Goal: Information Seeking & Learning: Learn about a topic

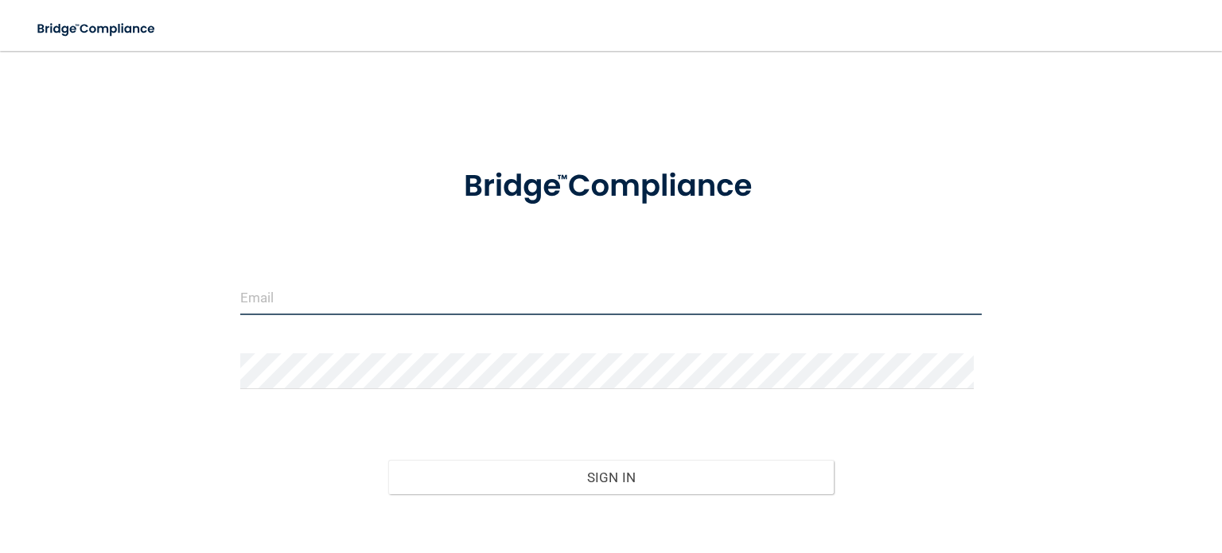
type input "[EMAIL_ADDRESS][DOMAIN_NAME]"
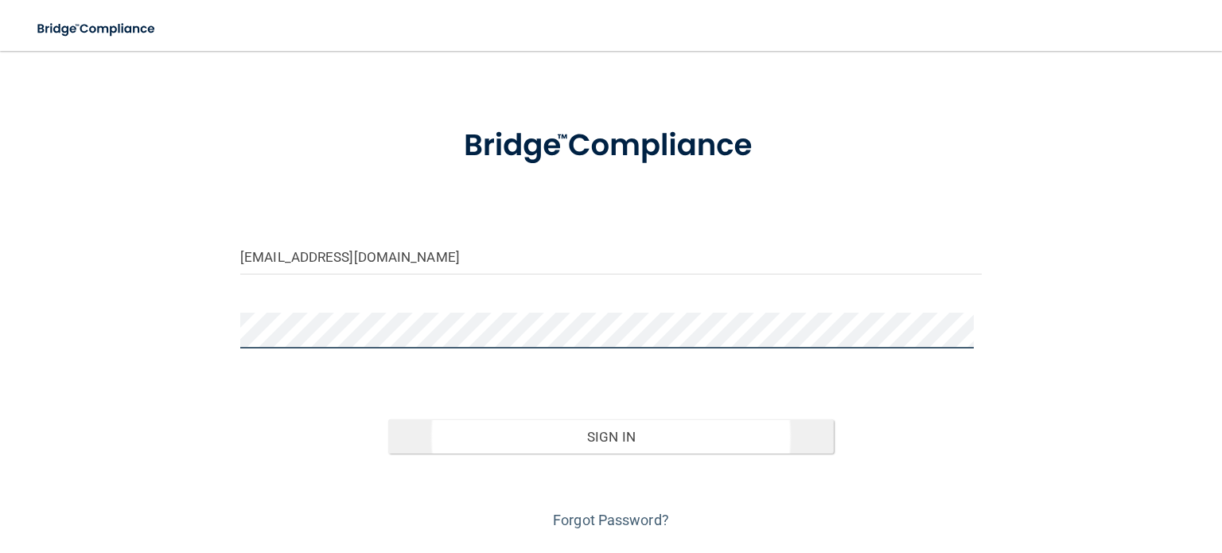
scroll to position [83, 0]
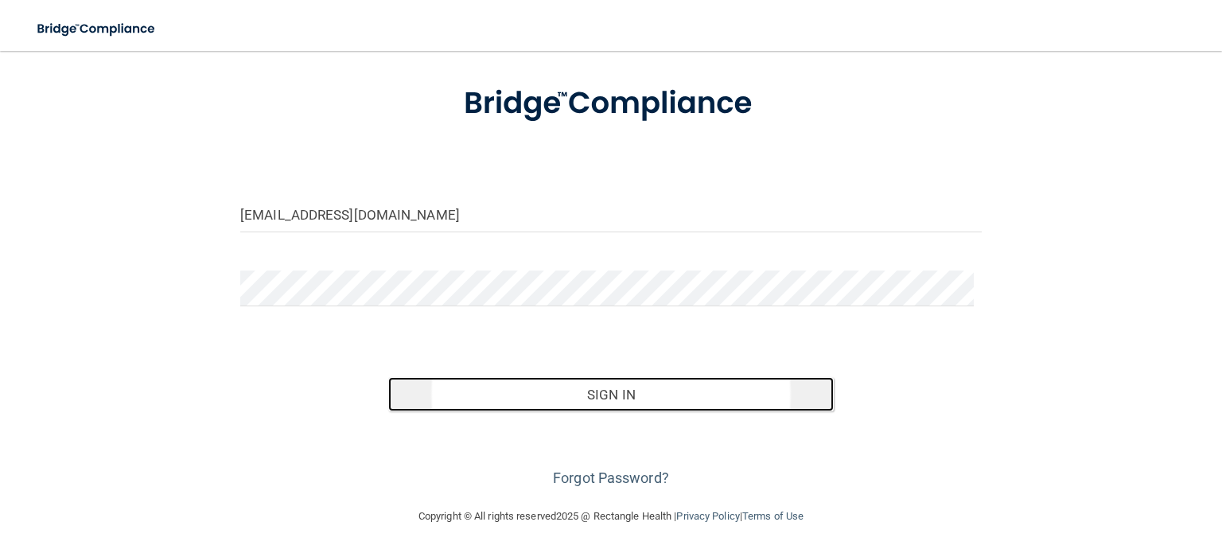
click at [610, 396] on button "Sign In" at bounding box center [610, 394] width 445 height 35
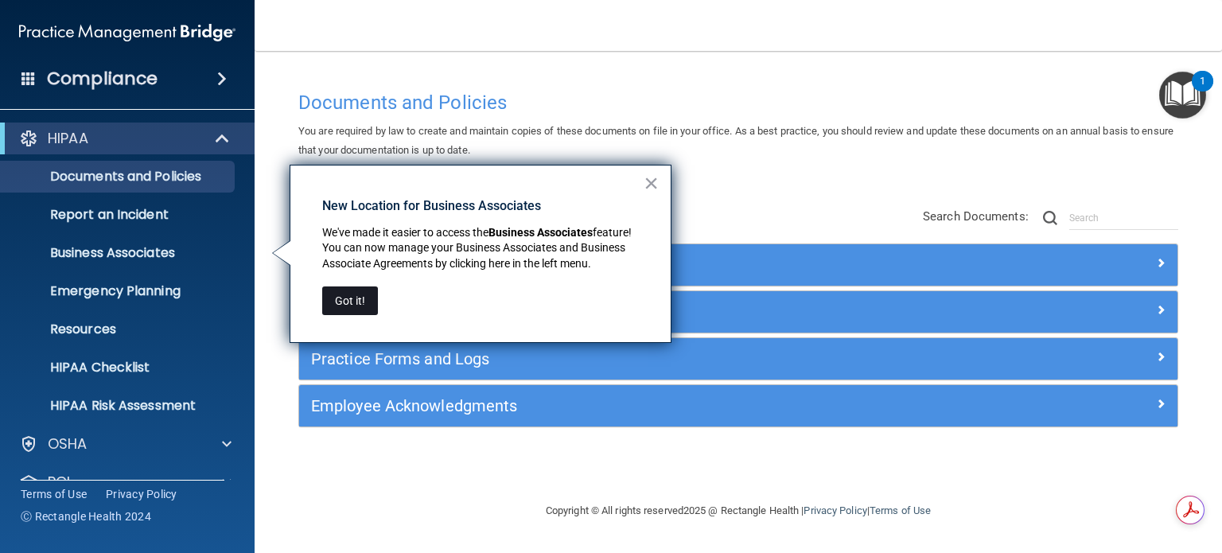
click at [356, 302] on button "Got it!" at bounding box center [350, 300] width 56 height 29
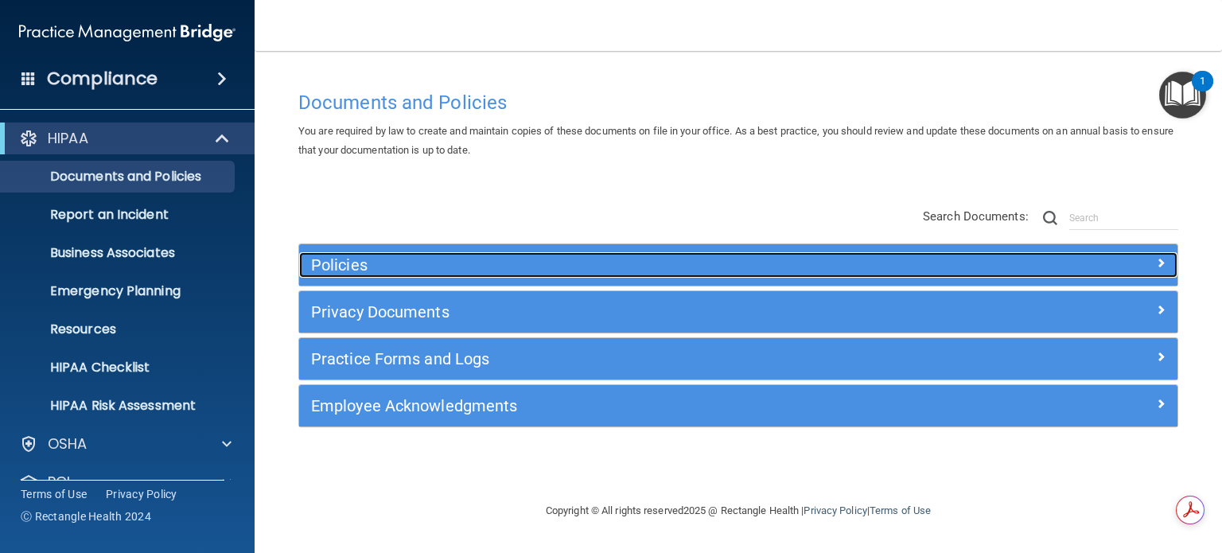
click at [341, 268] on h5 "Policies" at bounding box center [628, 265] width 635 height 18
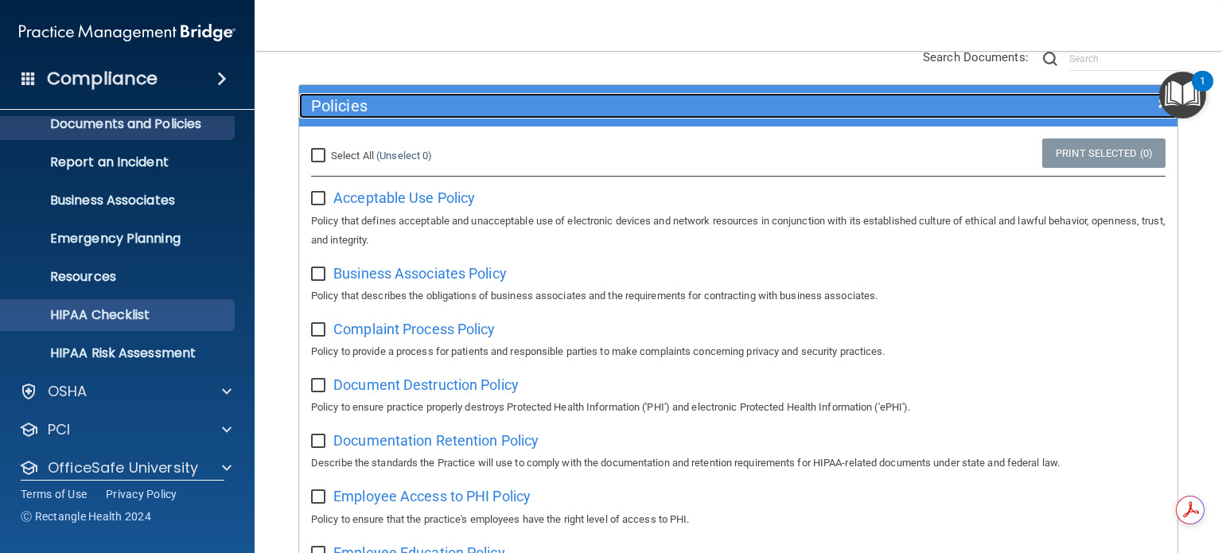
scroll to position [107, 0]
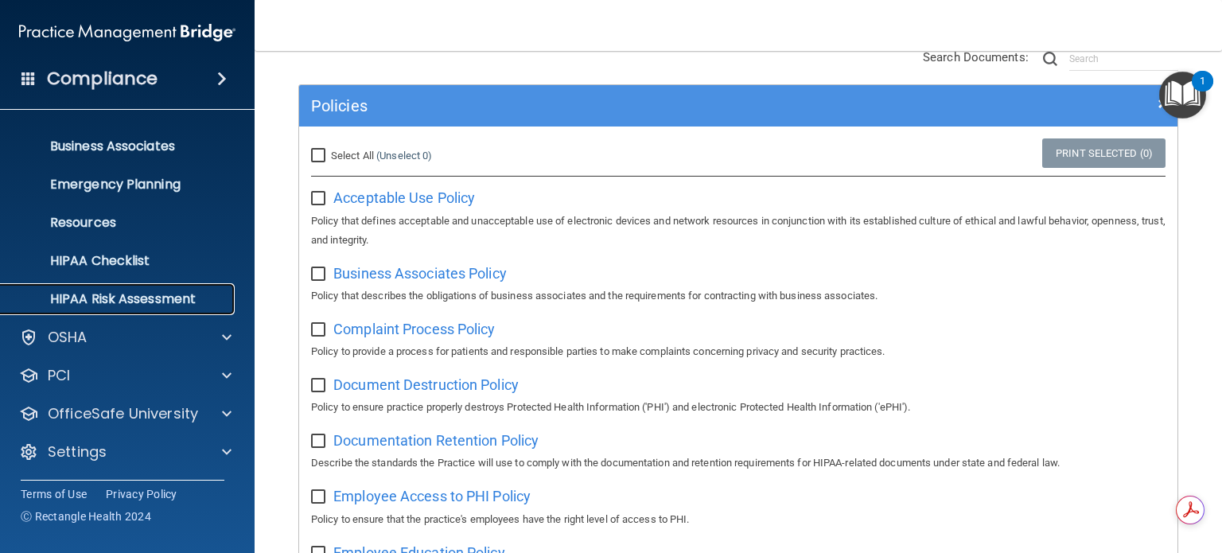
click at [162, 297] on p "HIPAA Risk Assessment" at bounding box center [118, 299] width 217 height 16
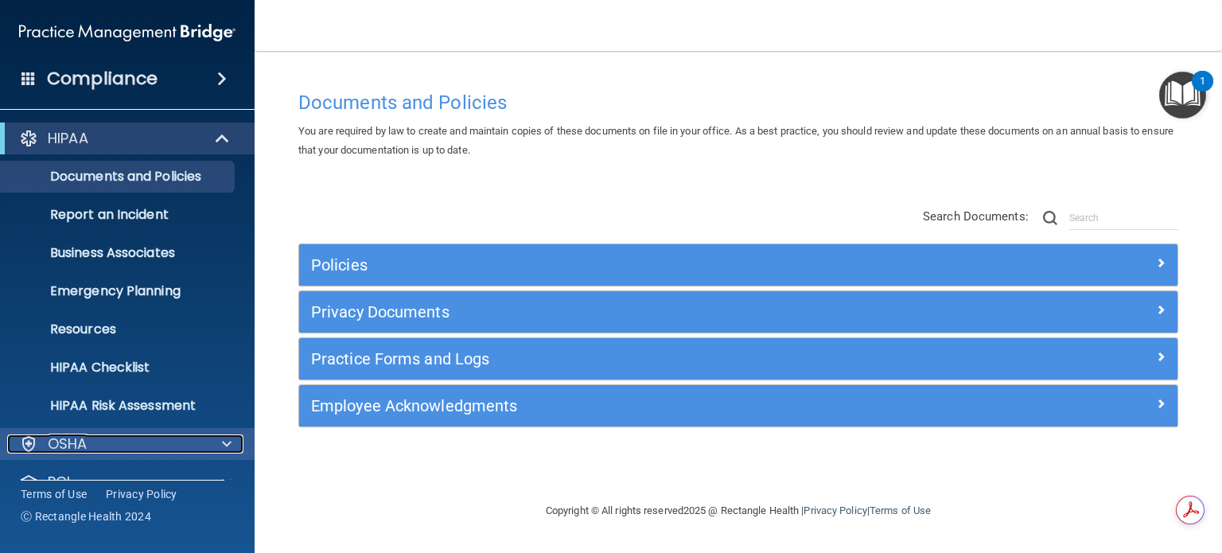
click at [228, 445] on span at bounding box center [227, 443] width 10 height 19
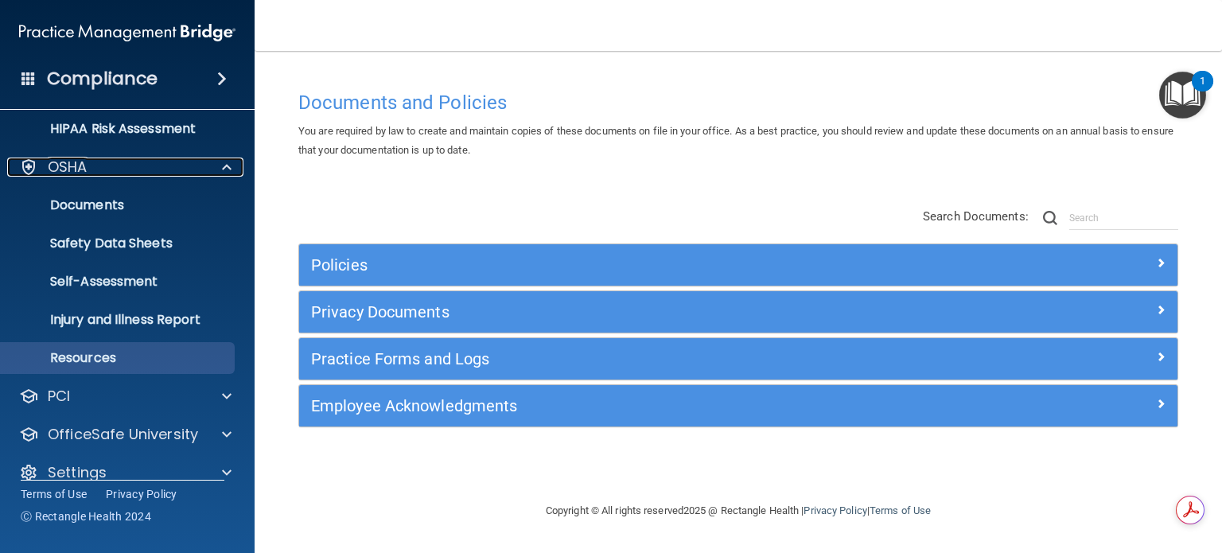
scroll to position [298, 0]
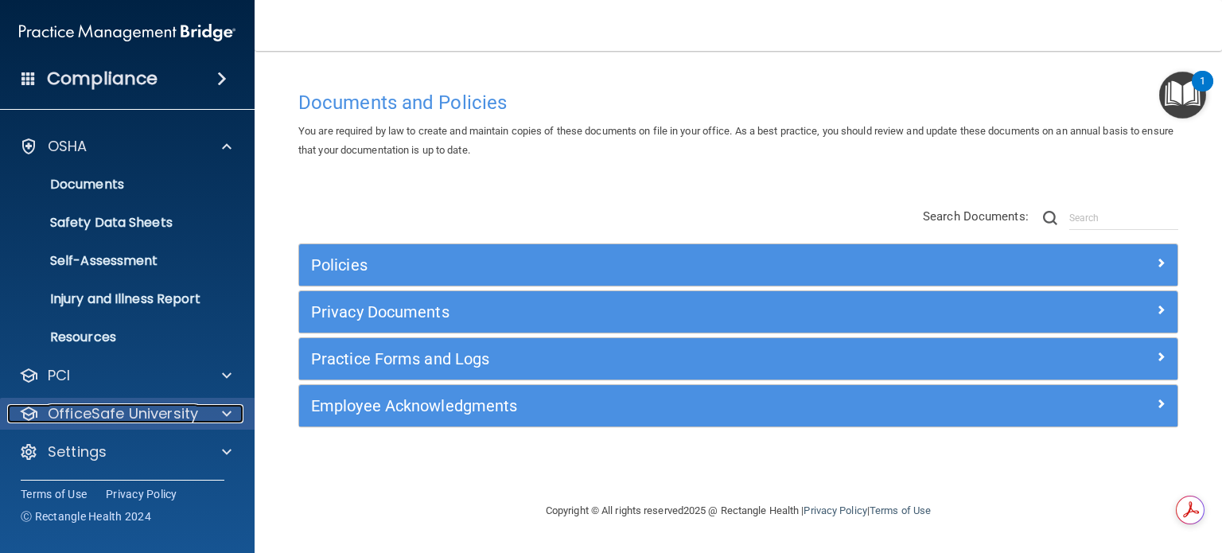
click at [124, 417] on p "OfficeSafe University" at bounding box center [123, 413] width 150 height 19
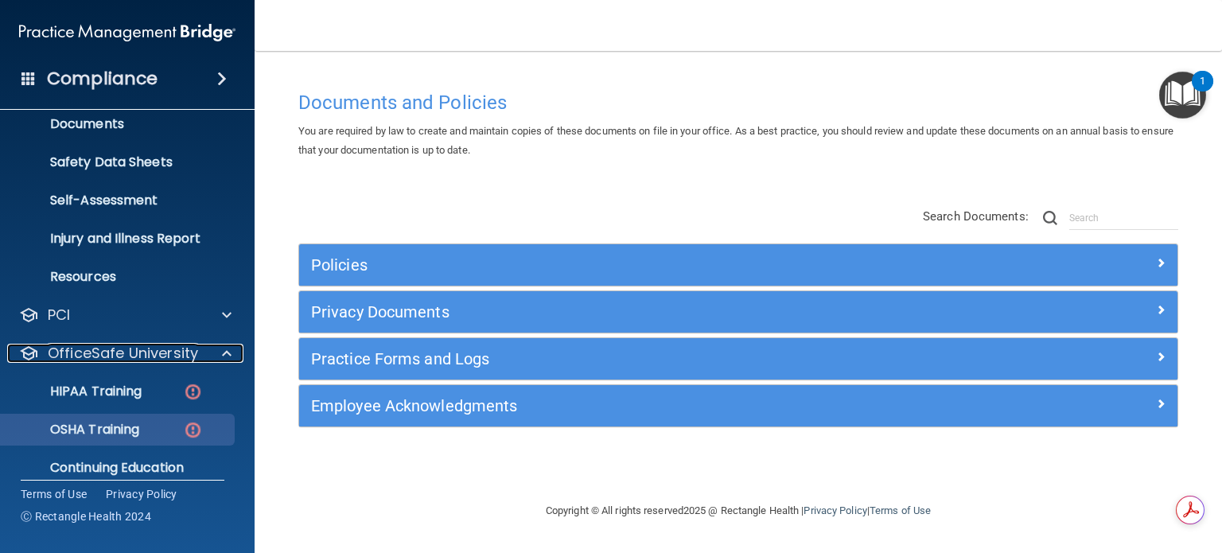
scroll to position [412, 0]
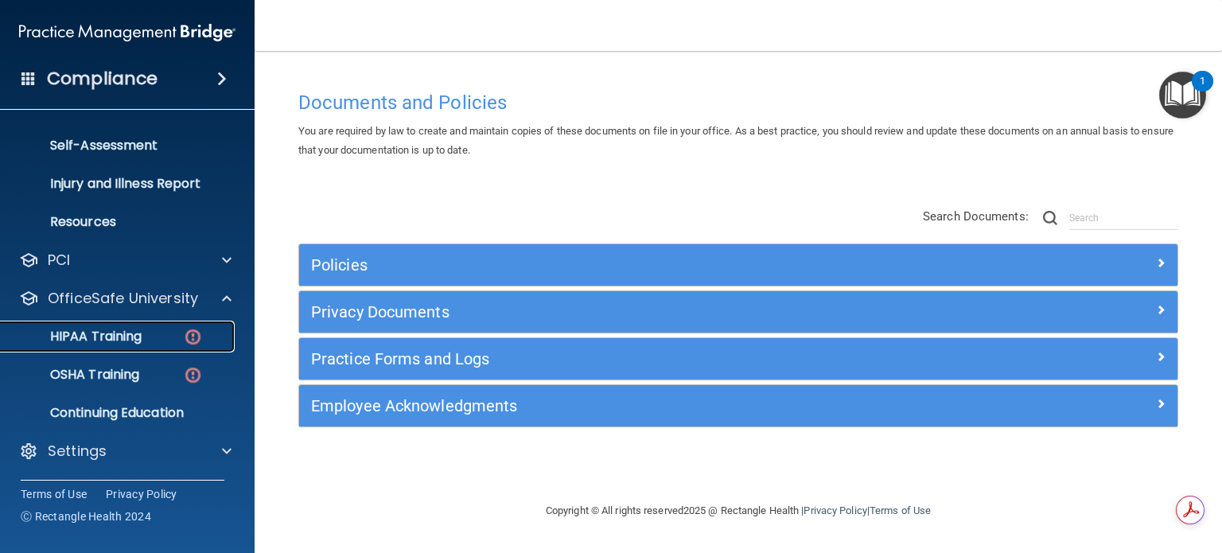
click at [113, 333] on p "HIPAA Training" at bounding box center [75, 337] width 131 height 16
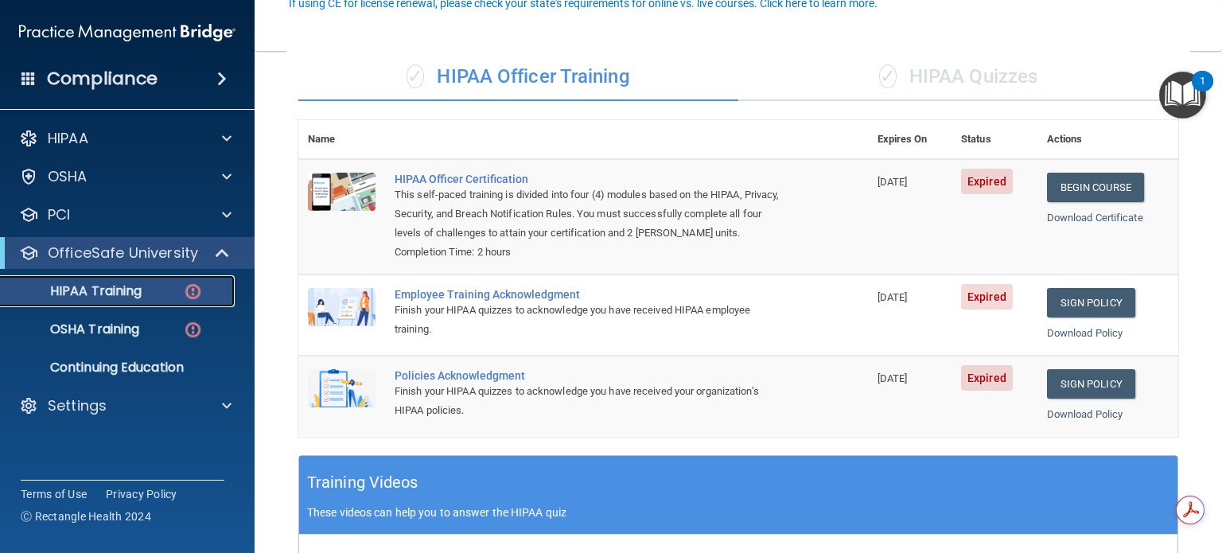
scroll to position [159, 0]
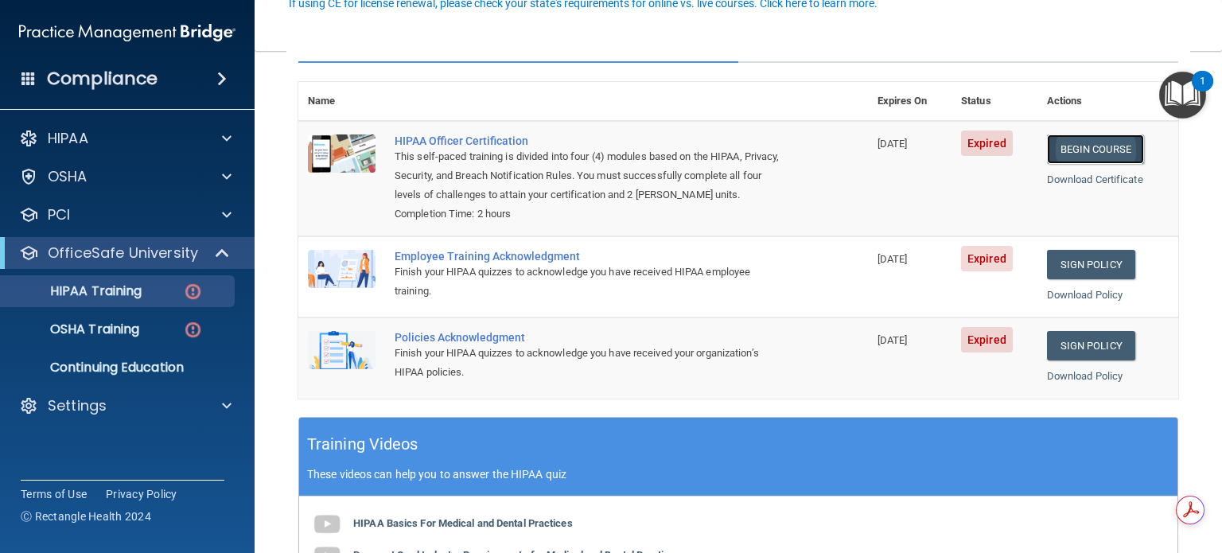
click at [1085, 151] on link "Begin Course" at bounding box center [1095, 148] width 97 height 29
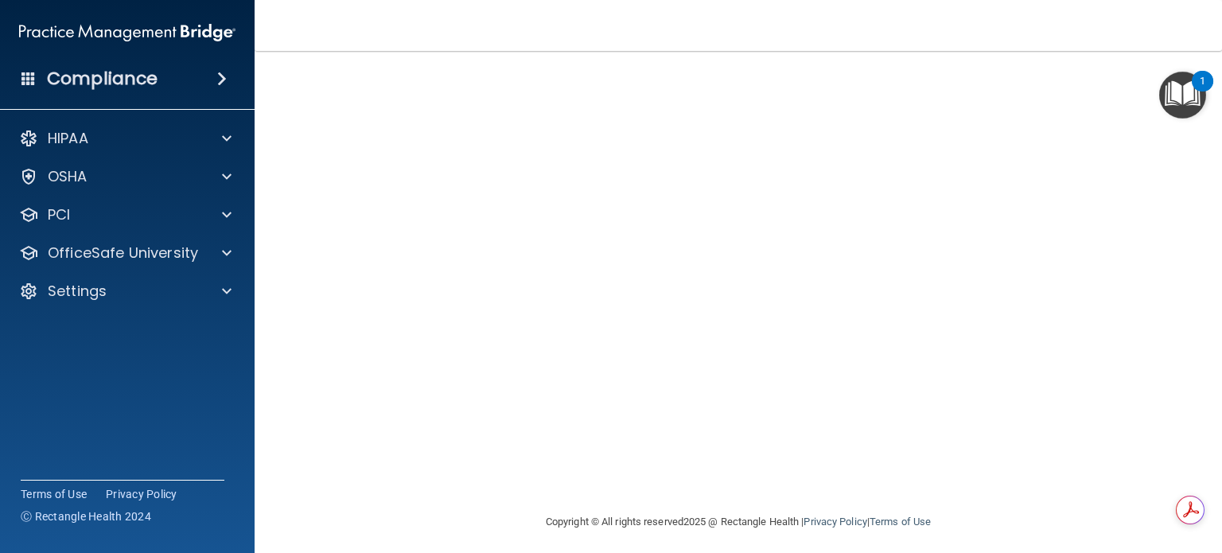
scroll to position [156, 0]
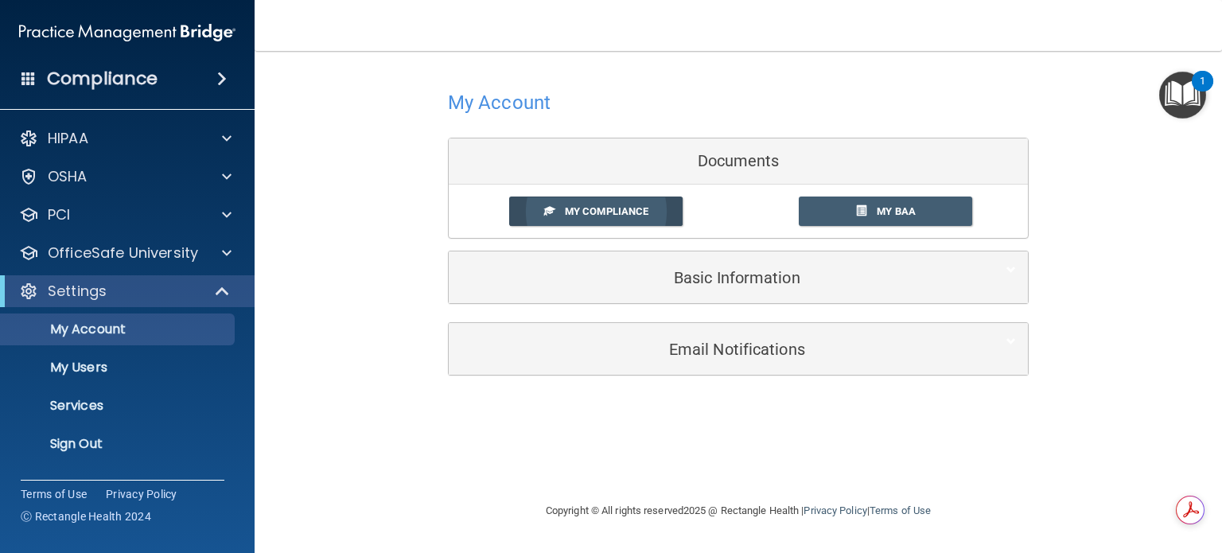
click at [577, 211] on span "My Compliance" at bounding box center [607, 211] width 84 height 12
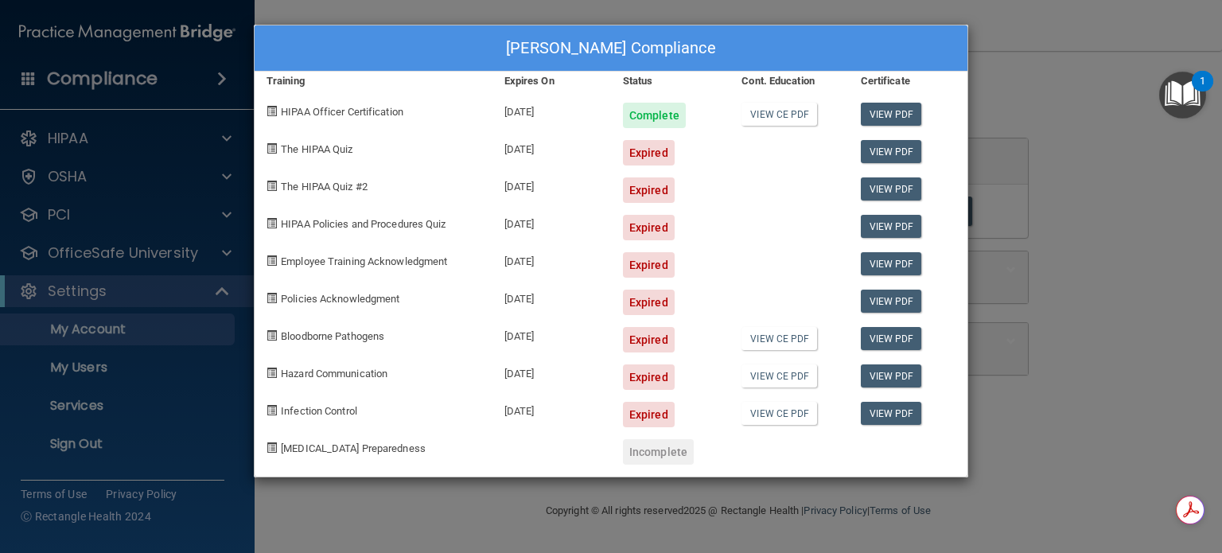
click at [60, 141] on div "Marea White's Compliance Training Expires On Status Cont. Education Certificate…" at bounding box center [611, 276] width 1222 height 553
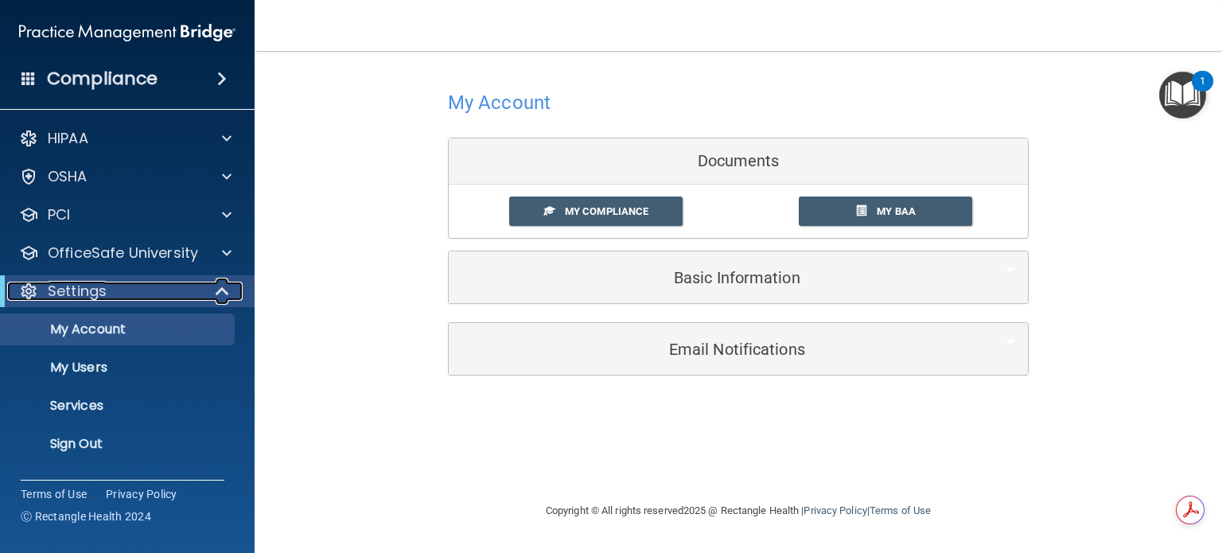
click at [91, 298] on p "Settings" at bounding box center [77, 291] width 59 height 19
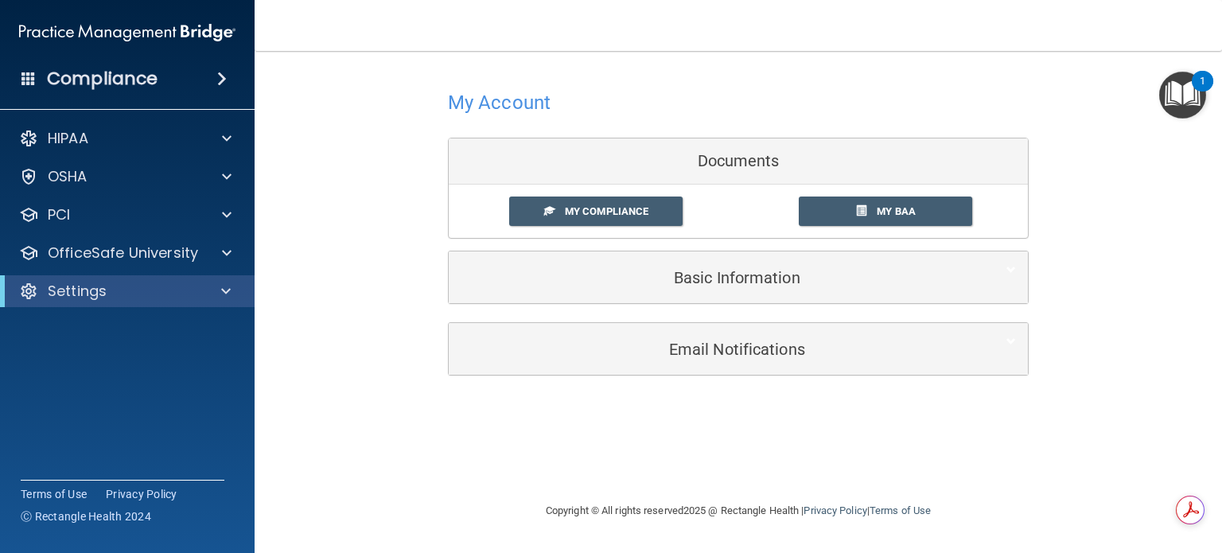
click at [99, 79] on h4 "Compliance" at bounding box center [102, 79] width 111 height 22
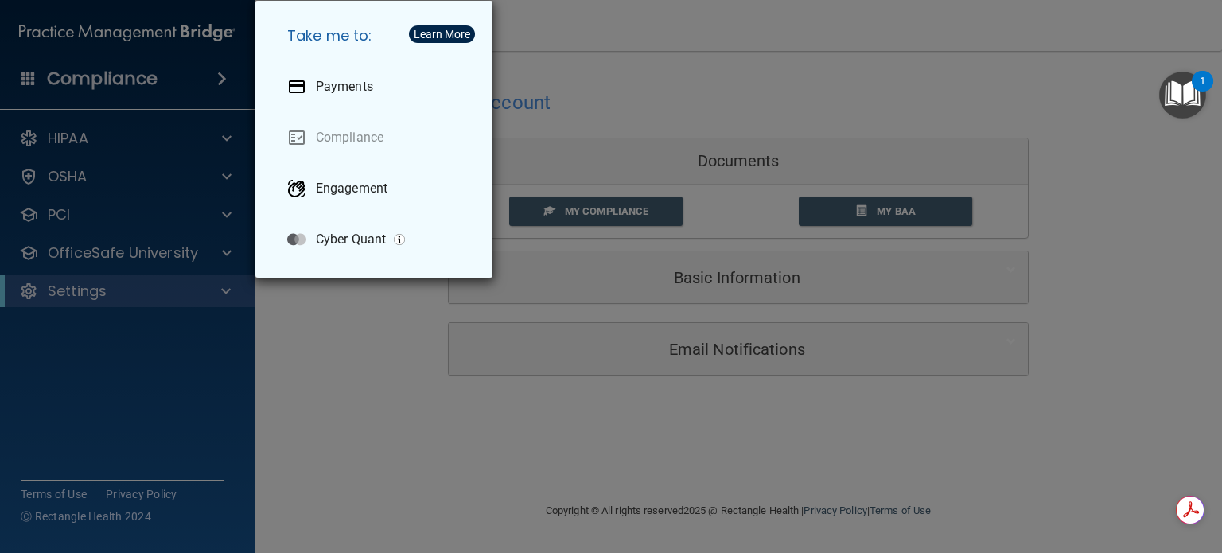
click at [60, 142] on div "Take me to: Payments Compliance Engagement Cyber Quant" at bounding box center [611, 276] width 1222 height 553
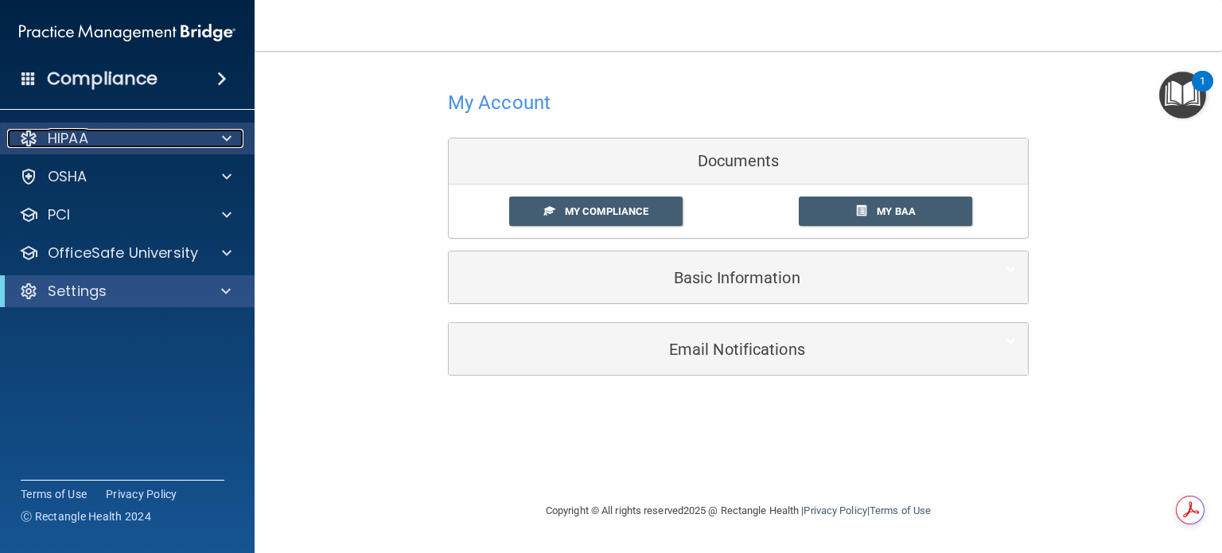
click at [226, 136] on span at bounding box center [227, 138] width 10 height 19
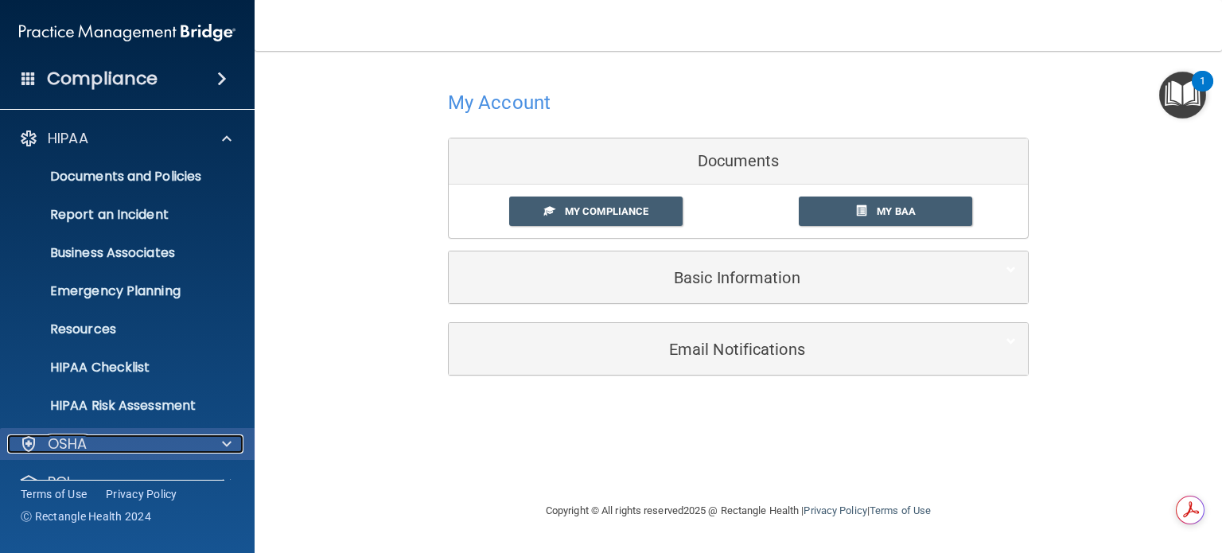
click at [224, 443] on span at bounding box center [227, 443] width 10 height 19
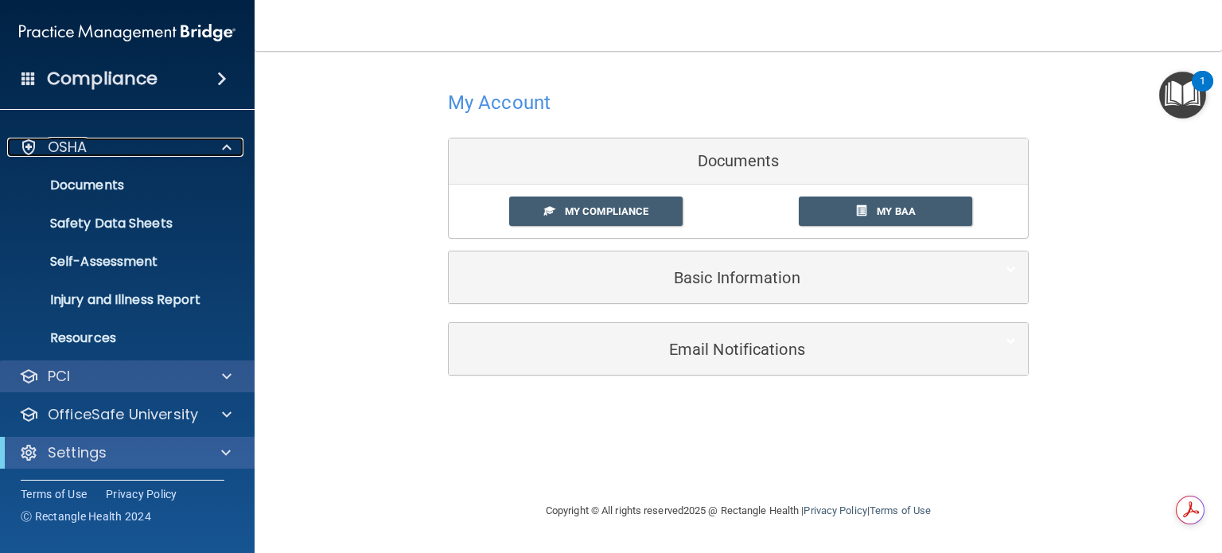
scroll to position [298, 0]
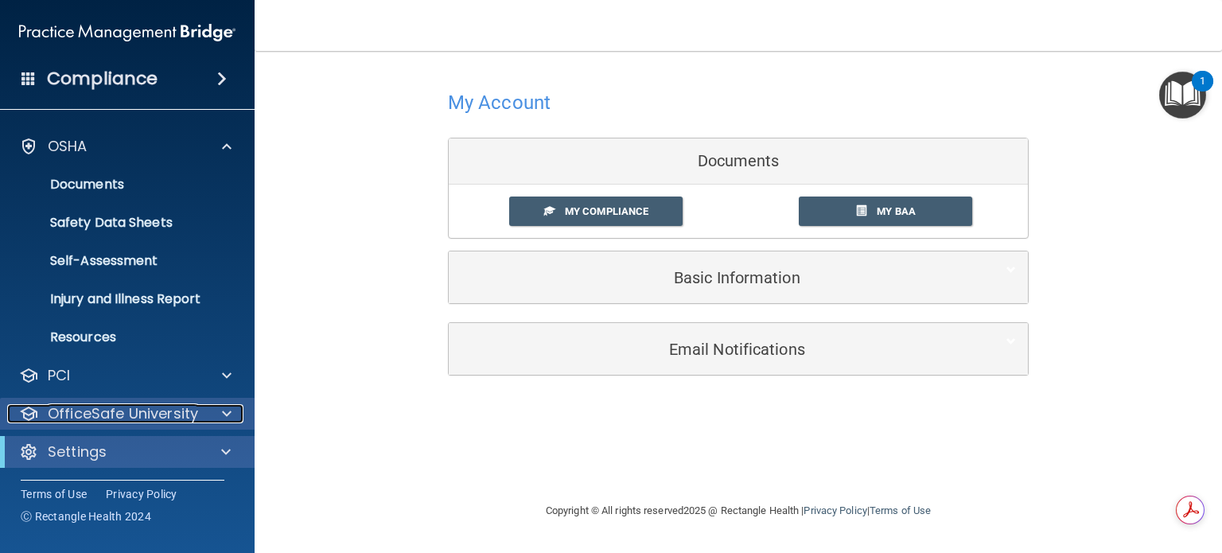
click at [84, 410] on p "OfficeSafe University" at bounding box center [123, 413] width 150 height 19
click at [113, 410] on p "OfficeSafe University" at bounding box center [123, 412] width 150 height 19
click at [112, 410] on p "OfficeSafe University" at bounding box center [123, 413] width 150 height 19
click at [112, 410] on p "OfficeSafe University" at bounding box center [123, 412] width 150 height 19
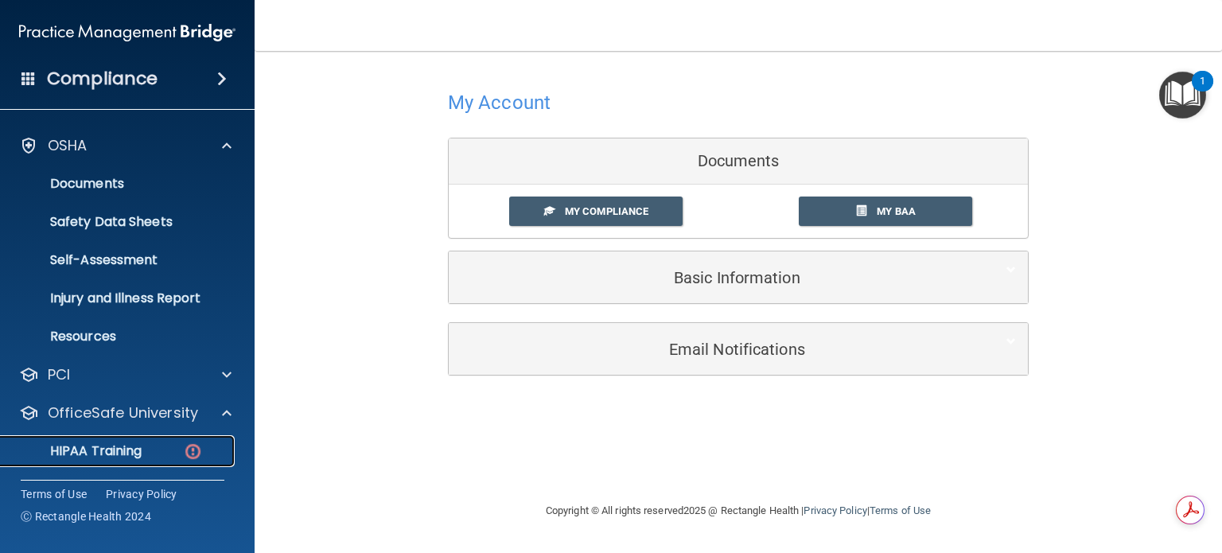
click at [83, 448] on p "HIPAA Training" at bounding box center [75, 451] width 131 height 16
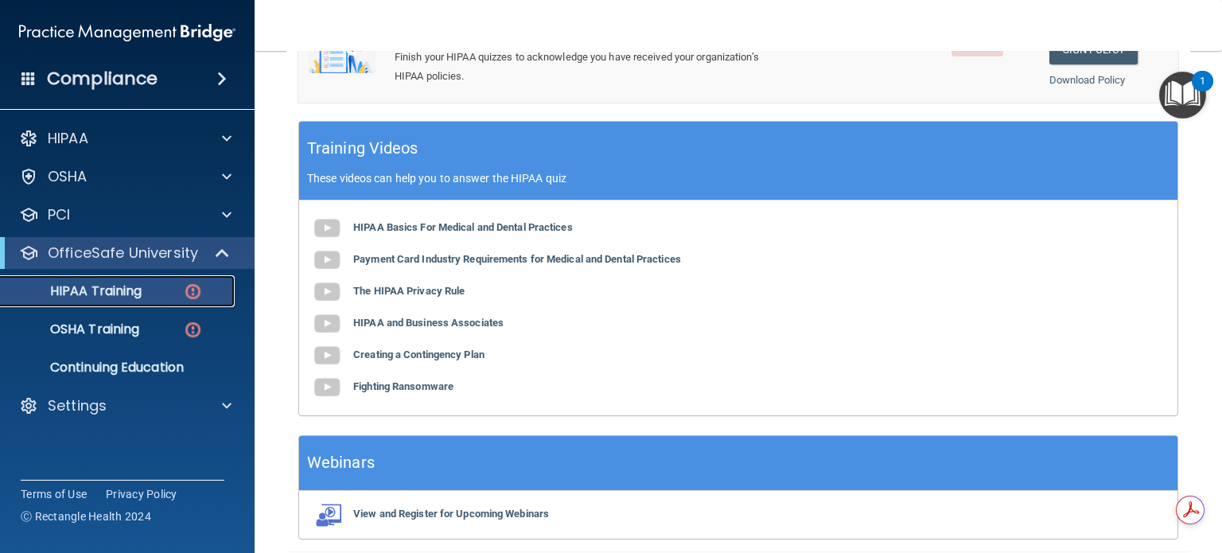
scroll to position [454, 0]
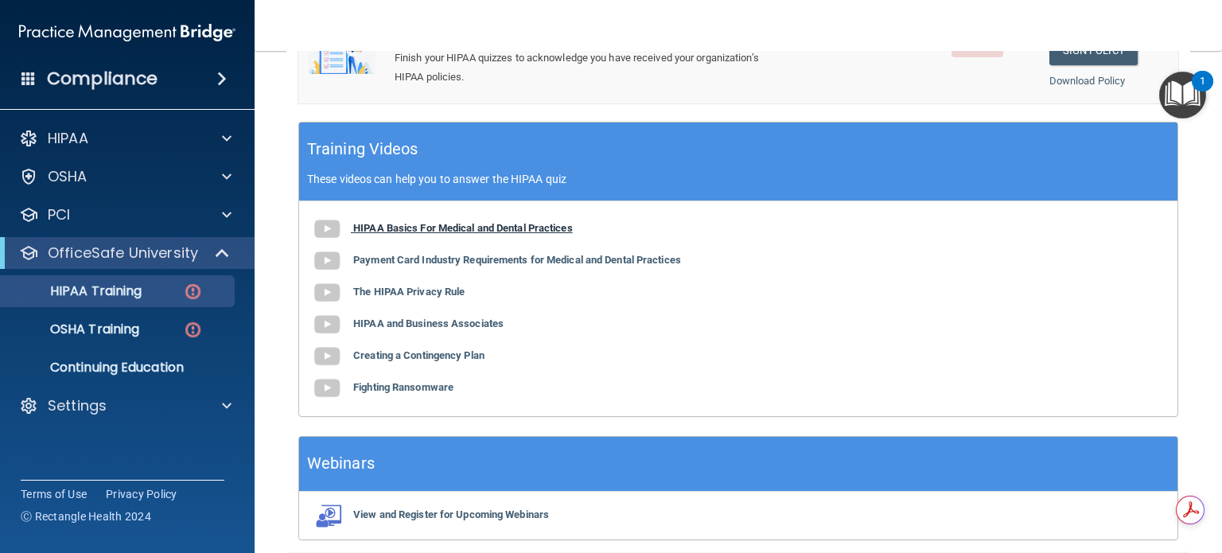
click at [423, 234] on b "HIPAA Basics For Medical and Dental Practices" at bounding box center [463, 228] width 220 height 12
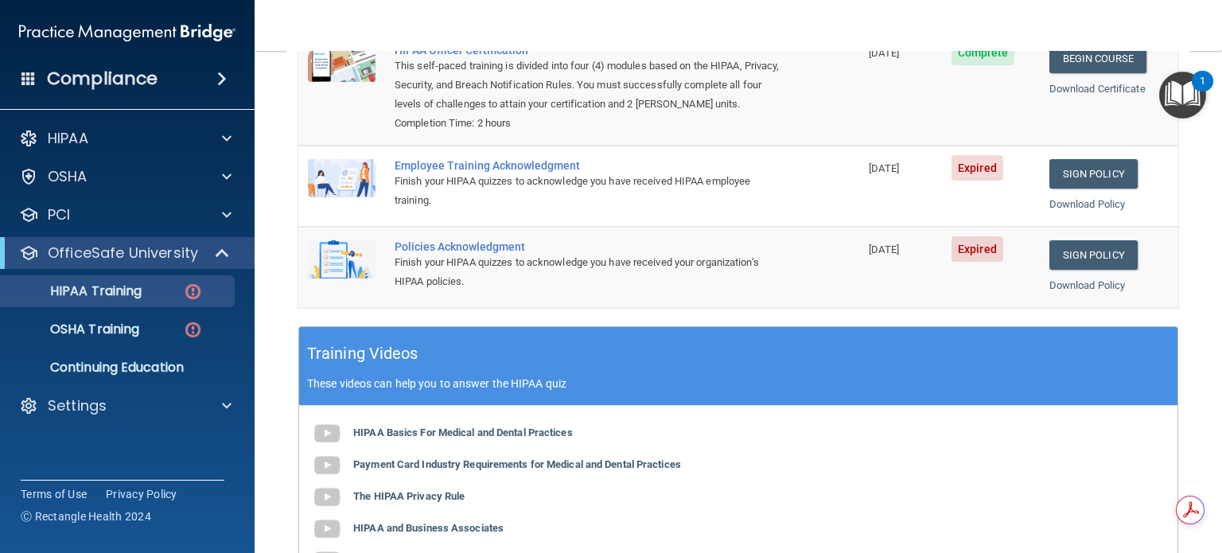
scroll to position [216, 0]
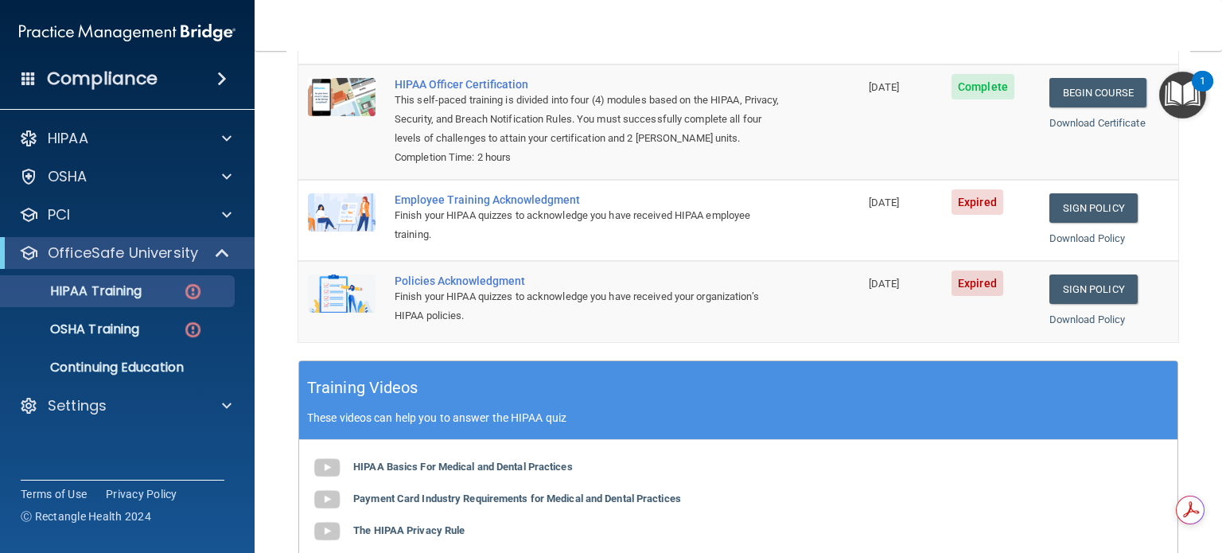
click at [1177, 87] on img "Open Resource Center, 1 new notification" at bounding box center [1182, 95] width 47 height 47
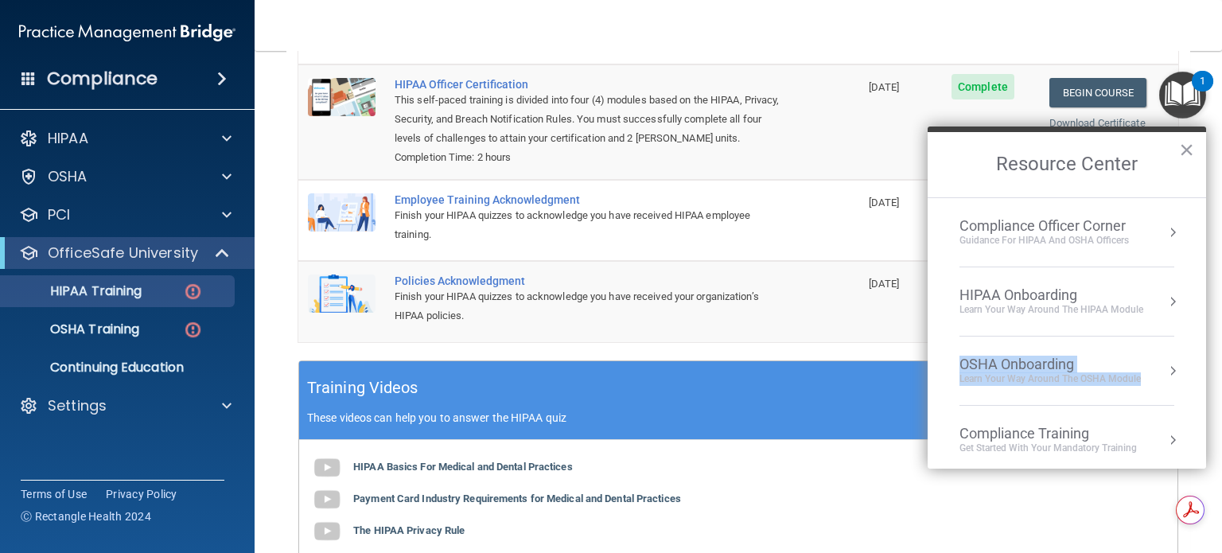
drag, startPoint x: 1191, startPoint y: 302, endPoint x: 1134, endPoint y: 381, distance: 98.0
click at [1178, 362] on ol "Compliance Officer Corner Guidance for HIPAA and OSHA Officers HIPAA Onboarding…" at bounding box center [1067, 333] width 278 height 272
click at [1014, 436] on div "Compliance Training" at bounding box center [1048, 434] width 177 height 18
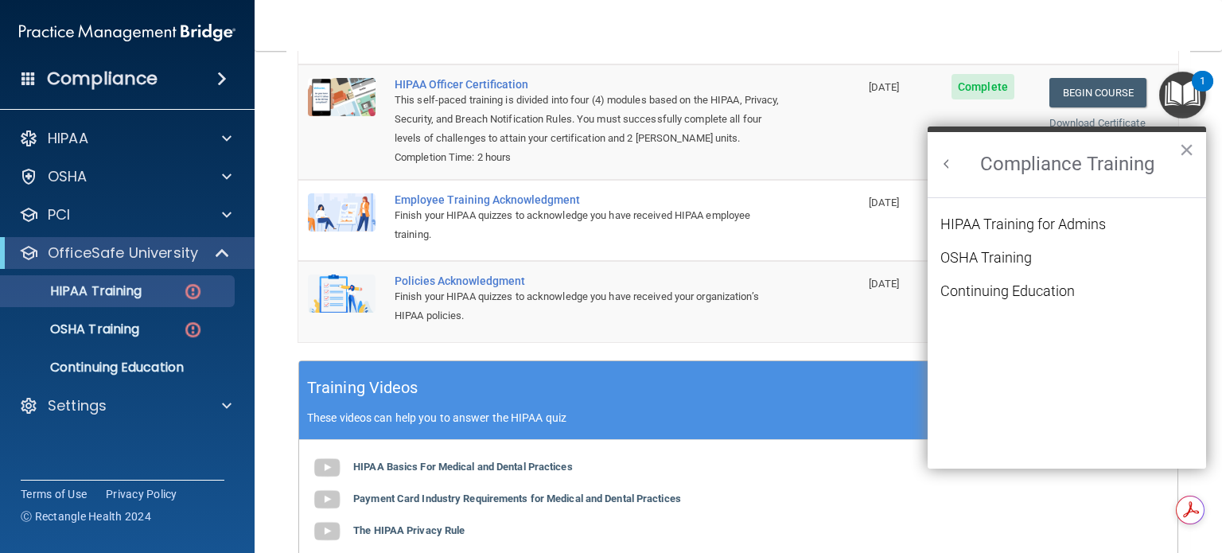
scroll to position [0, 0]
click at [975, 222] on div "HIPAA Training for Admins" at bounding box center [1022, 224] width 165 height 14
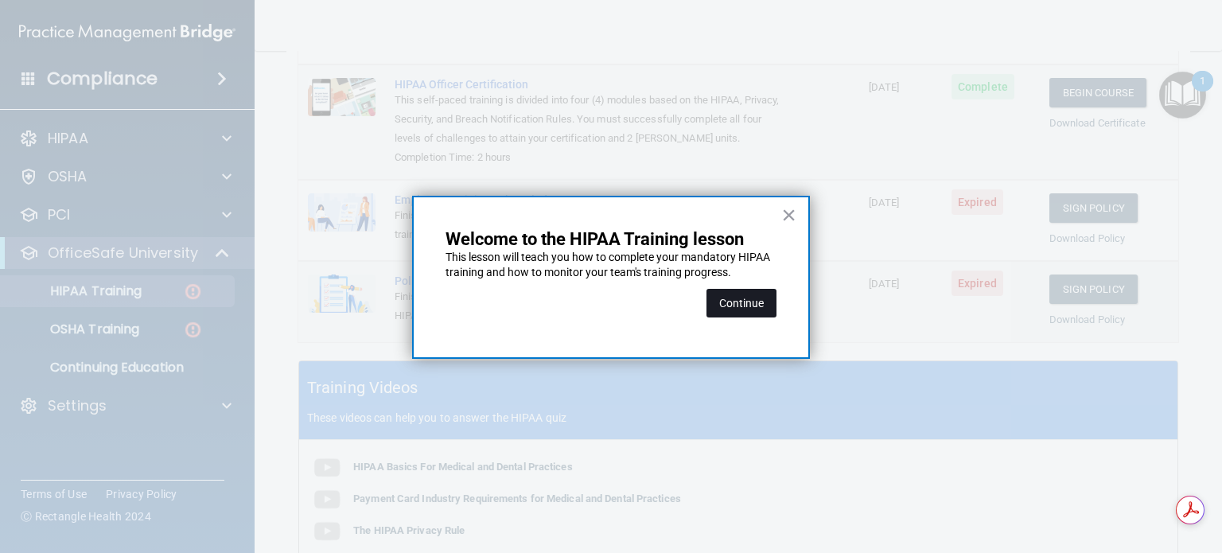
click at [752, 306] on button "Continue" at bounding box center [742, 303] width 70 height 29
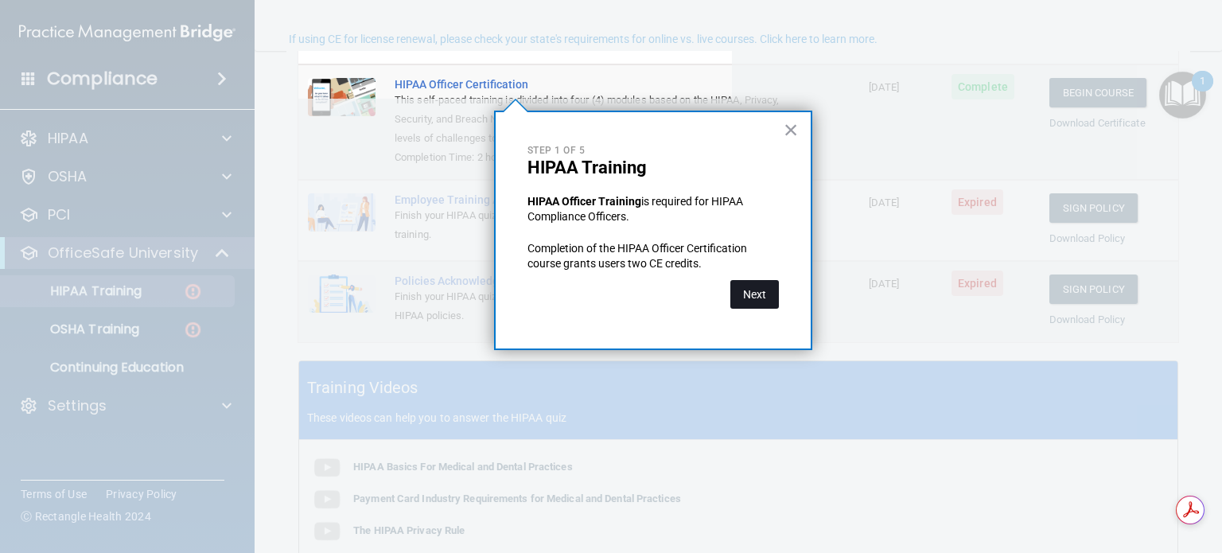
scroll to position [123, 0]
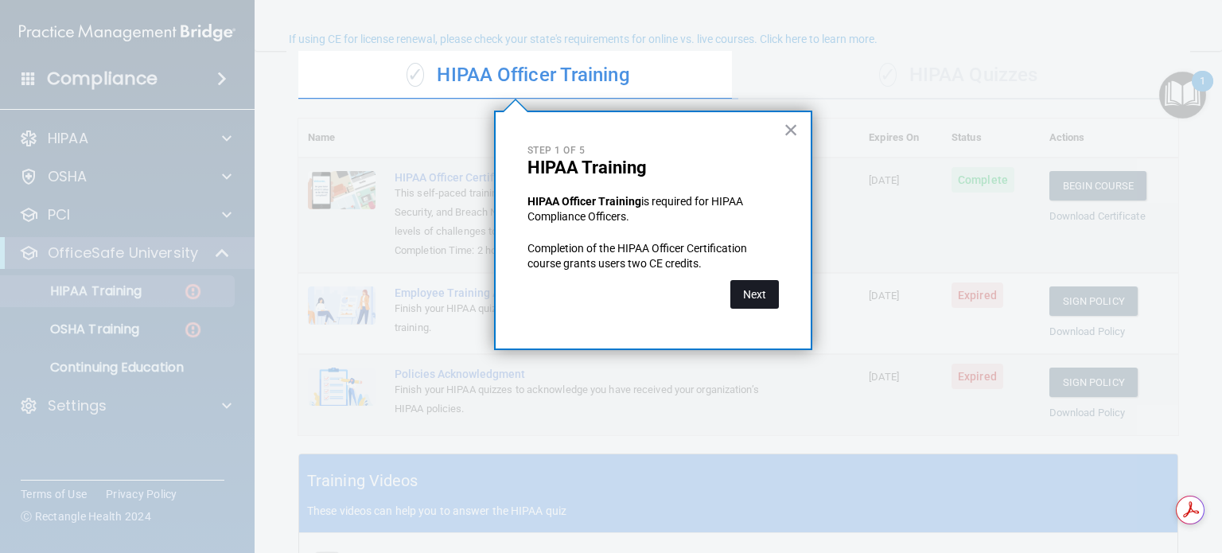
click at [763, 289] on button "Next" at bounding box center [754, 294] width 49 height 29
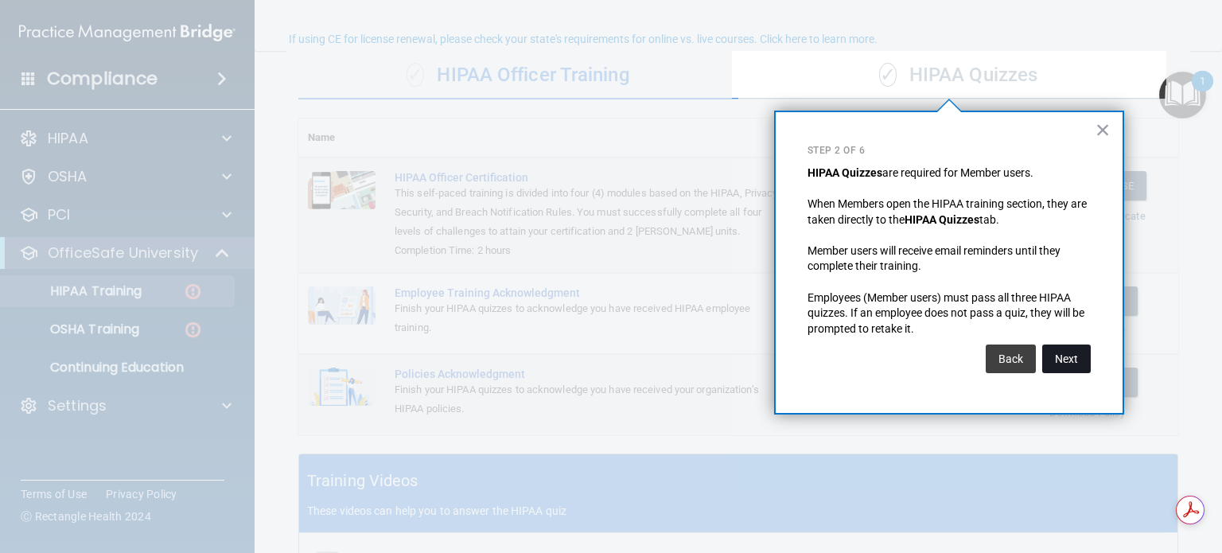
click at [1060, 356] on button "Next" at bounding box center [1066, 359] width 49 height 29
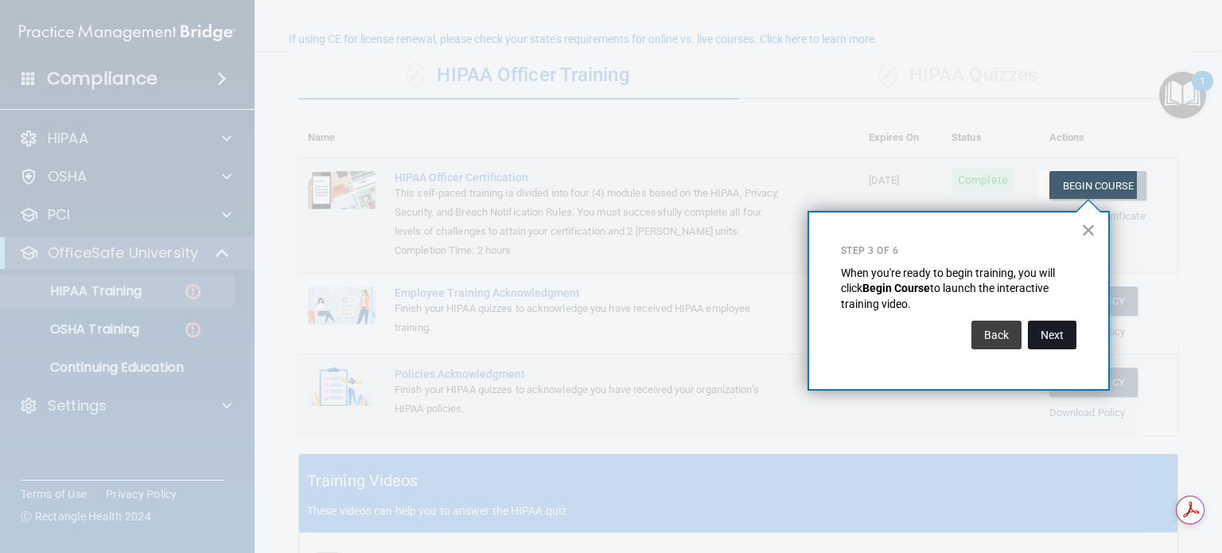
click at [1047, 337] on button "Next" at bounding box center [1052, 335] width 49 height 29
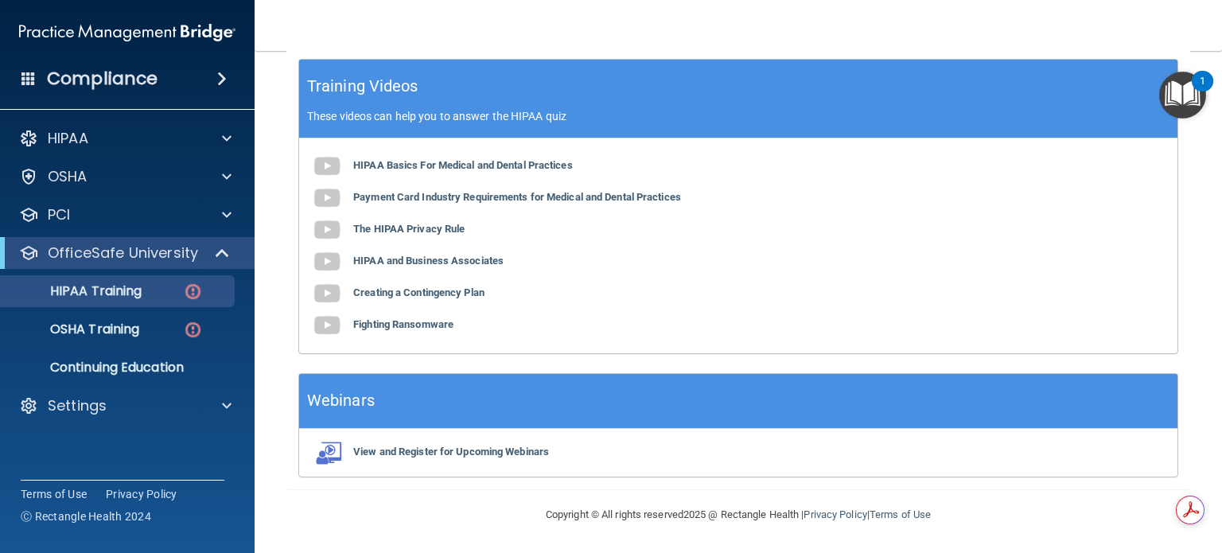
scroll to position [534, 0]
click at [403, 193] on b "Payment Card Industry Requirements for Medical and Dental Practices" at bounding box center [517, 197] width 328 height 12
click at [427, 229] on b "The HIPAA Privacy Rule" at bounding box center [408, 229] width 111 height 12
click at [324, 260] on img at bounding box center [327, 262] width 32 height 32
click at [329, 298] on img at bounding box center [327, 294] width 32 height 32
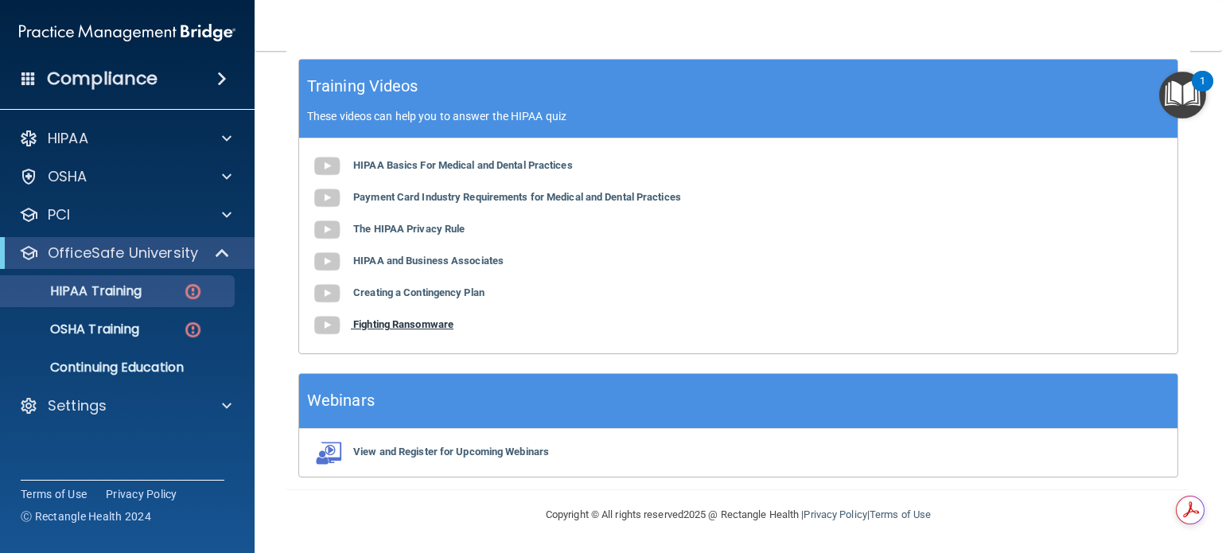
click at [384, 321] on b "Fighting Ransomware" at bounding box center [403, 324] width 100 height 12
click at [1178, 91] on img "Open Resource Center, 1 new notification" at bounding box center [1182, 95] width 47 height 47
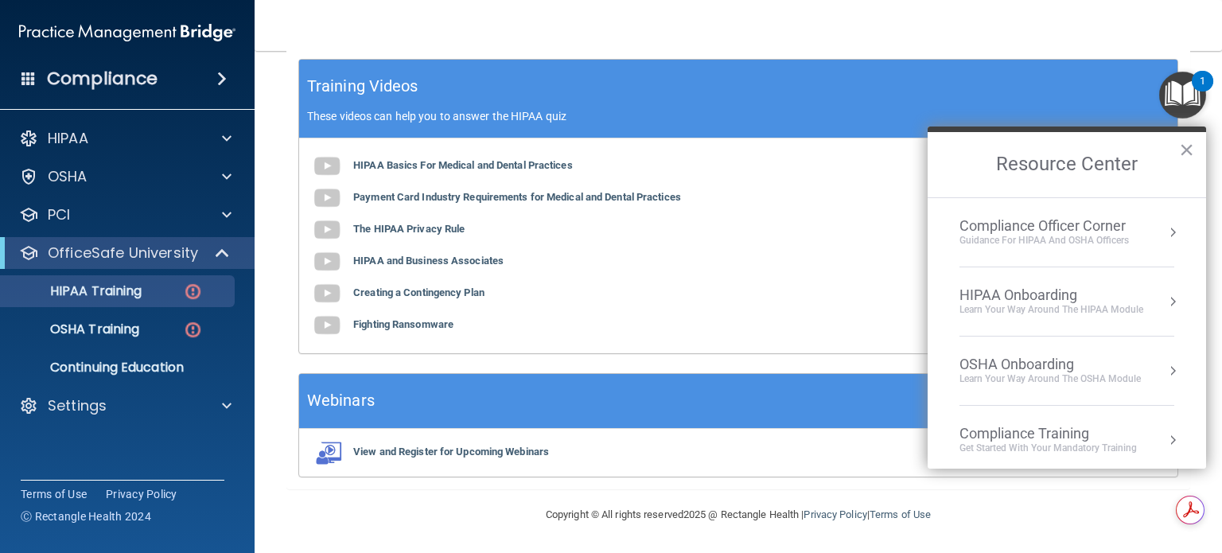
click at [1092, 302] on div "HIPAA Onboarding" at bounding box center [1052, 295] width 184 height 18
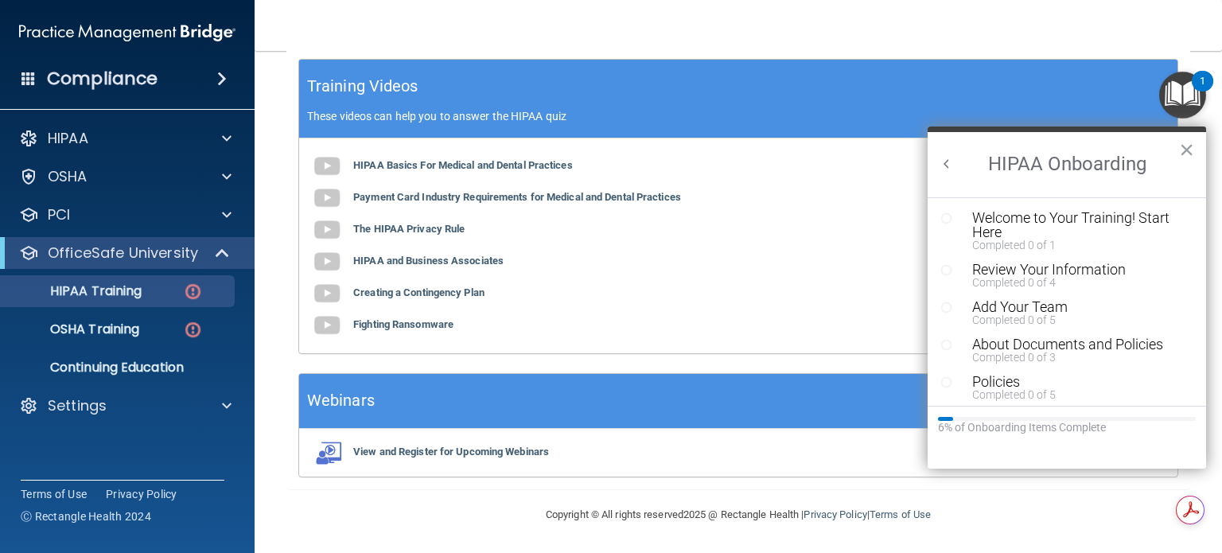
scroll to position [0, 0]
click at [1054, 216] on div "Welcome to Your Training! Start Here" at bounding box center [1072, 225] width 201 height 29
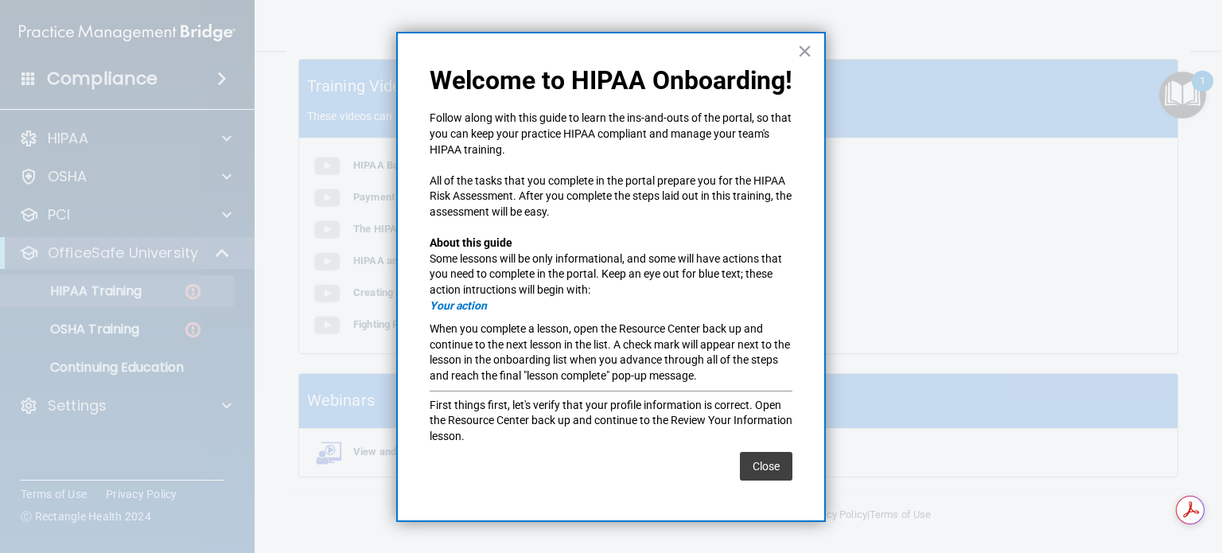
click at [773, 464] on button "Close" at bounding box center [766, 466] width 53 height 29
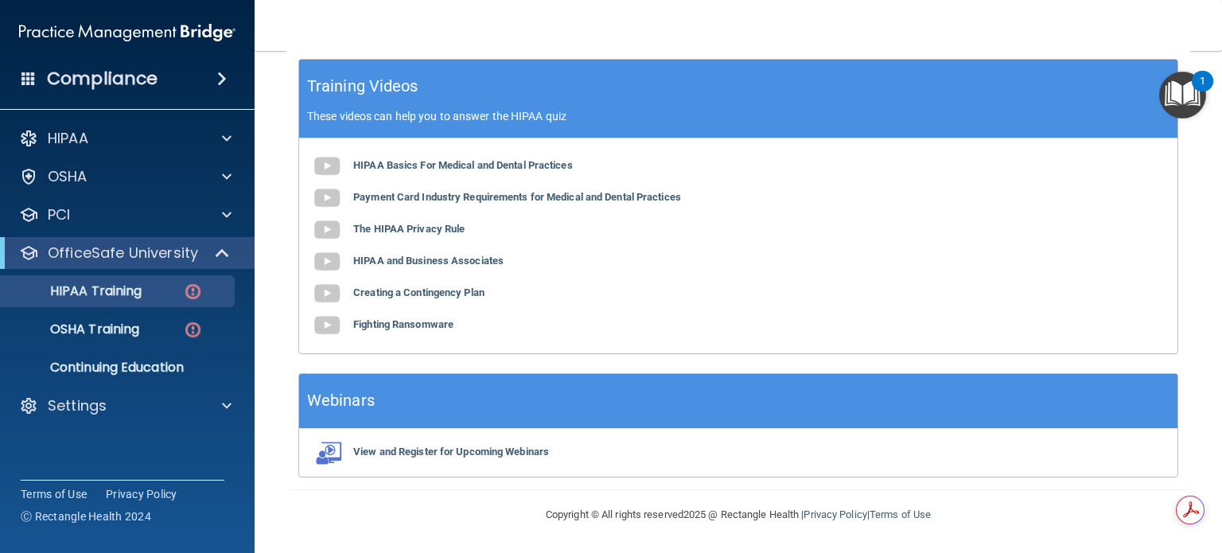
click at [1202, 81] on div "1" at bounding box center [1203, 91] width 6 height 21
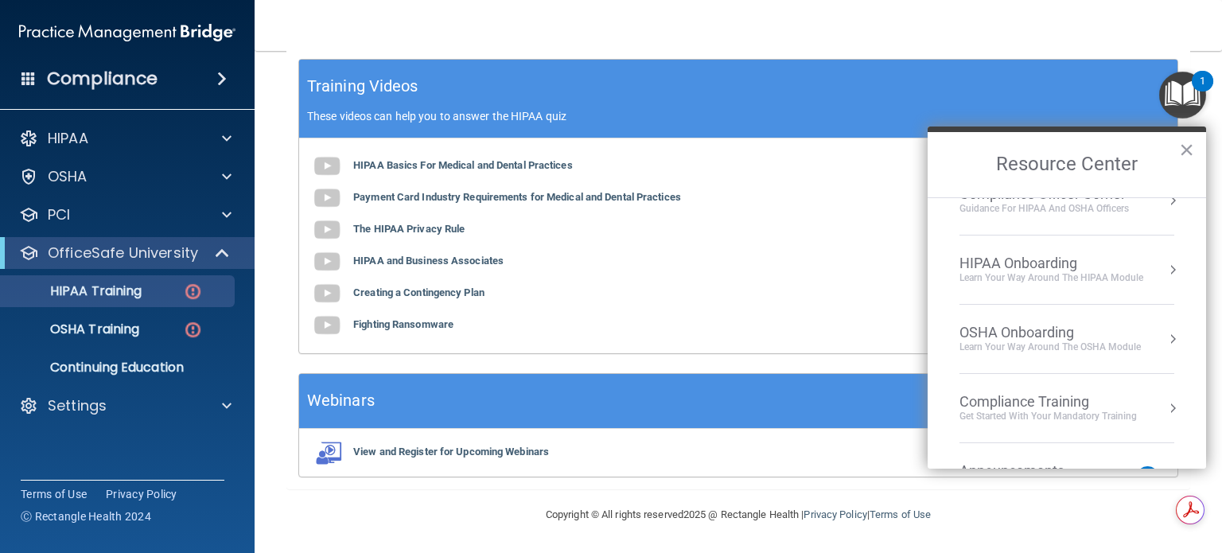
scroll to position [38, 0]
click at [995, 387] on div "Compliance Training" at bounding box center [1048, 396] width 177 height 18
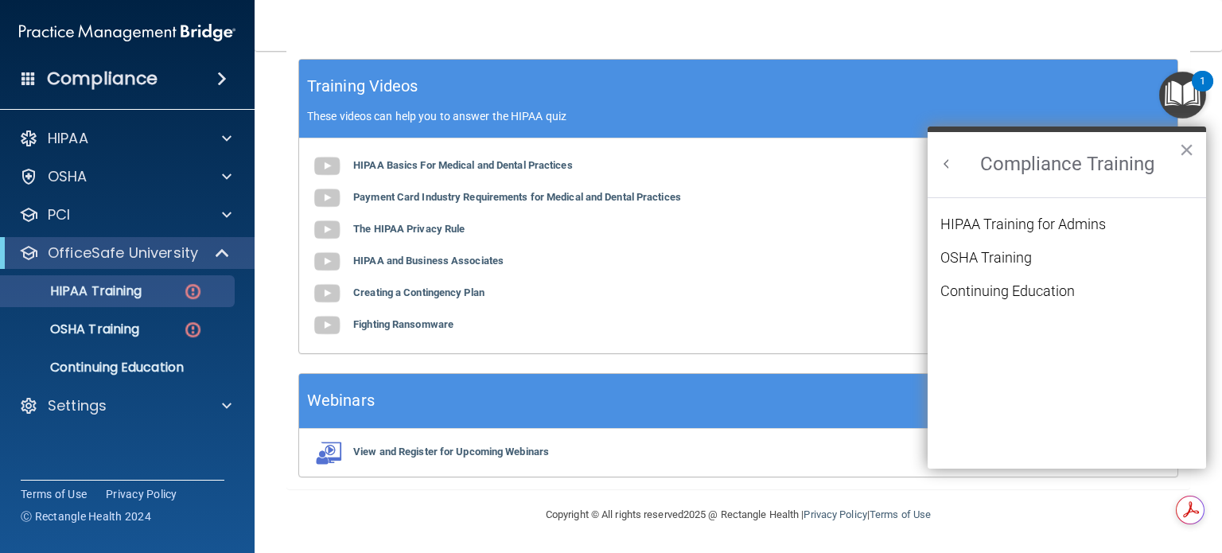
scroll to position [0, 0]
click at [994, 290] on div "Continuing Education" at bounding box center [1007, 291] width 134 height 14
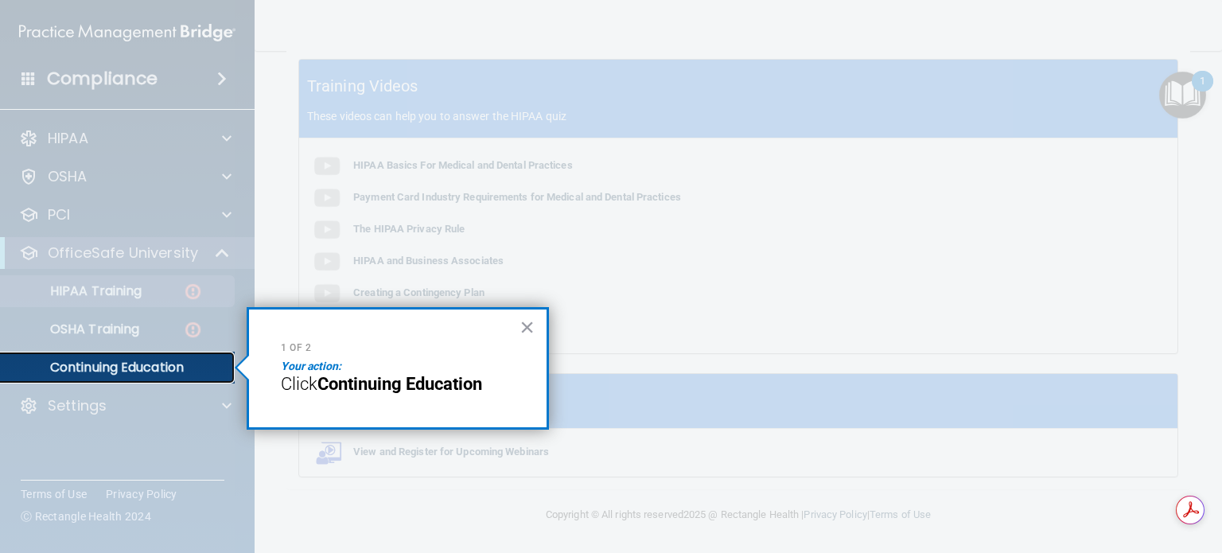
click at [137, 372] on p "Continuing Education" at bounding box center [118, 368] width 217 height 16
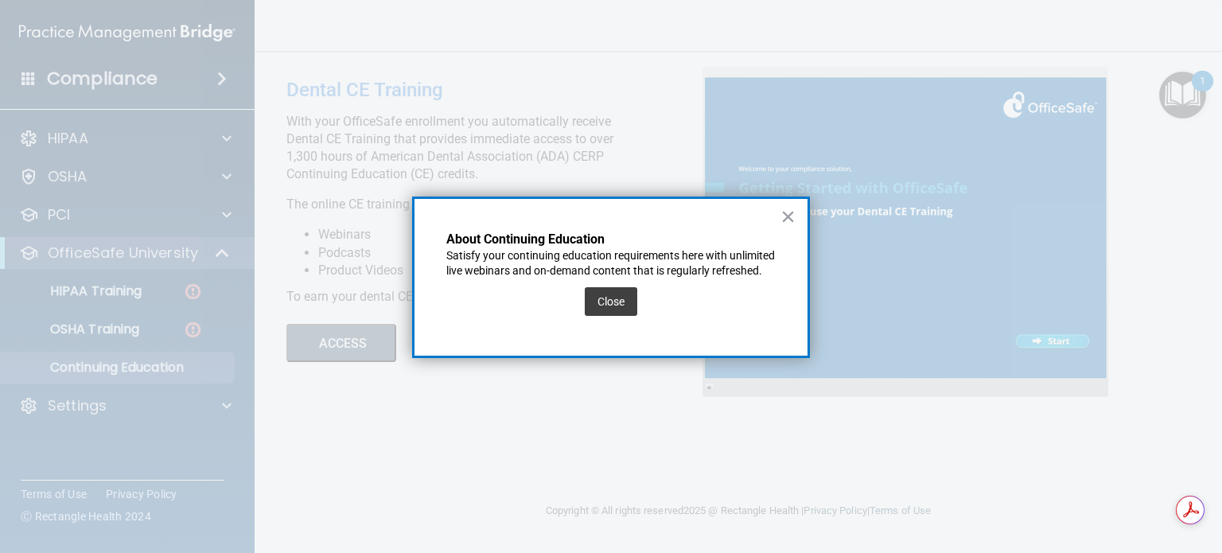
drag, startPoint x: 788, startPoint y: 213, endPoint x: 770, endPoint y: 217, distance: 18.7
click at [784, 212] on button "×" at bounding box center [788, 216] width 15 height 25
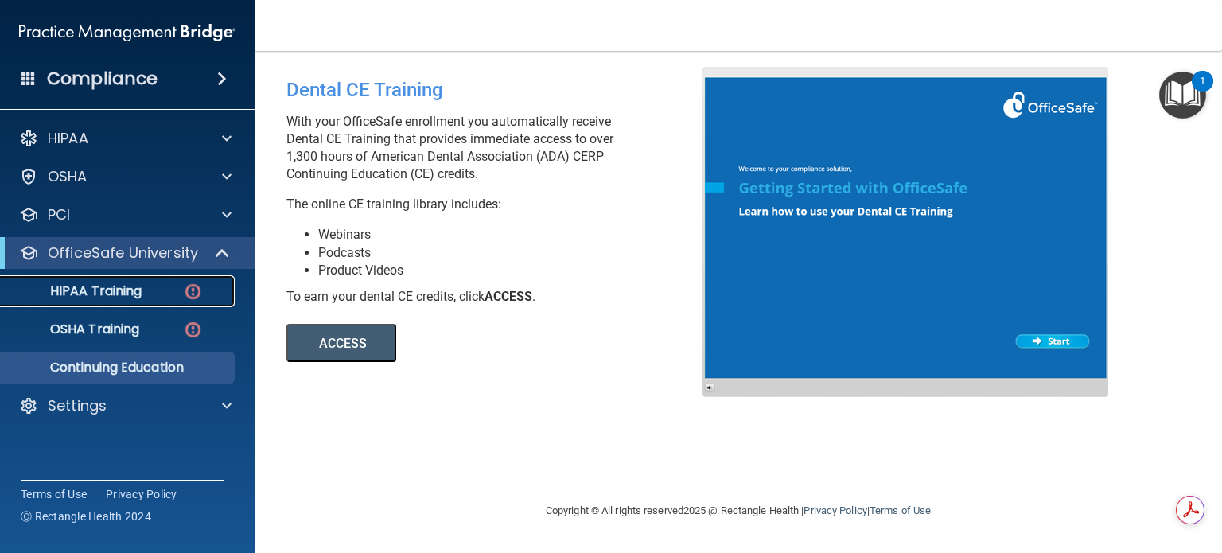
click at [193, 287] on img at bounding box center [193, 292] width 20 height 20
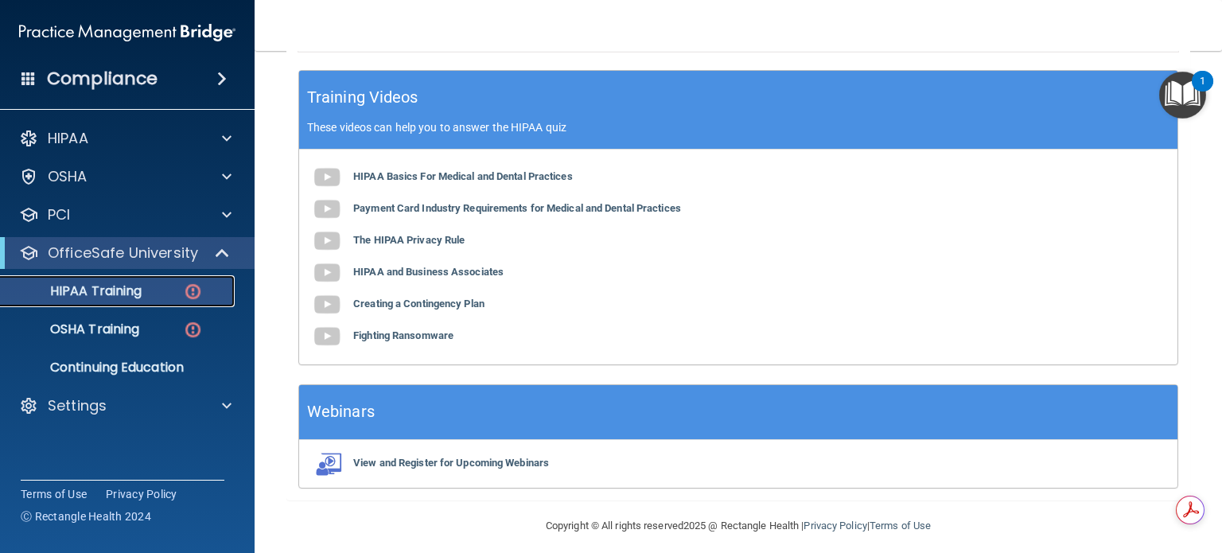
scroll to position [534, 0]
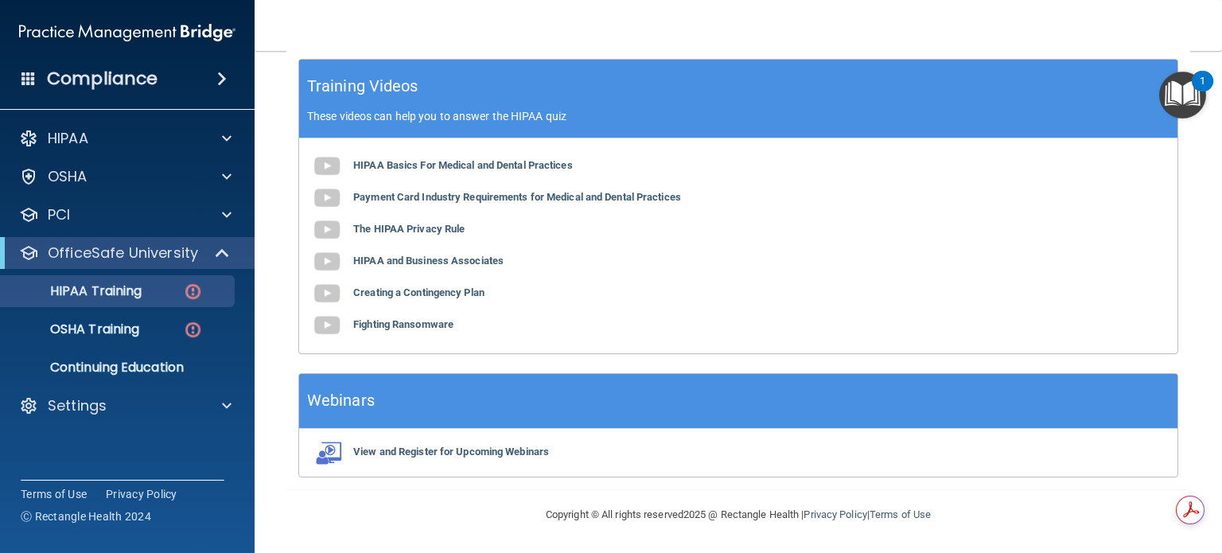
click at [539, 114] on p "These videos can help you to answer the HIPAA quiz" at bounding box center [738, 116] width 862 height 13
click at [133, 252] on p "OfficeSafe University" at bounding box center [123, 252] width 150 height 19
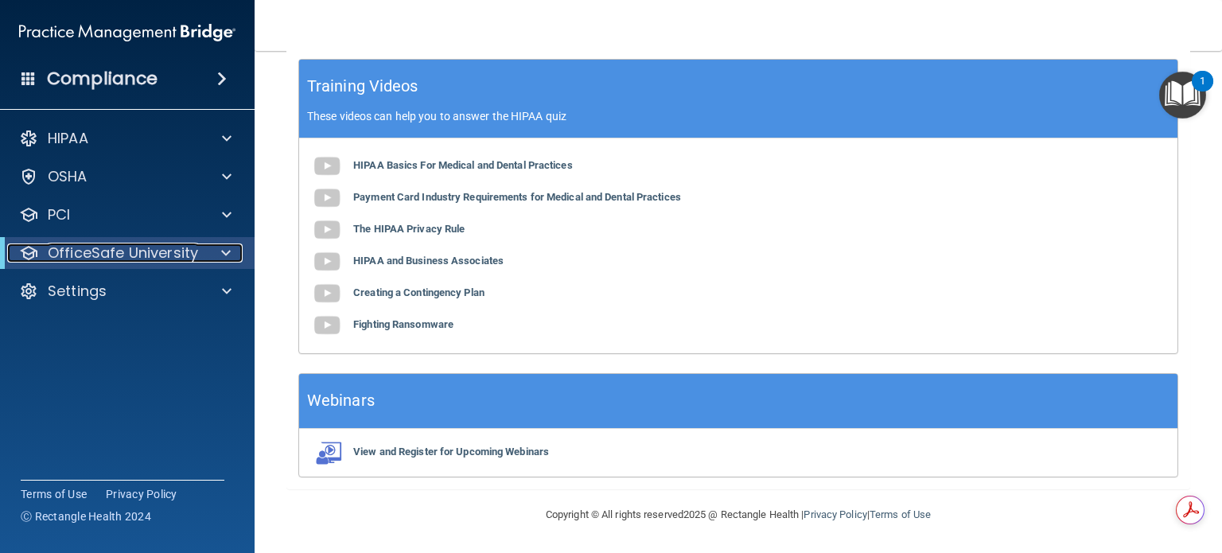
click at [133, 251] on p "OfficeSafe University" at bounding box center [123, 252] width 150 height 19
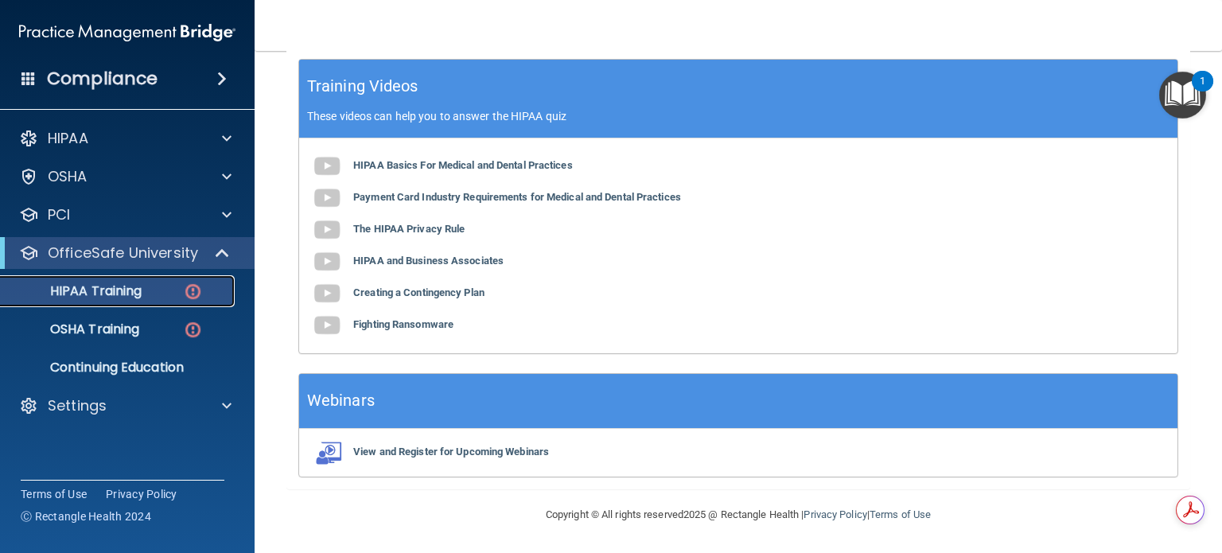
click at [90, 290] on p "HIPAA Training" at bounding box center [75, 291] width 131 height 16
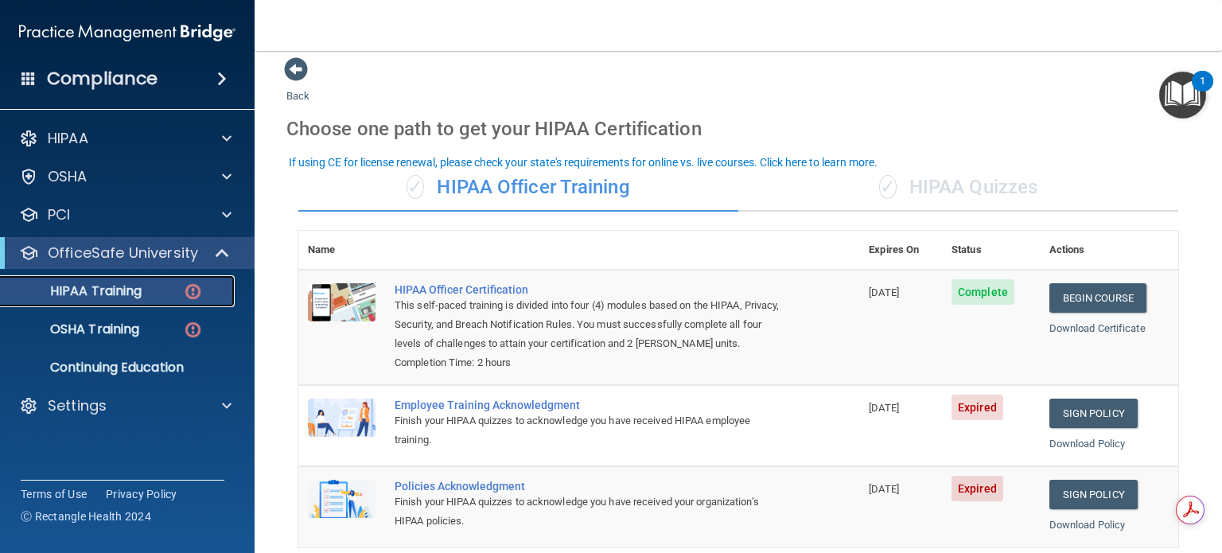
scroll to position [0, 0]
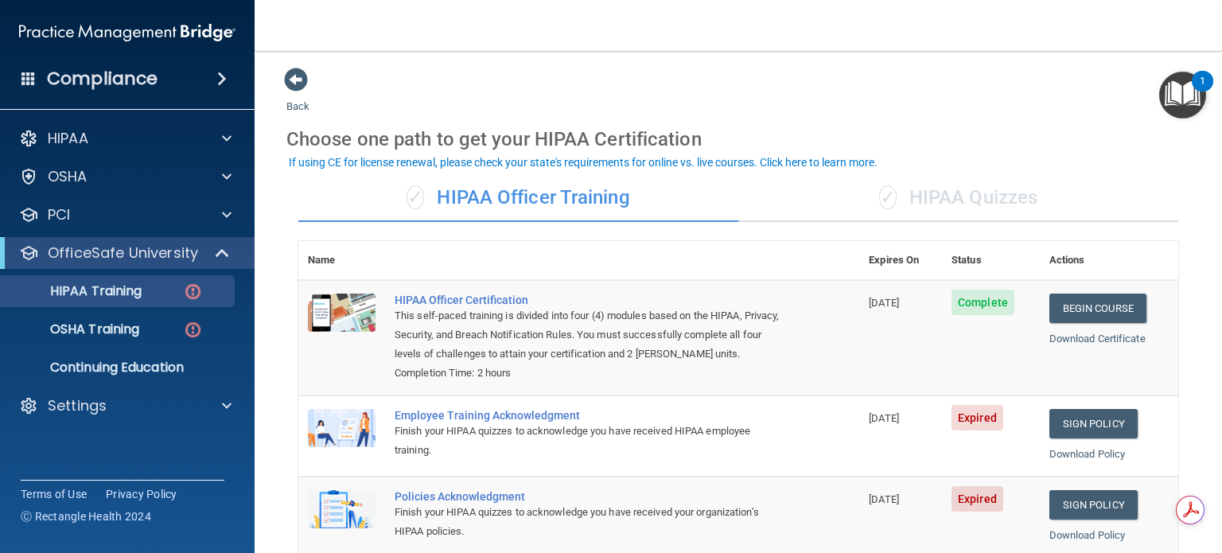
click at [927, 193] on div "✓ HIPAA Quizzes" at bounding box center [958, 198] width 440 height 48
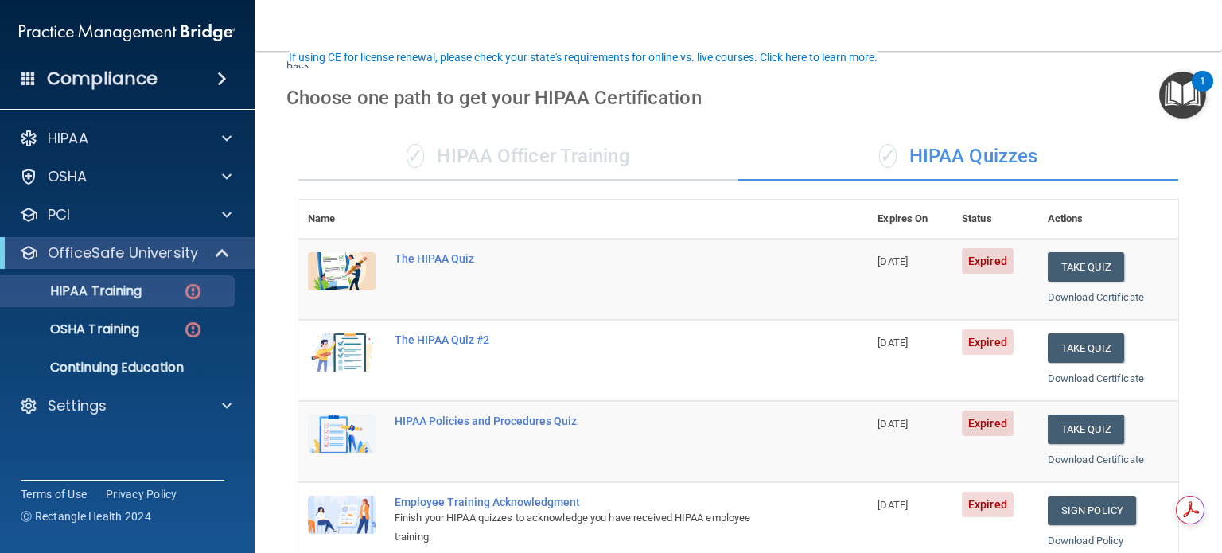
scroll to position [159, 0]
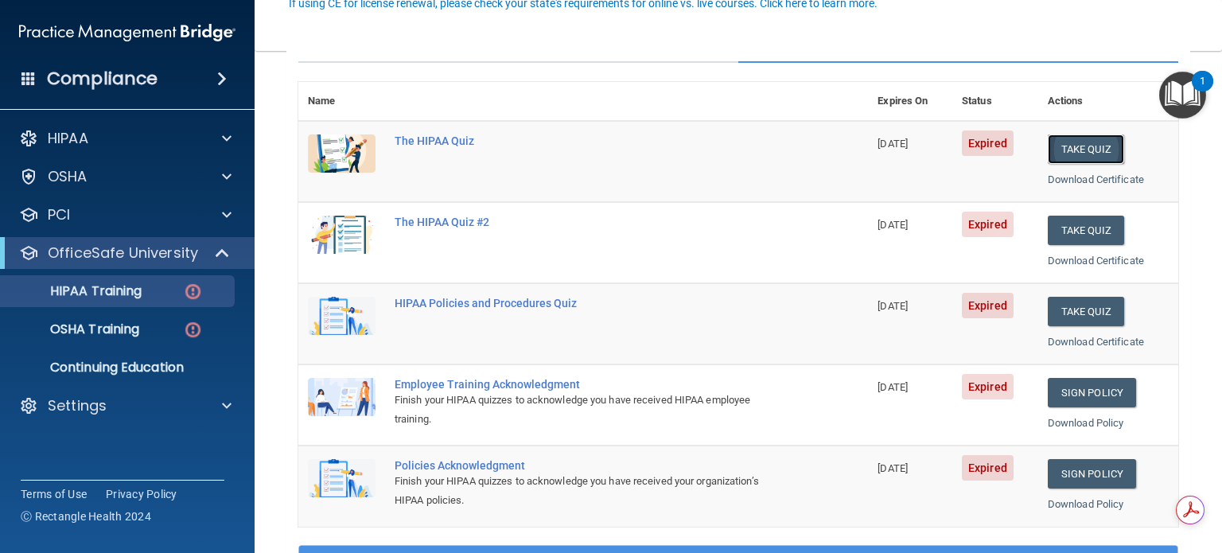
click at [1076, 146] on button "Take Quiz" at bounding box center [1086, 148] width 76 height 29
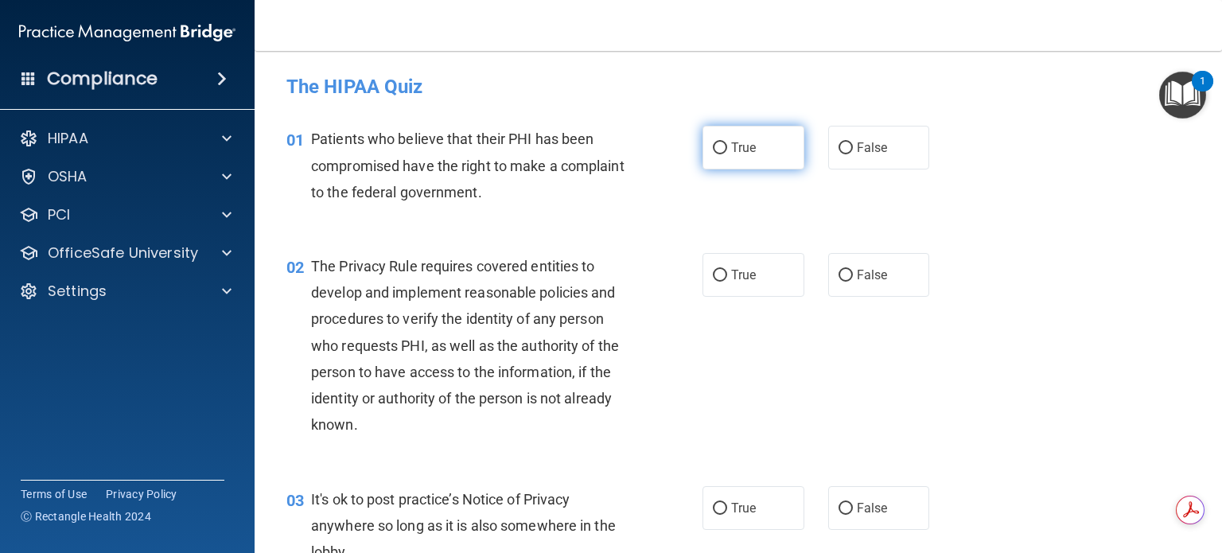
click at [718, 142] on input "True" at bounding box center [720, 148] width 14 height 12
radio input "true"
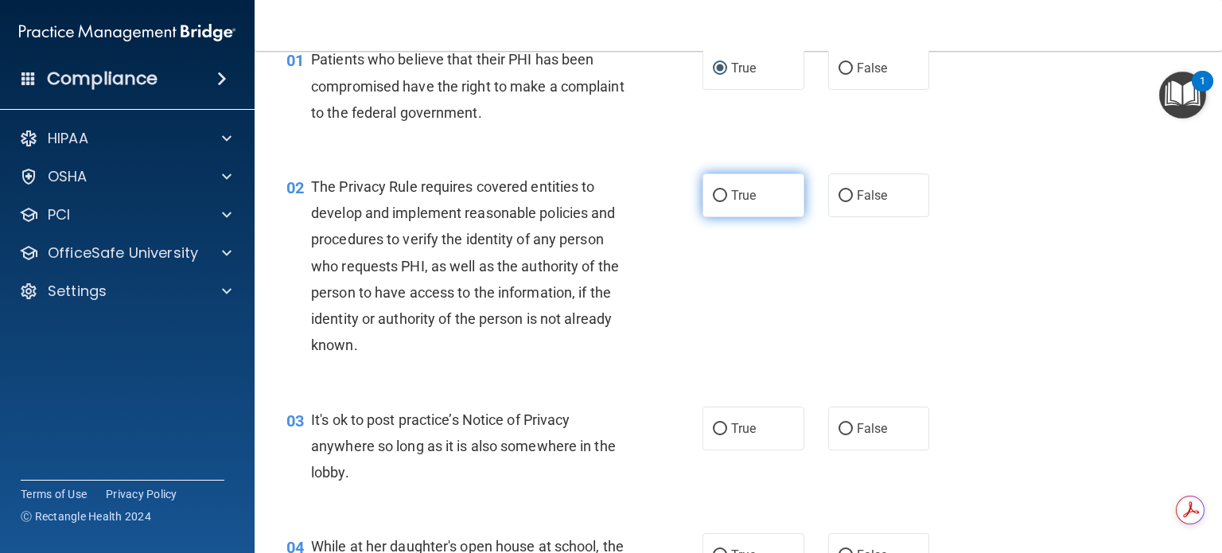
click at [716, 197] on input "True" at bounding box center [720, 196] width 14 height 12
radio input "true"
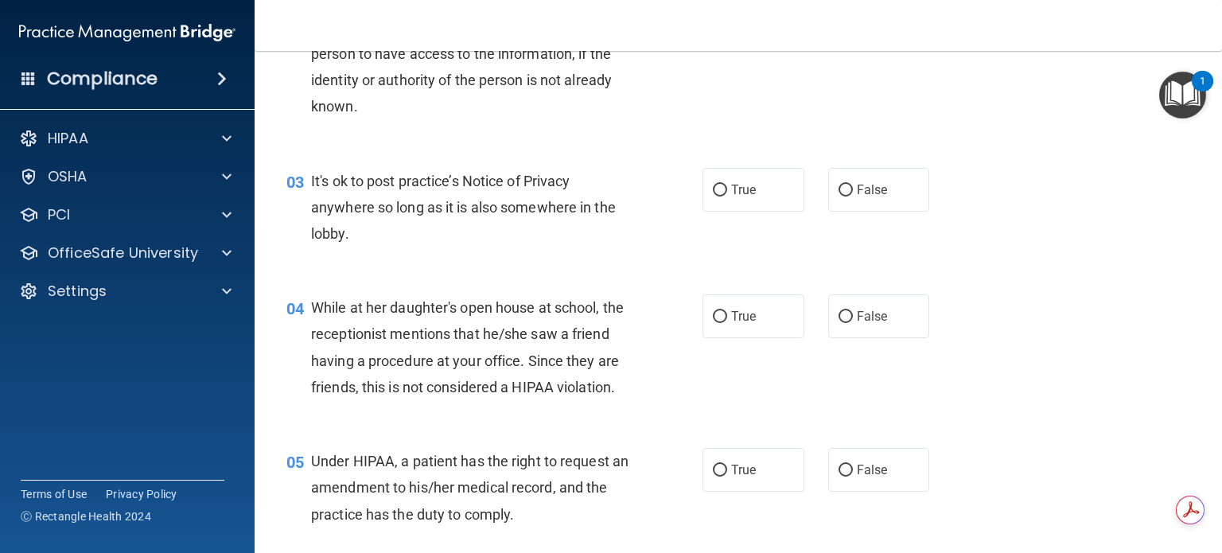
scroll to position [398, 0]
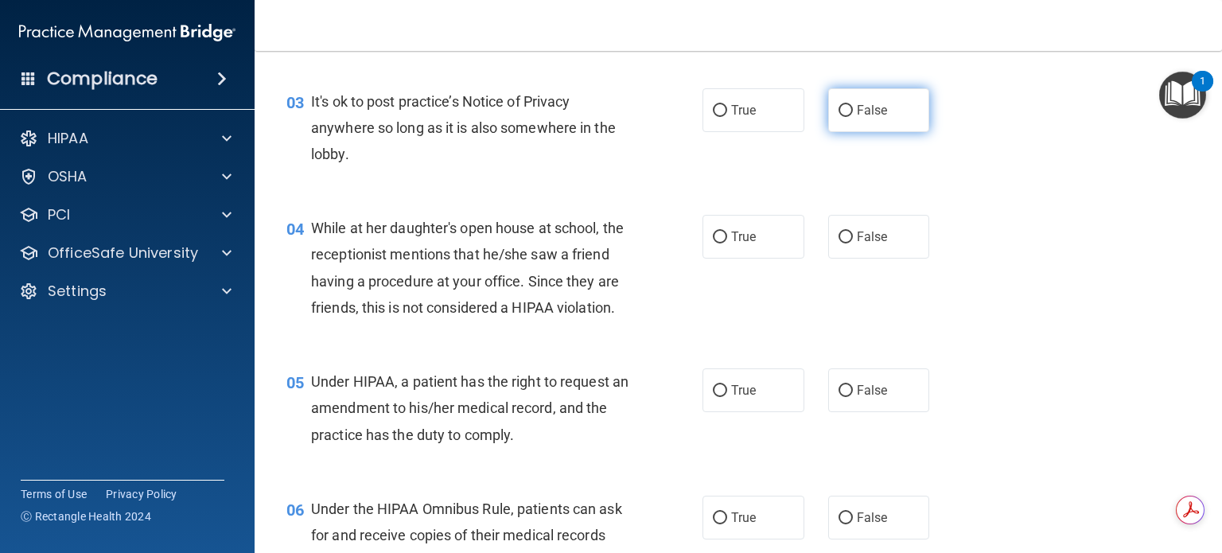
click at [839, 112] on input "False" at bounding box center [846, 111] width 14 height 12
radio input "true"
click at [839, 239] on input "False" at bounding box center [846, 238] width 14 height 12
radio input "true"
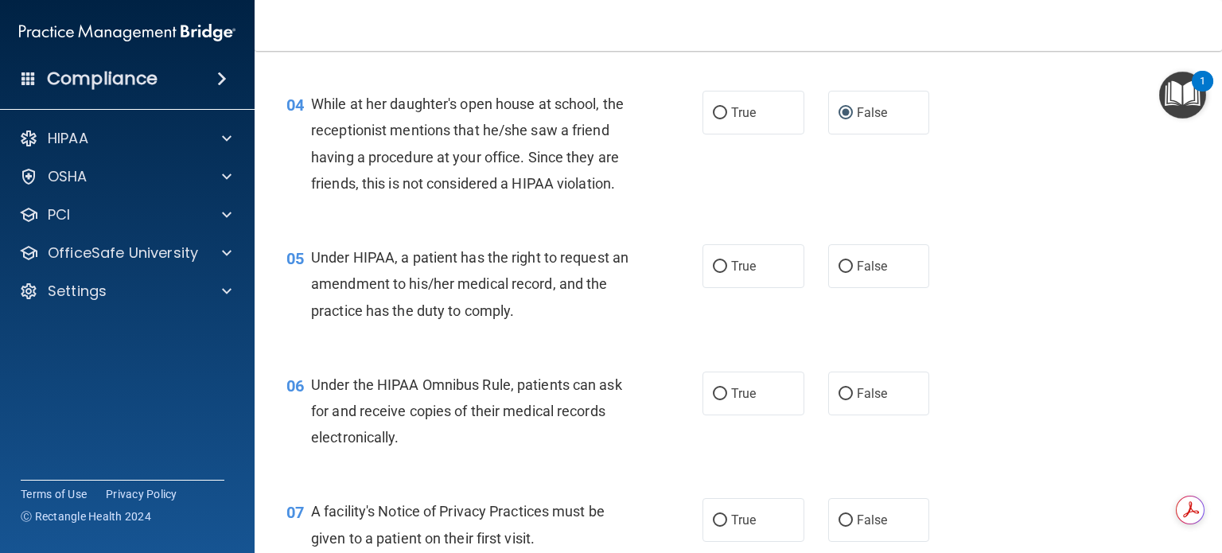
scroll to position [557, 0]
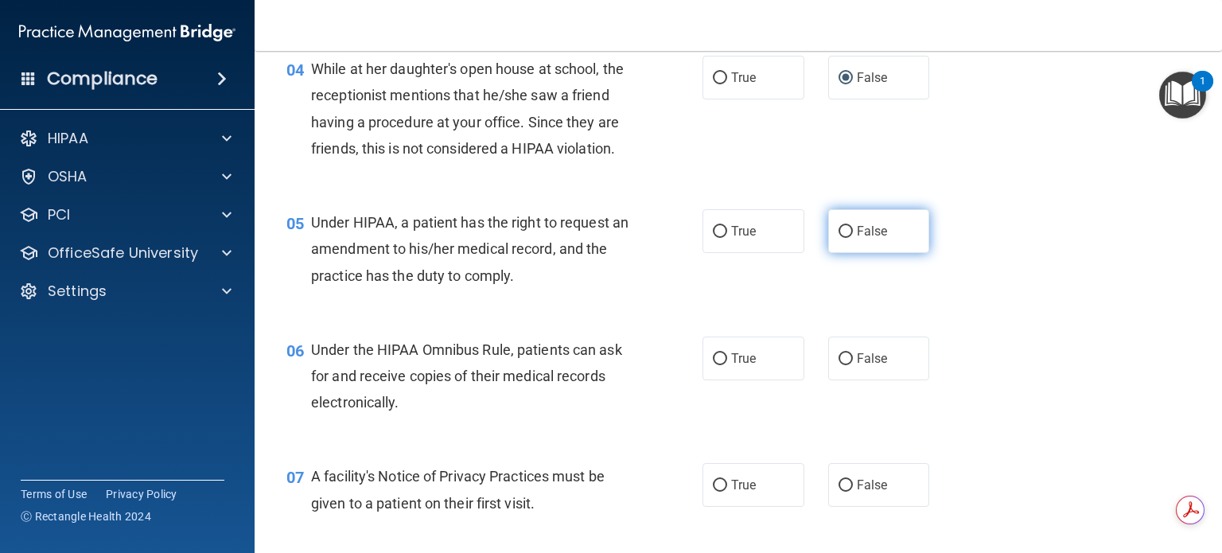
click at [839, 238] on input "False" at bounding box center [846, 232] width 14 height 12
radio input "true"
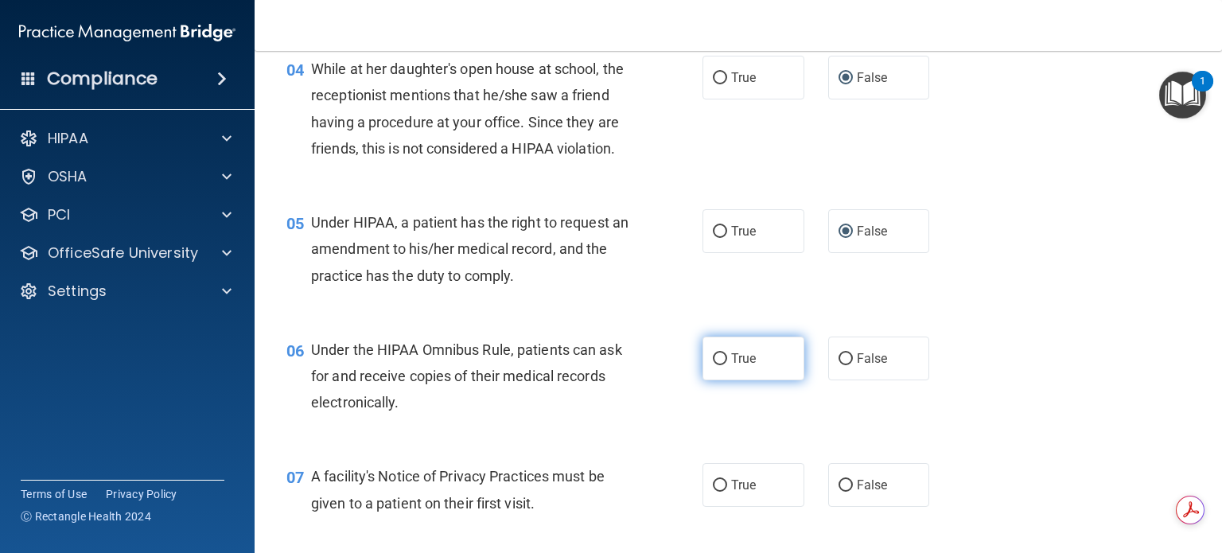
click at [713, 365] on input "True" at bounding box center [720, 359] width 14 height 12
radio input "true"
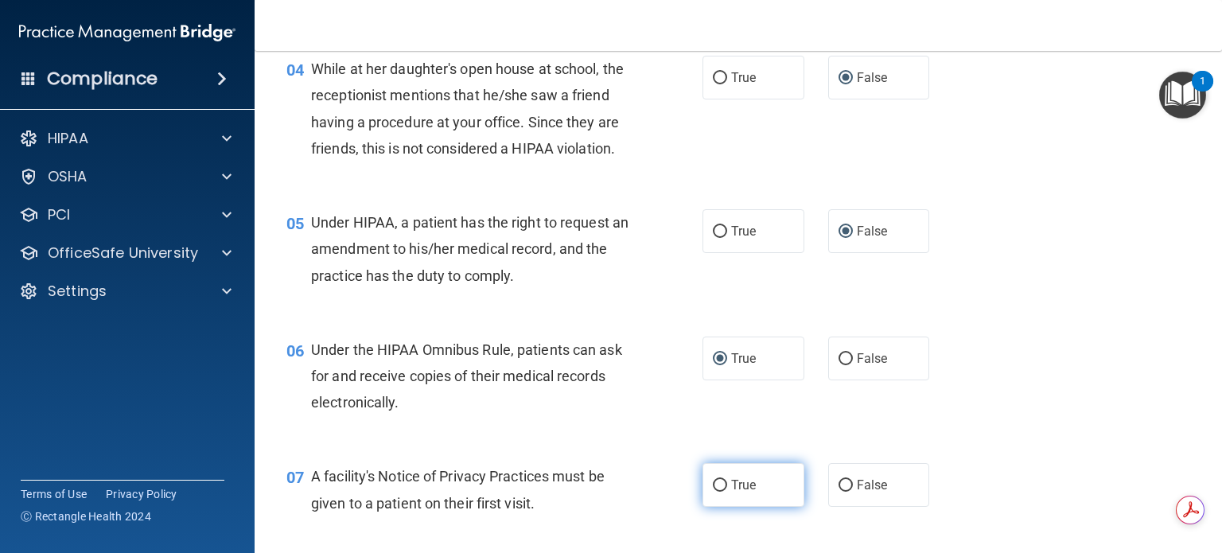
drag, startPoint x: 712, startPoint y: 508, endPoint x: 720, endPoint y: 505, distance: 8.6
click at [713, 492] on input "True" at bounding box center [720, 486] width 14 height 12
radio input "true"
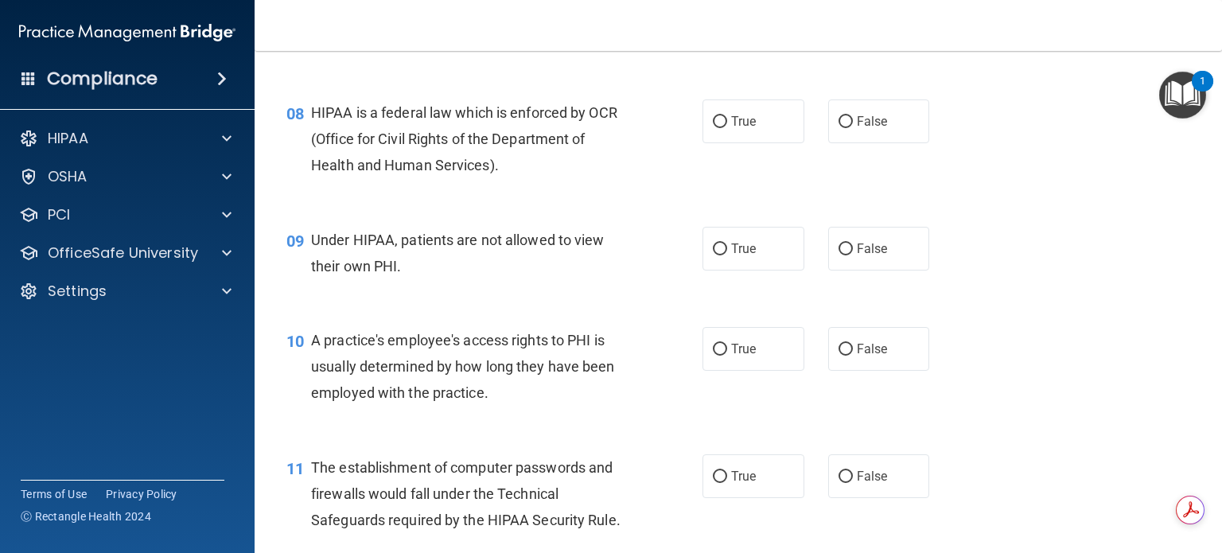
scroll to position [1034, 0]
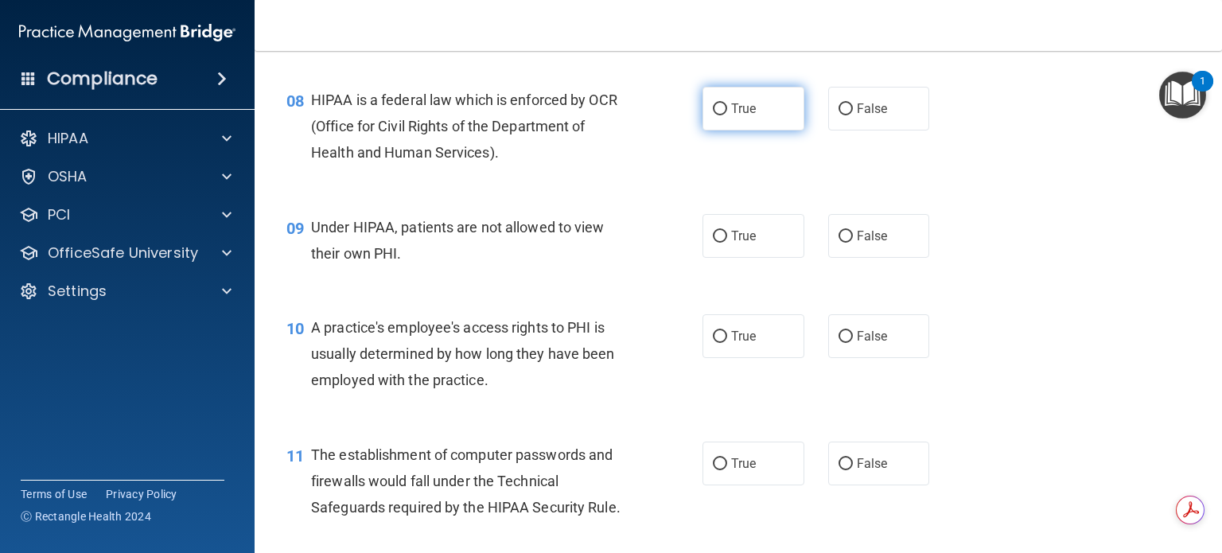
click at [715, 115] on input "True" at bounding box center [720, 109] width 14 height 12
radio input "true"
click at [839, 243] on input "False" at bounding box center [846, 237] width 14 height 12
radio input "true"
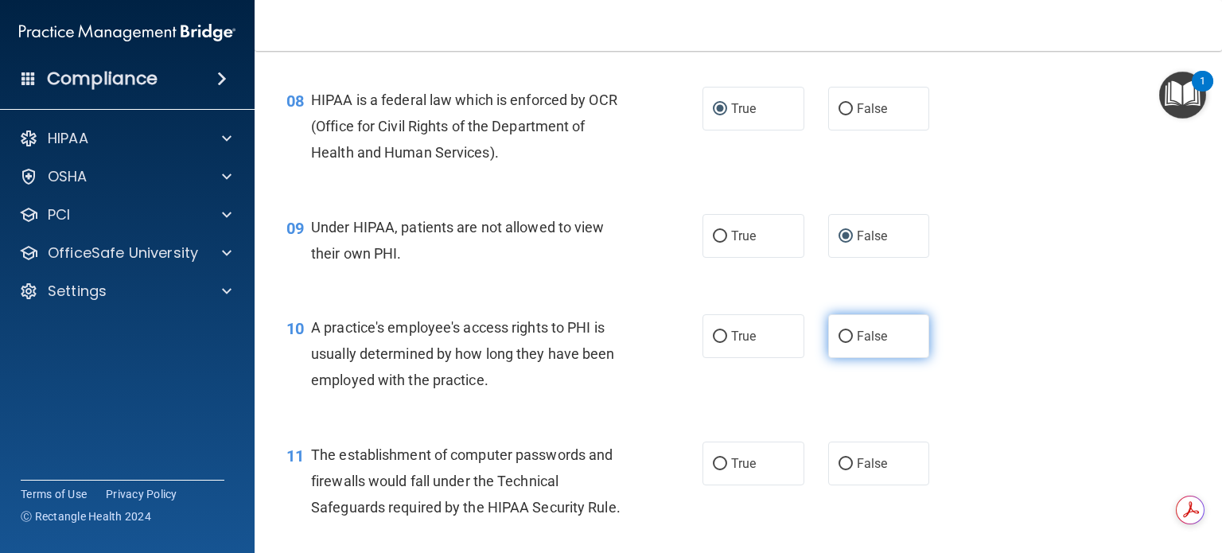
click at [839, 343] on input "False" at bounding box center [846, 337] width 14 height 12
radio input "true"
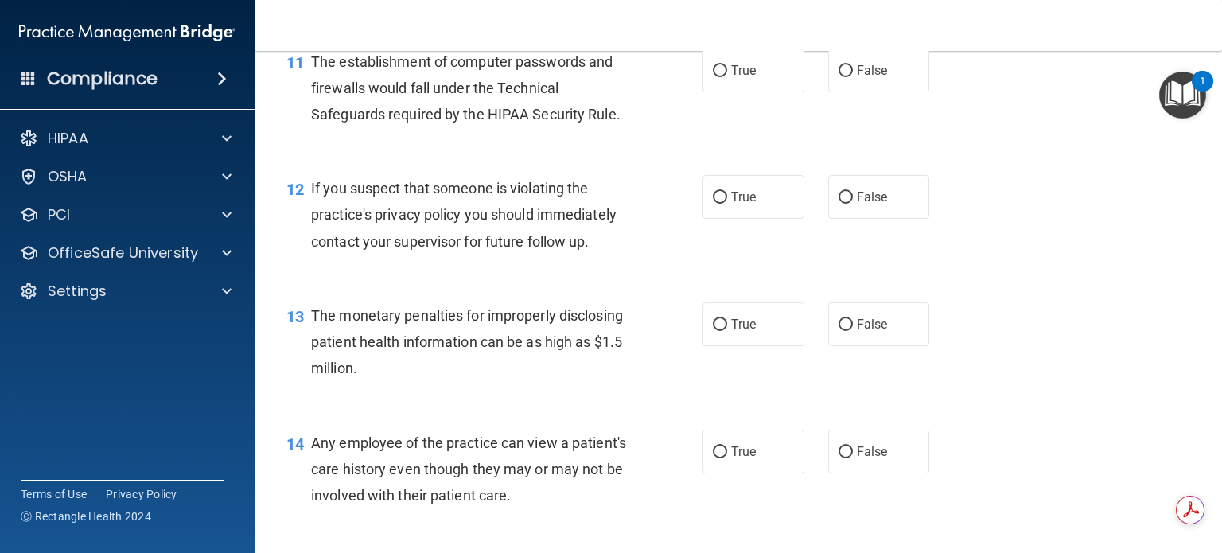
scroll to position [1432, 0]
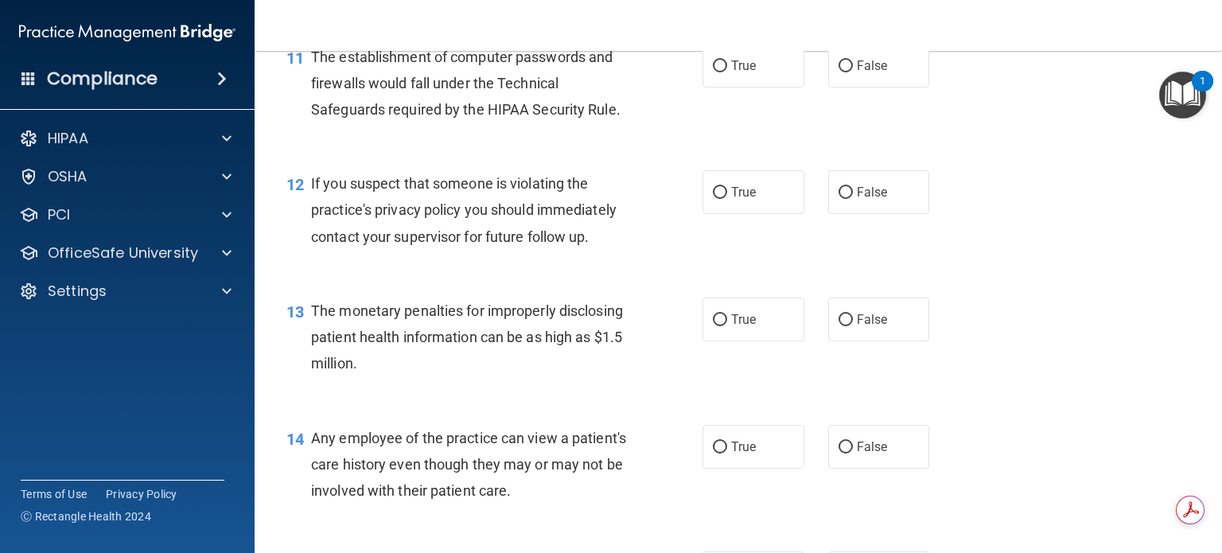
drag, startPoint x: 715, startPoint y: 95, endPoint x: 722, endPoint y: 123, distance: 28.8
click at [715, 72] on input "True" at bounding box center [720, 66] width 14 height 12
radio input "true"
click at [716, 199] on input "True" at bounding box center [720, 193] width 14 height 12
radio input "true"
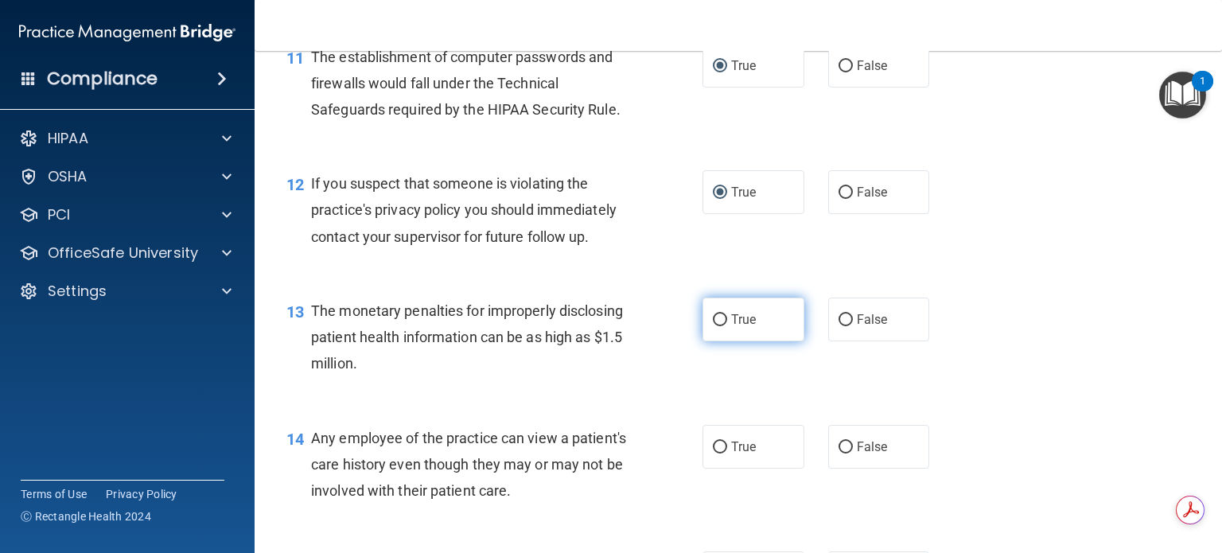
click at [714, 326] on input "True" at bounding box center [720, 320] width 14 height 12
radio input "true"
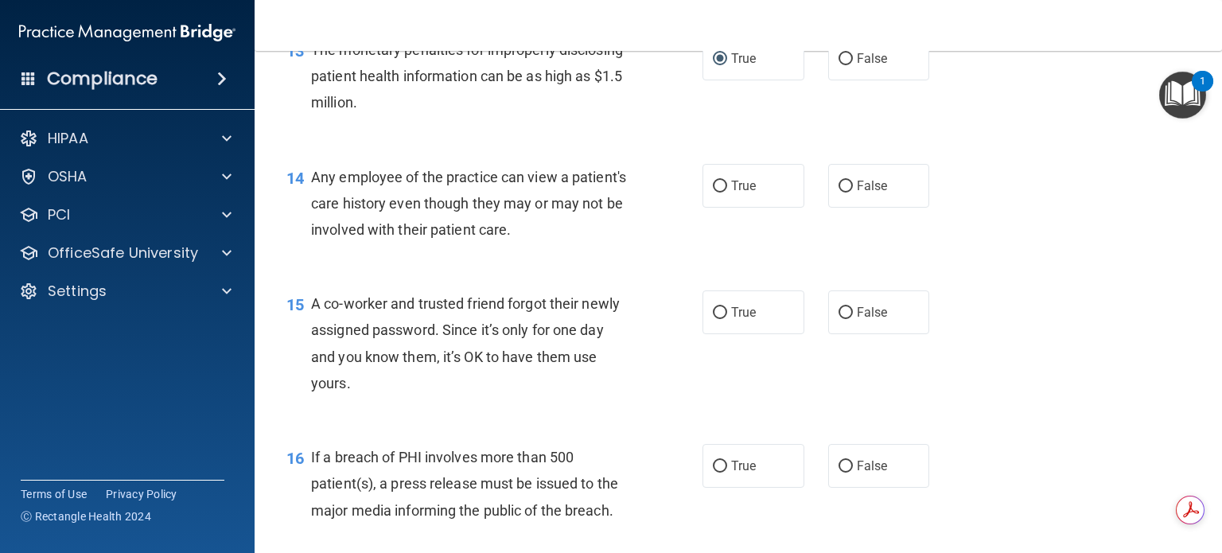
scroll to position [1750, 0]
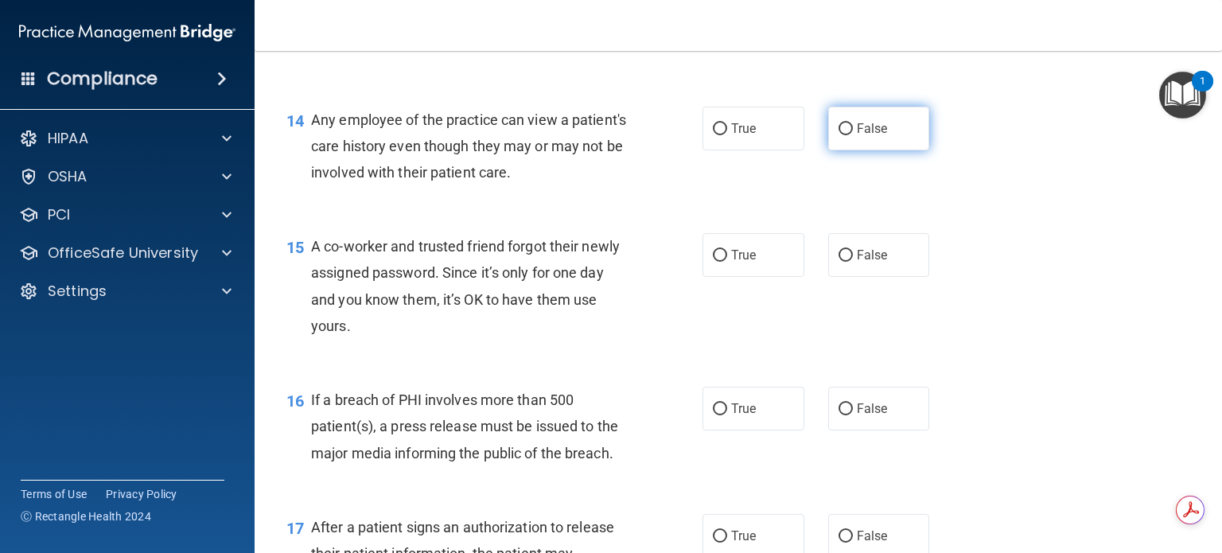
click at [839, 135] on input "False" at bounding box center [846, 129] width 14 height 12
radio input "true"
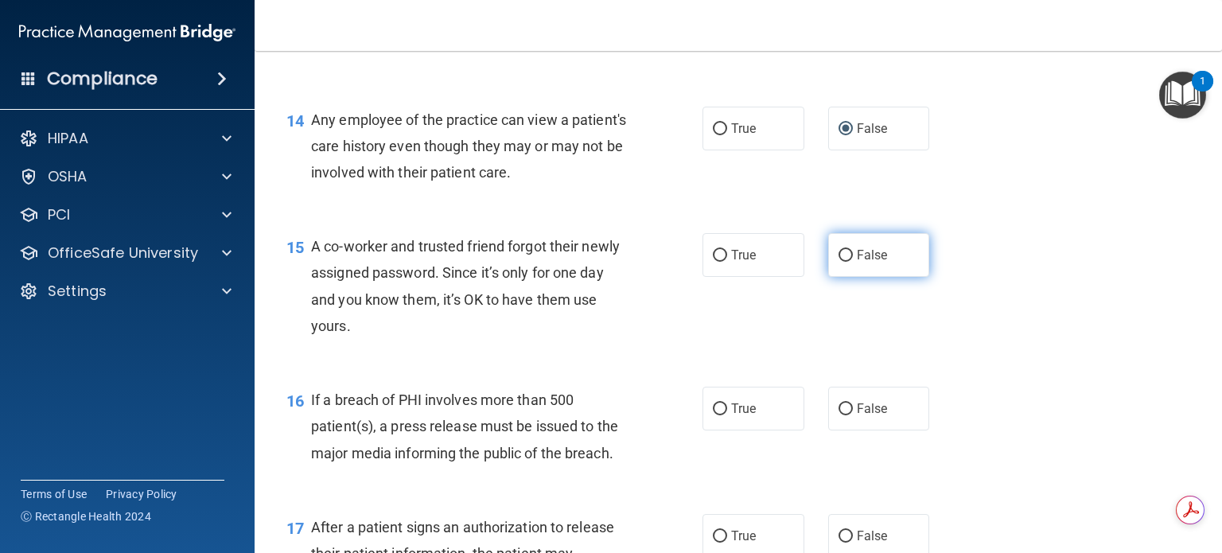
click at [839, 262] on input "False" at bounding box center [846, 256] width 14 height 12
radio input "true"
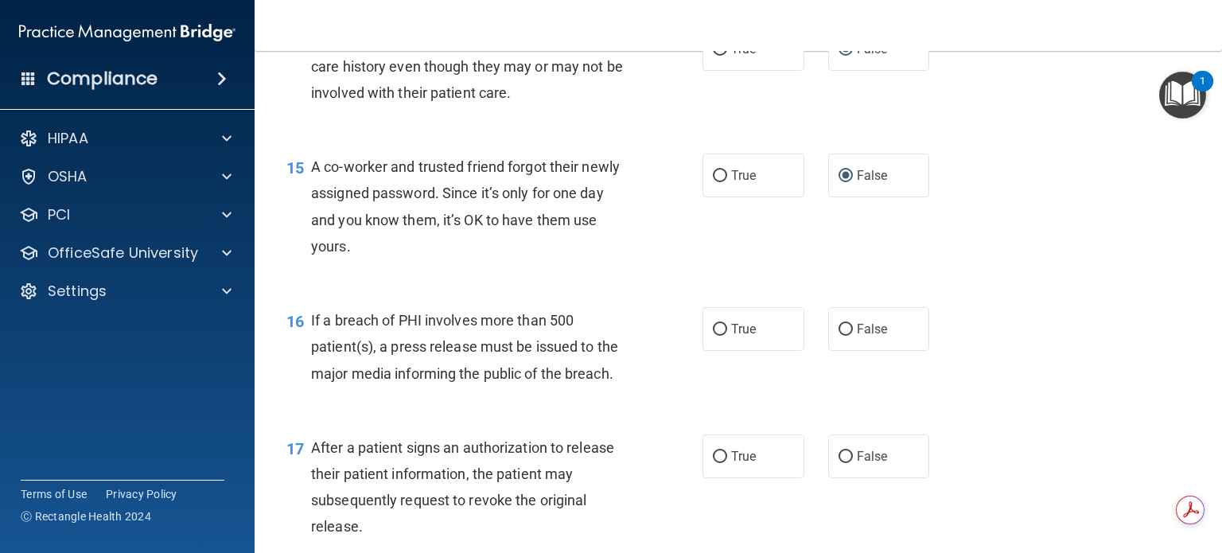
scroll to position [1910, 0]
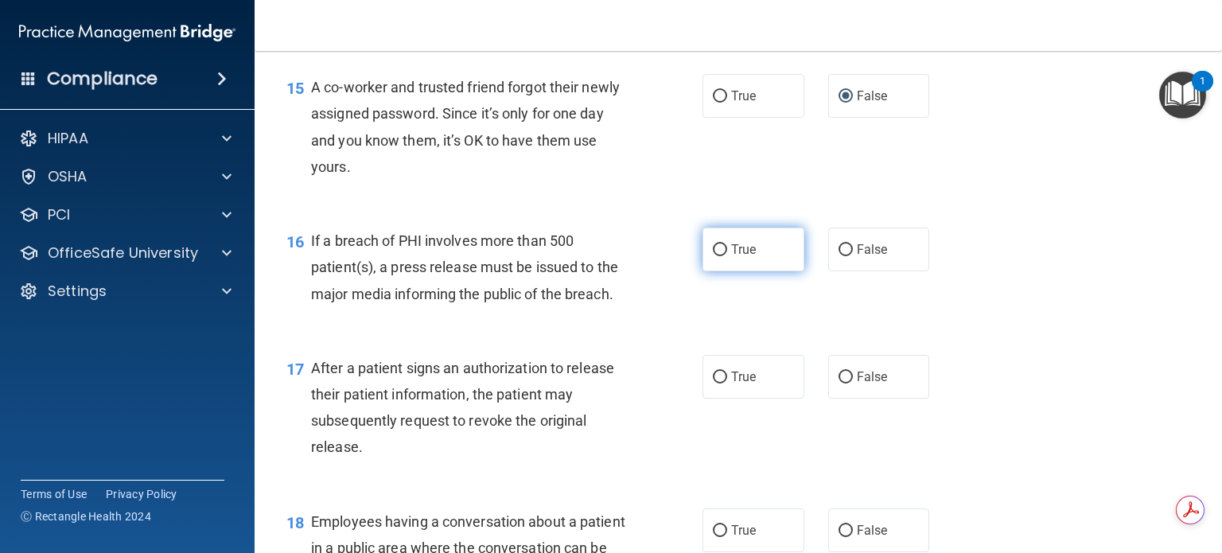
click at [716, 256] on input "True" at bounding box center [720, 250] width 14 height 12
radio input "true"
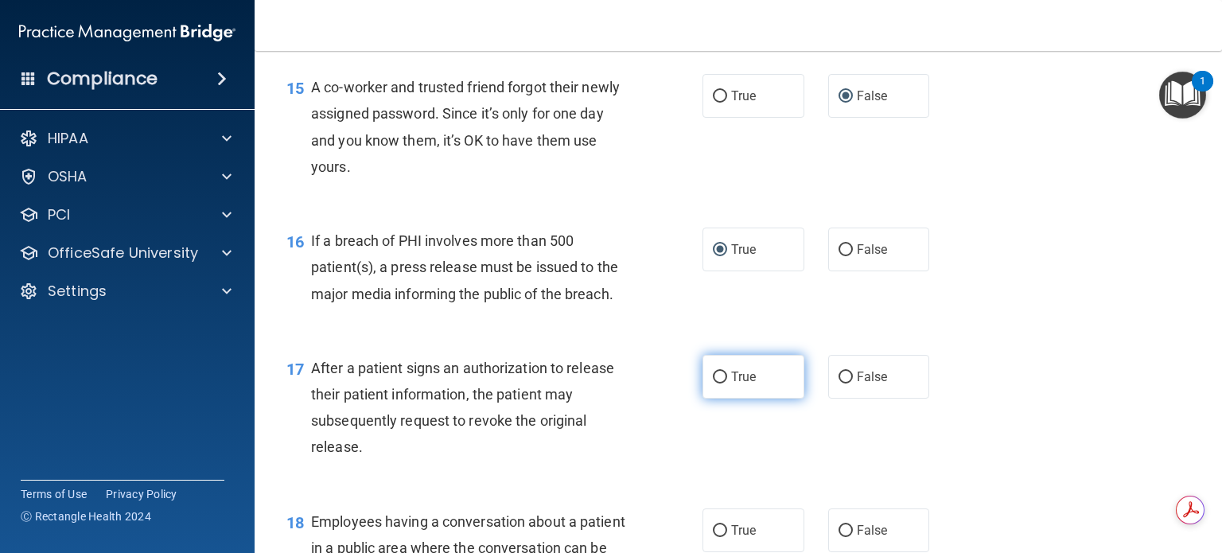
click at [714, 392] on label "True" at bounding box center [754, 377] width 102 height 44
click at [714, 384] on input "True" at bounding box center [720, 378] width 14 height 12
radio input "true"
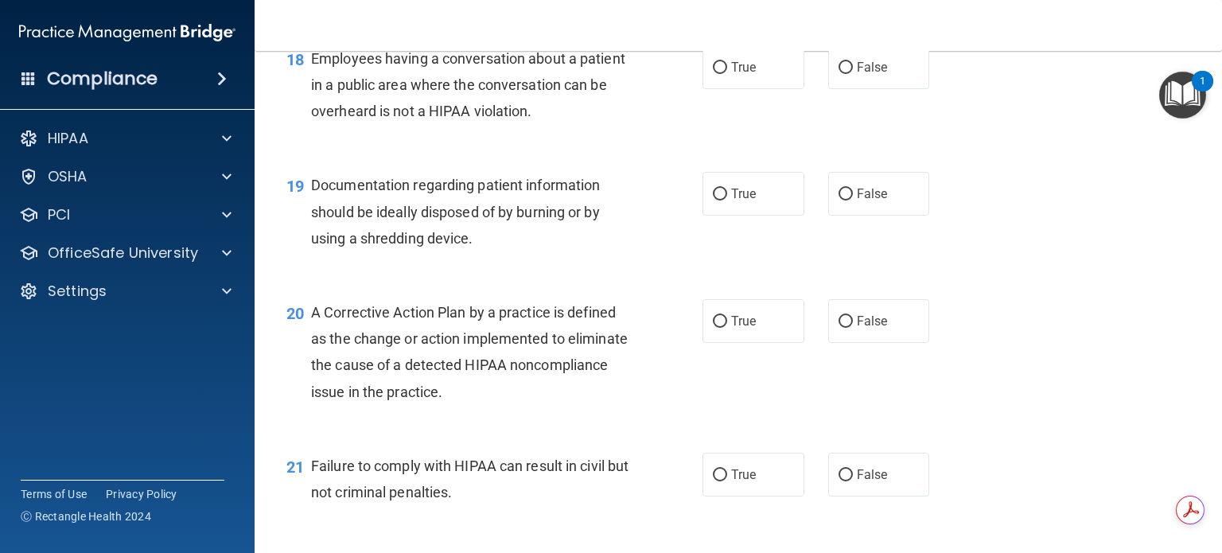
scroll to position [2387, 0]
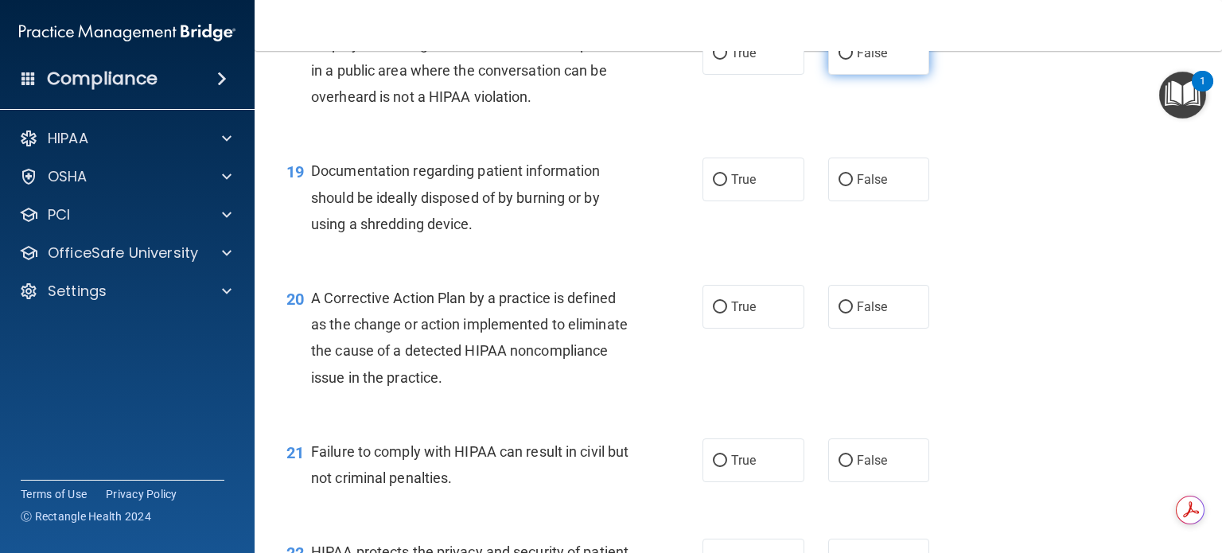
click at [839, 60] on input "False" at bounding box center [846, 54] width 14 height 12
radio input "true"
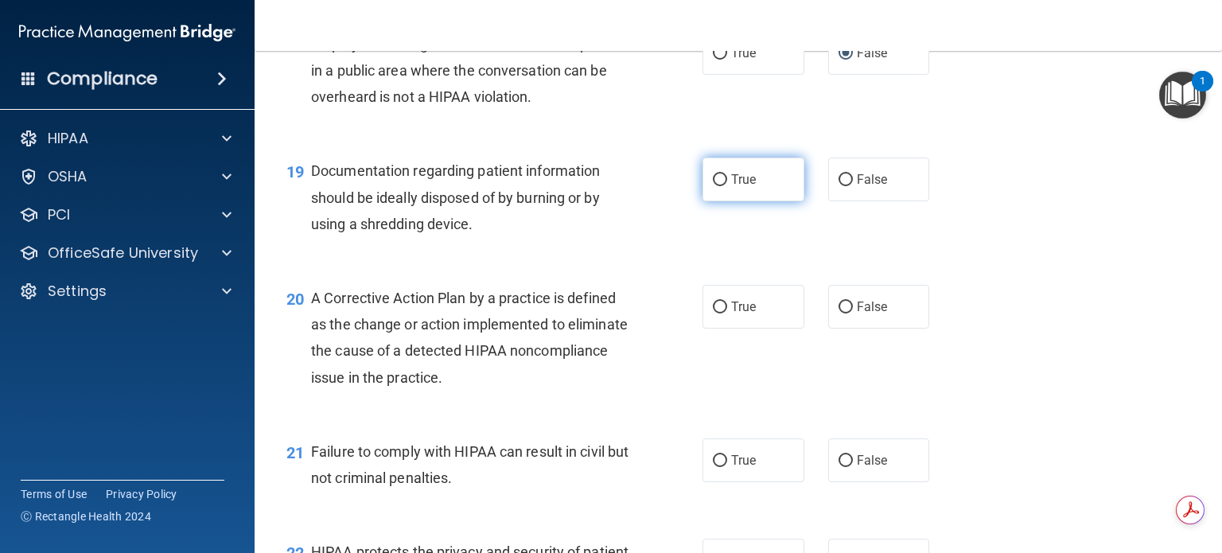
click at [713, 186] on input "True" at bounding box center [720, 180] width 14 height 12
radio input "true"
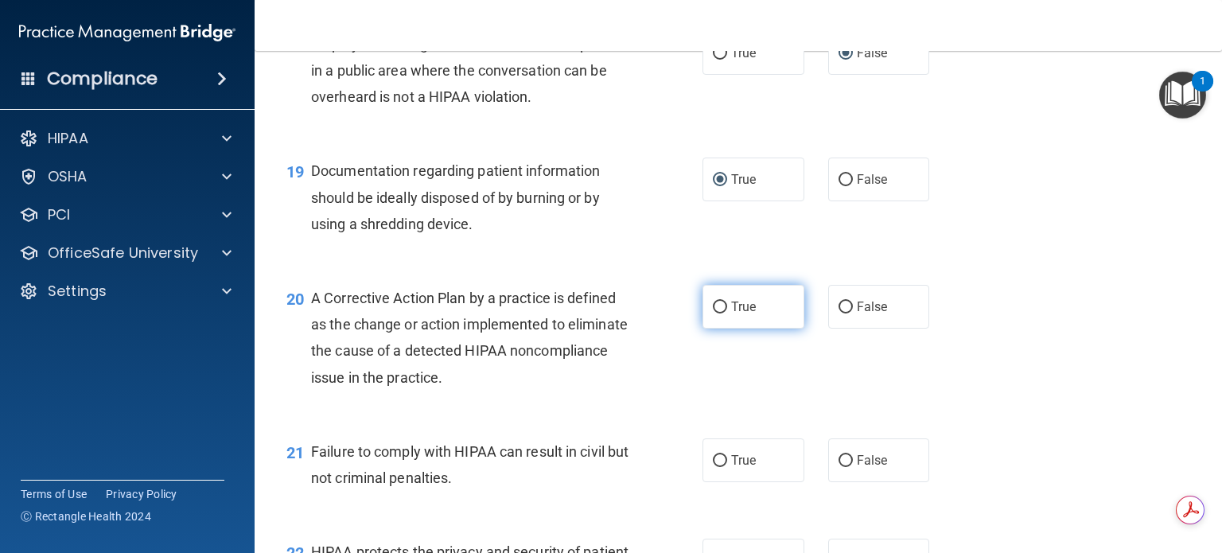
click at [716, 313] on input "True" at bounding box center [720, 308] width 14 height 12
radio input "true"
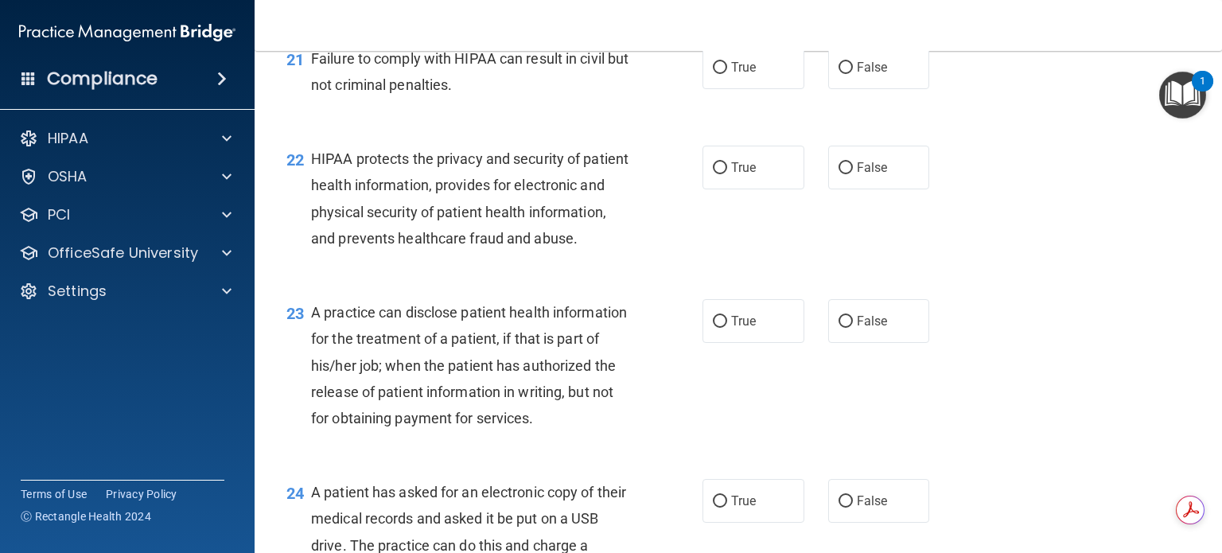
scroll to position [2785, 0]
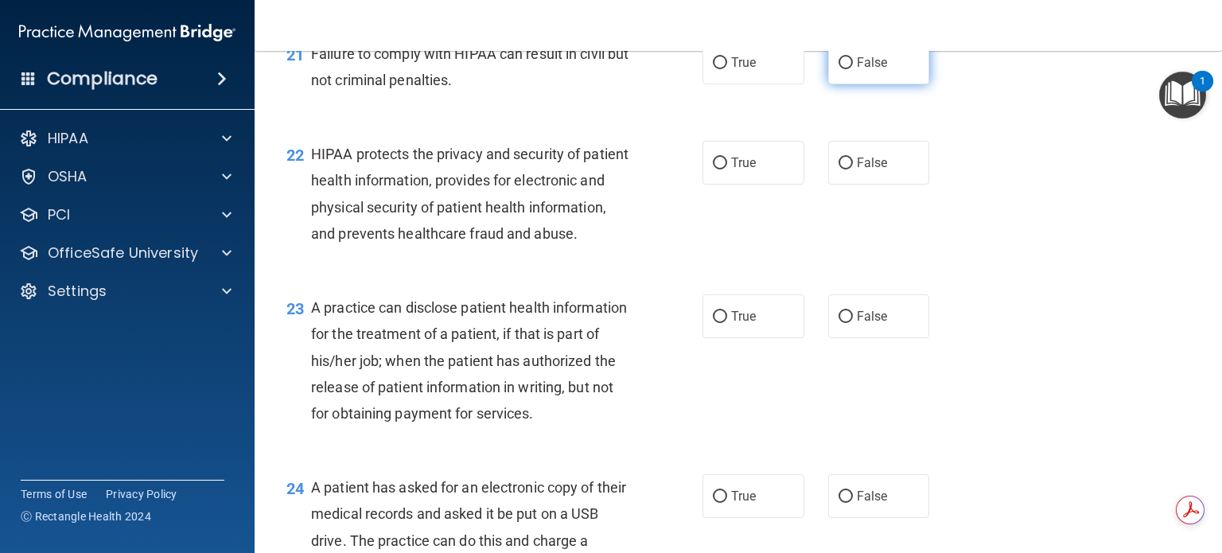
click at [839, 69] on input "False" at bounding box center [846, 63] width 14 height 12
radio input "true"
click at [713, 169] on input "True" at bounding box center [720, 164] width 14 height 12
radio input "true"
click at [839, 323] on input "False" at bounding box center [846, 317] width 14 height 12
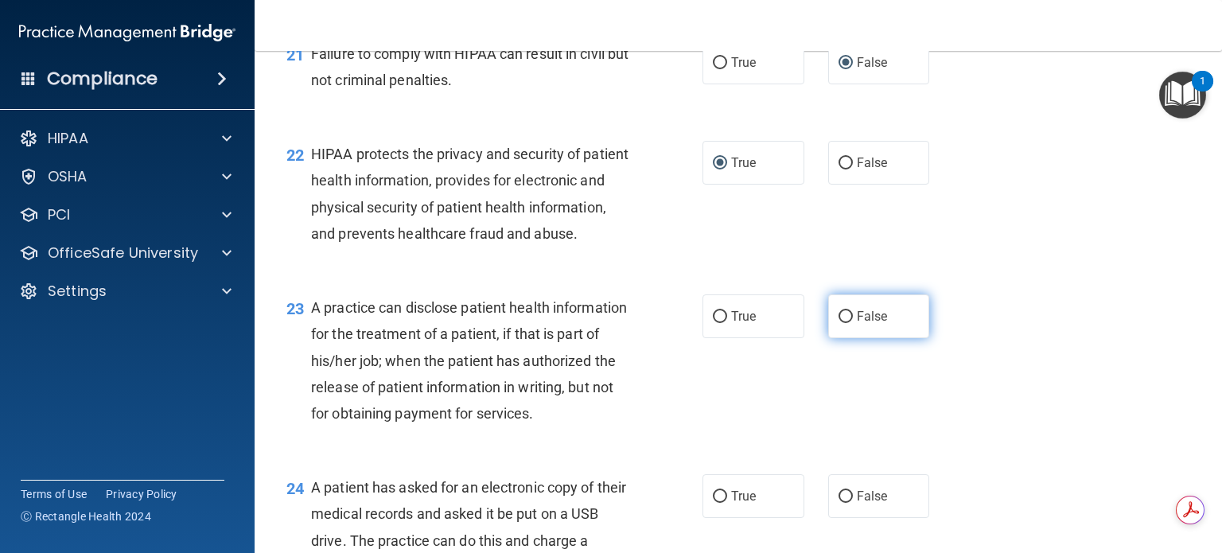
radio input "true"
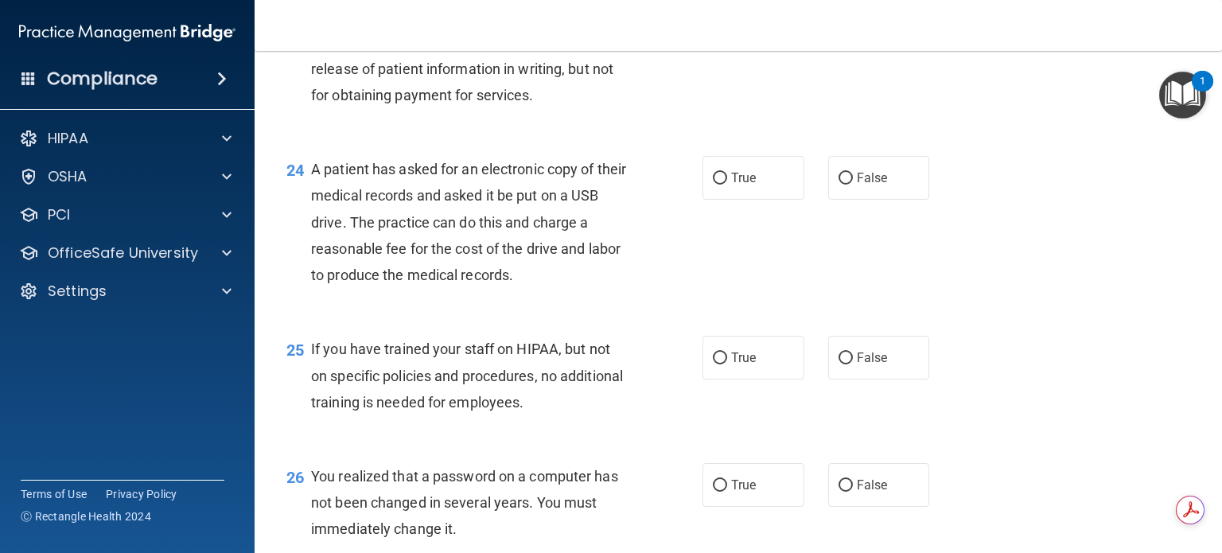
scroll to position [3183, 0]
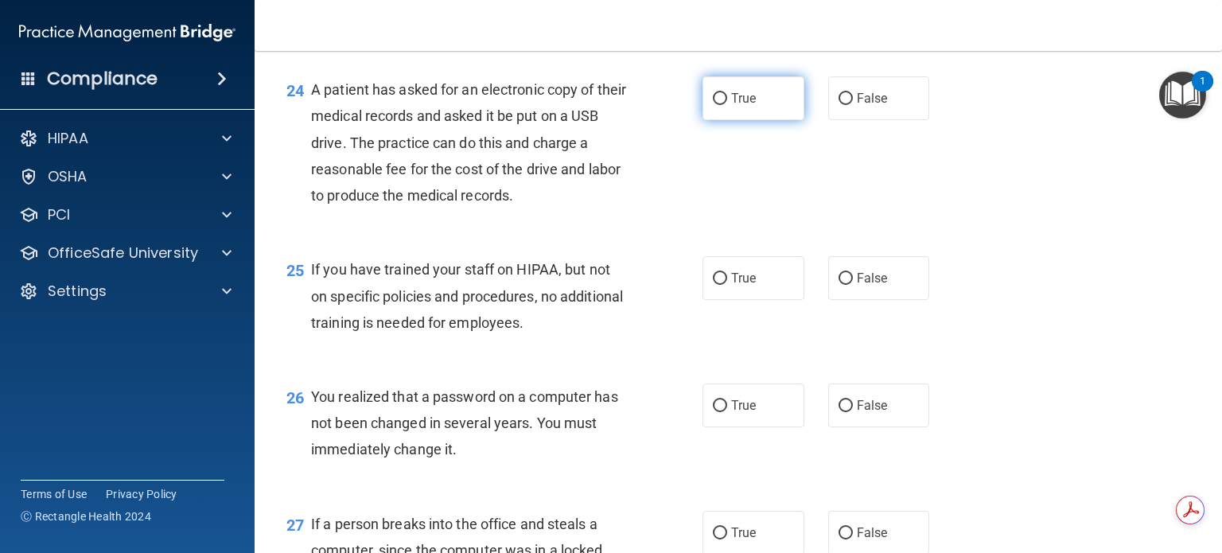
click at [714, 105] on input "True" at bounding box center [720, 99] width 14 height 12
radio input "true"
click at [839, 285] on input "False" at bounding box center [846, 279] width 14 height 12
radio input "true"
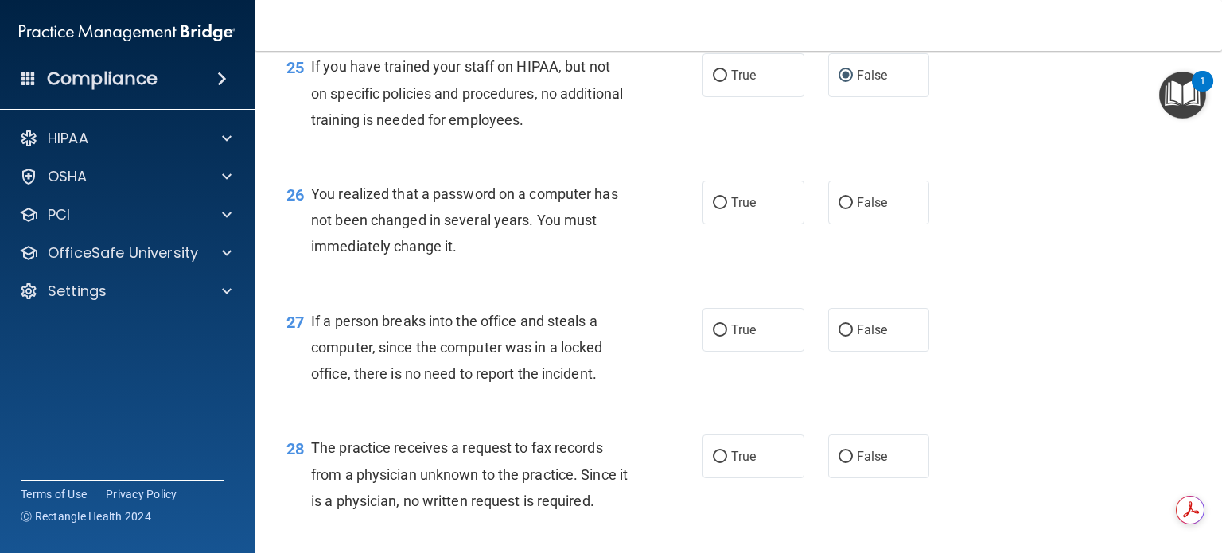
scroll to position [3421, 0]
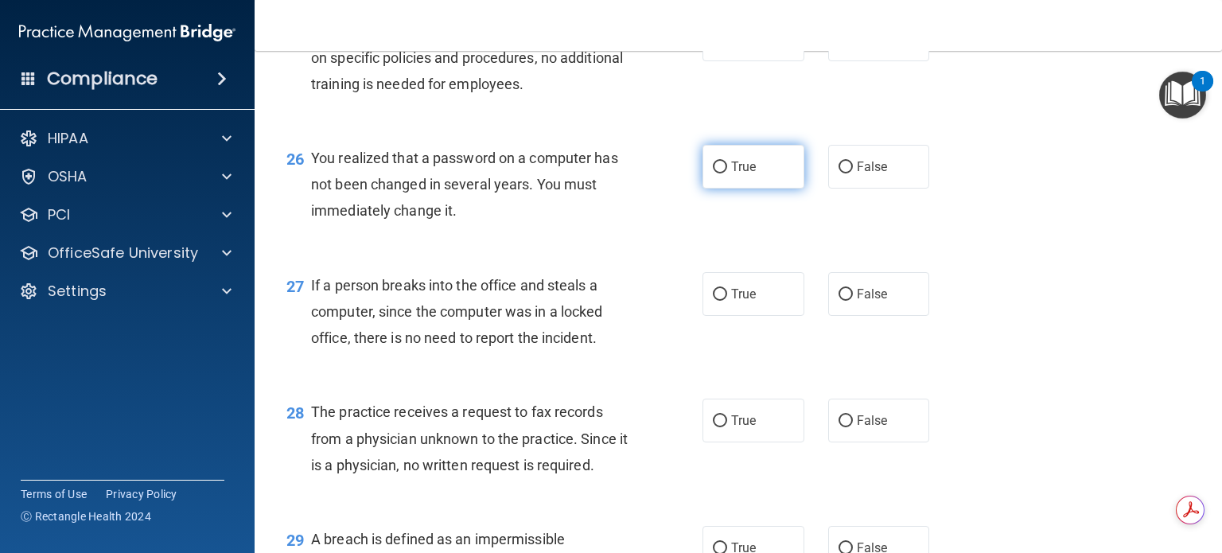
click at [713, 173] on input "True" at bounding box center [720, 168] width 14 height 12
radio input "true"
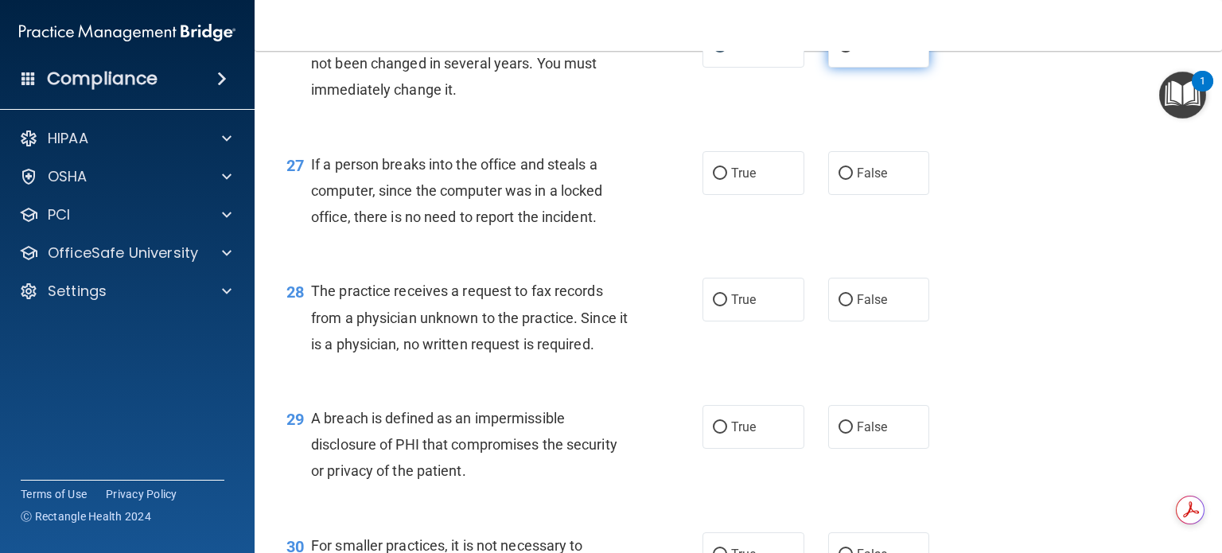
scroll to position [3580, 0]
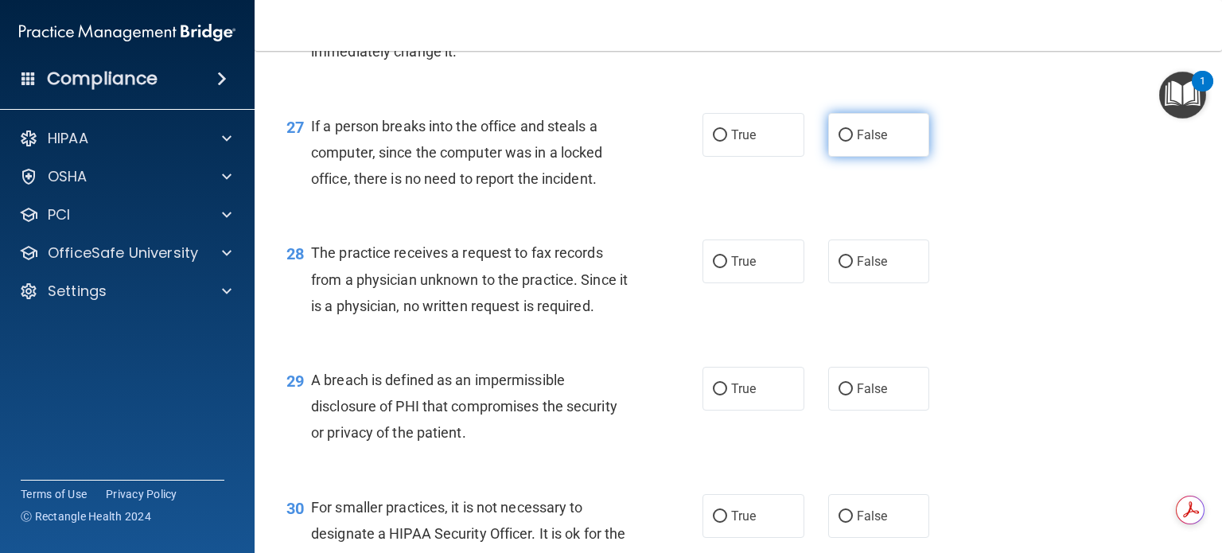
click at [839, 142] on input "False" at bounding box center [846, 136] width 14 height 12
radio input "true"
click at [839, 268] on input "False" at bounding box center [846, 262] width 14 height 12
radio input "true"
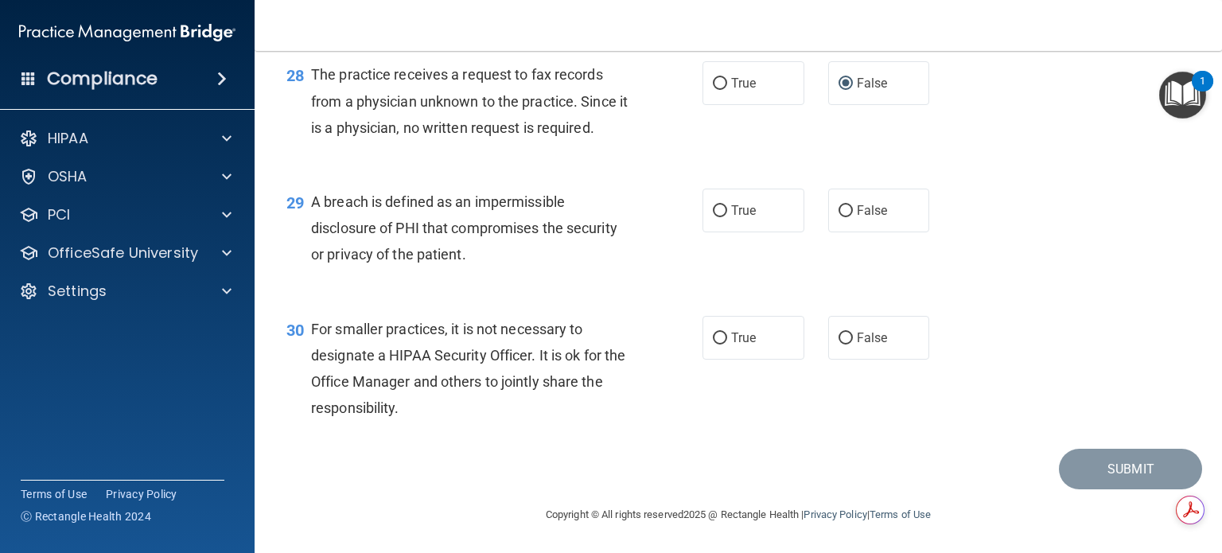
scroll to position [3819, 0]
click at [714, 217] on input "True" at bounding box center [720, 211] width 14 height 12
radio input "true"
click at [840, 345] on input "False" at bounding box center [846, 339] width 14 height 12
radio input "true"
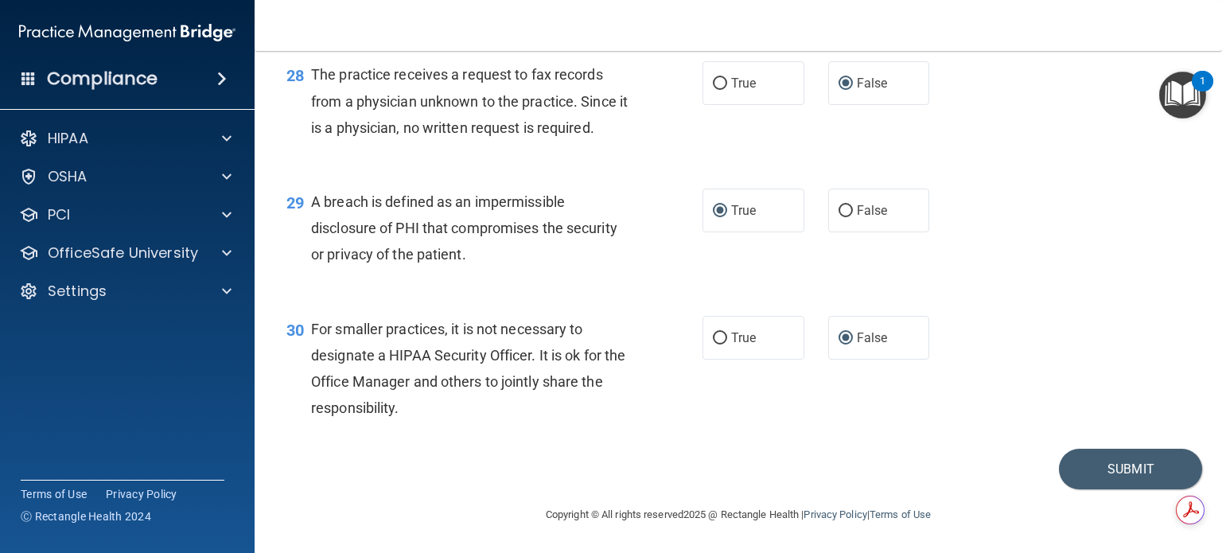
scroll to position [3838, 0]
click at [1114, 469] on button "Submit" at bounding box center [1130, 469] width 143 height 41
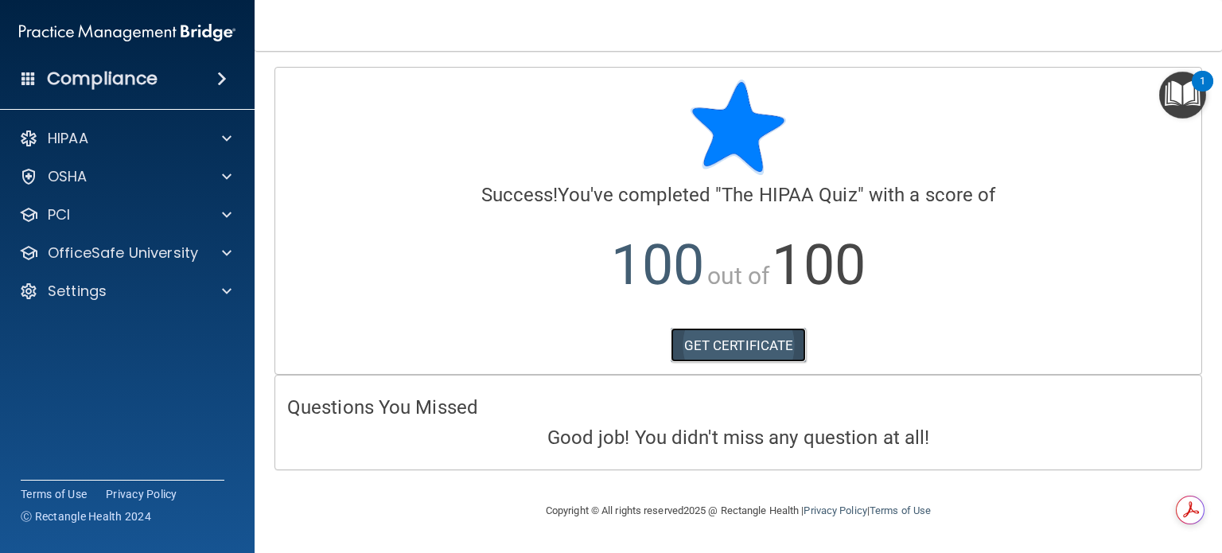
click at [736, 345] on link "GET CERTIFICATE" at bounding box center [739, 345] width 136 height 35
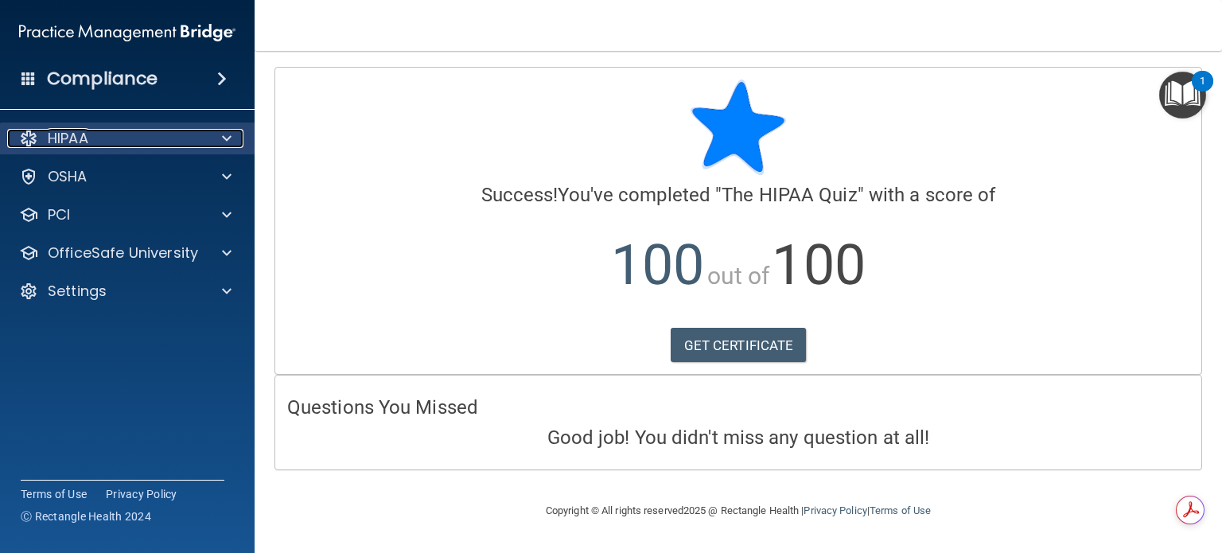
click at [62, 134] on p "HIPAA" at bounding box center [68, 138] width 41 height 19
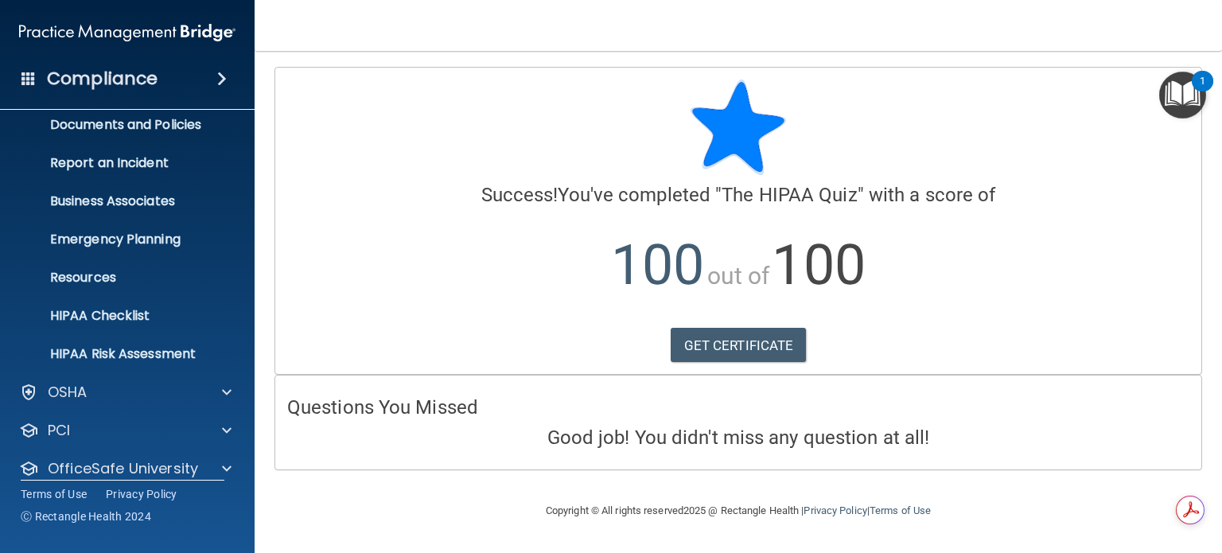
scroll to position [107, 0]
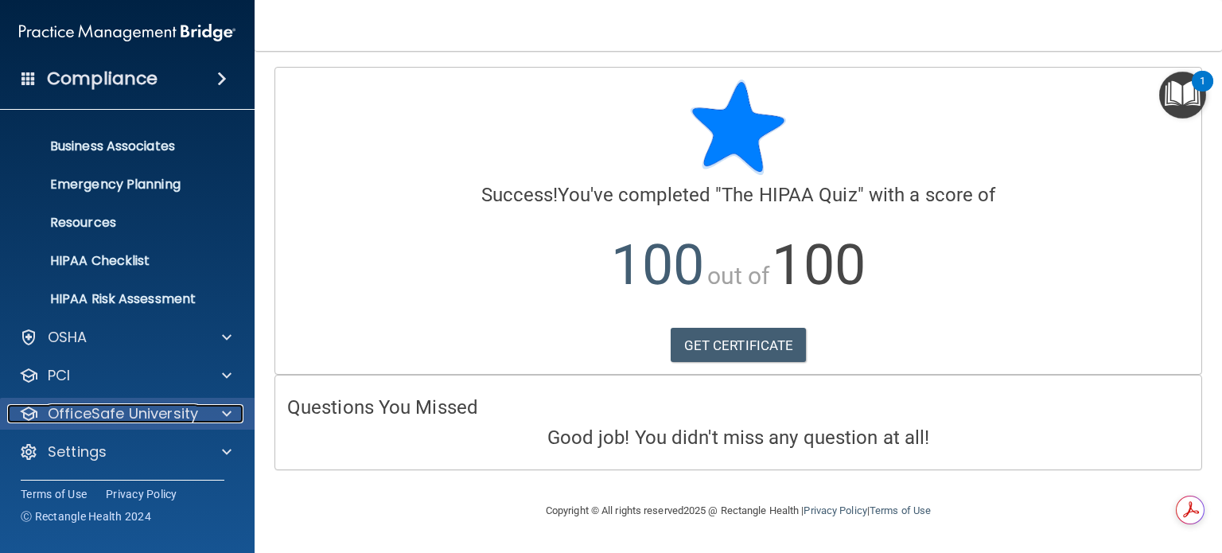
click at [150, 413] on p "OfficeSafe University" at bounding box center [123, 413] width 150 height 19
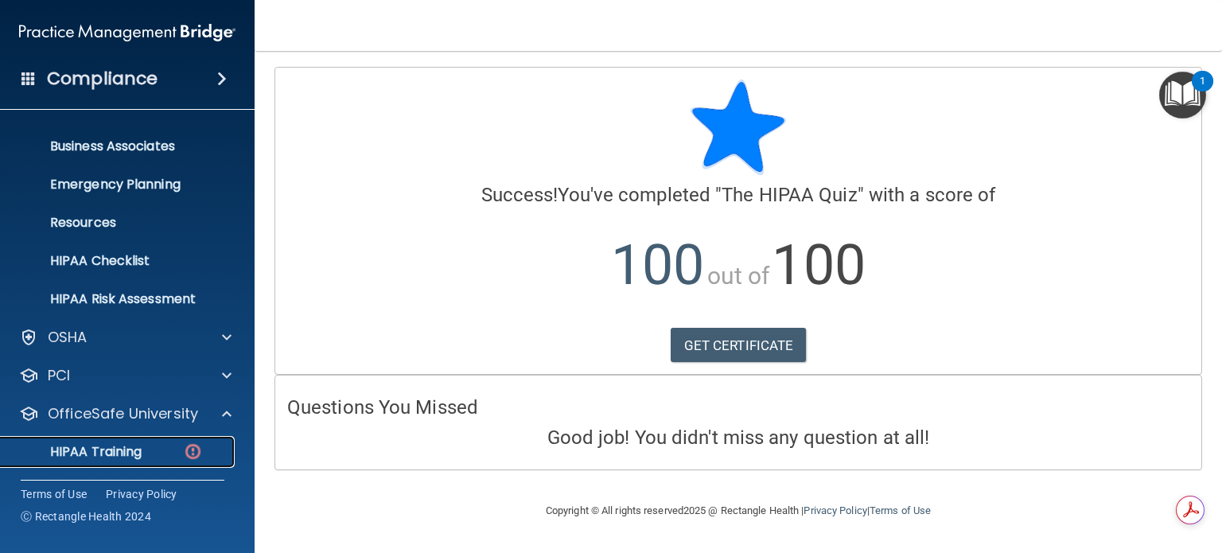
click at [95, 452] on p "HIPAA Training" at bounding box center [75, 452] width 131 height 16
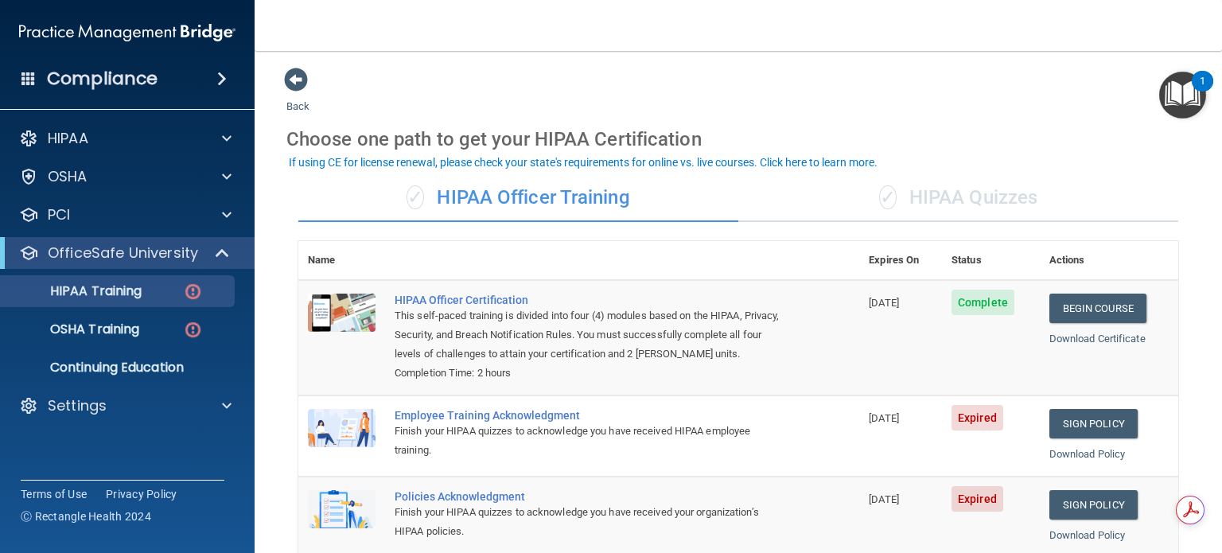
click at [925, 196] on div "✓ HIPAA Quizzes" at bounding box center [958, 198] width 440 height 48
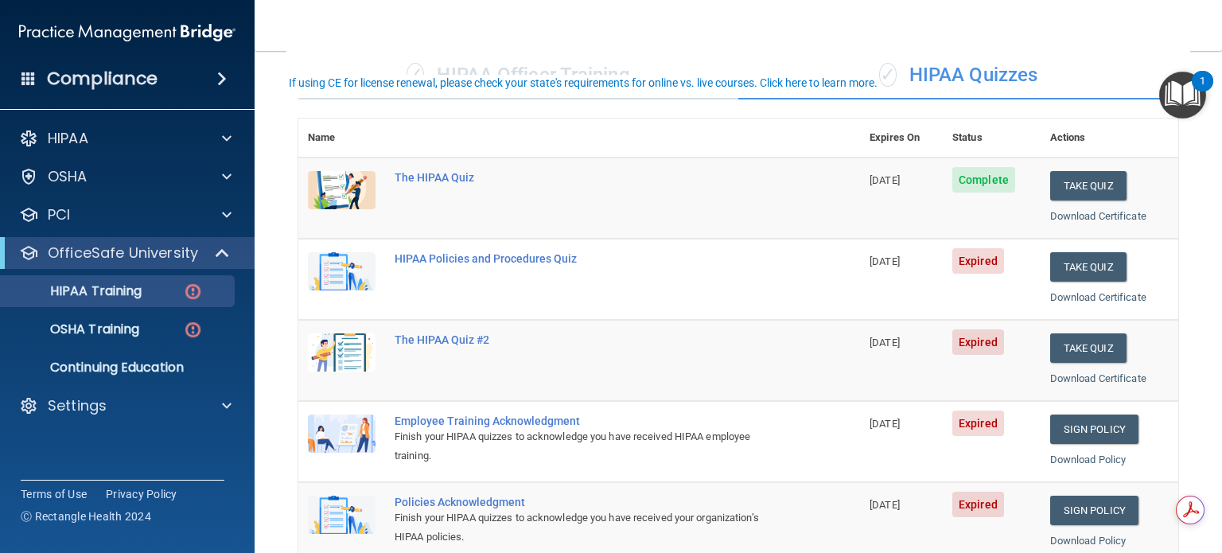
scroll to position [159, 0]
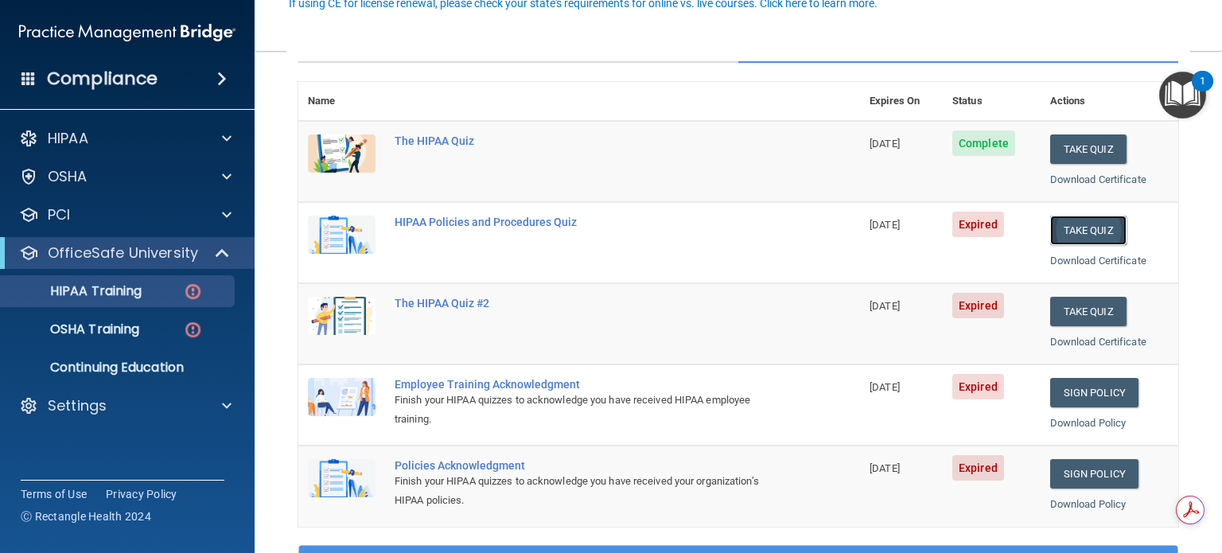
click at [1079, 228] on button "Take Quiz" at bounding box center [1088, 230] width 76 height 29
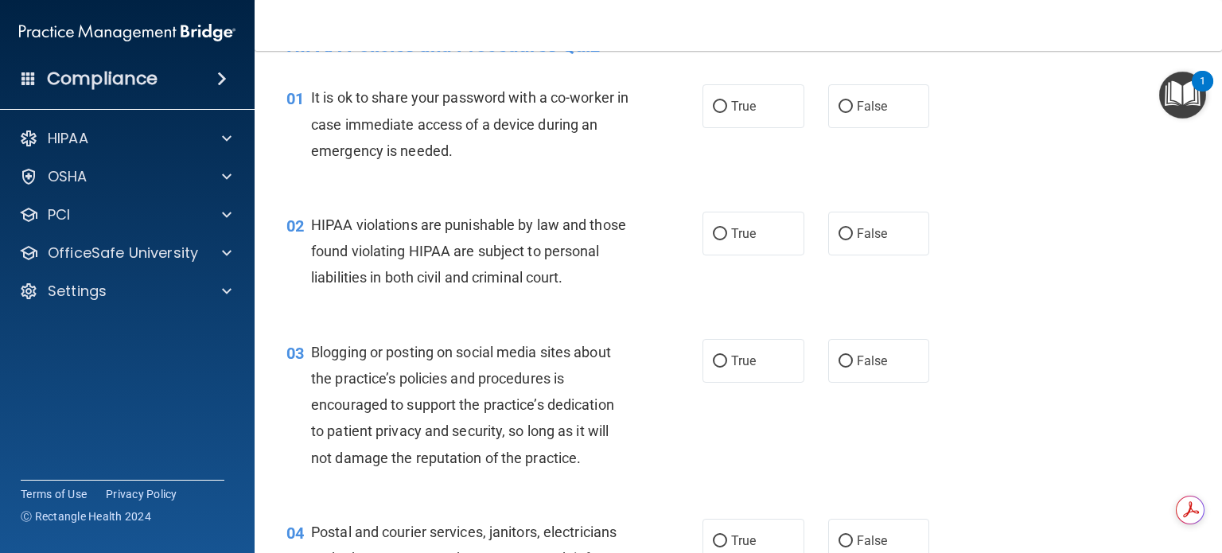
scroll to position [80, 0]
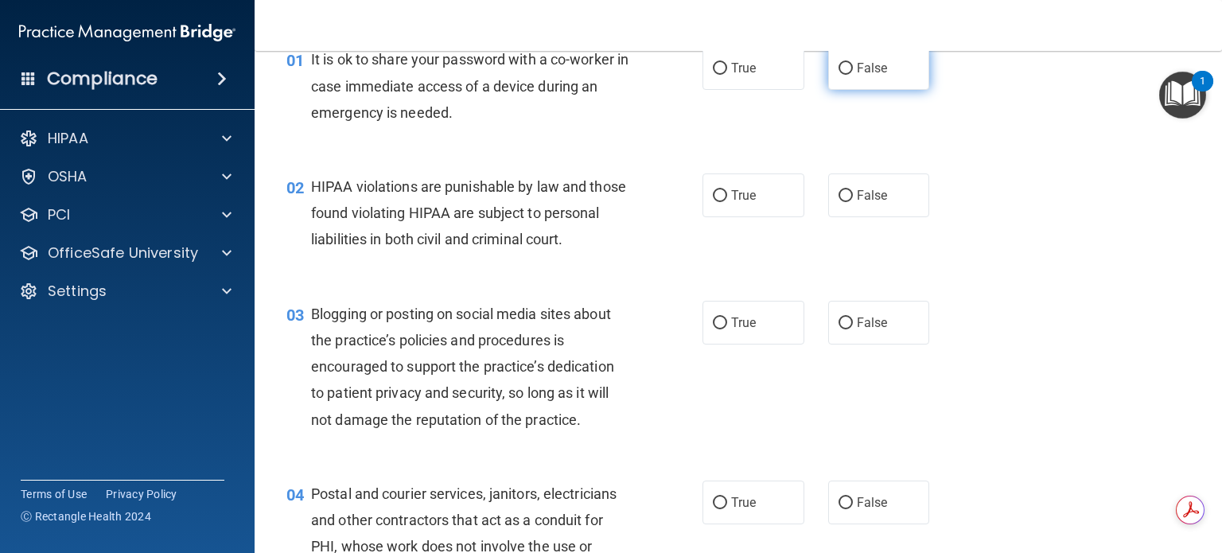
click at [839, 69] on input "False" at bounding box center [846, 69] width 14 height 12
radio input "true"
drag, startPoint x: 717, startPoint y: 194, endPoint x: 751, endPoint y: 201, distance: 34.8
click at [718, 193] on input "True" at bounding box center [720, 196] width 14 height 12
radio input "true"
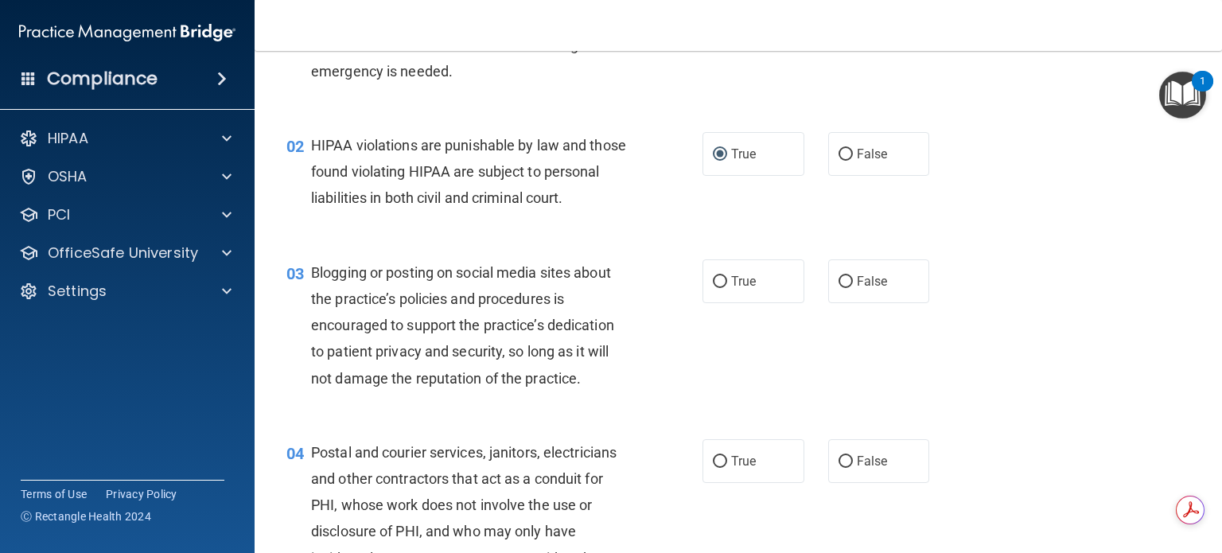
scroll to position [159, 0]
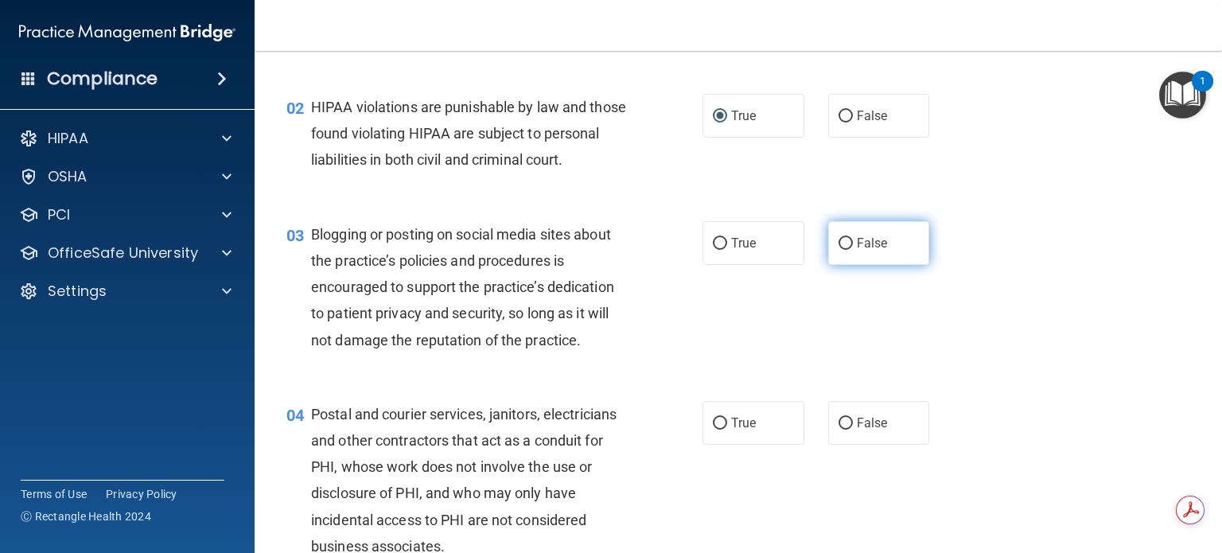
click at [839, 250] on input "False" at bounding box center [846, 244] width 14 height 12
radio input "true"
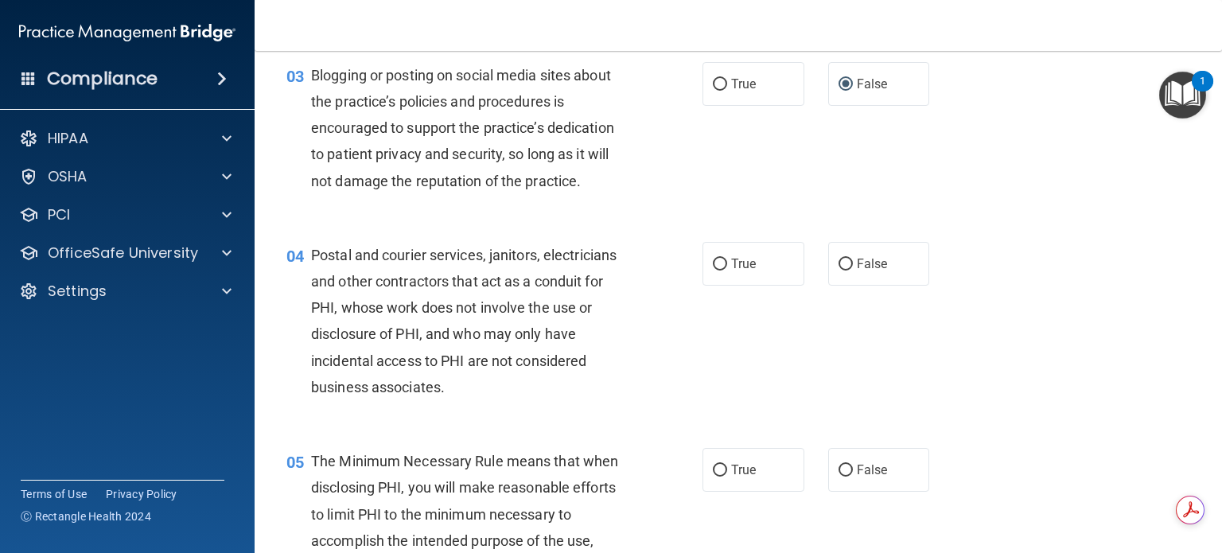
scroll to position [398, 0]
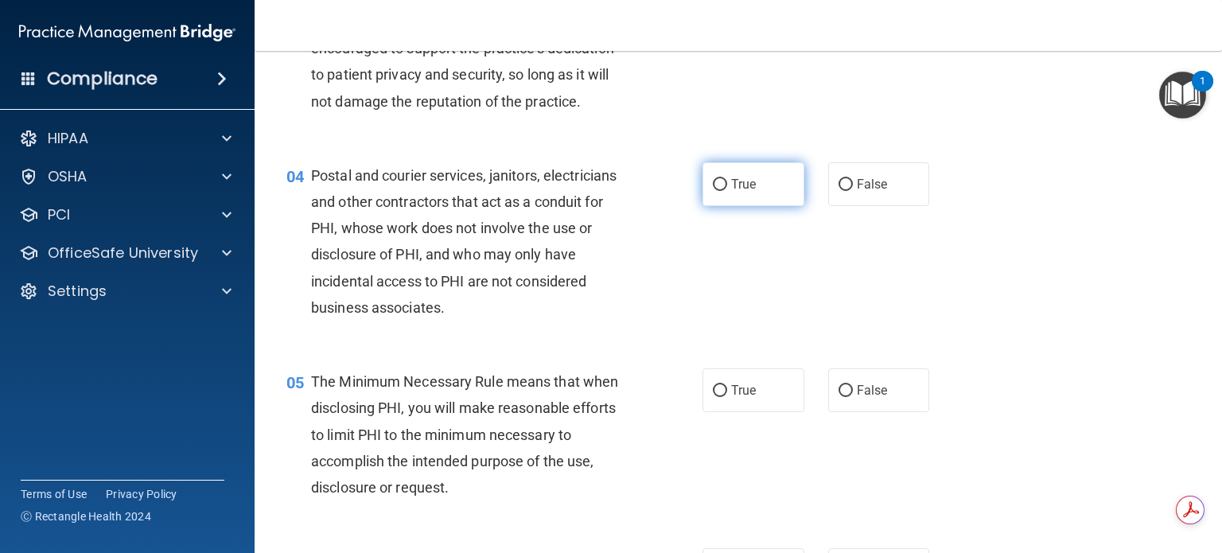
click at [717, 191] on input "True" at bounding box center [720, 185] width 14 height 12
radio input "true"
drag, startPoint x: 713, startPoint y: 419, endPoint x: 764, endPoint y: 407, distance: 52.5
click at [713, 397] on input "True" at bounding box center [720, 391] width 14 height 12
radio input "true"
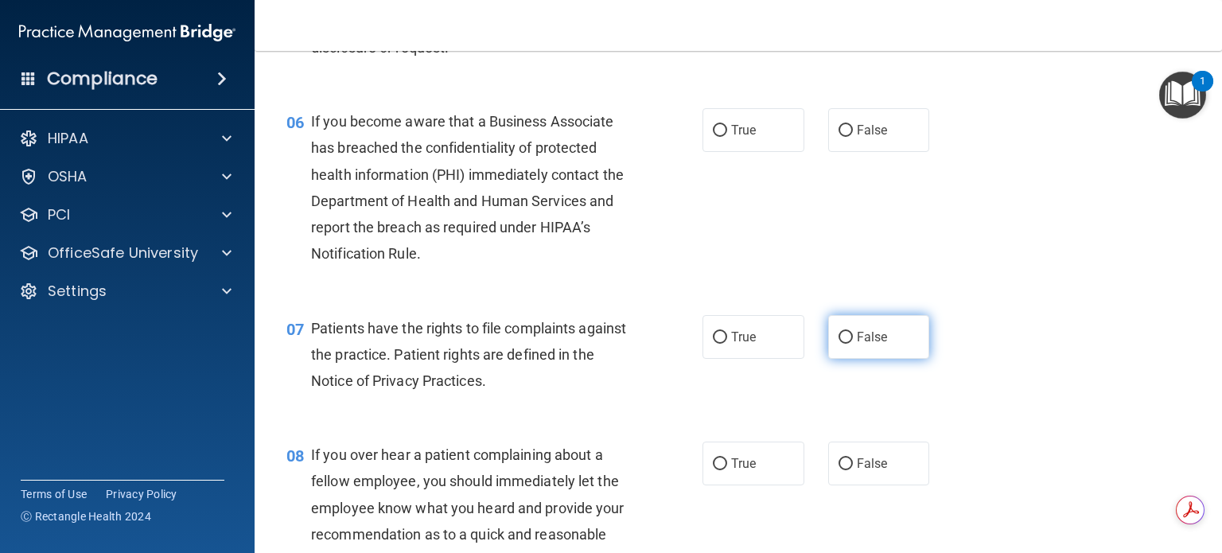
scroll to position [875, 0]
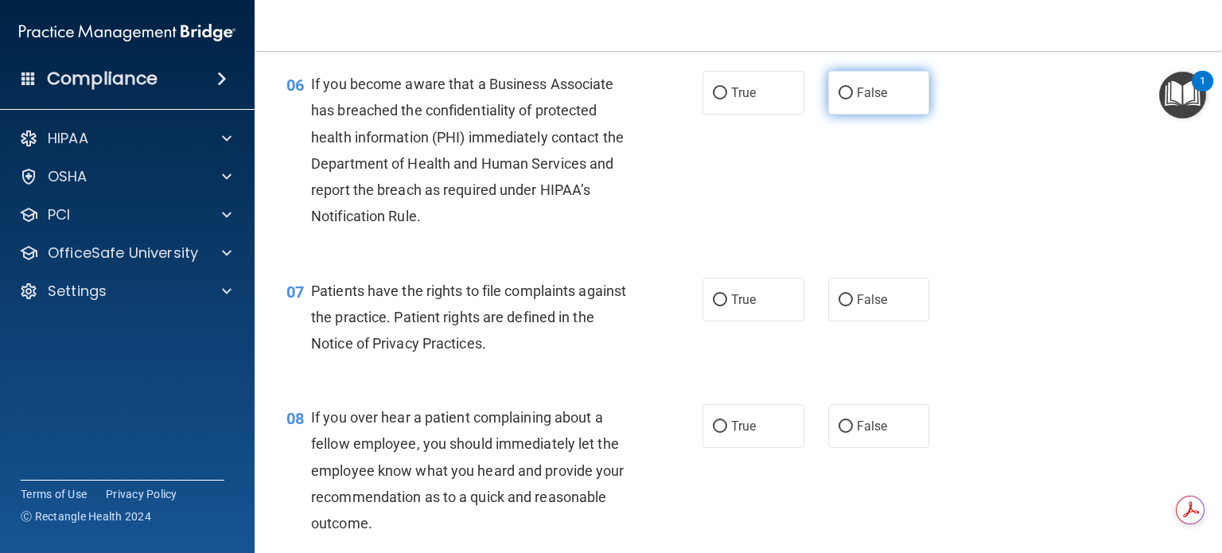
click at [839, 99] on input "False" at bounding box center [846, 94] width 14 height 12
radio input "true"
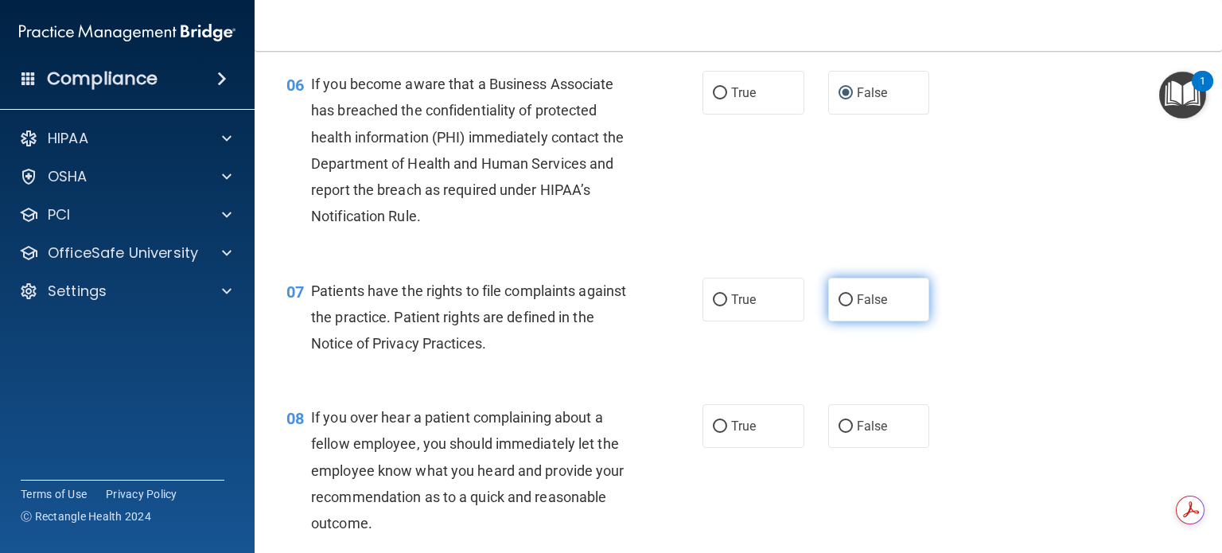
click at [839, 306] on input "False" at bounding box center [846, 300] width 14 height 12
radio input "true"
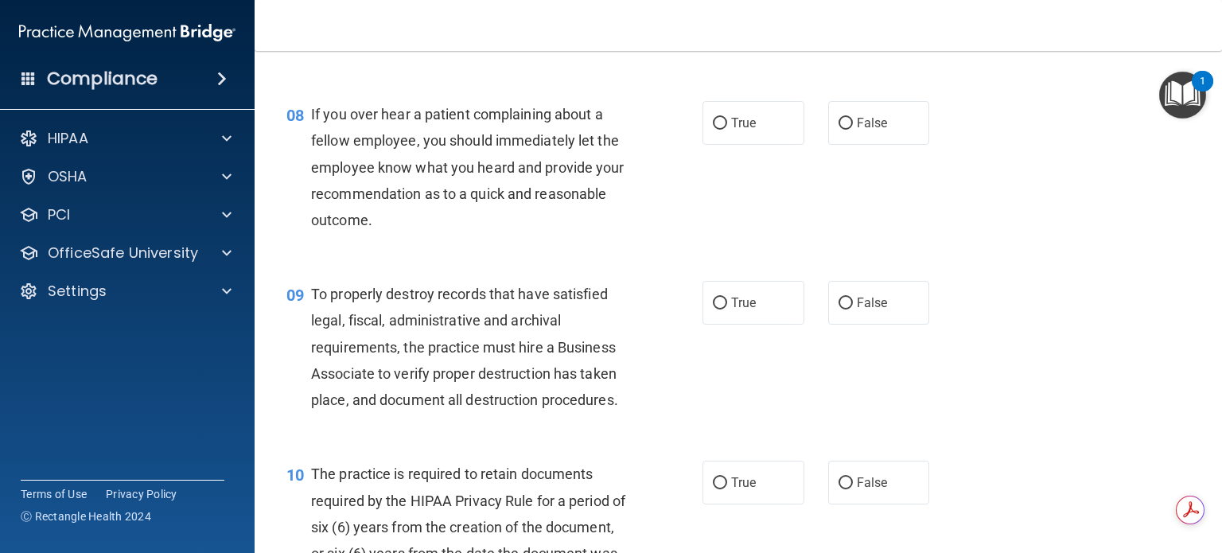
scroll to position [1193, 0]
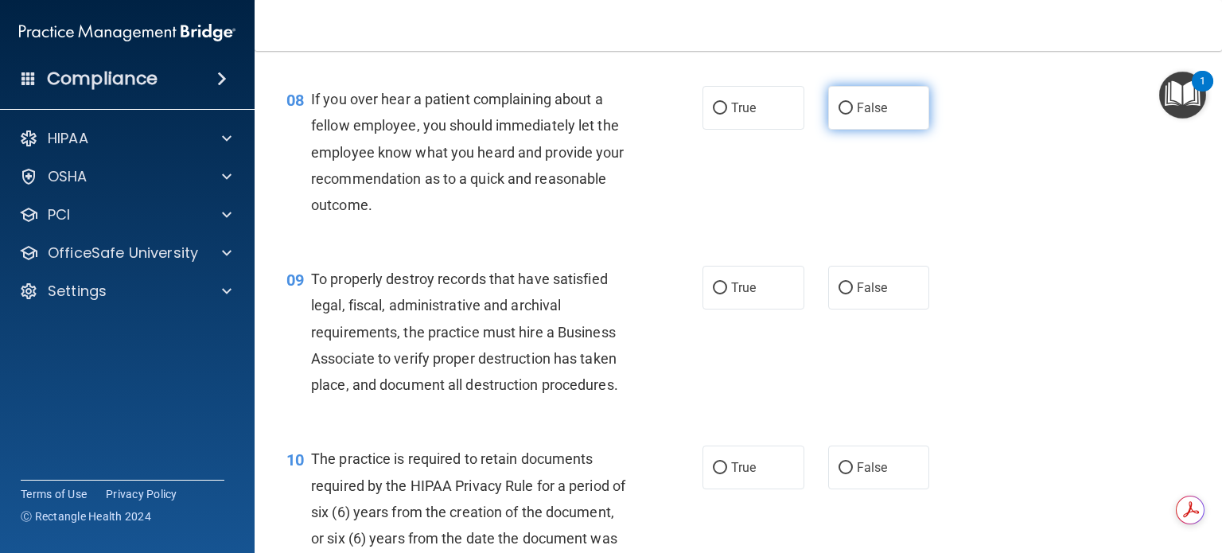
drag, startPoint x: 831, startPoint y: 128, endPoint x: 840, endPoint y: 145, distance: 18.9
click at [839, 115] on input "False" at bounding box center [846, 109] width 14 height 12
radio input "true"
click at [839, 294] on input "False" at bounding box center [846, 288] width 14 height 12
radio input "true"
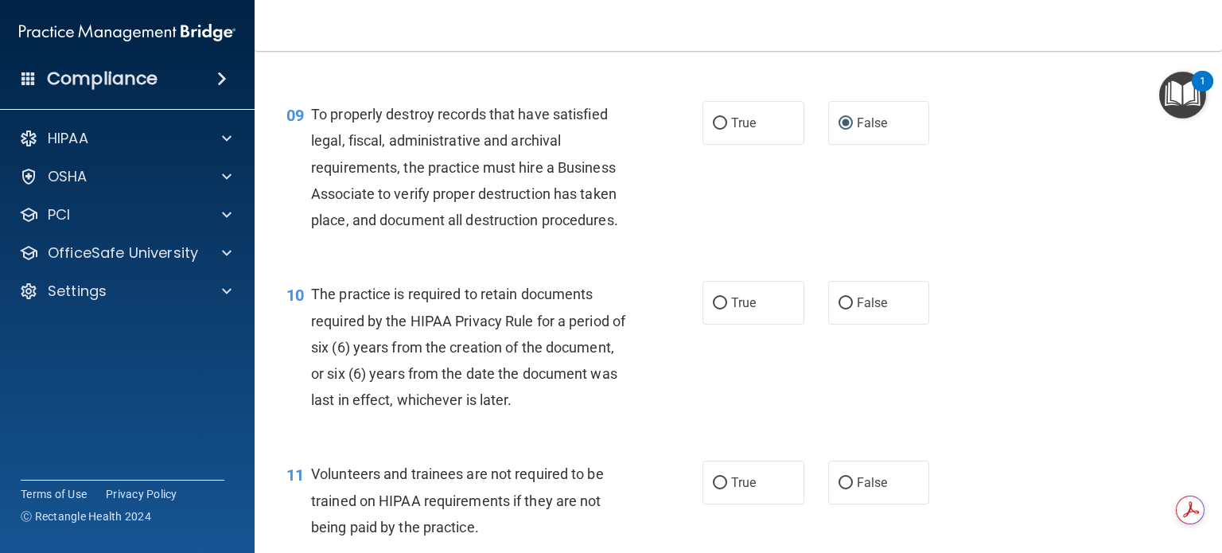
scroll to position [1432, 0]
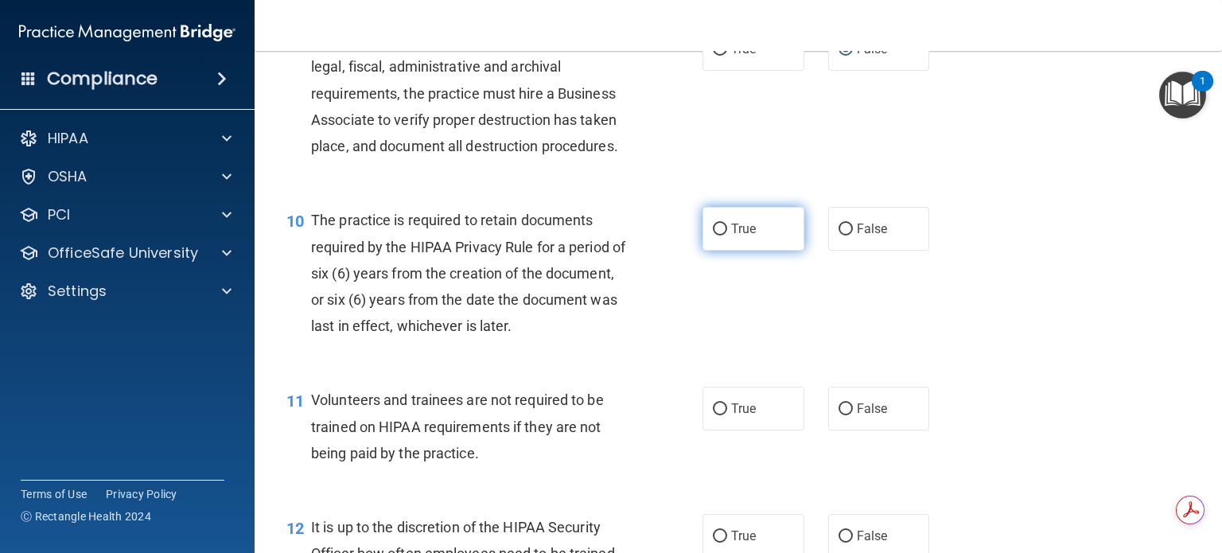
click at [716, 236] on input "True" at bounding box center [720, 230] width 14 height 12
radio input "true"
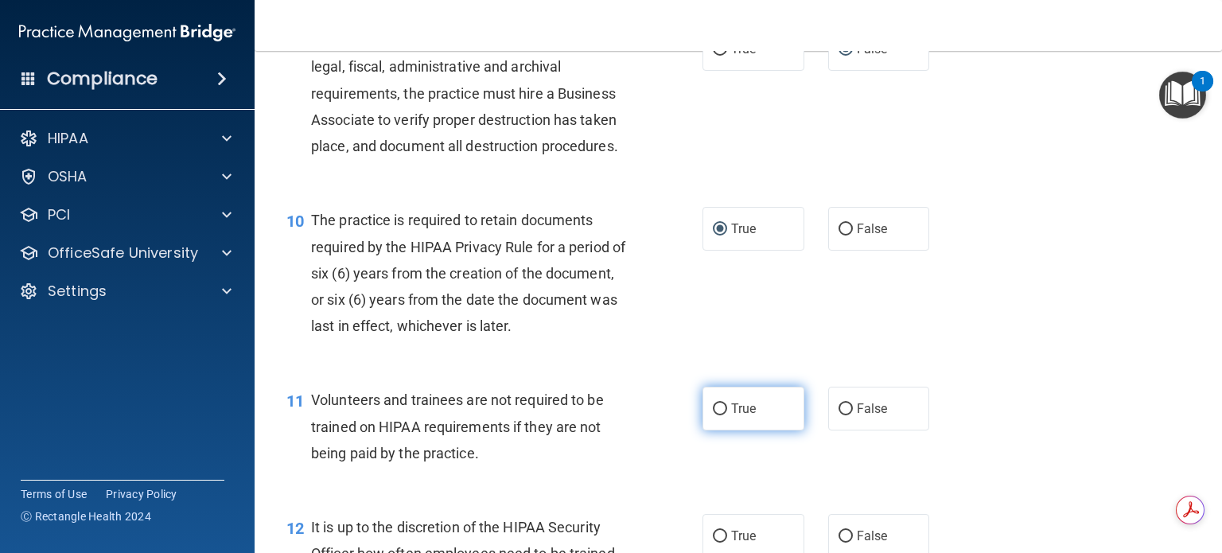
drag, startPoint x: 710, startPoint y: 433, endPoint x: 742, endPoint y: 421, distance: 34.0
click at [713, 415] on input "True" at bounding box center [720, 409] width 14 height 12
radio input "true"
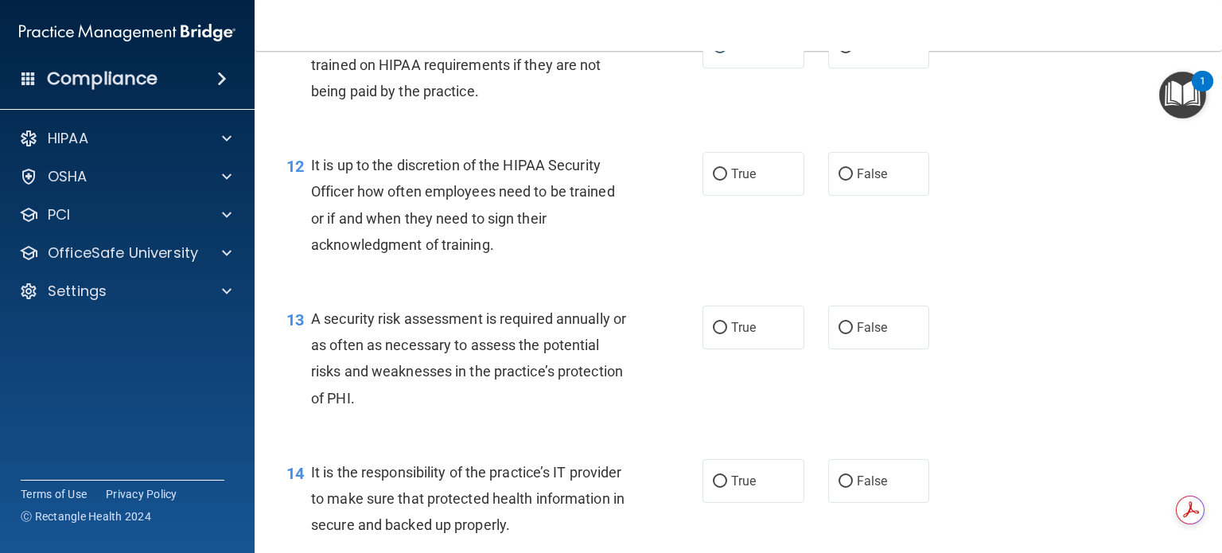
scroll to position [1830, 0]
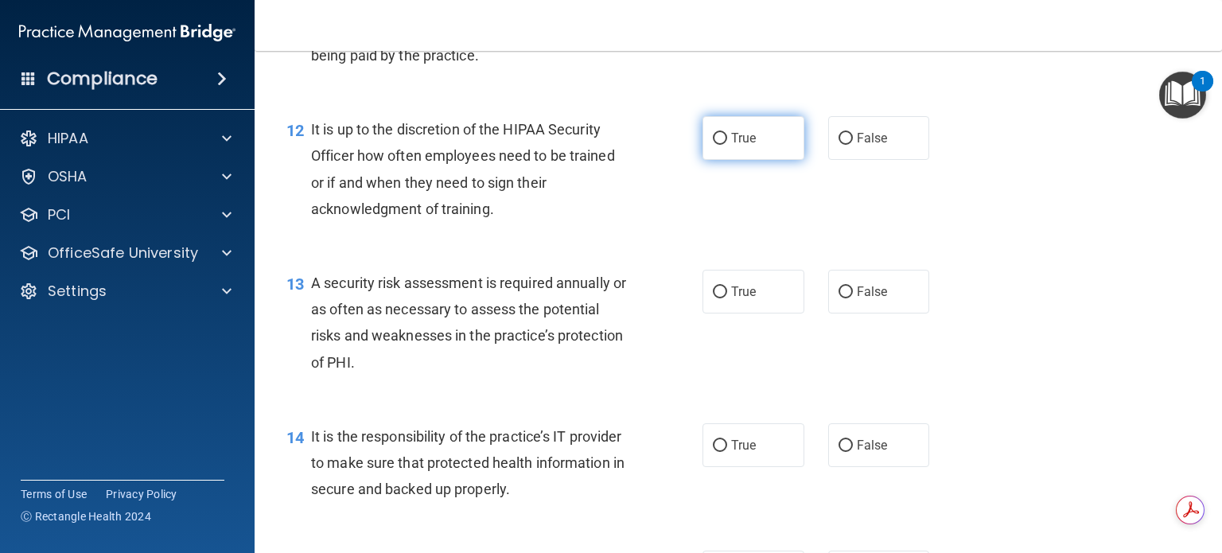
click at [714, 145] on input "True" at bounding box center [720, 139] width 14 height 12
radio input "true"
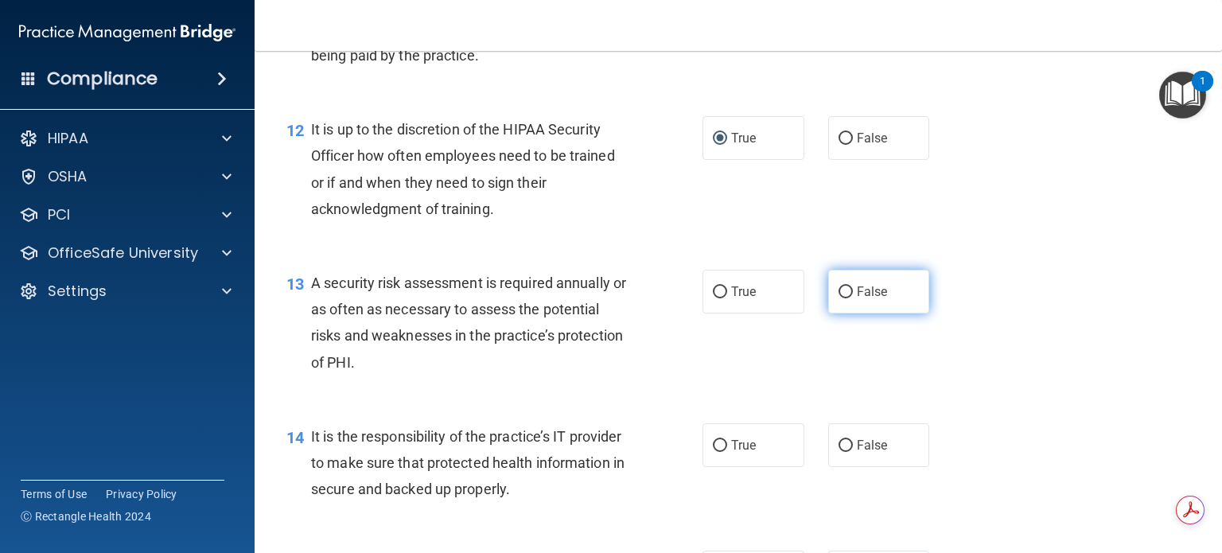
click at [839, 298] on input "False" at bounding box center [846, 292] width 14 height 12
radio input "true"
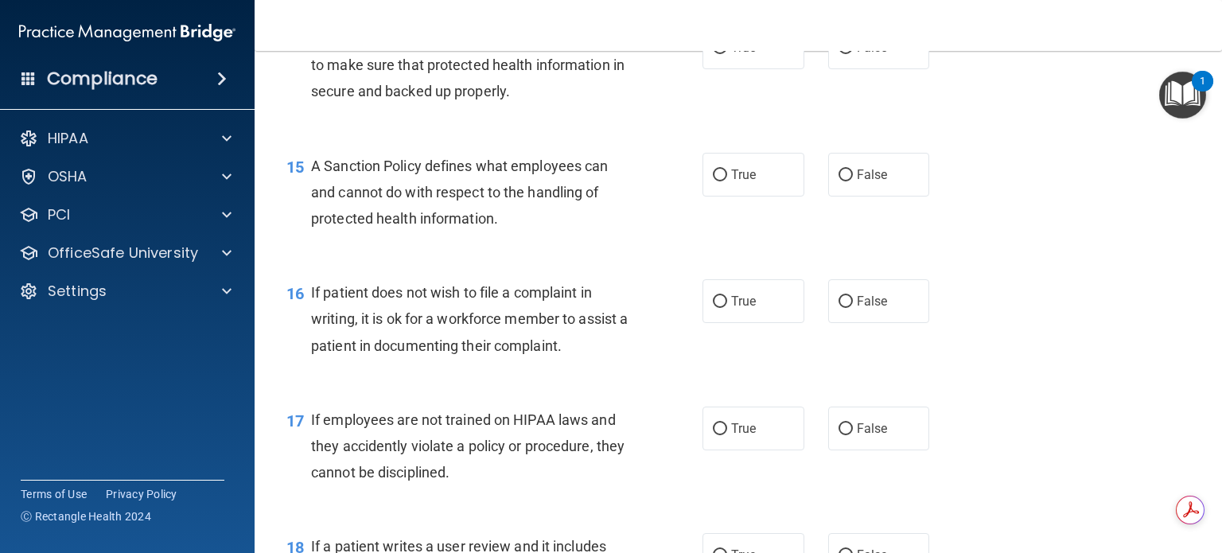
scroll to position [2148, 0]
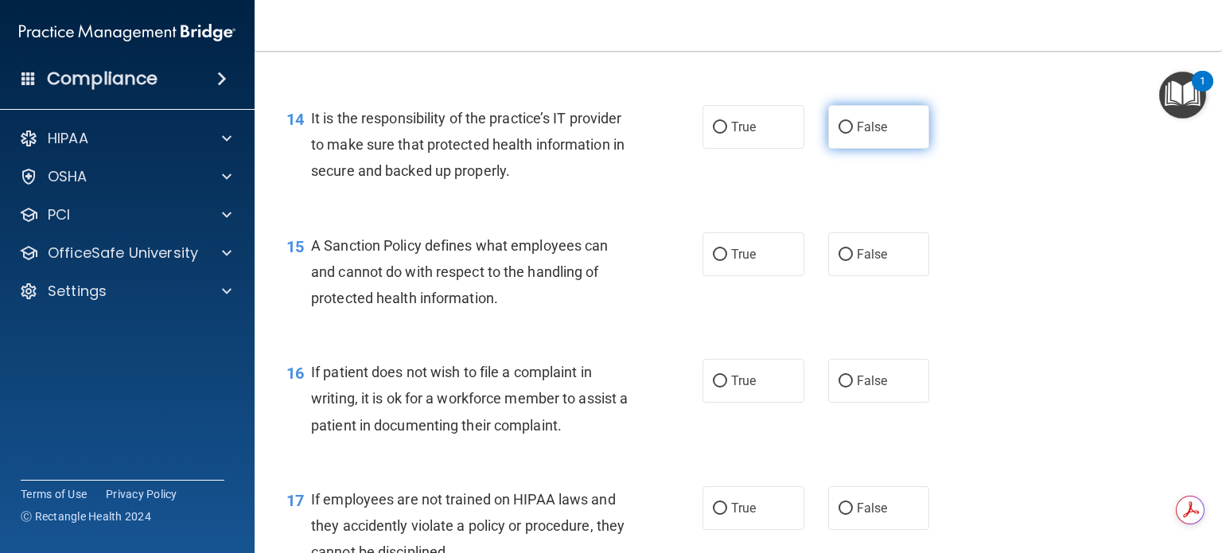
click at [840, 134] on input "False" at bounding box center [846, 128] width 14 height 12
radio input "true"
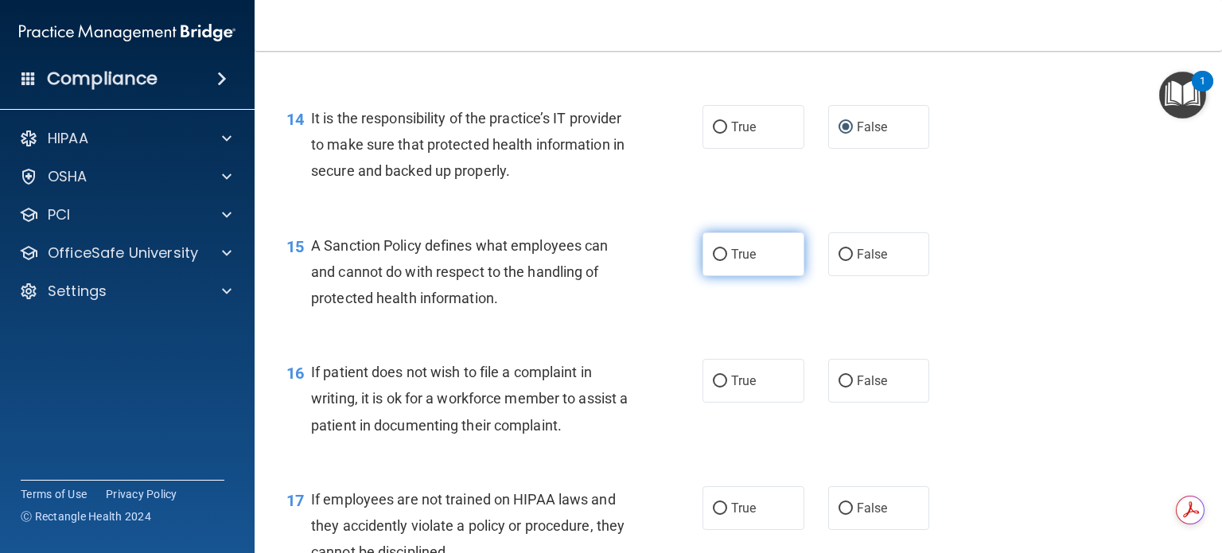
click at [714, 261] on input "True" at bounding box center [720, 255] width 14 height 12
radio input "true"
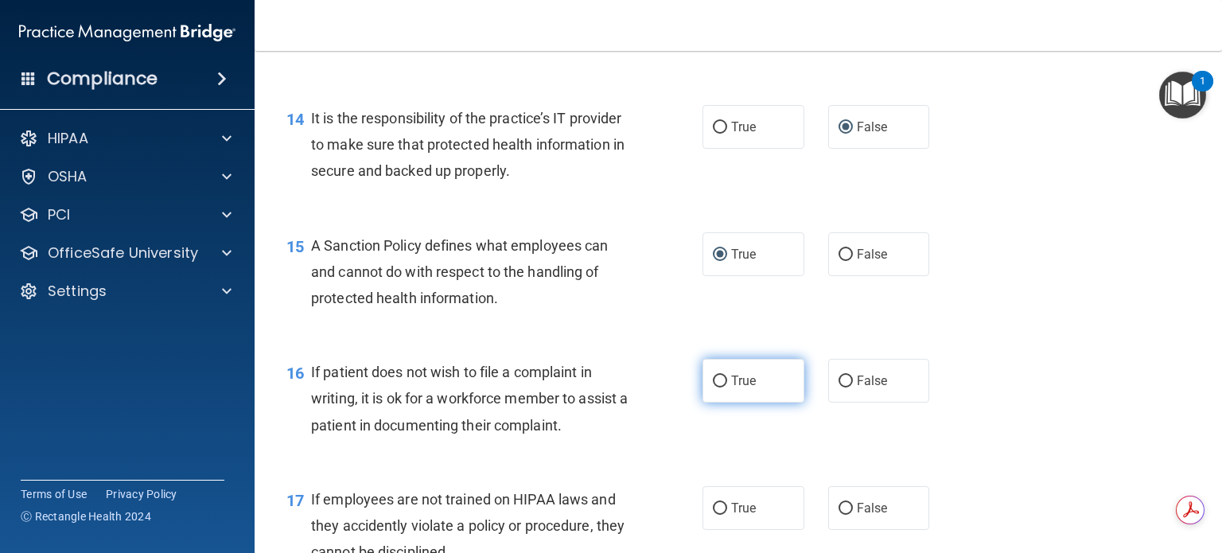
click at [720, 387] on input "True" at bounding box center [720, 382] width 14 height 12
radio input "true"
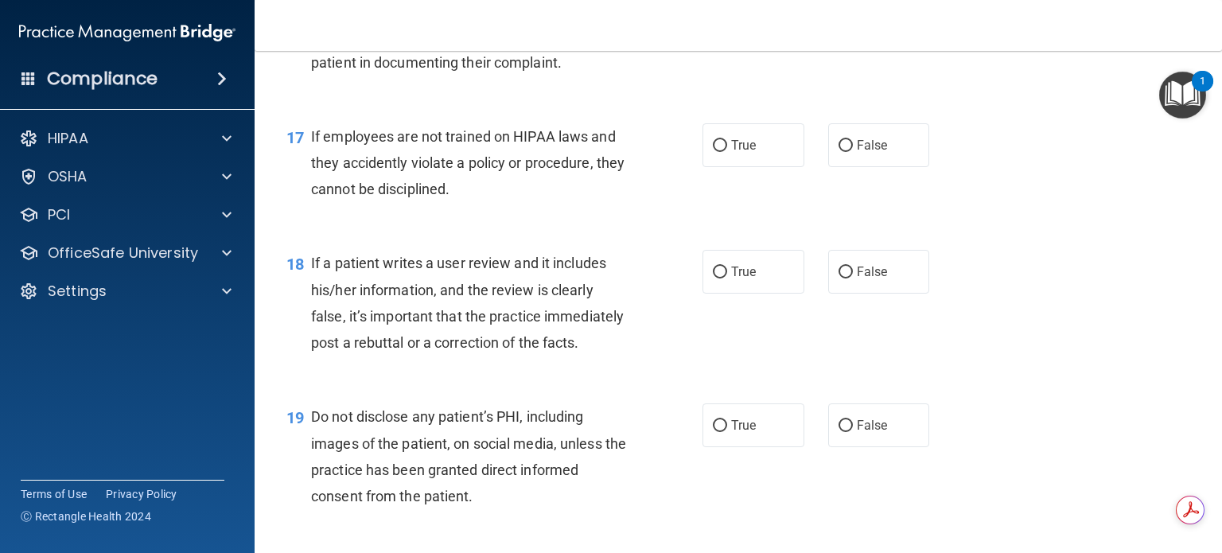
scroll to position [2546, 0]
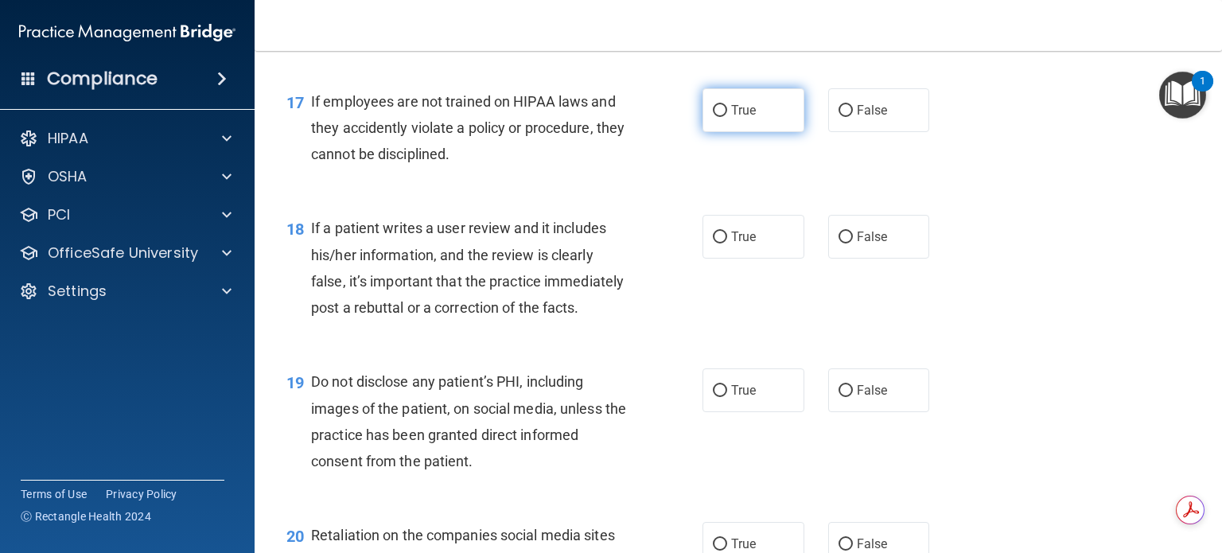
click at [714, 117] on input "True" at bounding box center [720, 111] width 14 height 12
radio input "true"
click at [839, 243] on input "False" at bounding box center [846, 238] width 14 height 12
radio input "true"
click at [839, 397] on input "False" at bounding box center [846, 391] width 14 height 12
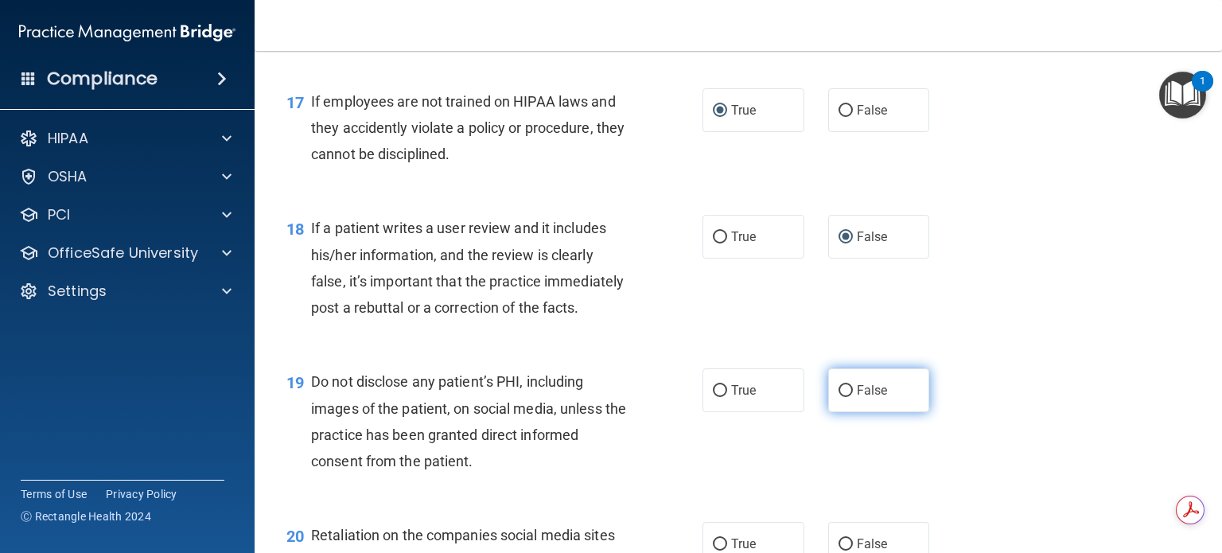
radio input "true"
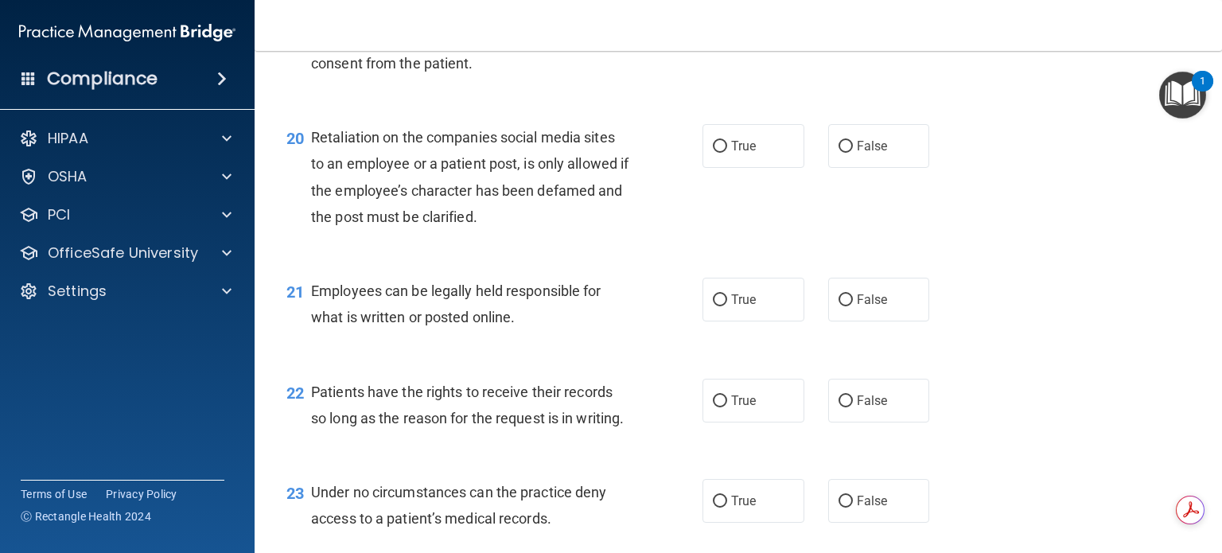
scroll to position [3023, 0]
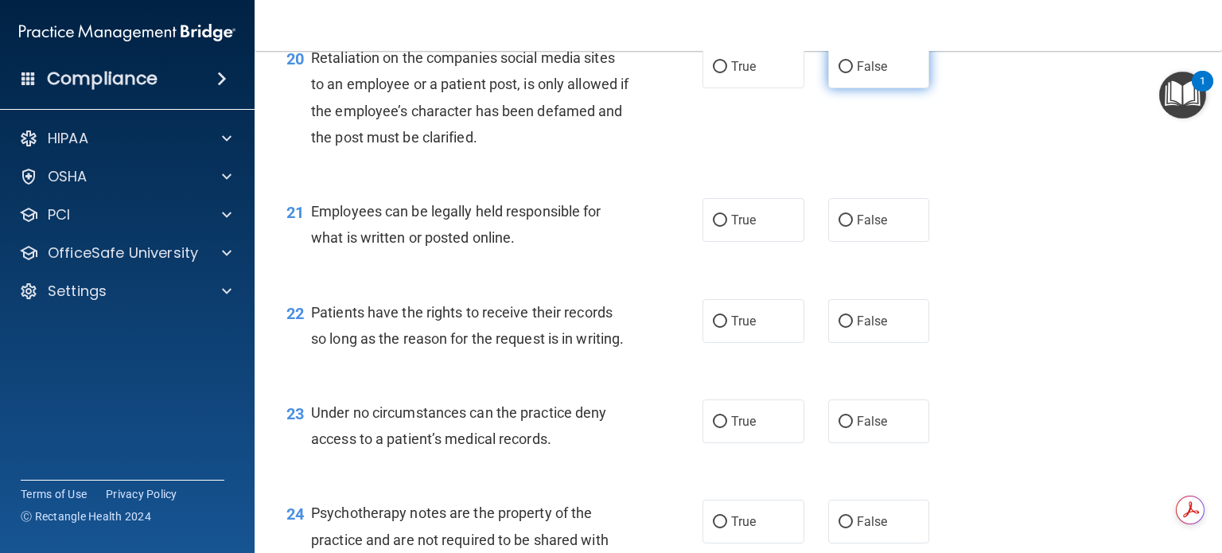
click at [839, 73] on input "False" at bounding box center [846, 67] width 14 height 12
radio input "true"
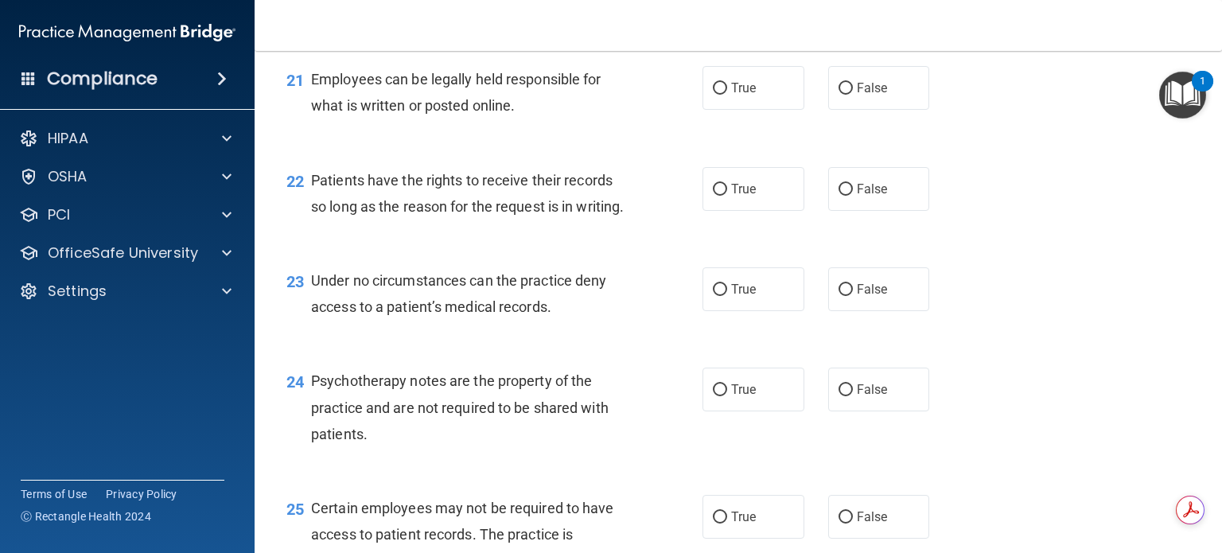
scroll to position [3183, 0]
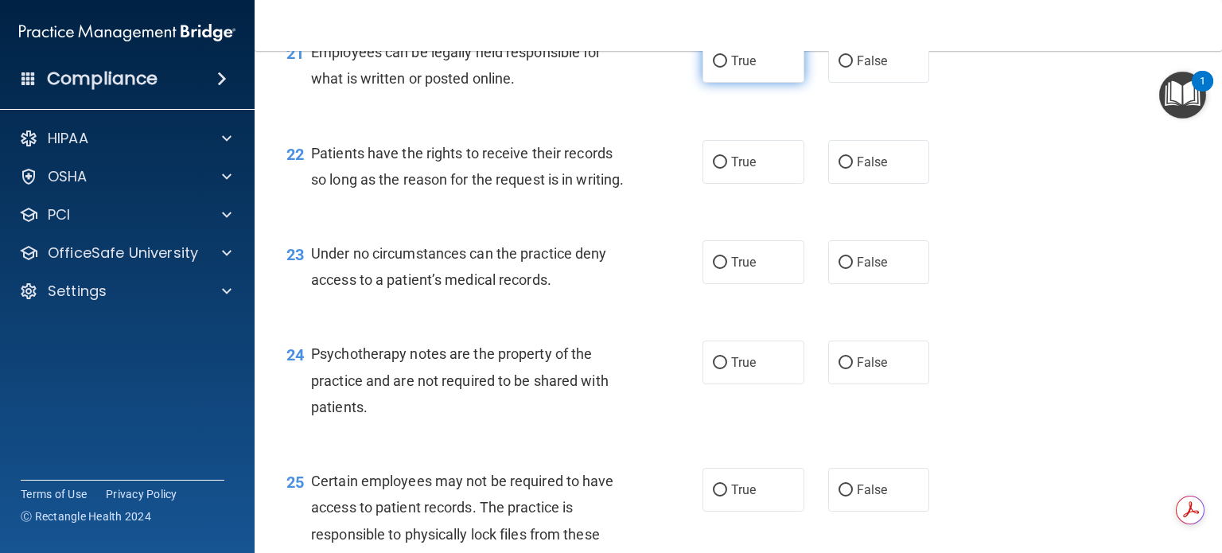
click at [714, 68] on input "True" at bounding box center [720, 62] width 14 height 12
radio input "true"
click at [713, 169] on input "True" at bounding box center [720, 163] width 14 height 12
radio input "true"
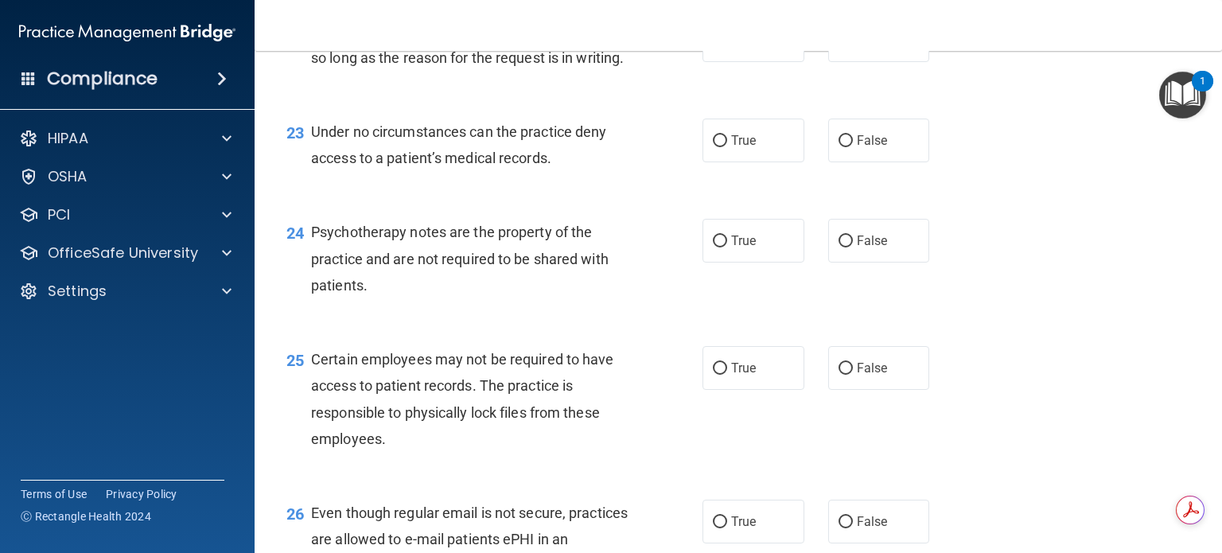
scroll to position [3342, 0]
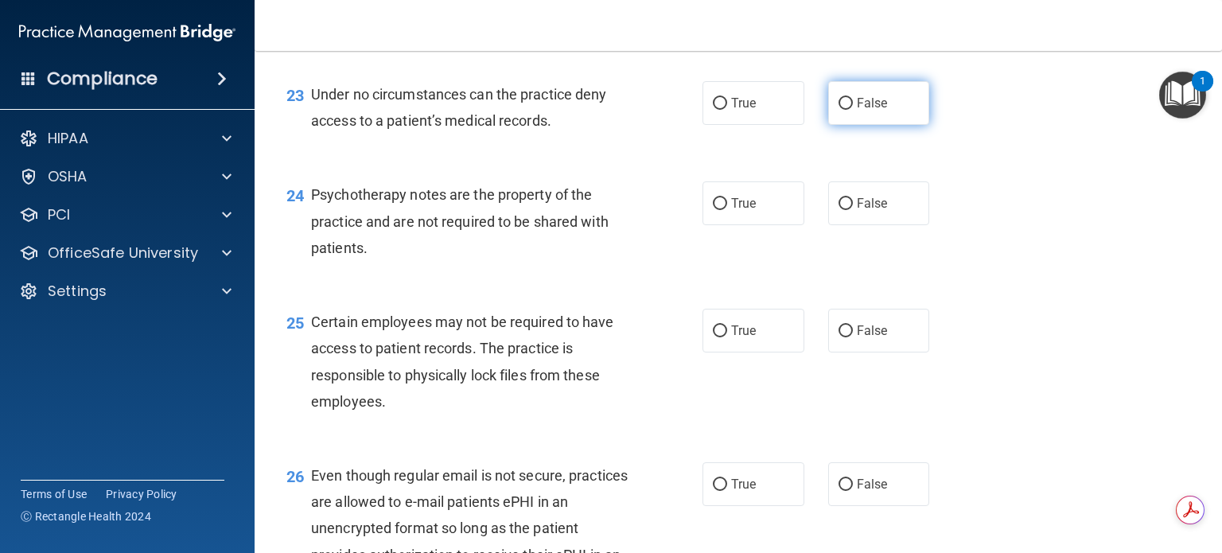
click at [839, 110] on input "False" at bounding box center [846, 104] width 14 height 12
radio input "true"
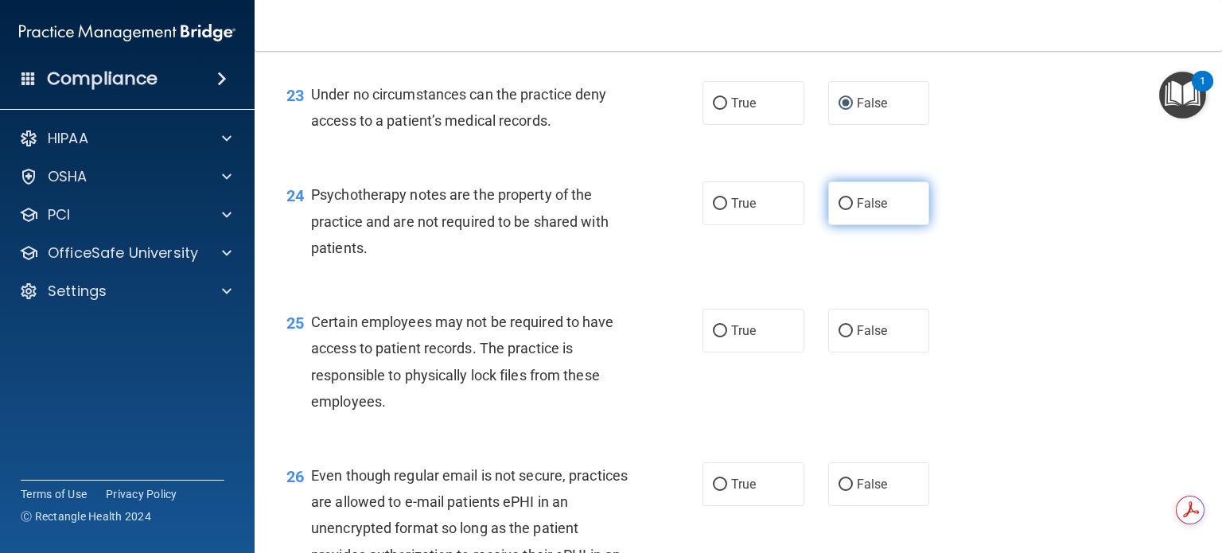
click at [839, 210] on input "False" at bounding box center [846, 204] width 14 height 12
radio input "true"
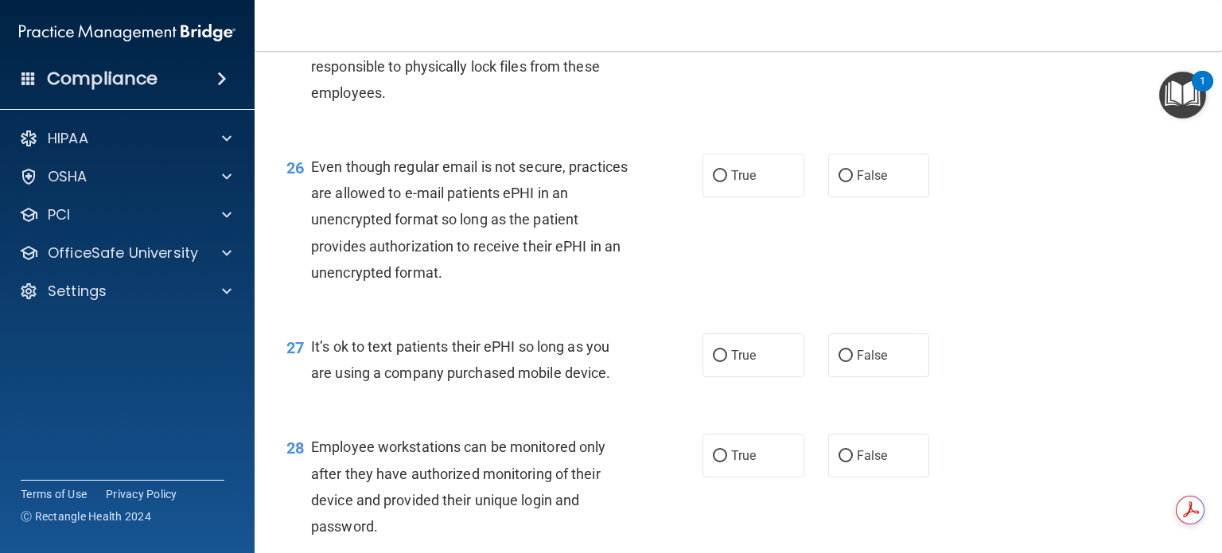
scroll to position [3660, 0]
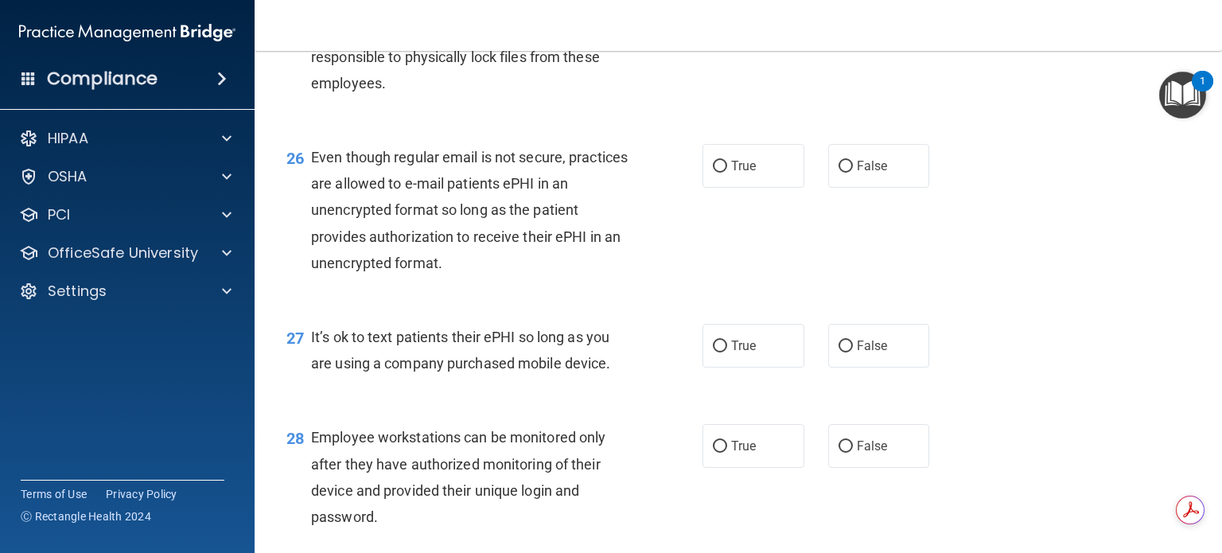
click at [718, 19] on input "True" at bounding box center [720, 13] width 14 height 12
radio input "true"
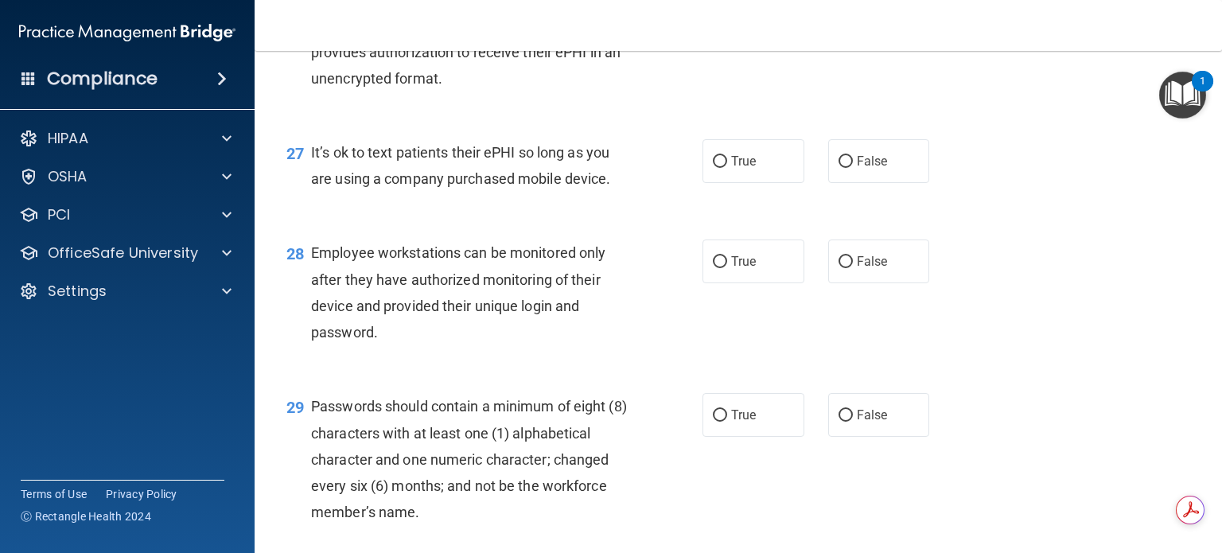
scroll to position [3819, 0]
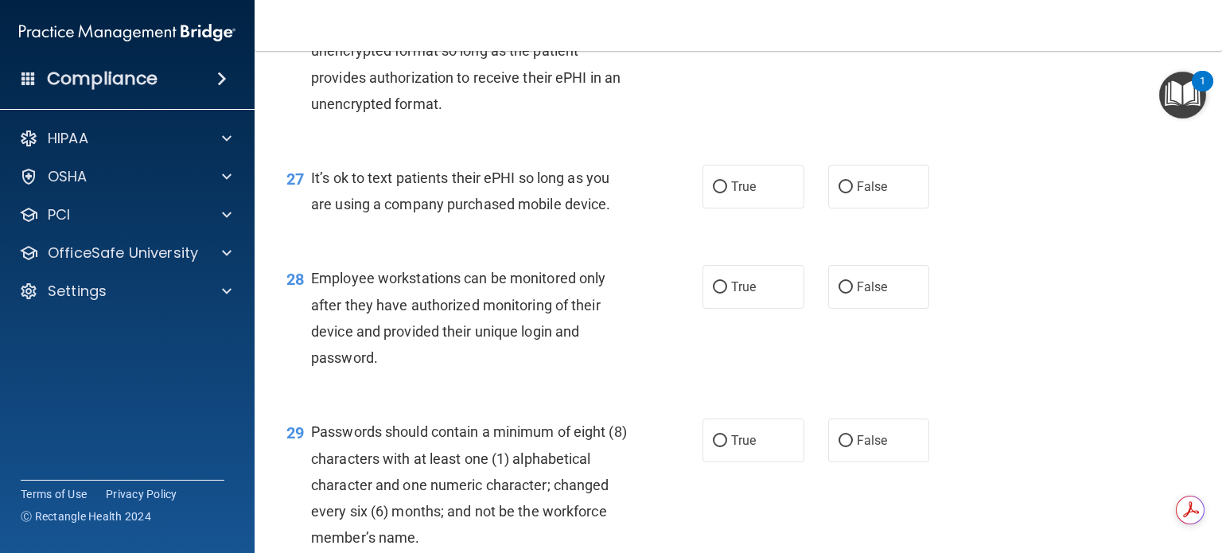
click at [839, 14] on input "False" at bounding box center [846, 8] width 14 height 12
radio input "true"
click at [839, 193] on input "False" at bounding box center [846, 187] width 14 height 12
radio input "true"
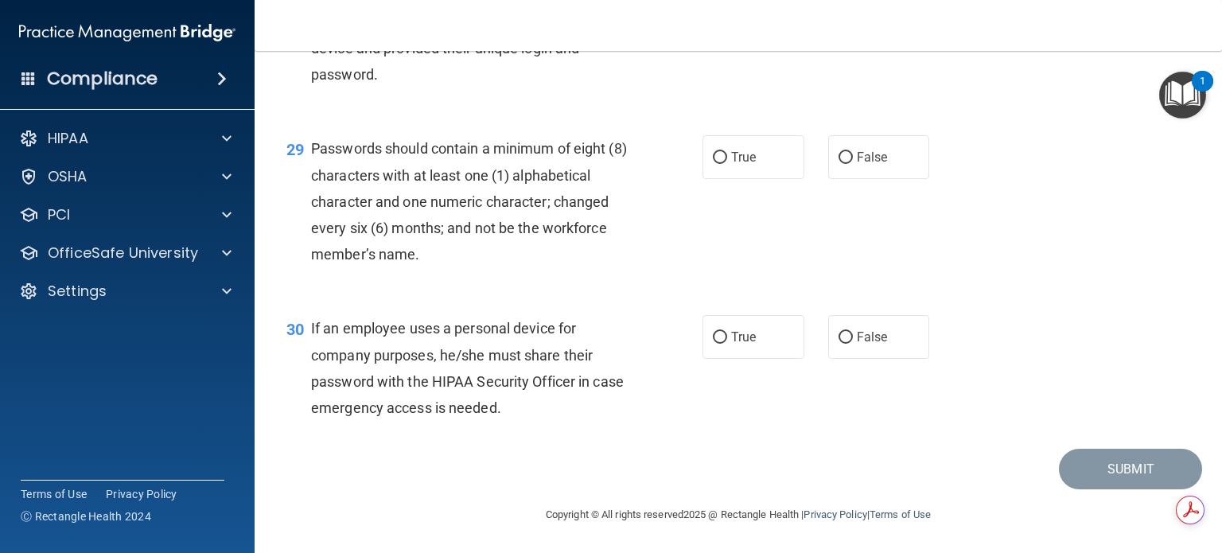
scroll to position [4058, 0]
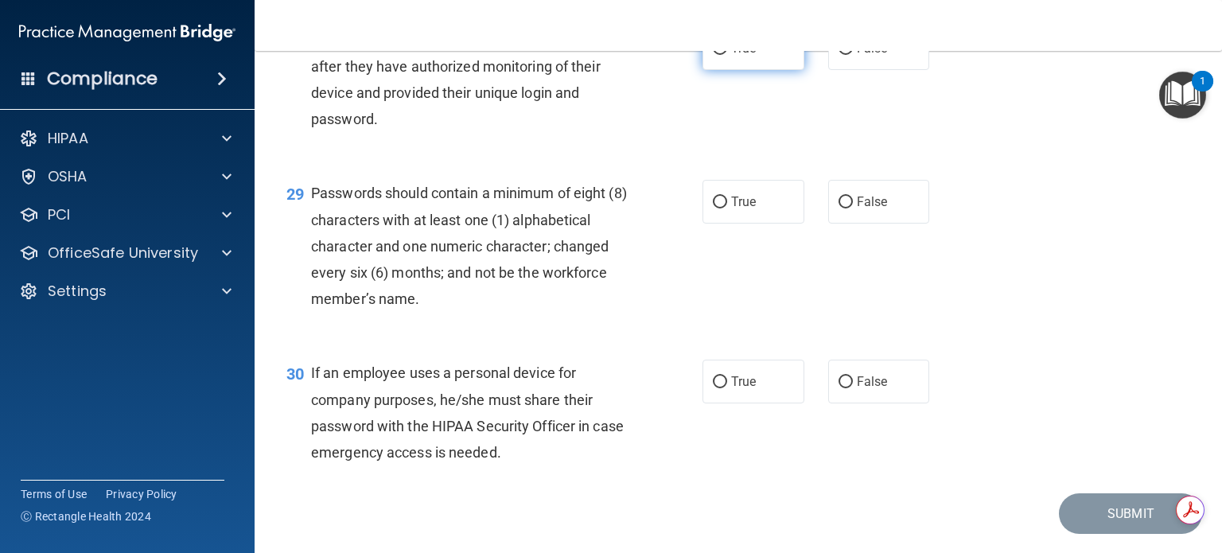
click at [716, 55] on input "True" at bounding box center [720, 49] width 14 height 12
radio input "true"
click at [719, 208] on input "True" at bounding box center [720, 203] width 14 height 12
radio input "true"
click at [715, 388] on input "True" at bounding box center [720, 382] width 14 height 12
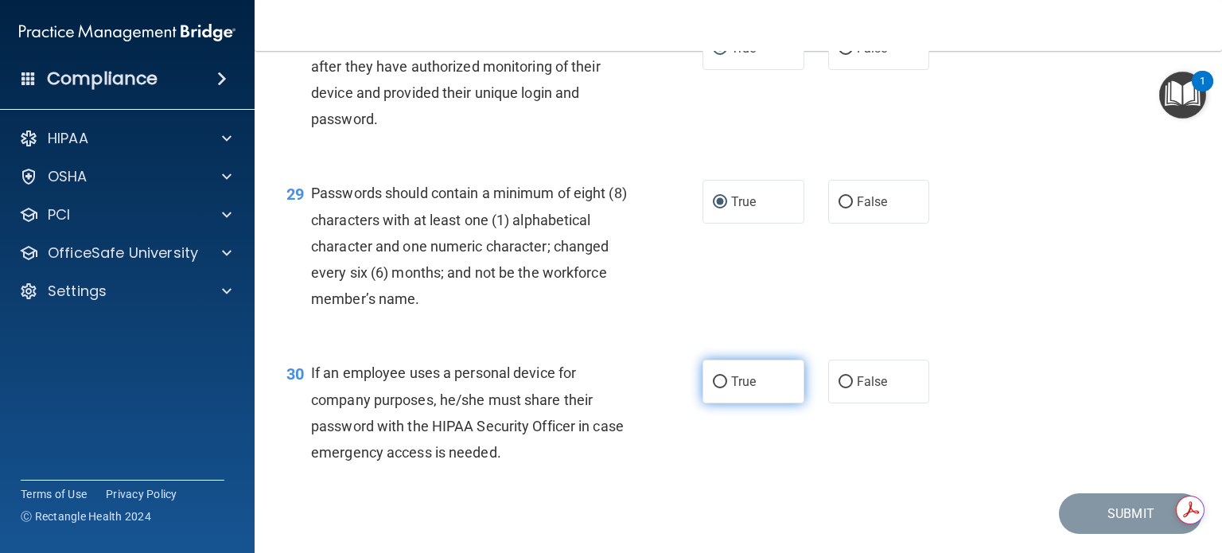
radio input "true"
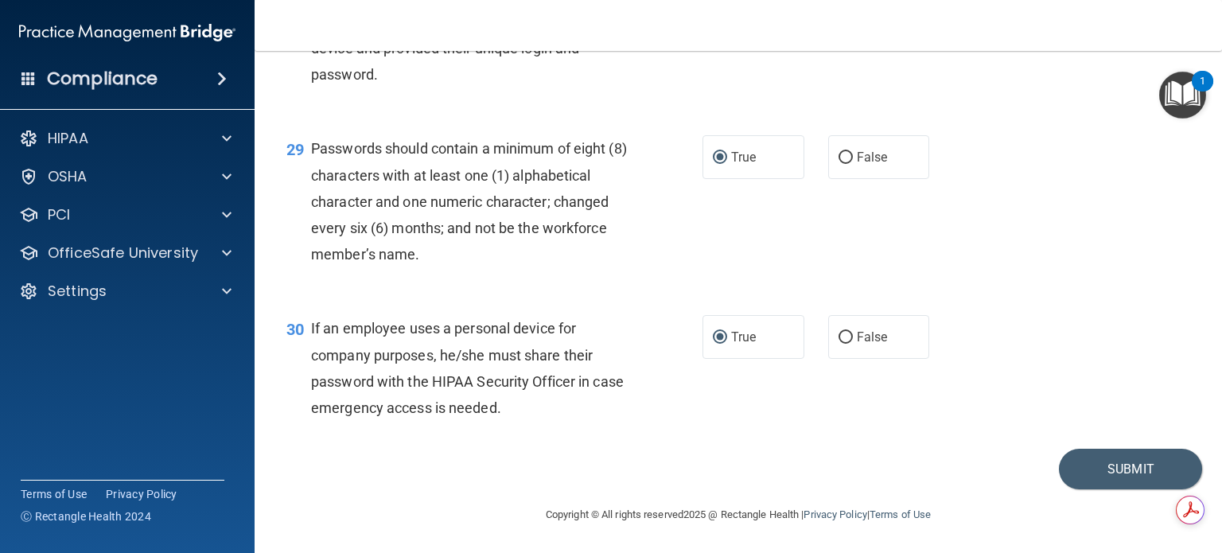
scroll to position [4182, 0]
click at [1094, 468] on button "Submit" at bounding box center [1130, 469] width 143 height 41
click at [1123, 469] on button "Submit" at bounding box center [1130, 469] width 143 height 41
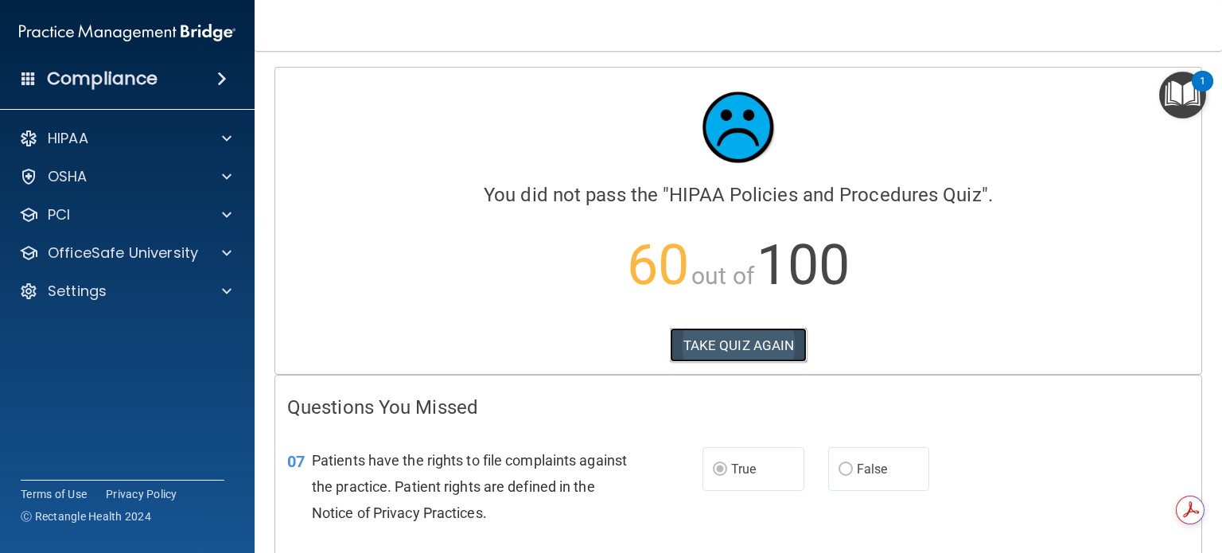
click at [712, 346] on button "TAKE QUIZ AGAIN" at bounding box center [739, 345] width 138 height 35
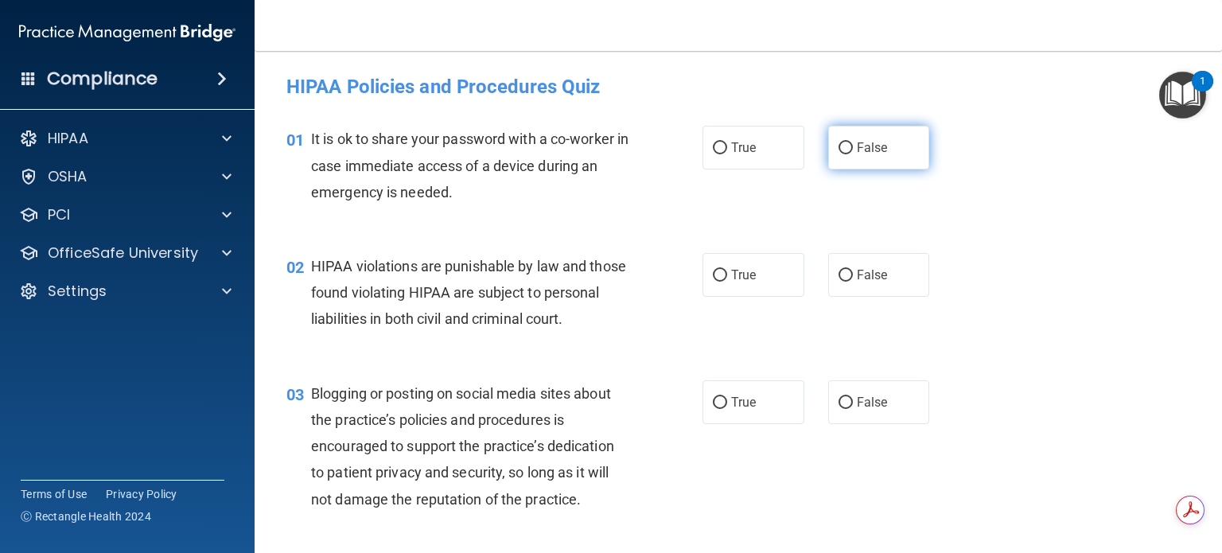
click at [839, 146] on input "False" at bounding box center [846, 148] width 14 height 12
radio input "true"
click at [716, 272] on input "True" at bounding box center [720, 276] width 14 height 12
radio input "true"
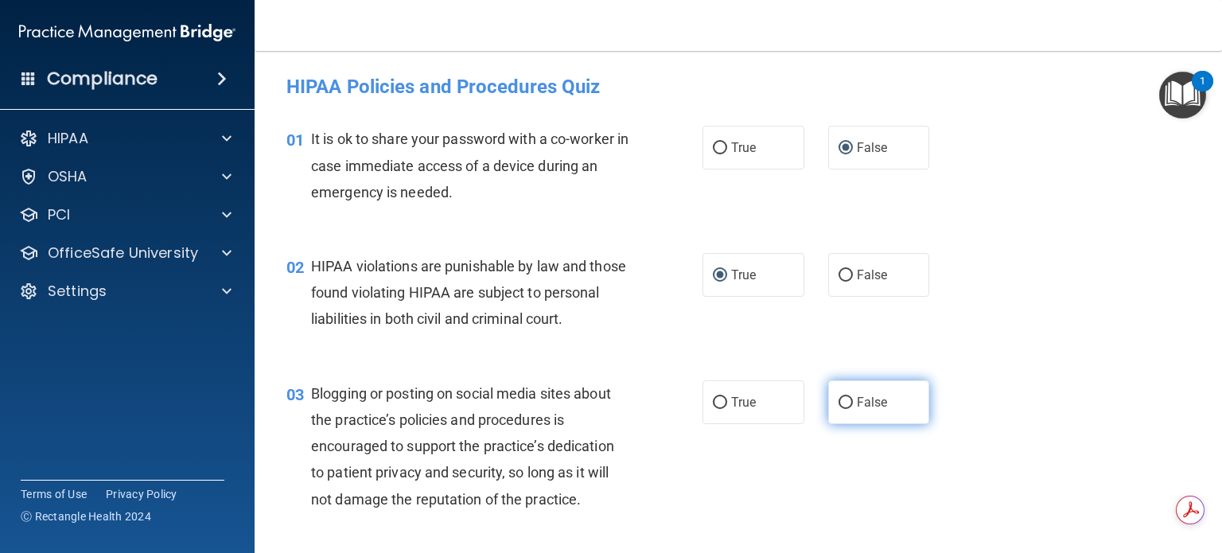
click at [839, 409] on input "False" at bounding box center [846, 403] width 14 height 12
radio input "true"
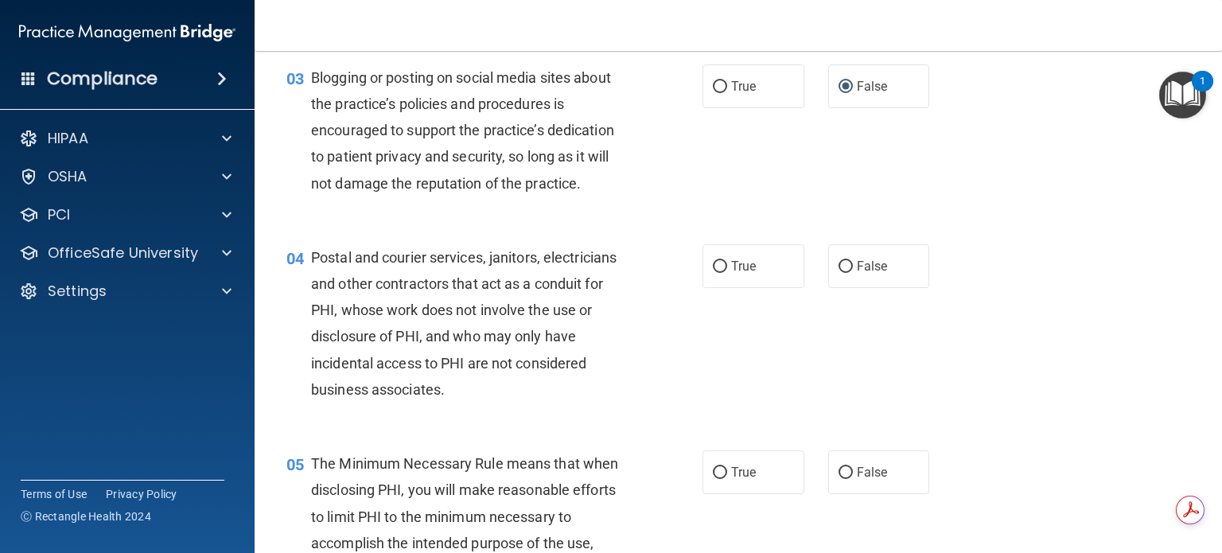
scroll to position [318, 0]
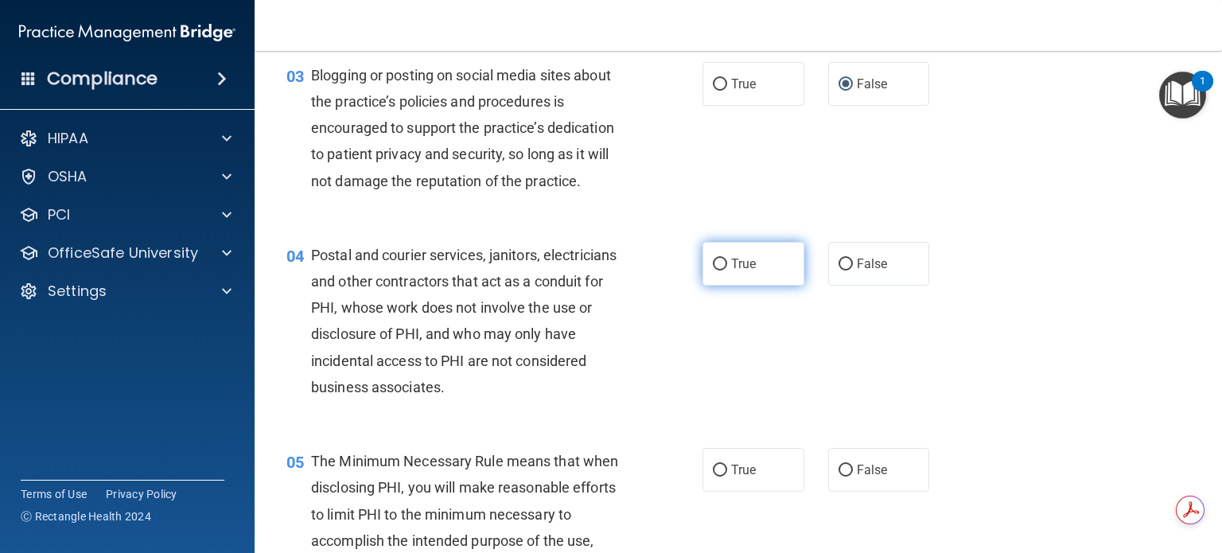
click at [715, 271] on input "True" at bounding box center [720, 265] width 14 height 12
radio input "true"
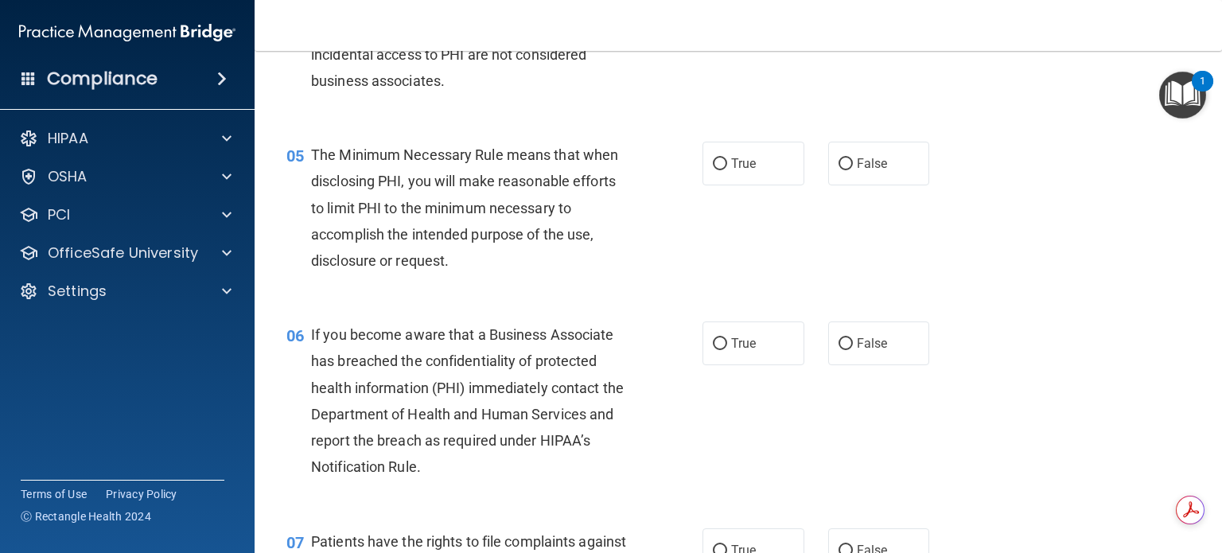
scroll to position [637, 0]
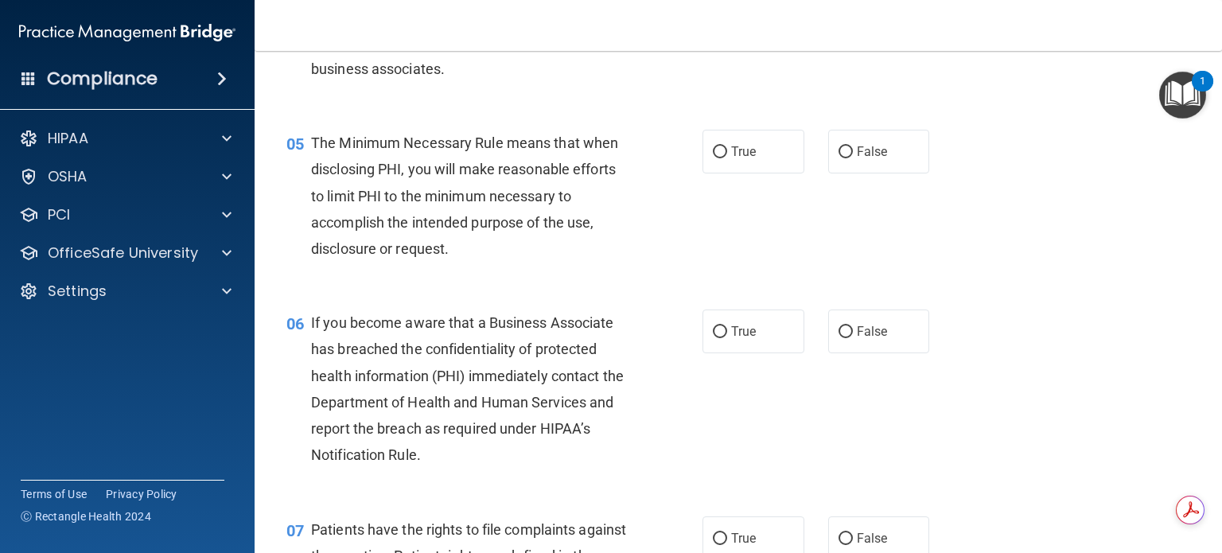
drag, startPoint x: 710, startPoint y: 178, endPoint x: 765, endPoint y: 202, distance: 60.6
click at [713, 158] on input "True" at bounding box center [720, 152] width 14 height 12
radio input "true"
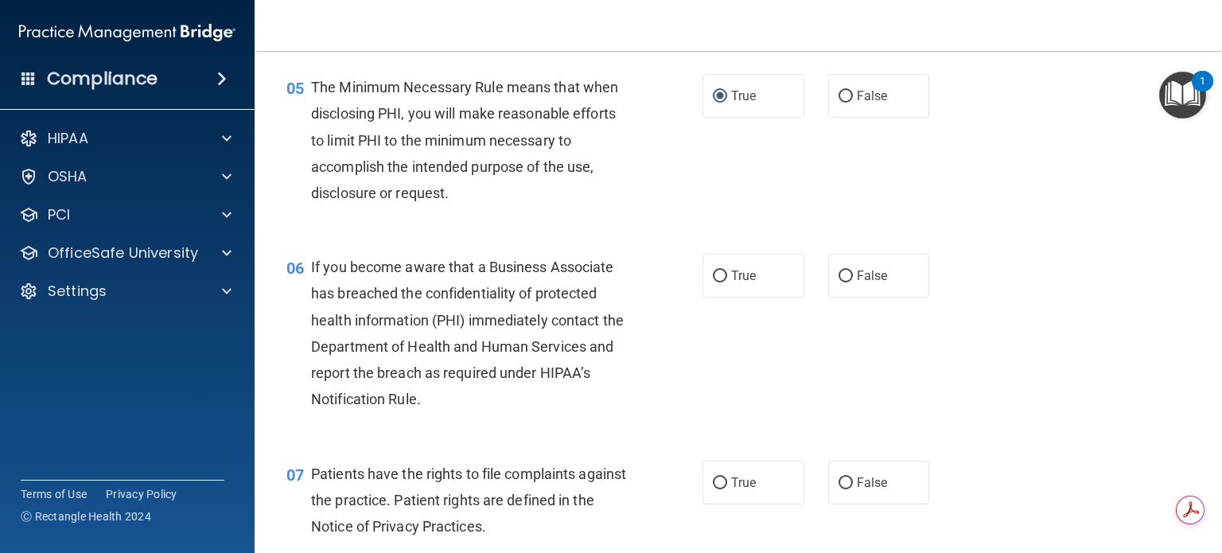
scroll to position [716, 0]
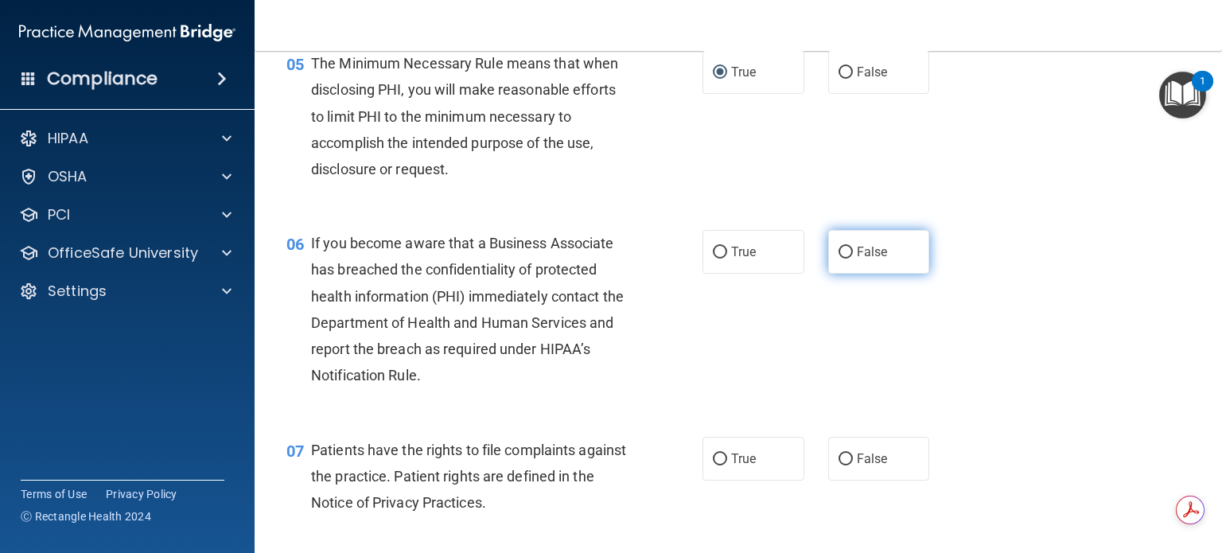
click at [839, 259] on input "False" at bounding box center [846, 253] width 14 height 12
radio input "true"
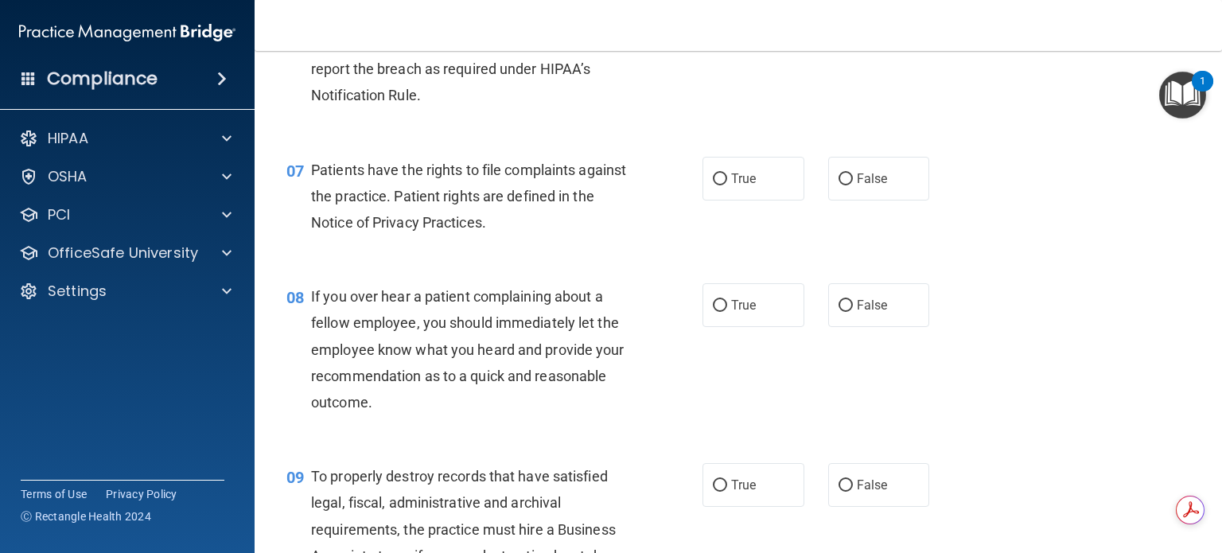
scroll to position [1034, 0]
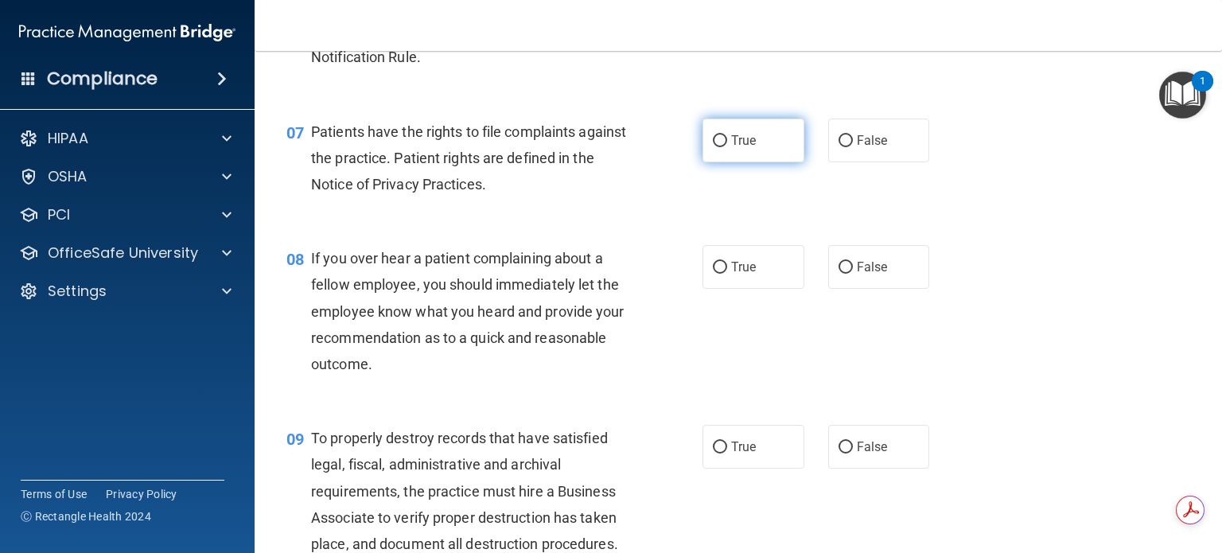
click at [714, 147] on input "True" at bounding box center [720, 141] width 14 height 12
radio input "true"
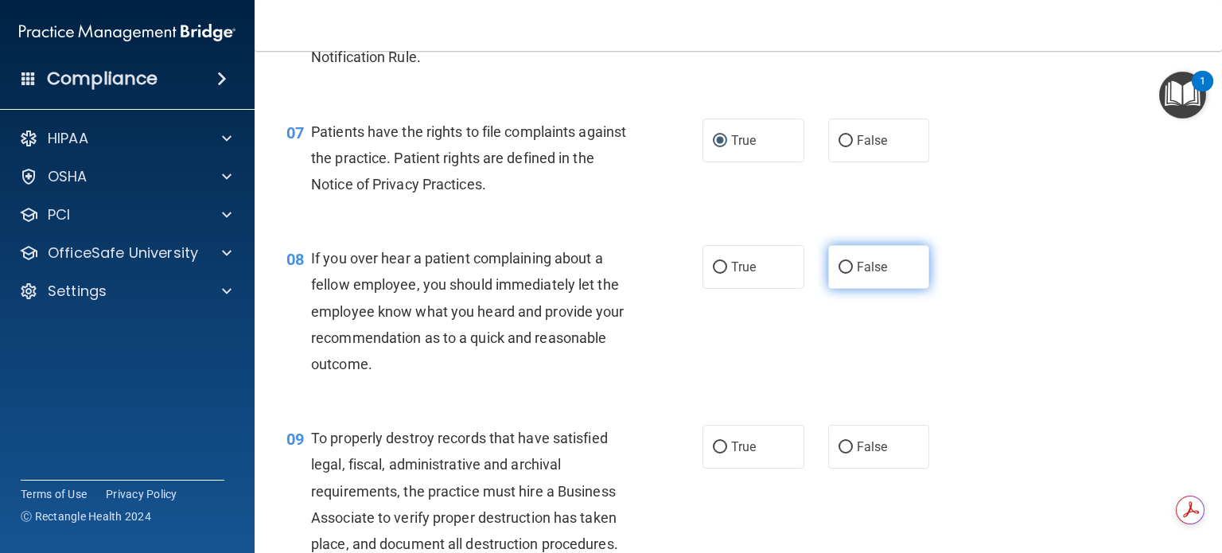
click at [839, 274] on input "False" at bounding box center [846, 268] width 14 height 12
radio input "true"
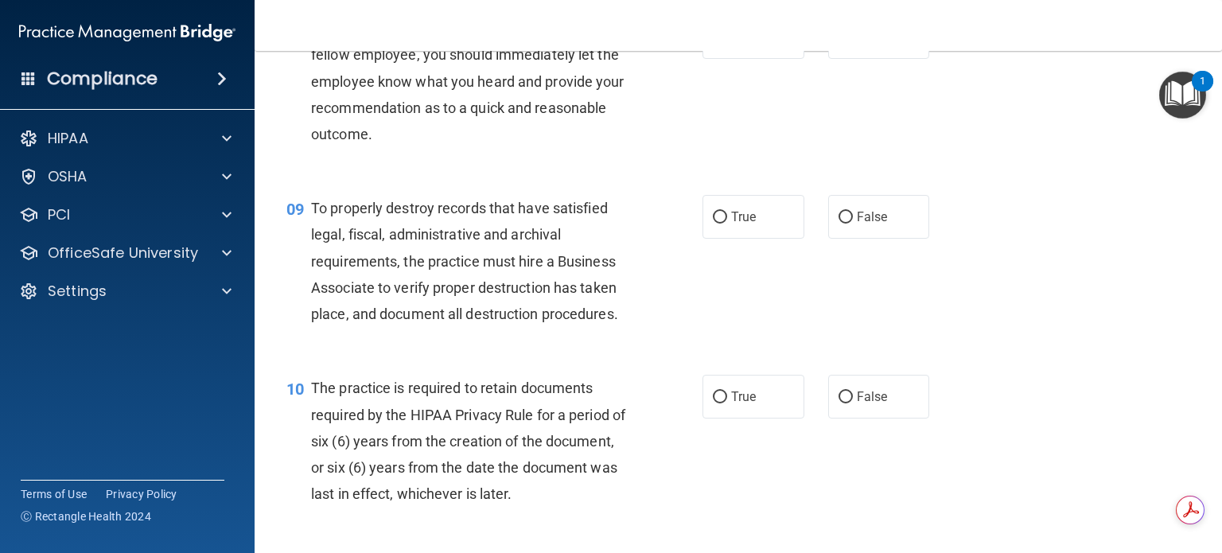
scroll to position [1353, 0]
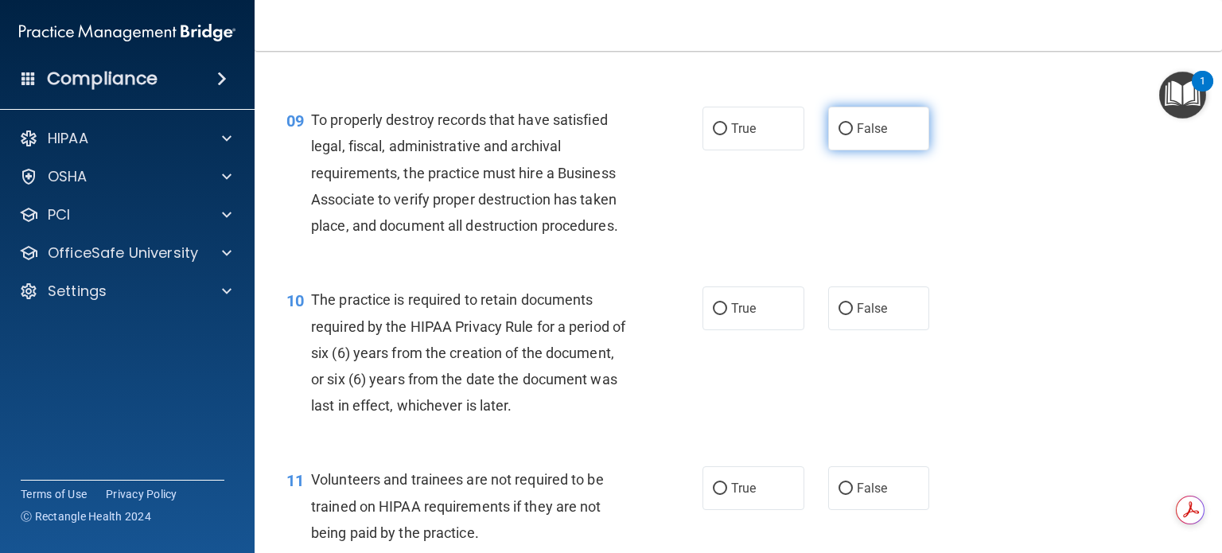
click at [839, 135] on input "False" at bounding box center [846, 129] width 14 height 12
radio input "true"
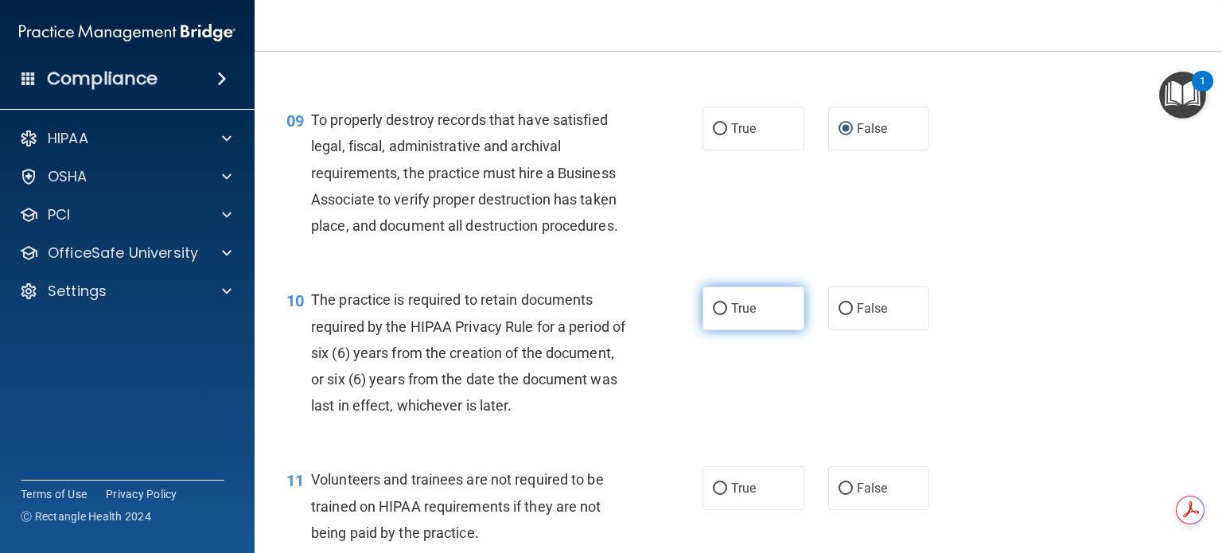
click at [713, 315] on input "True" at bounding box center [720, 309] width 14 height 12
radio input "true"
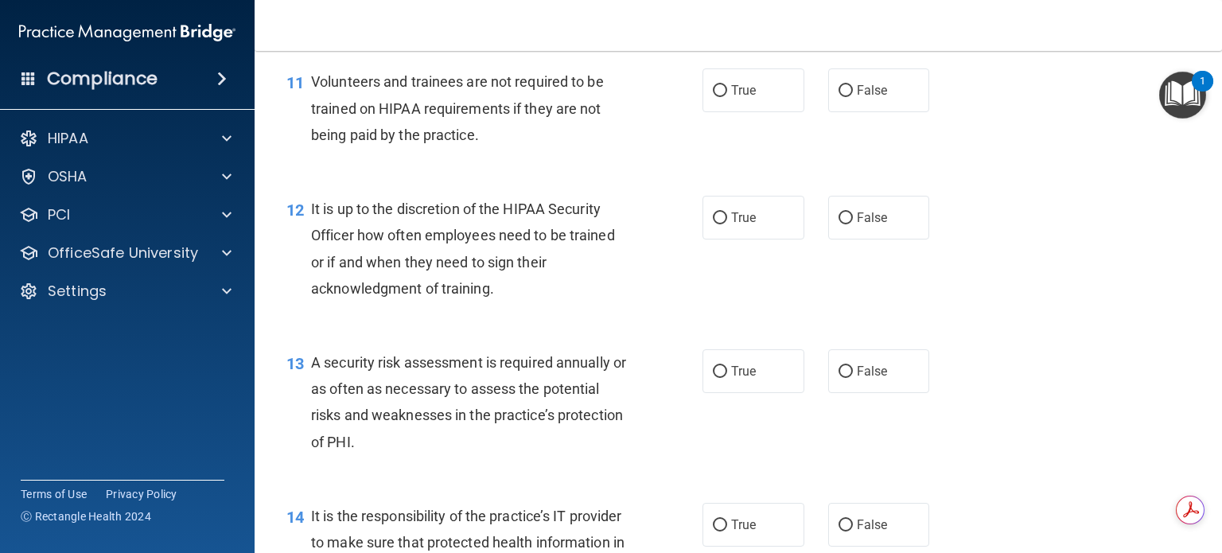
scroll to position [1750, 0]
click at [839, 97] on input "False" at bounding box center [846, 91] width 14 height 12
radio input "true"
click at [839, 224] on input "False" at bounding box center [846, 218] width 14 height 12
radio input "true"
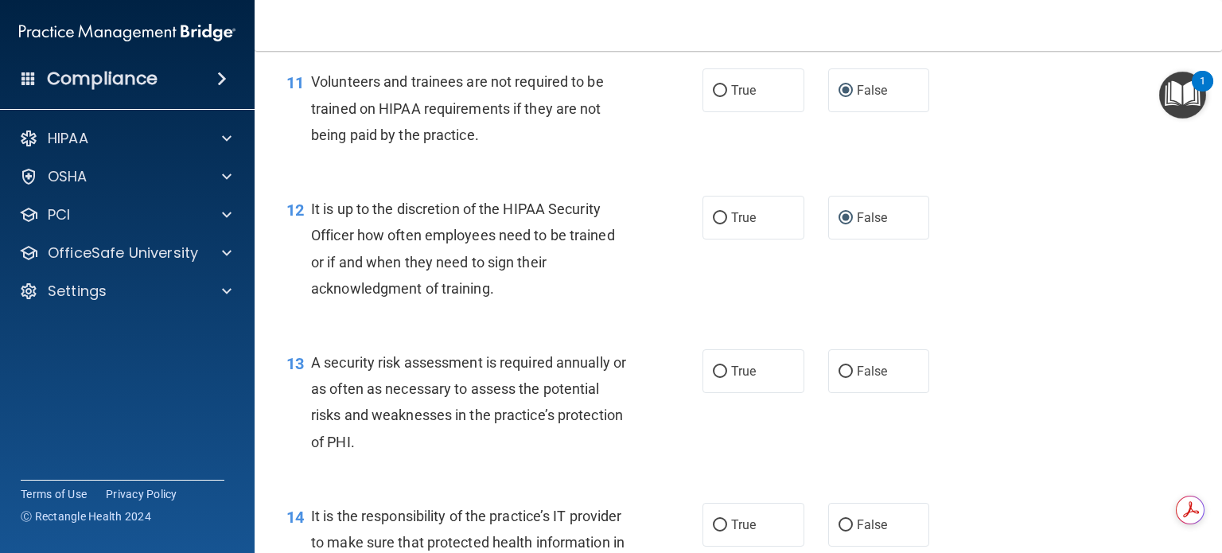
scroll to position [1910, 0]
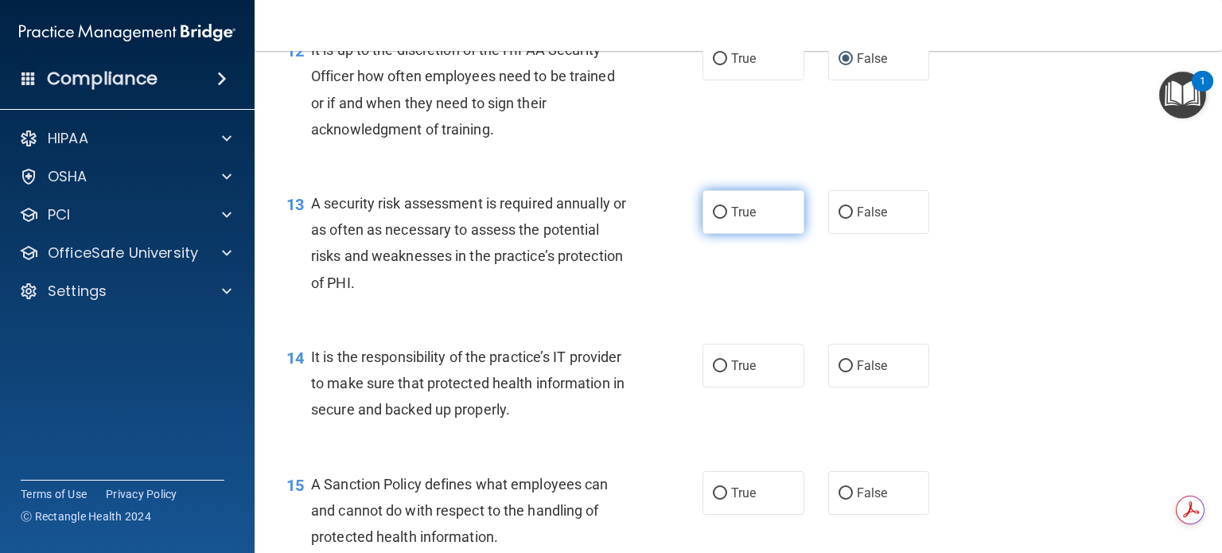
drag, startPoint x: 707, startPoint y: 236, endPoint x: 720, endPoint y: 236, distance: 12.7
click at [713, 219] on input "True" at bounding box center [720, 213] width 14 height 12
radio input "true"
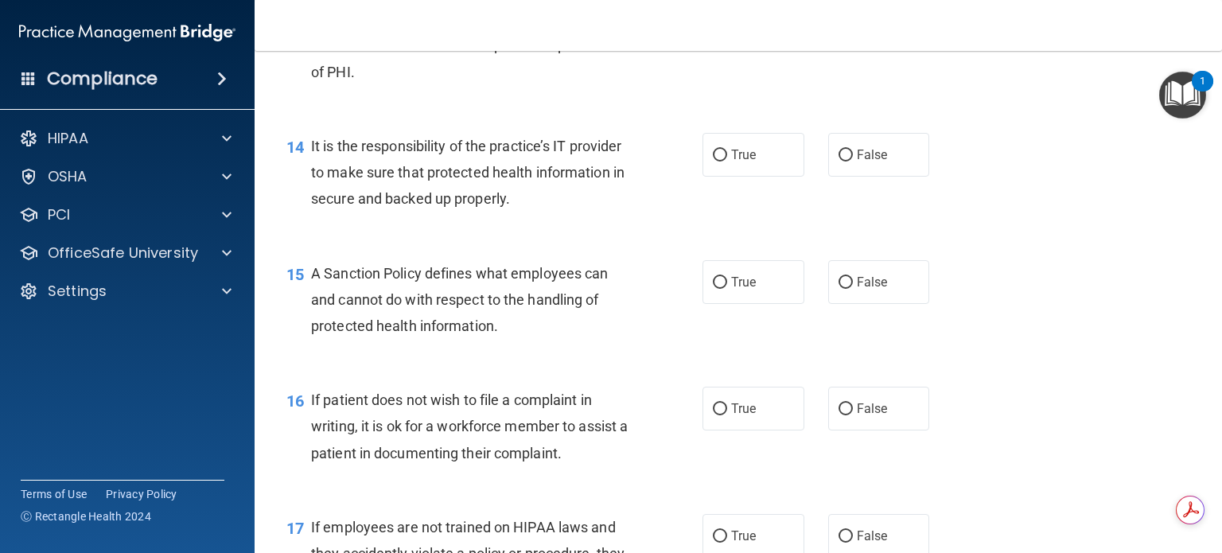
scroll to position [2148, 0]
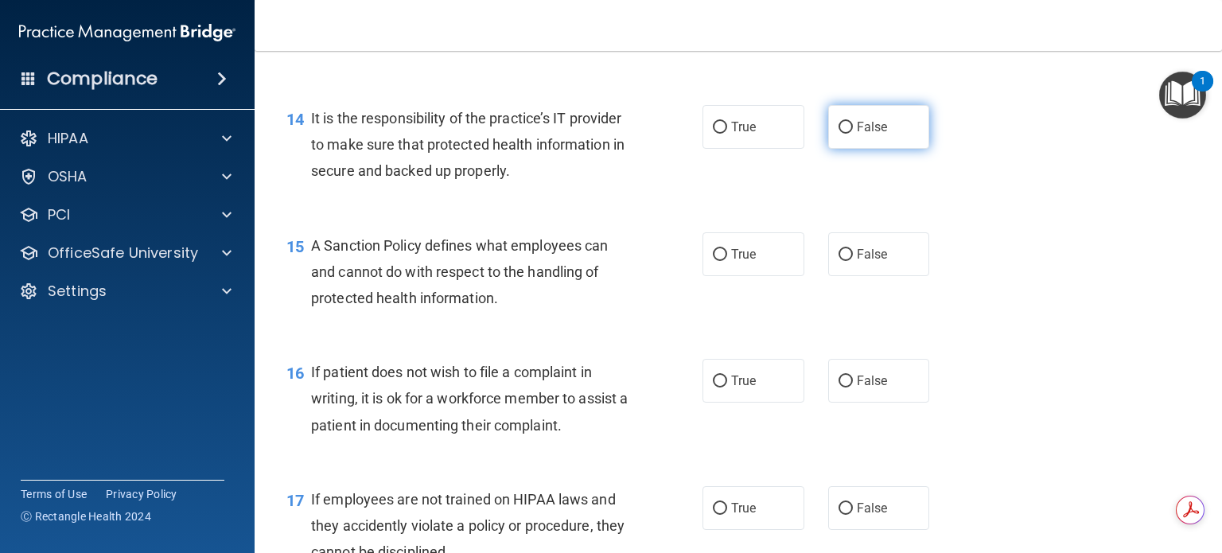
click at [839, 134] on input "False" at bounding box center [846, 128] width 14 height 12
radio input "true"
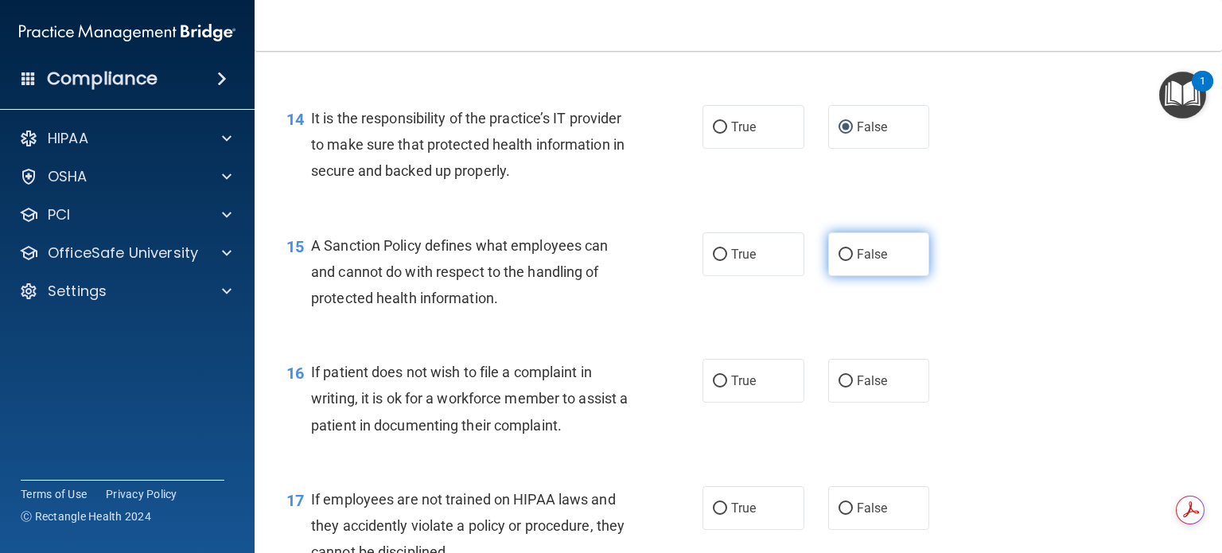
click at [839, 261] on input "False" at bounding box center [846, 255] width 14 height 12
radio input "true"
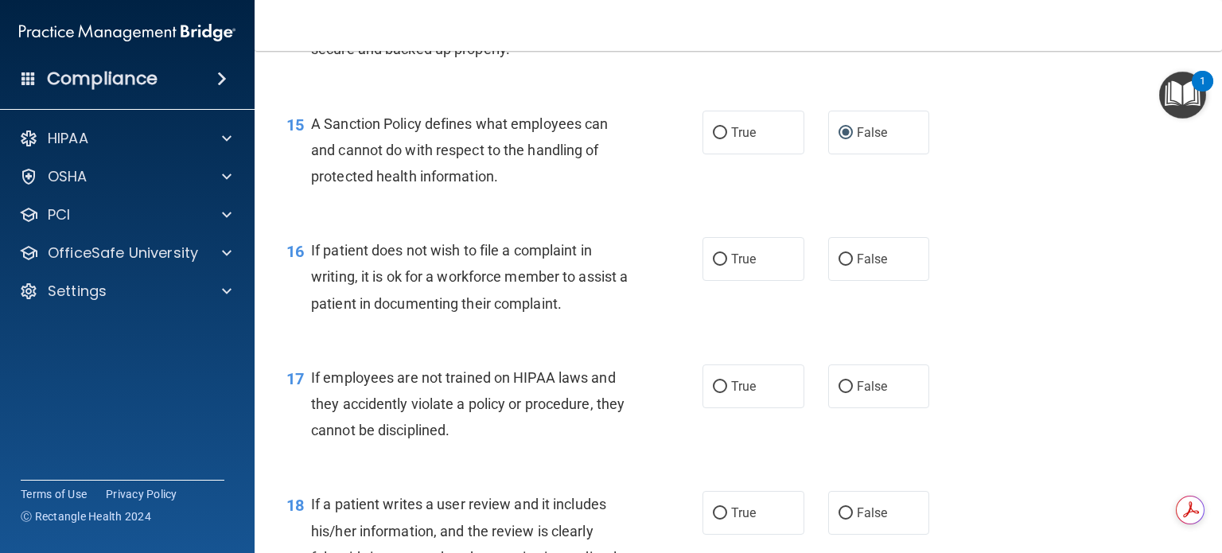
scroll to position [2307, 0]
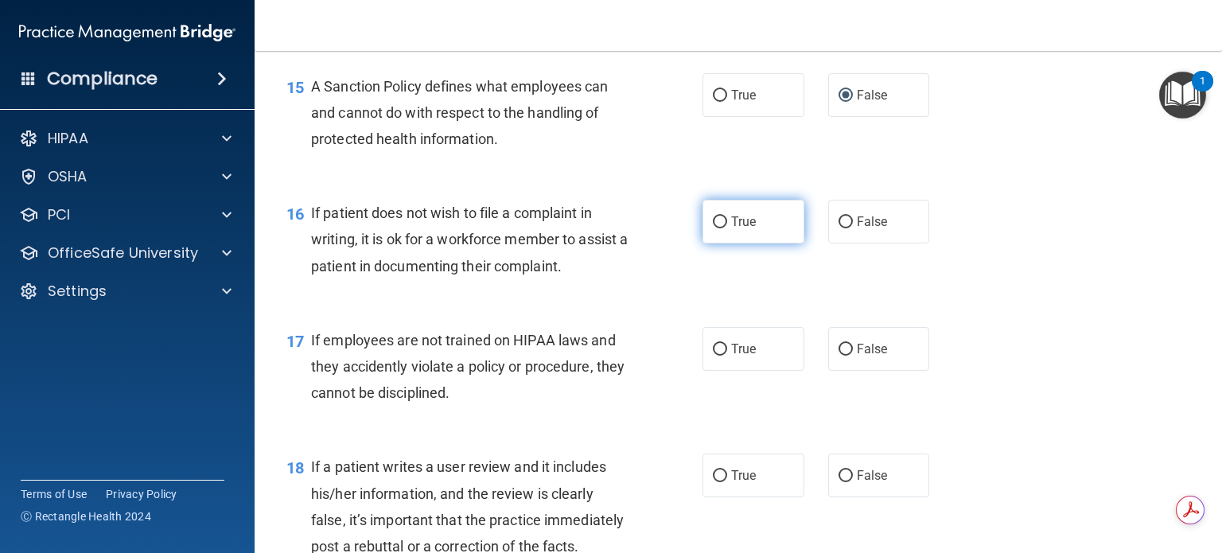
click at [714, 228] on input "True" at bounding box center [720, 222] width 14 height 12
radio input "true"
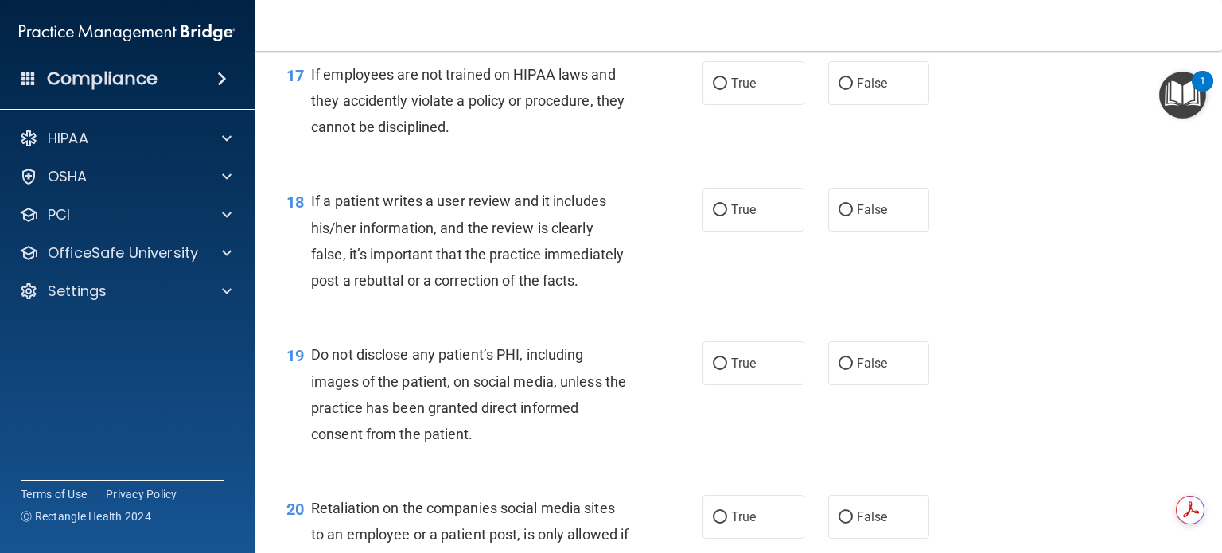
scroll to position [2546, 0]
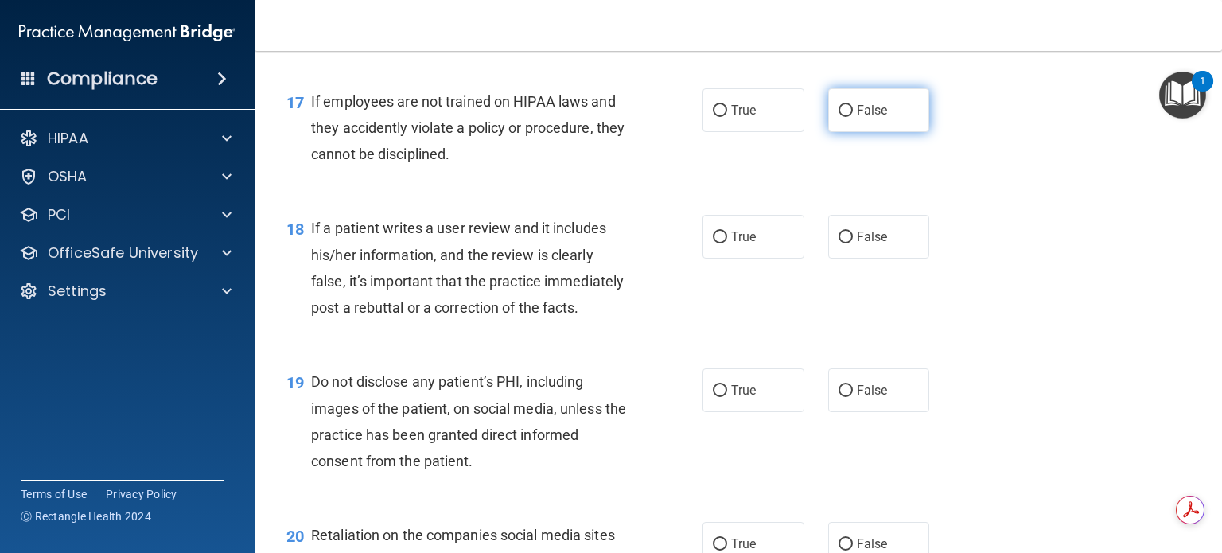
click at [843, 117] on input "False" at bounding box center [846, 111] width 14 height 12
radio input "true"
click at [839, 243] on input "False" at bounding box center [846, 238] width 14 height 12
radio input "true"
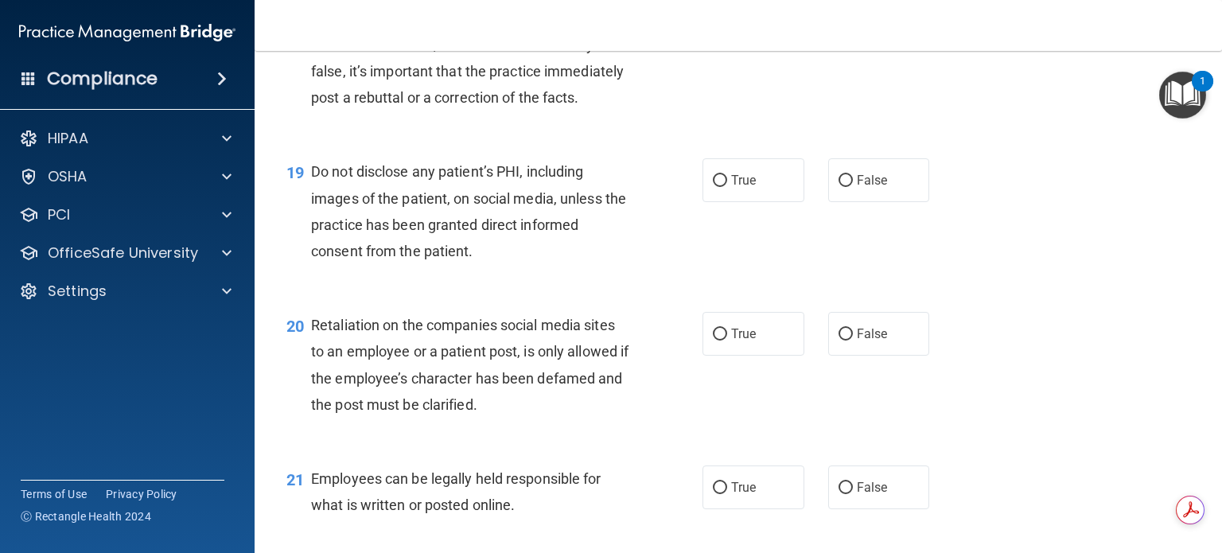
scroll to position [2785, 0]
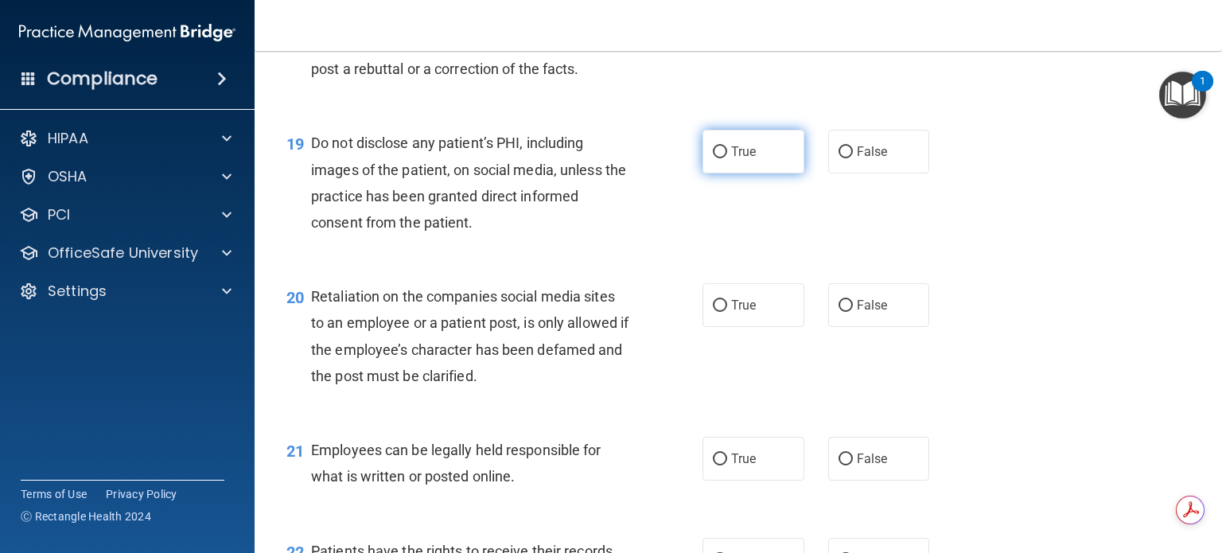
click at [713, 158] on input "True" at bounding box center [720, 152] width 14 height 12
radio input "true"
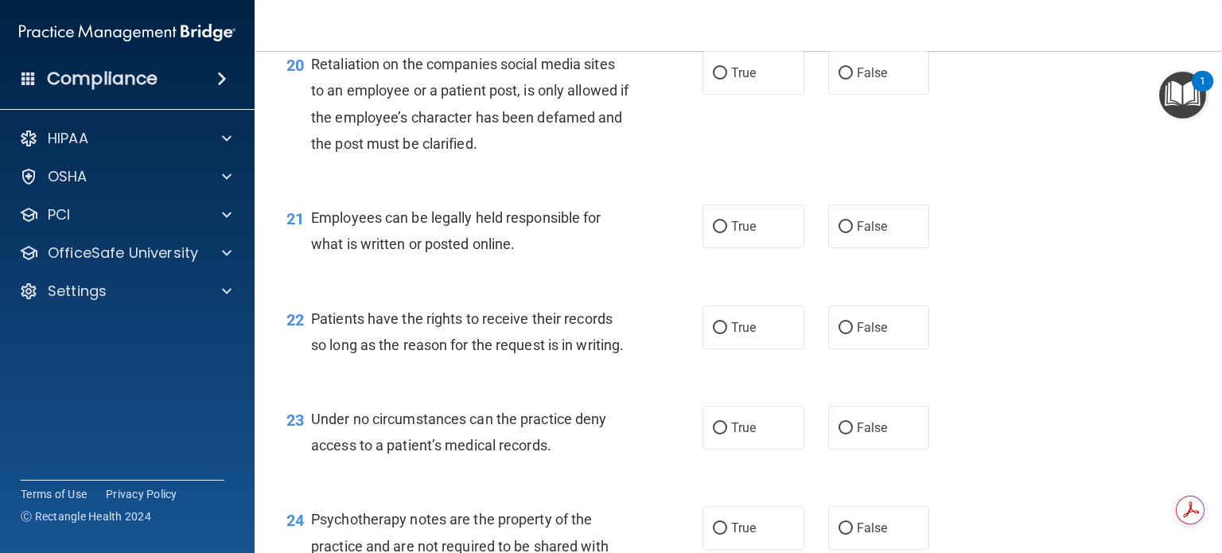
scroll to position [3023, 0]
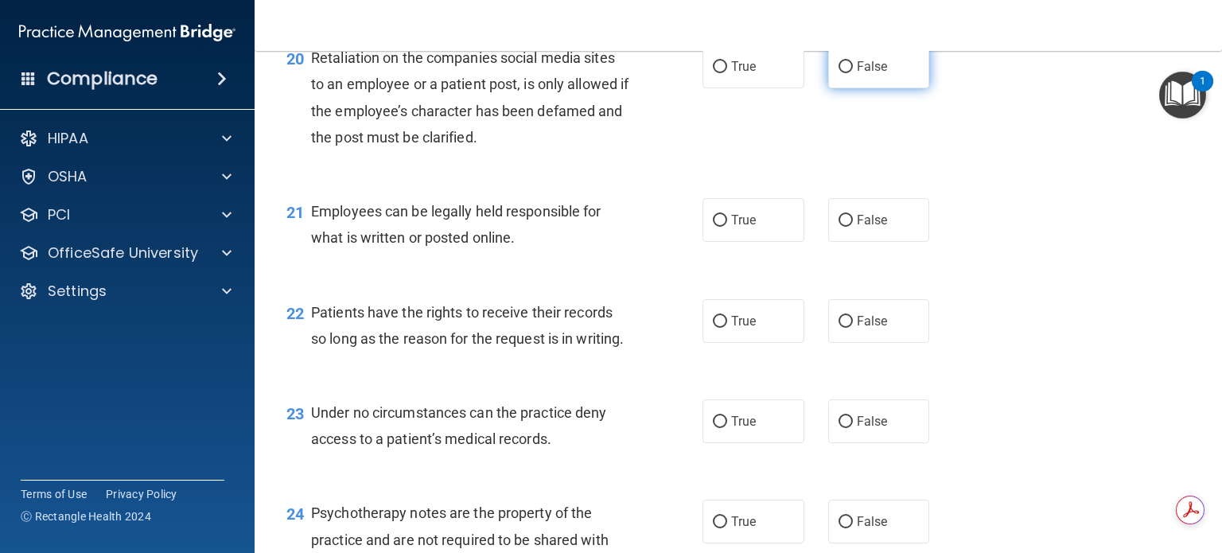
click at [840, 73] on input "False" at bounding box center [846, 67] width 14 height 12
radio input "true"
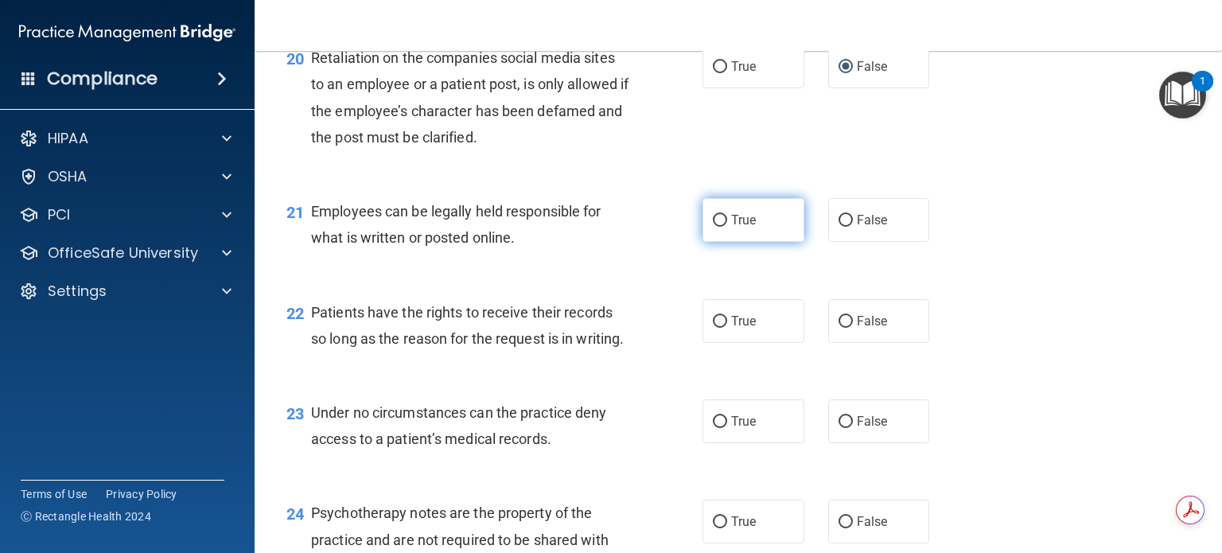
click at [713, 227] on input "True" at bounding box center [720, 221] width 14 height 12
radio input "true"
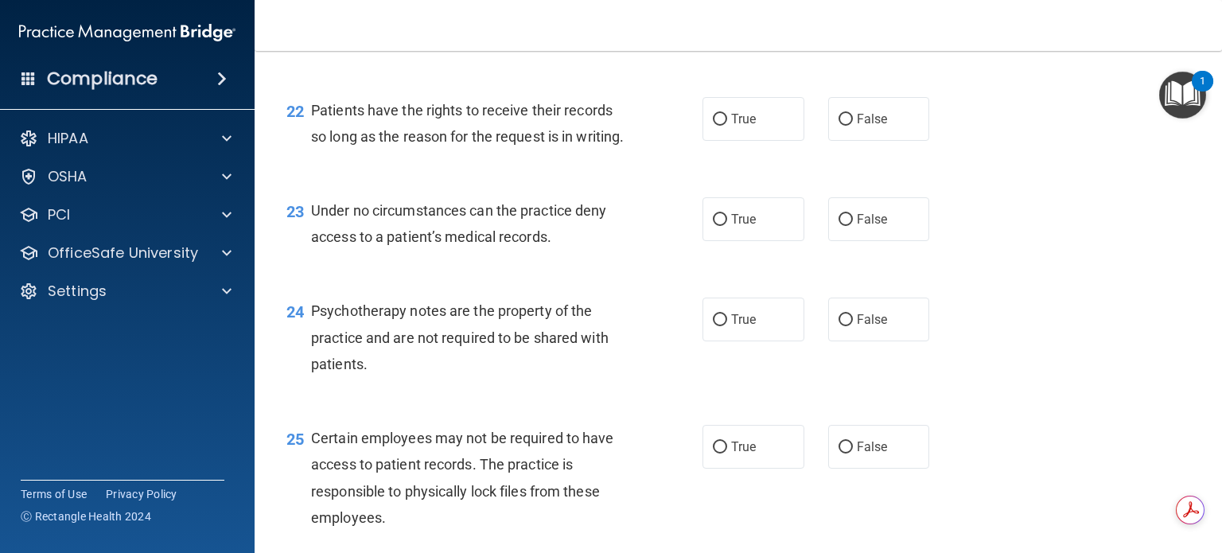
scroll to position [3262, 0]
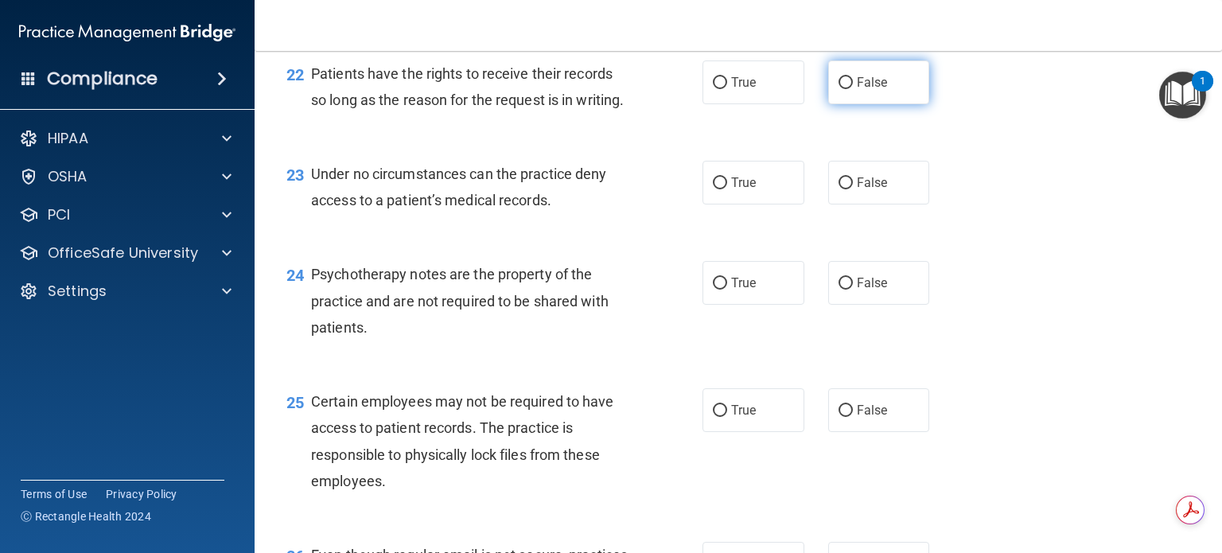
click at [839, 89] on input "False" at bounding box center [846, 83] width 14 height 12
radio input "true"
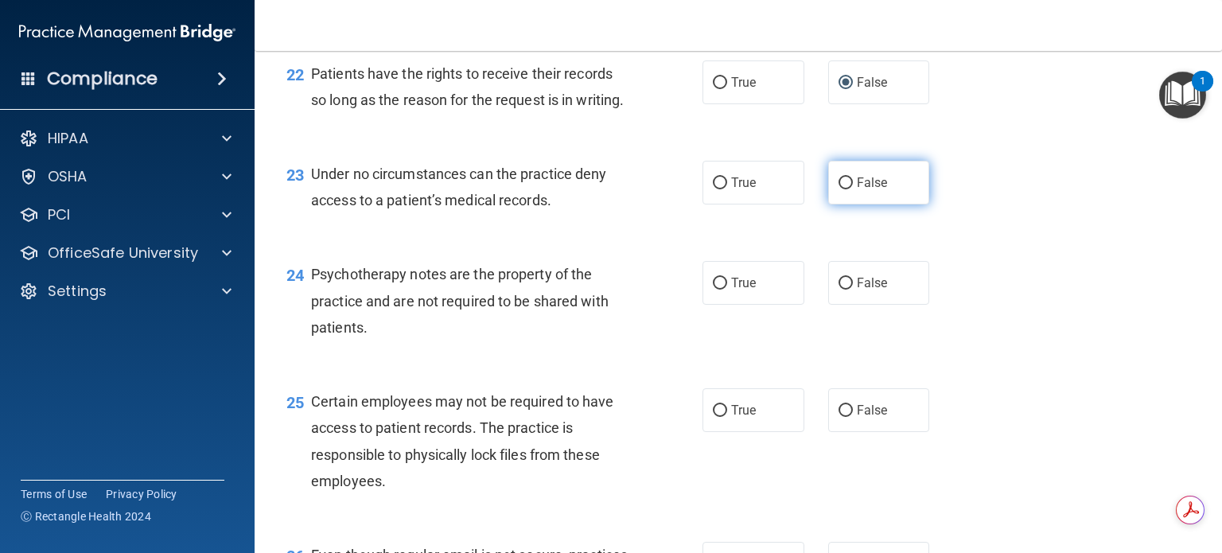
click at [839, 189] on input "False" at bounding box center [846, 183] width 14 height 12
radio input "true"
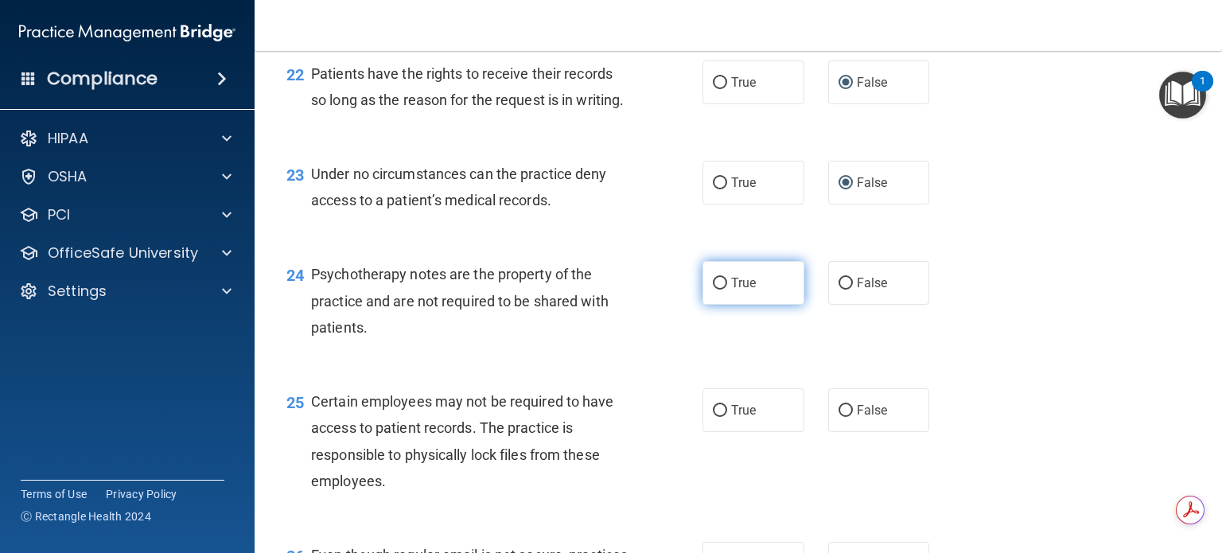
click at [713, 290] on input "True" at bounding box center [720, 284] width 14 height 12
radio input "true"
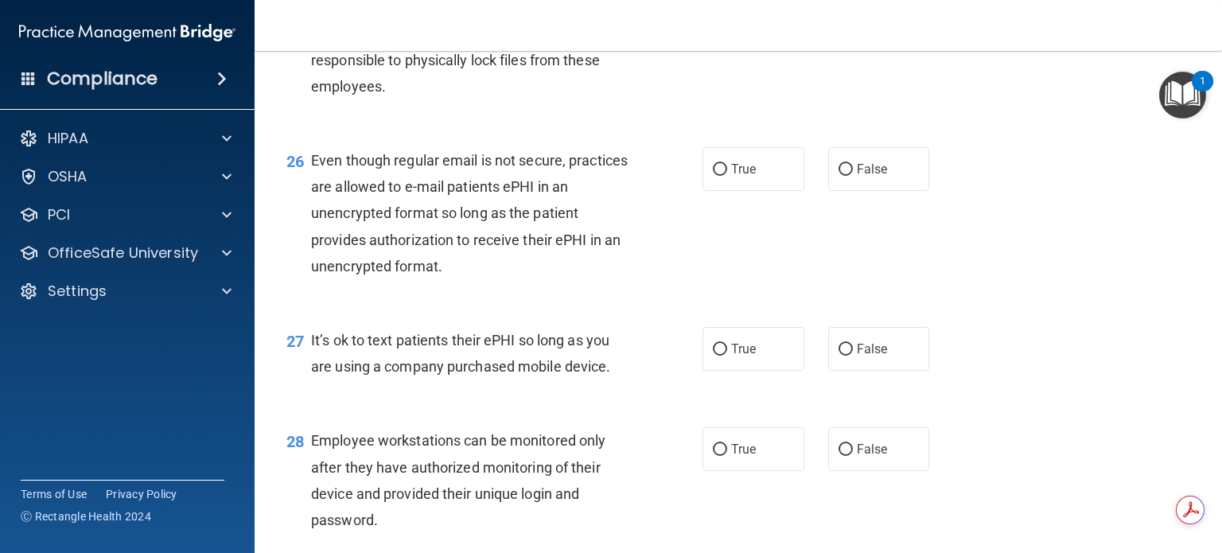
scroll to position [3660, 0]
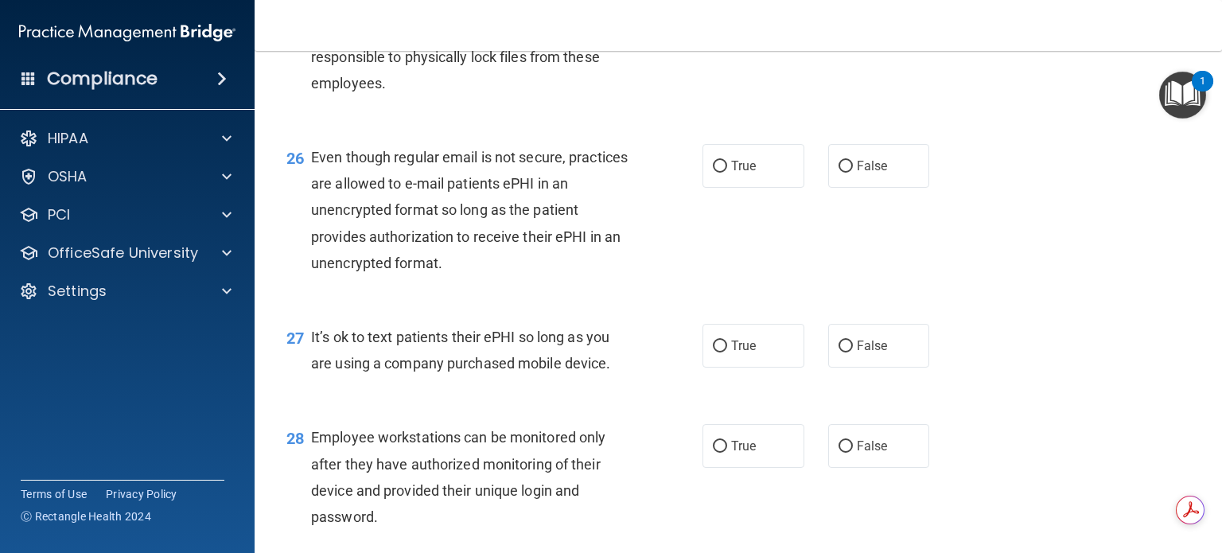
click at [713, 19] on input "True" at bounding box center [720, 13] width 14 height 12
radio input "true"
click at [718, 173] on input "True" at bounding box center [720, 167] width 14 height 12
radio input "true"
click at [839, 352] on input "False" at bounding box center [846, 347] width 14 height 12
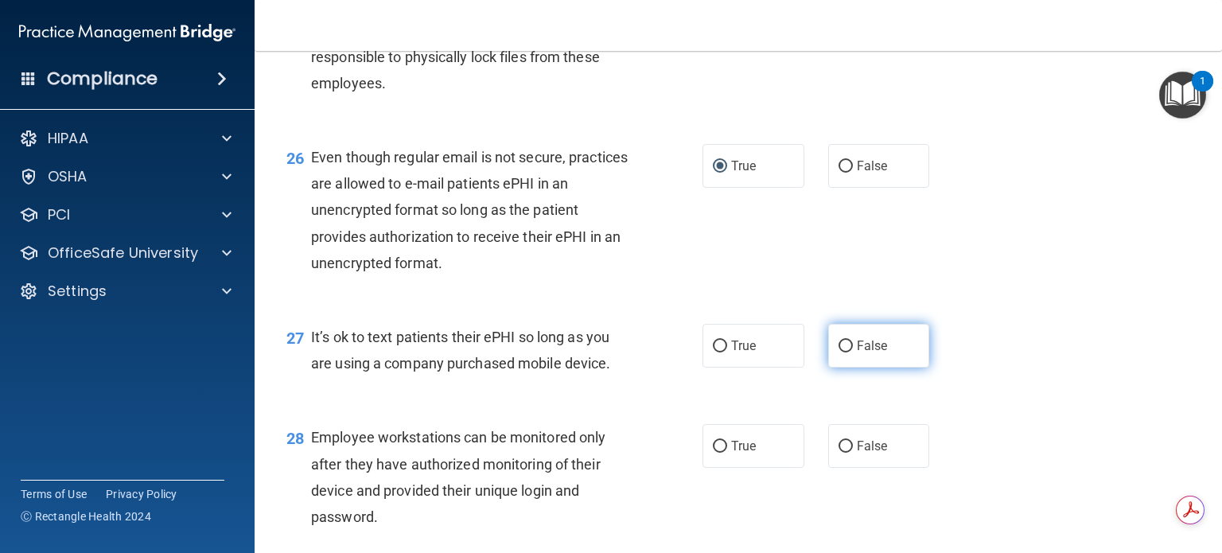
radio input "true"
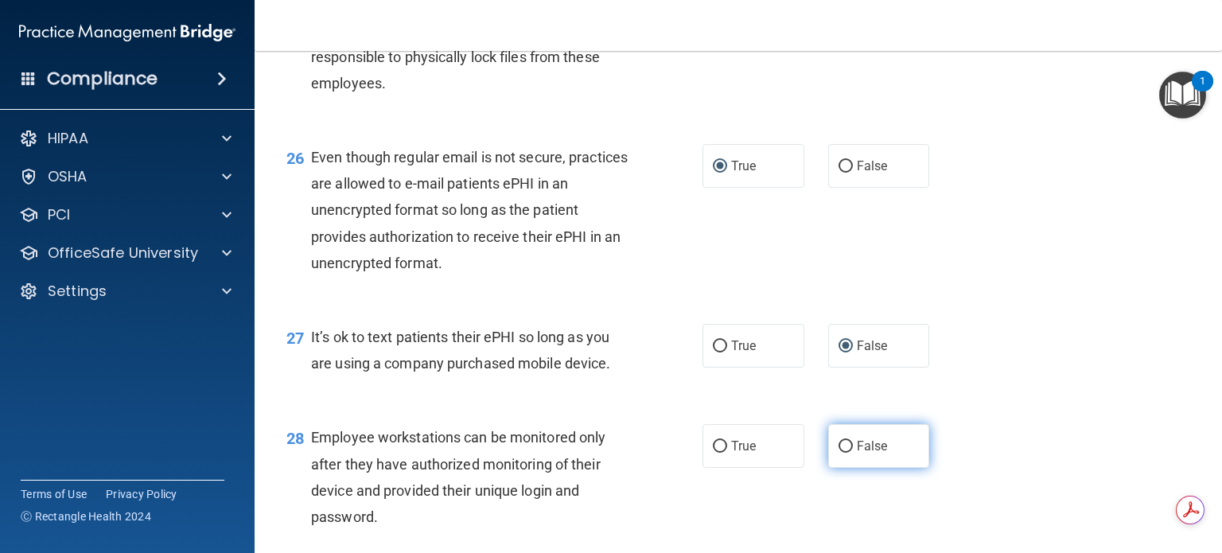
click at [839, 453] on input "False" at bounding box center [846, 447] width 14 height 12
radio input "true"
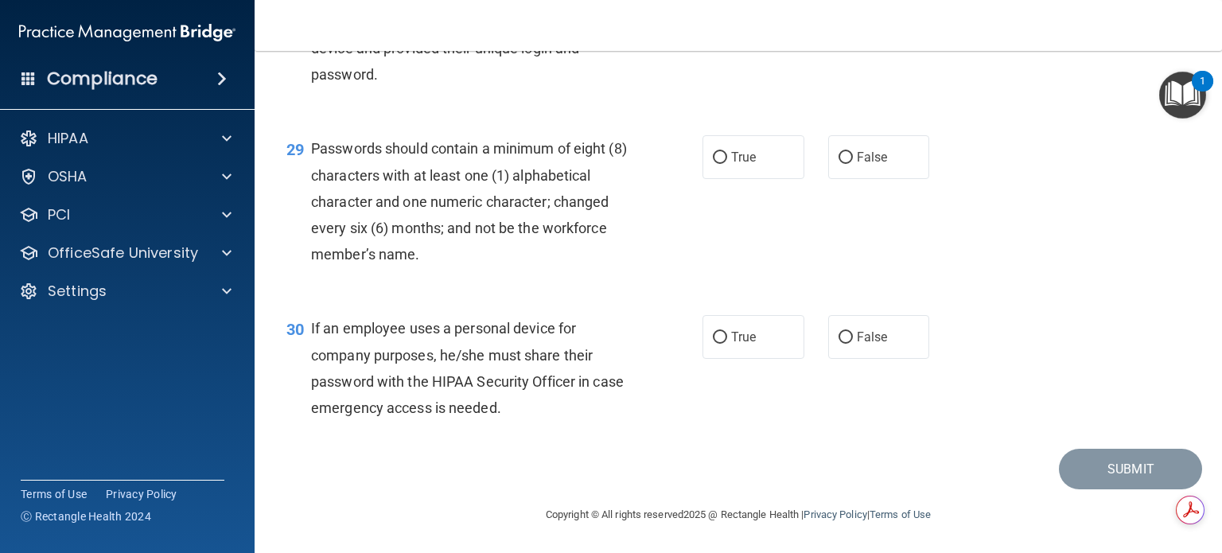
scroll to position [4137, 0]
click at [713, 164] on input "True" at bounding box center [720, 158] width 14 height 12
radio input "true"
click at [839, 344] on input "False" at bounding box center [846, 338] width 14 height 12
radio input "true"
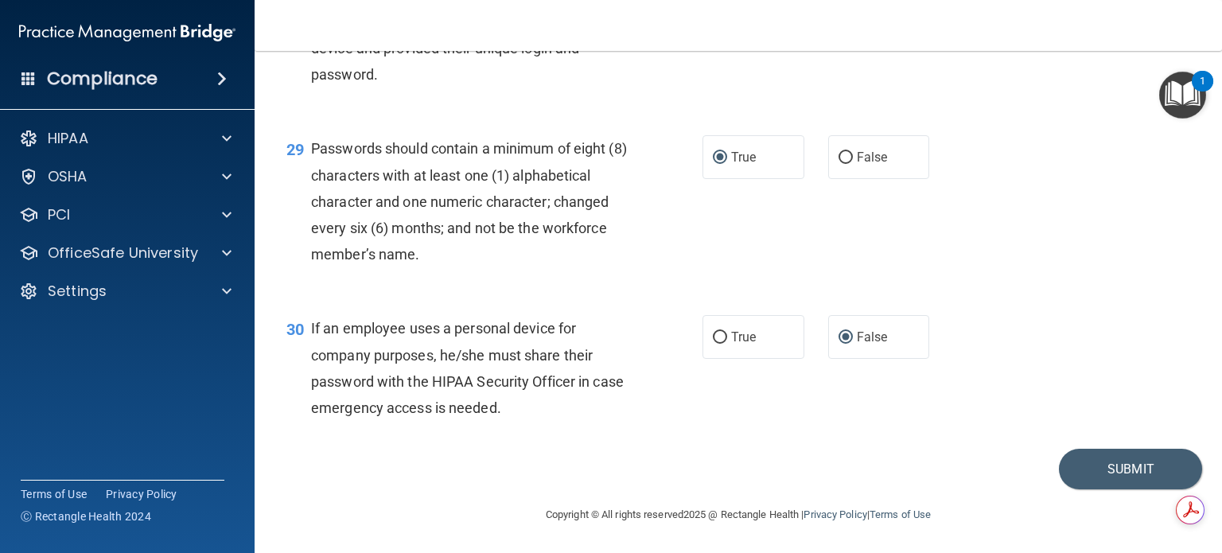
scroll to position [4182, 0]
click at [1091, 466] on button "Submit" at bounding box center [1130, 469] width 143 height 41
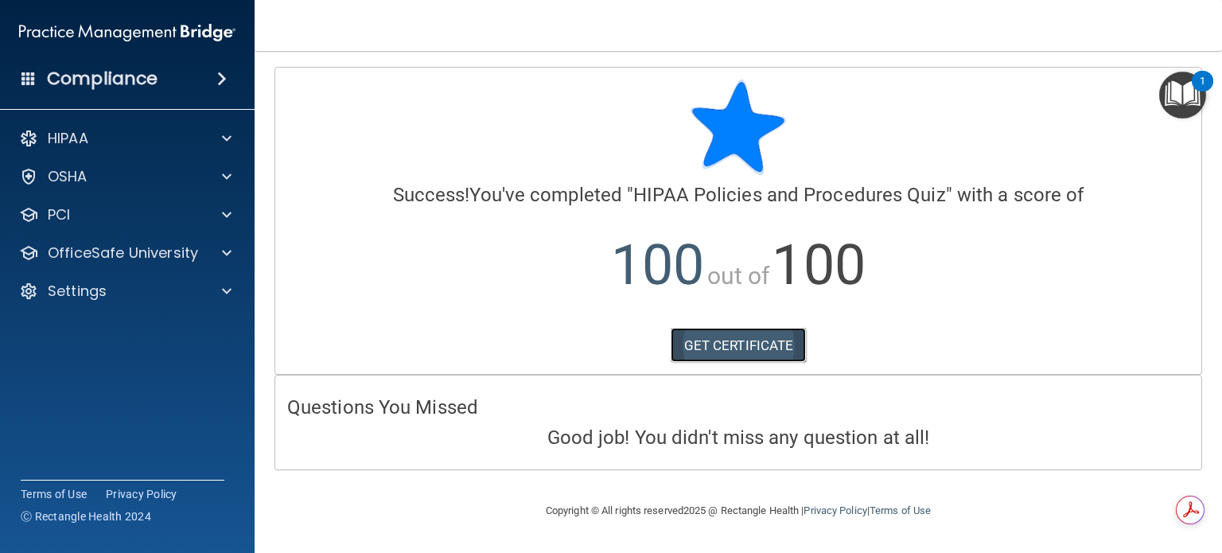
click at [747, 344] on link "GET CERTIFICATE" at bounding box center [739, 345] width 136 height 35
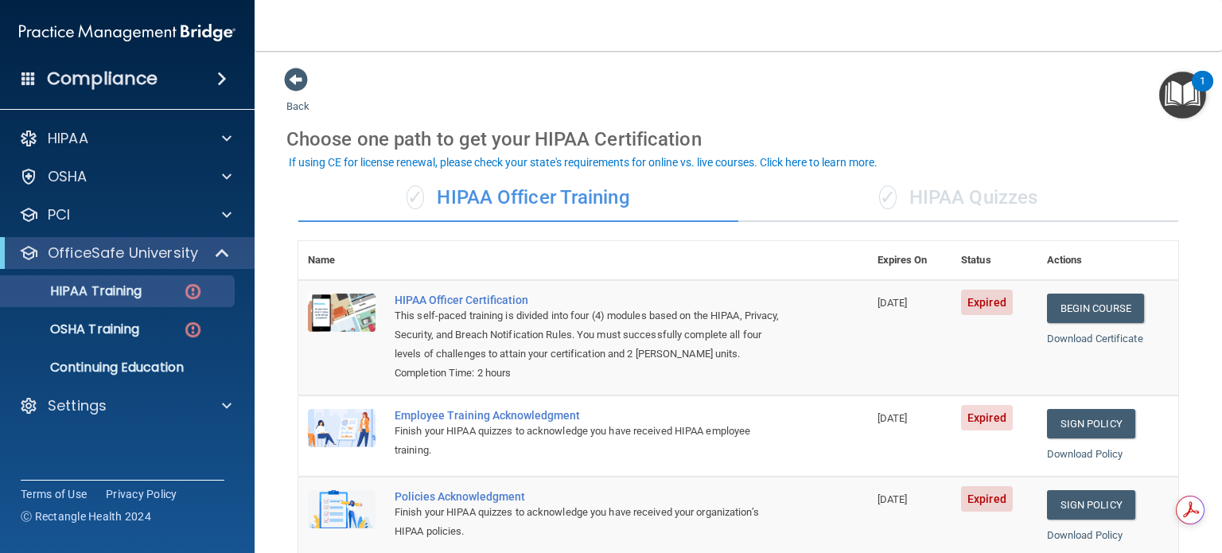
click at [943, 190] on div "✓ HIPAA Quizzes" at bounding box center [958, 198] width 440 height 48
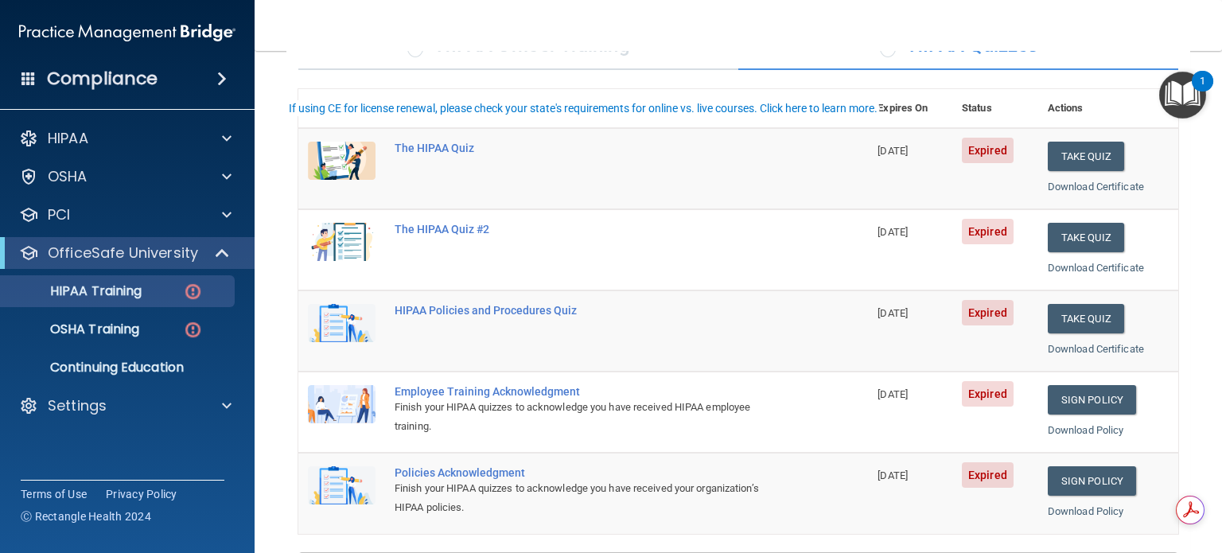
scroll to position [159, 0]
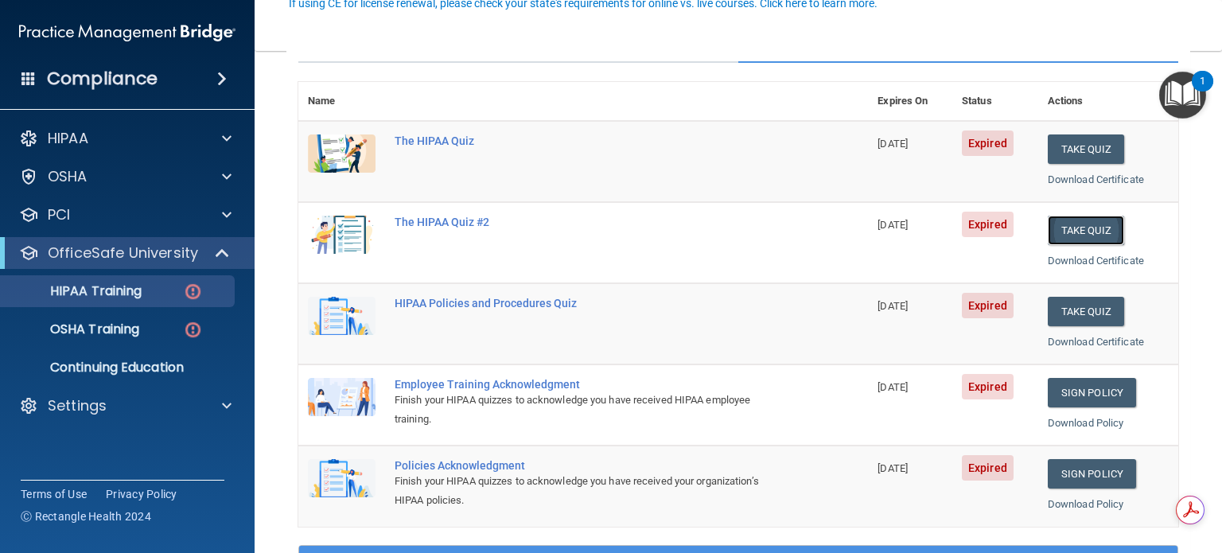
click at [1073, 224] on button "Take Quiz" at bounding box center [1086, 230] width 76 height 29
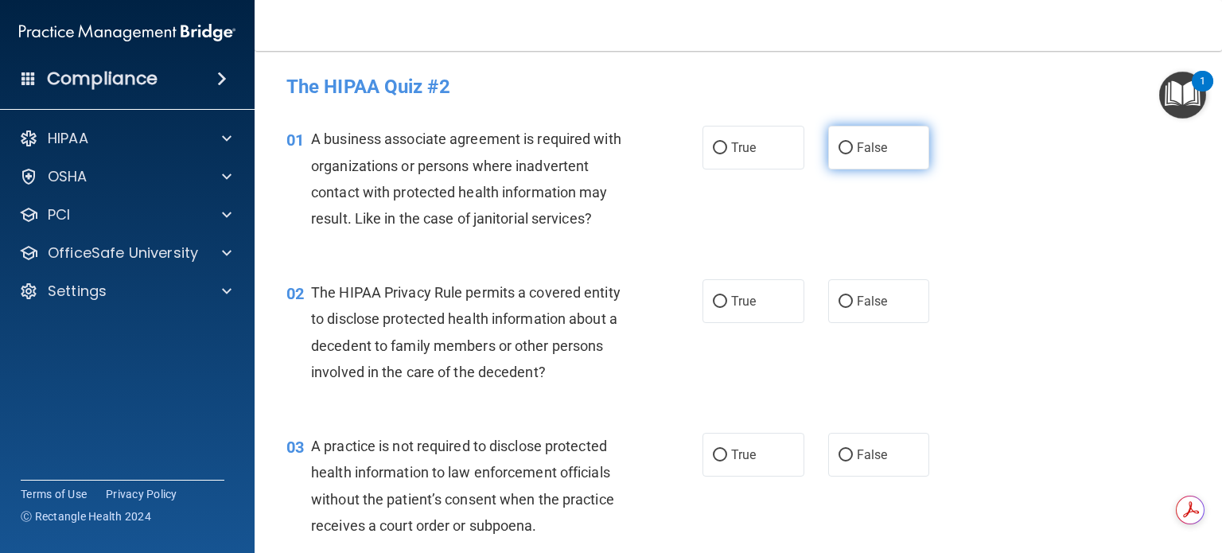
click at [839, 146] on input "False" at bounding box center [846, 148] width 14 height 12
radio input "true"
click at [713, 303] on input "True" at bounding box center [720, 302] width 14 height 12
radio input "true"
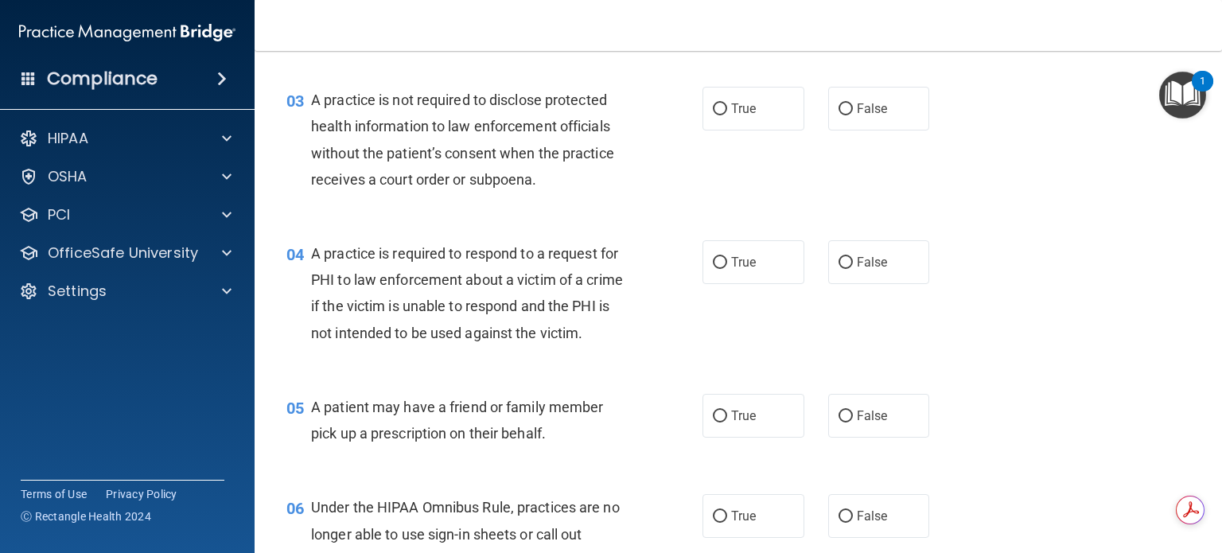
scroll to position [318, 0]
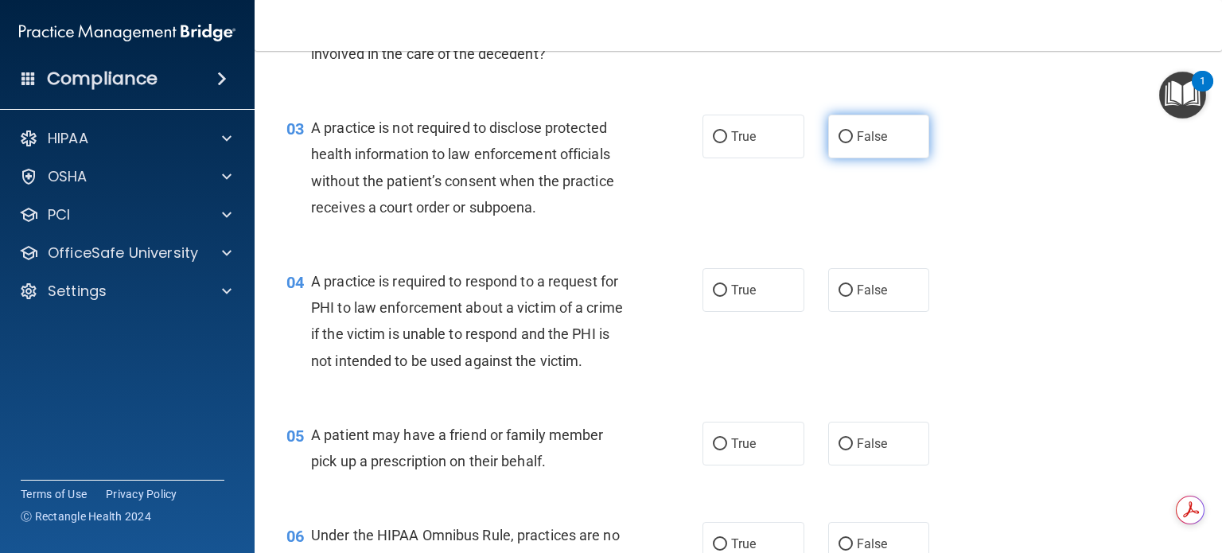
click at [839, 136] on input "False" at bounding box center [846, 137] width 14 height 12
radio input "true"
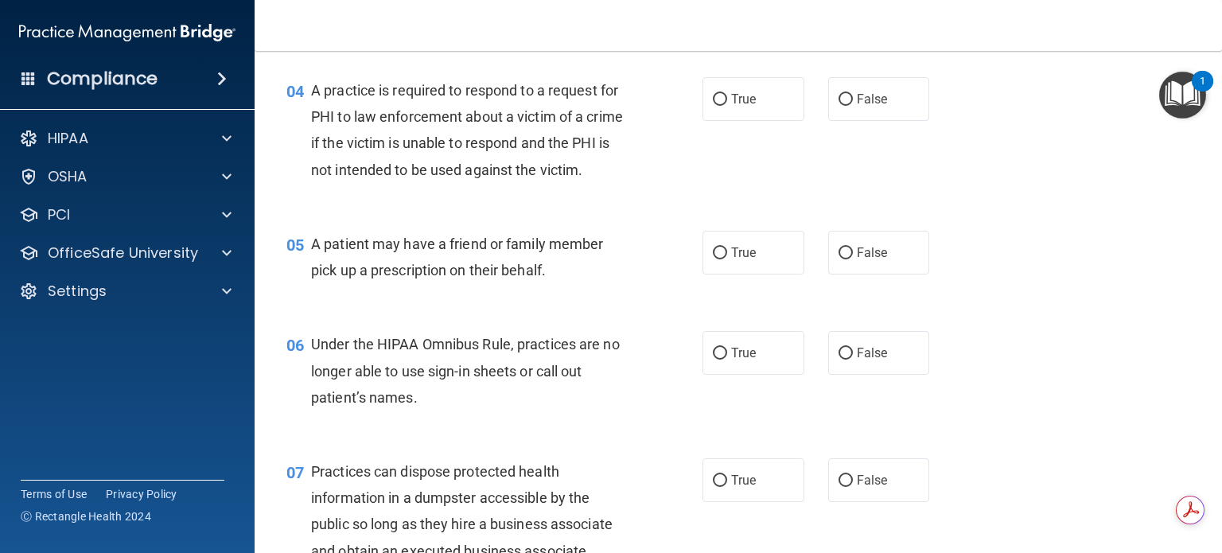
scroll to position [557, 0]
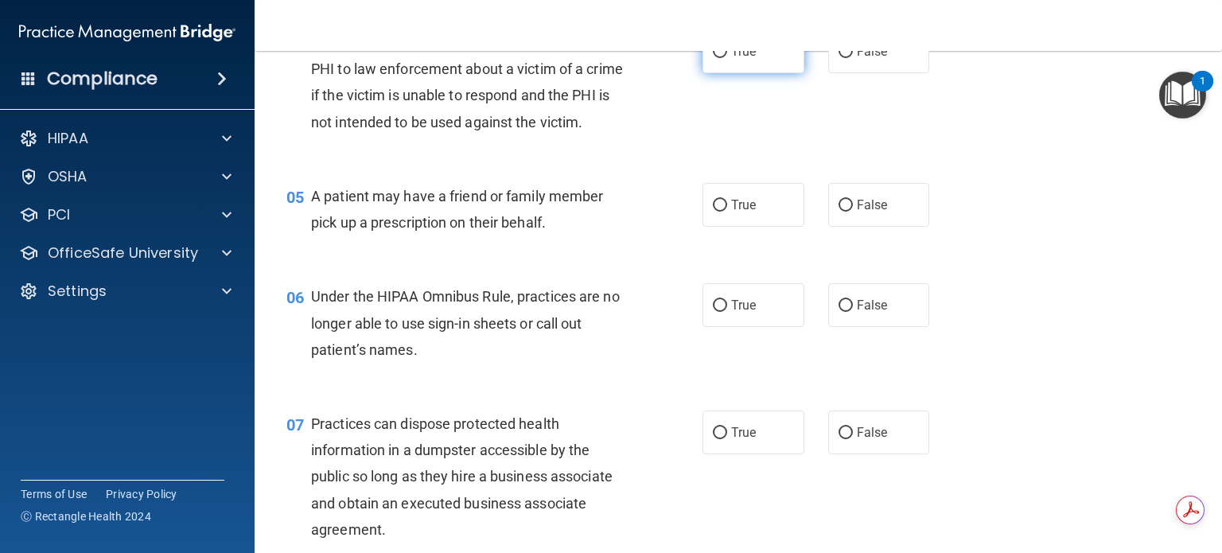
click at [714, 53] on input "True" at bounding box center [720, 52] width 14 height 12
radio input "true"
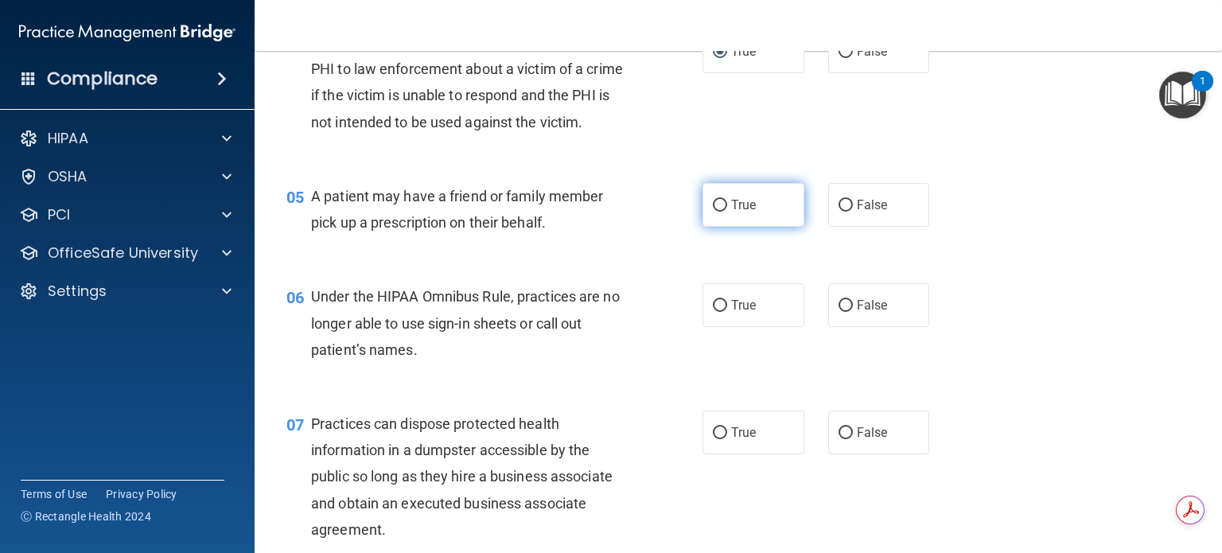
click at [714, 212] on input "True" at bounding box center [720, 206] width 14 height 12
radio input "true"
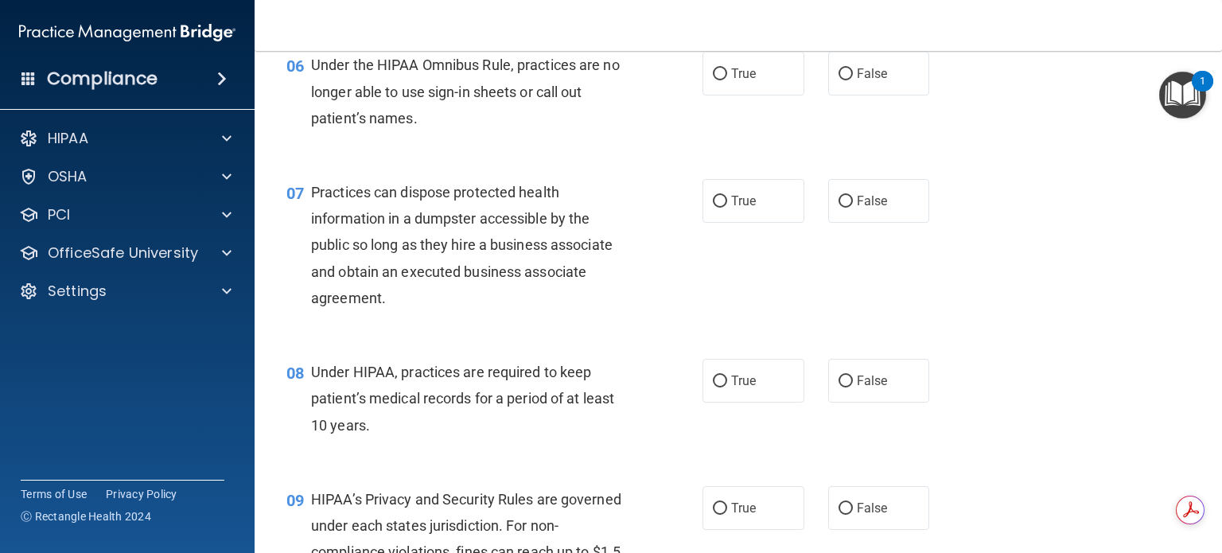
scroll to position [796, 0]
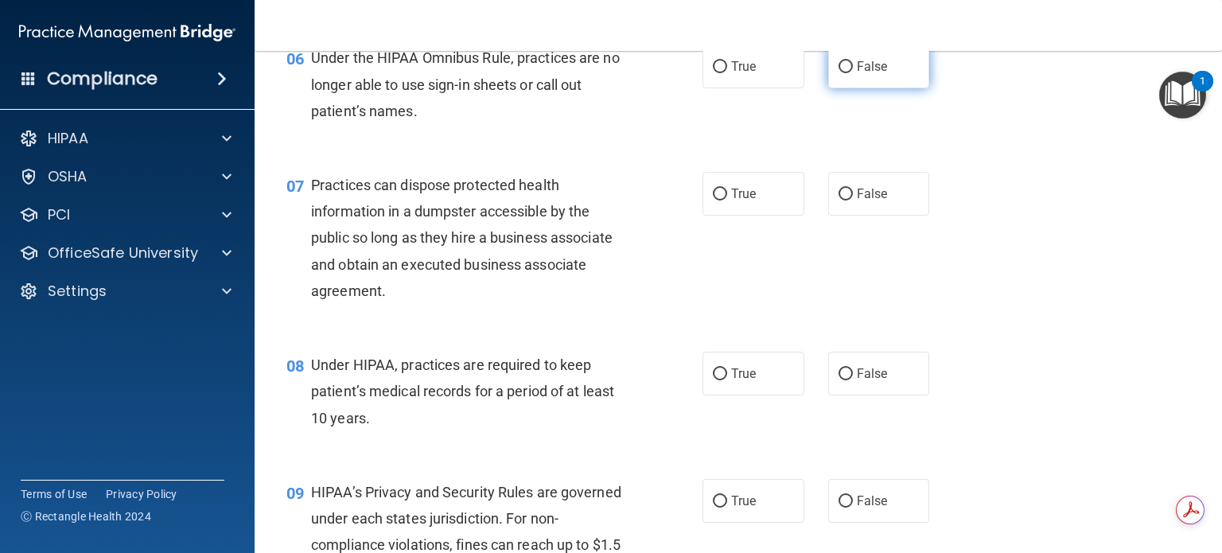
click at [839, 73] on input "False" at bounding box center [846, 67] width 14 height 12
radio input "true"
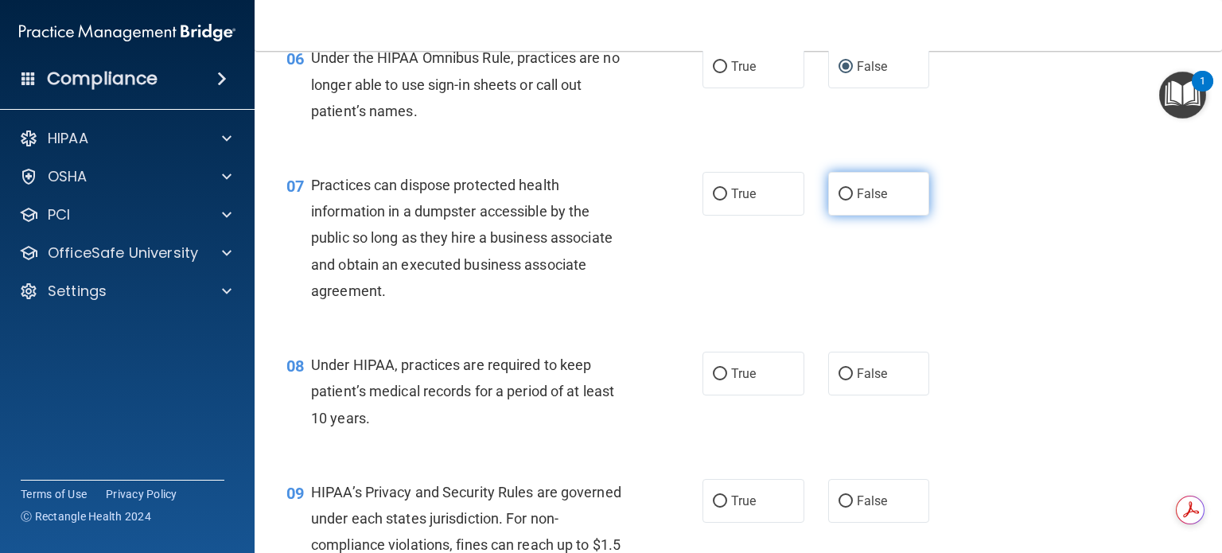
click at [839, 201] on input "False" at bounding box center [846, 195] width 14 height 12
radio input "true"
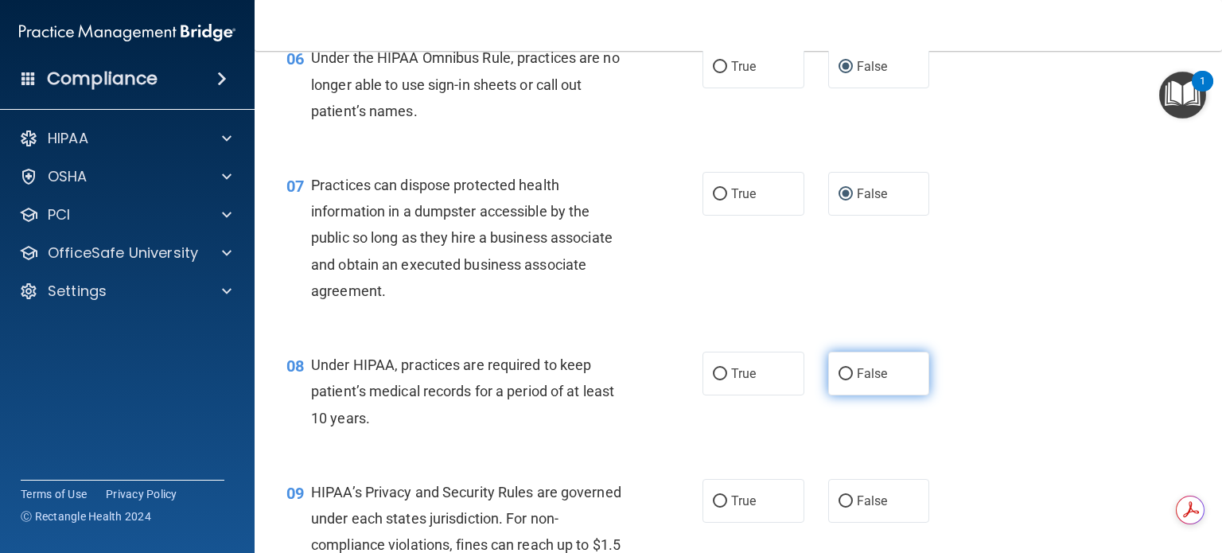
click at [839, 380] on input "False" at bounding box center [846, 374] width 14 height 12
radio input "true"
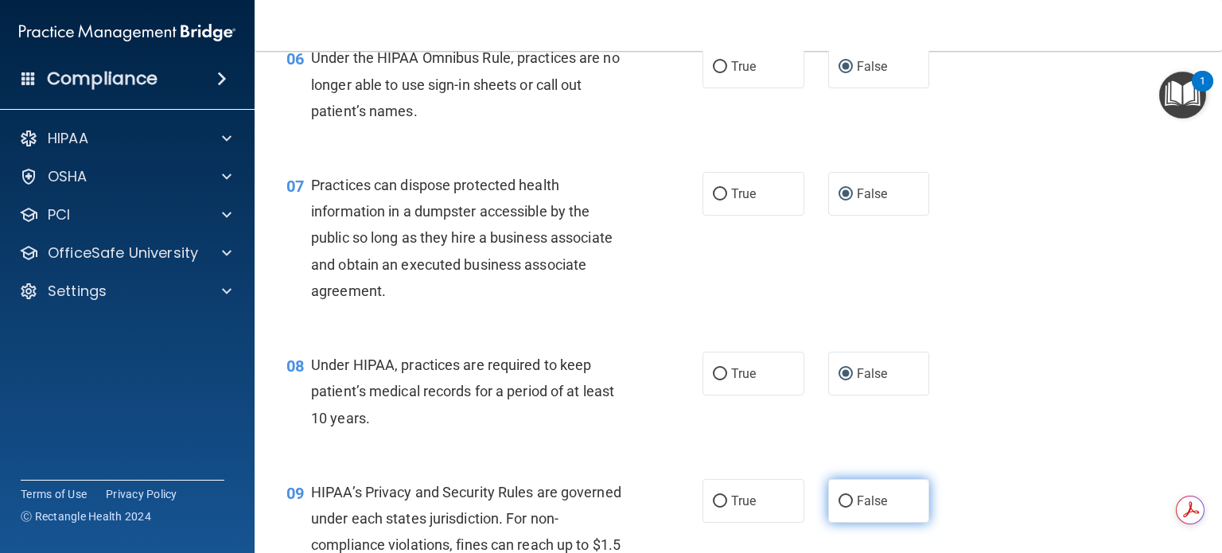
click at [843, 508] on input "False" at bounding box center [846, 502] width 14 height 12
radio input "true"
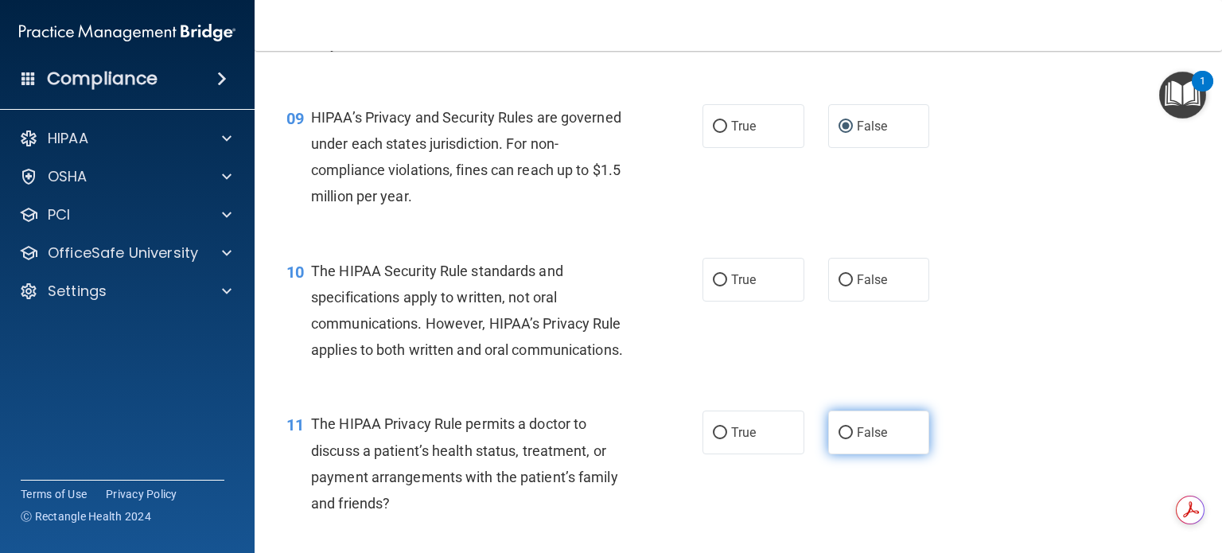
scroll to position [1193, 0]
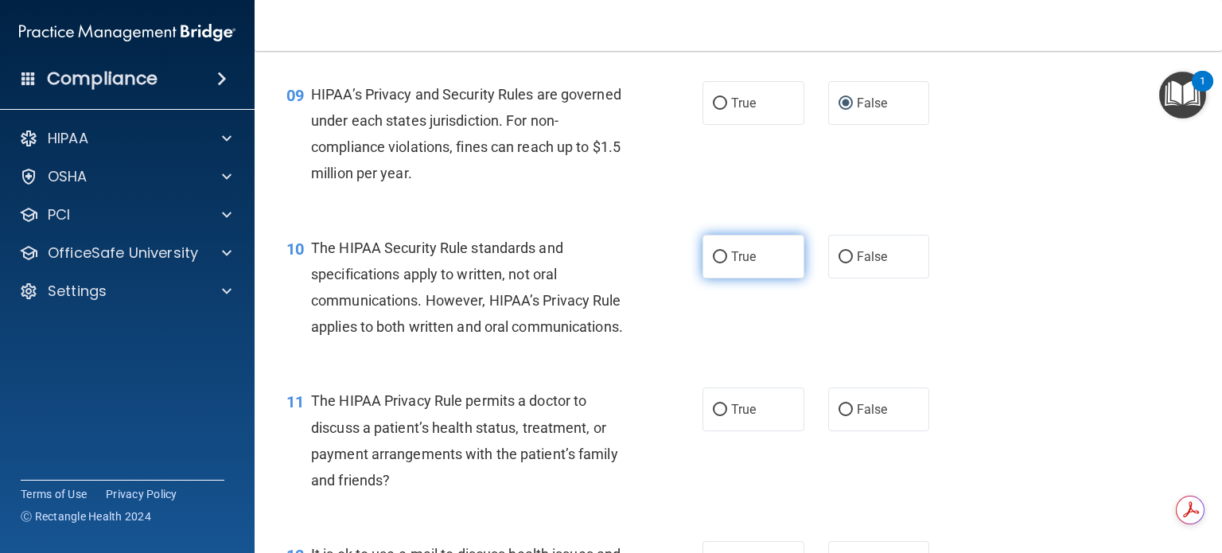
click at [714, 263] on input "True" at bounding box center [720, 257] width 14 height 12
radio input "true"
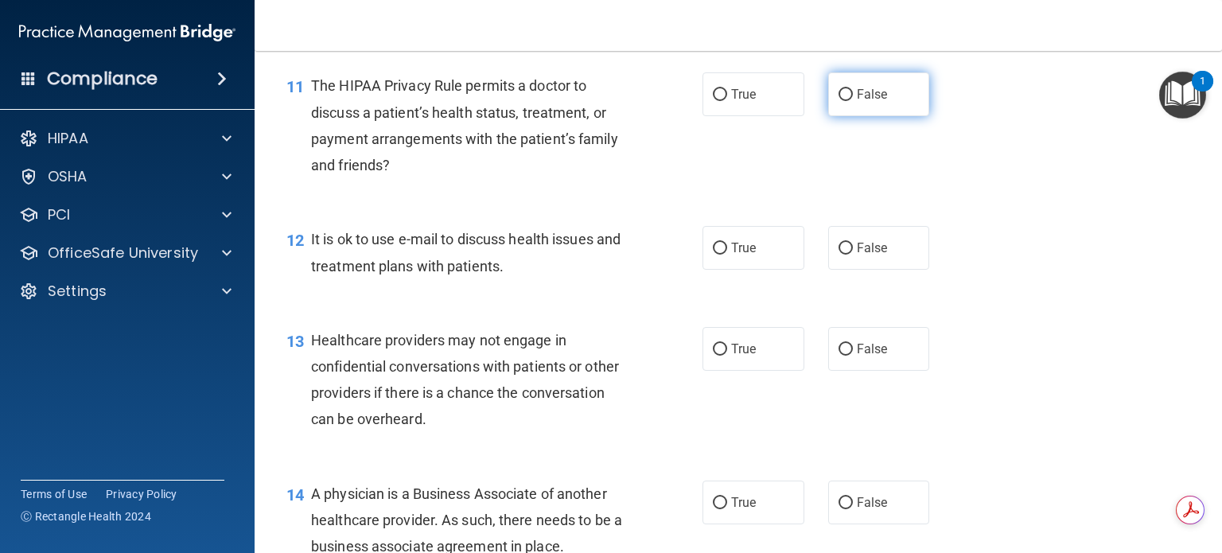
scroll to position [1512, 0]
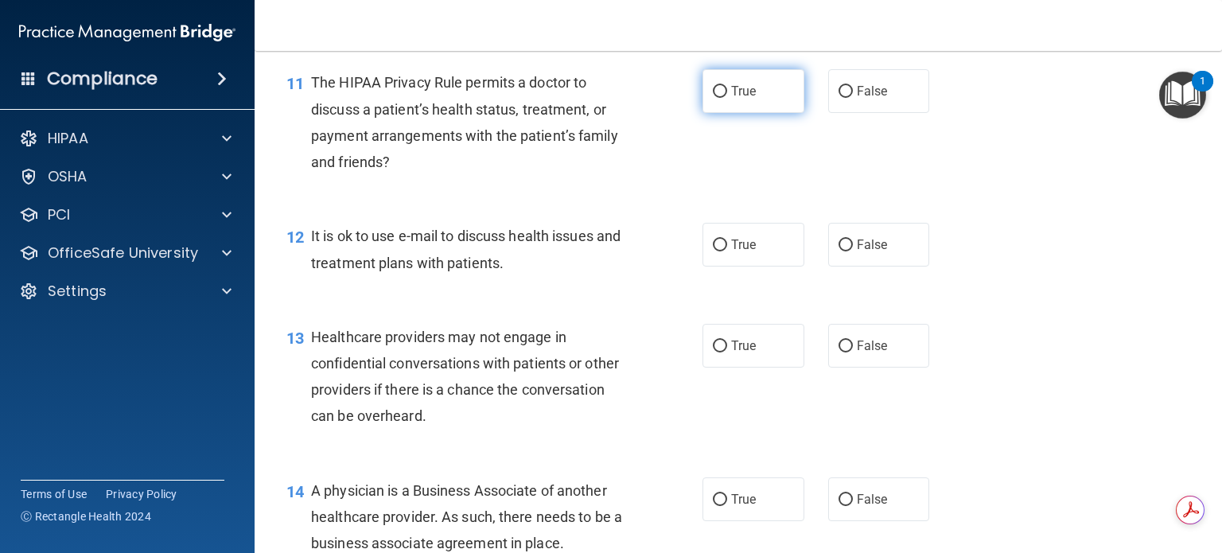
drag, startPoint x: 714, startPoint y: 142, endPoint x: 707, endPoint y: 253, distance: 110.8
click at [713, 98] on input "True" at bounding box center [720, 92] width 14 height 12
radio input "true"
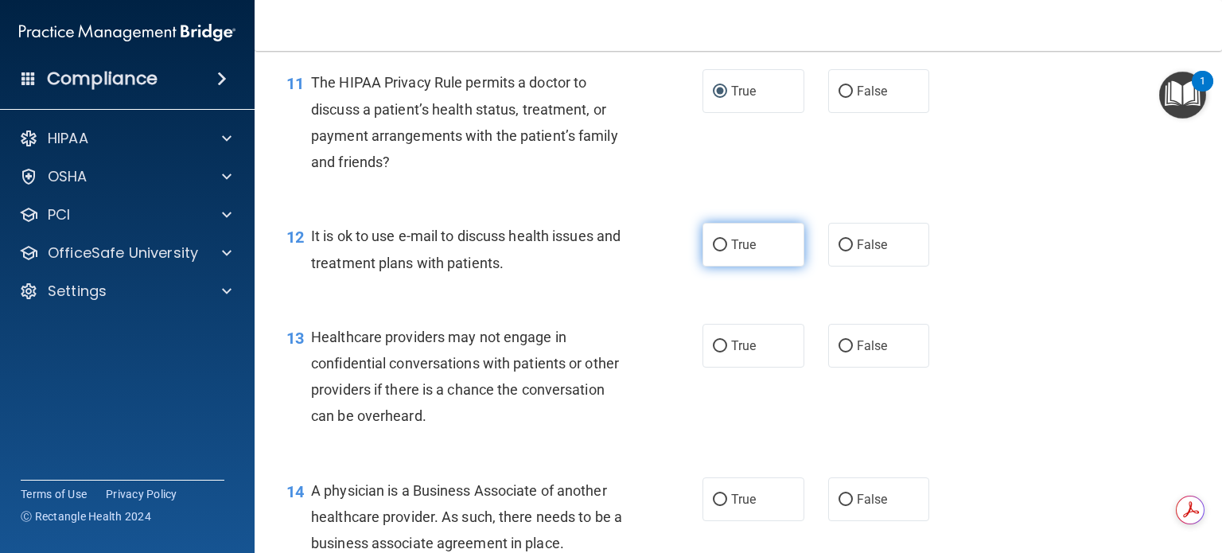
click at [713, 251] on input "True" at bounding box center [720, 245] width 14 height 12
radio input "true"
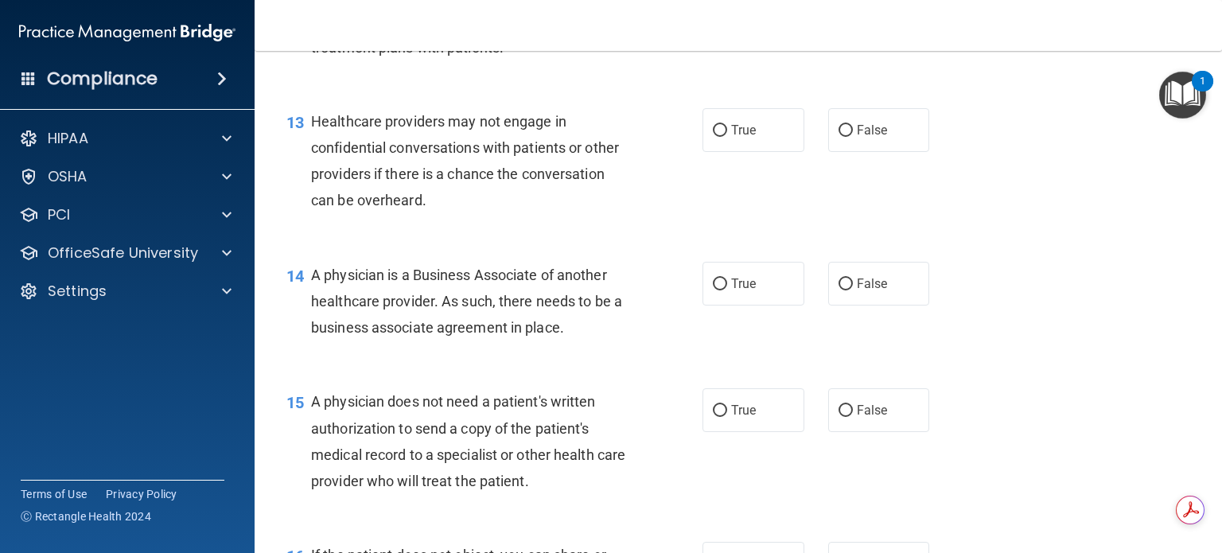
scroll to position [1750, 0]
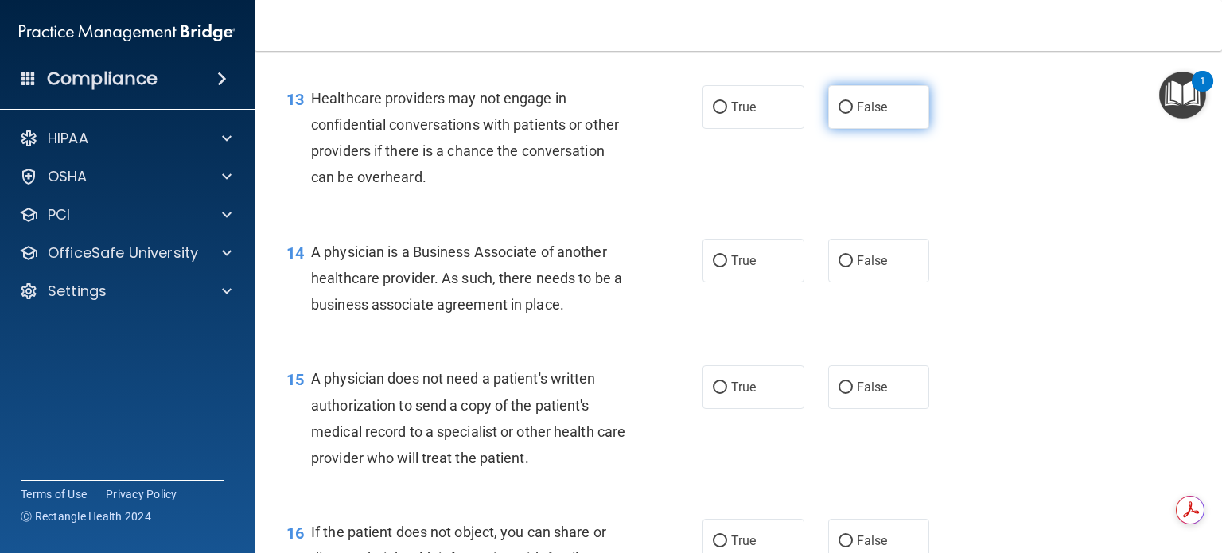
click at [839, 114] on input "False" at bounding box center [846, 108] width 14 height 12
radio input "true"
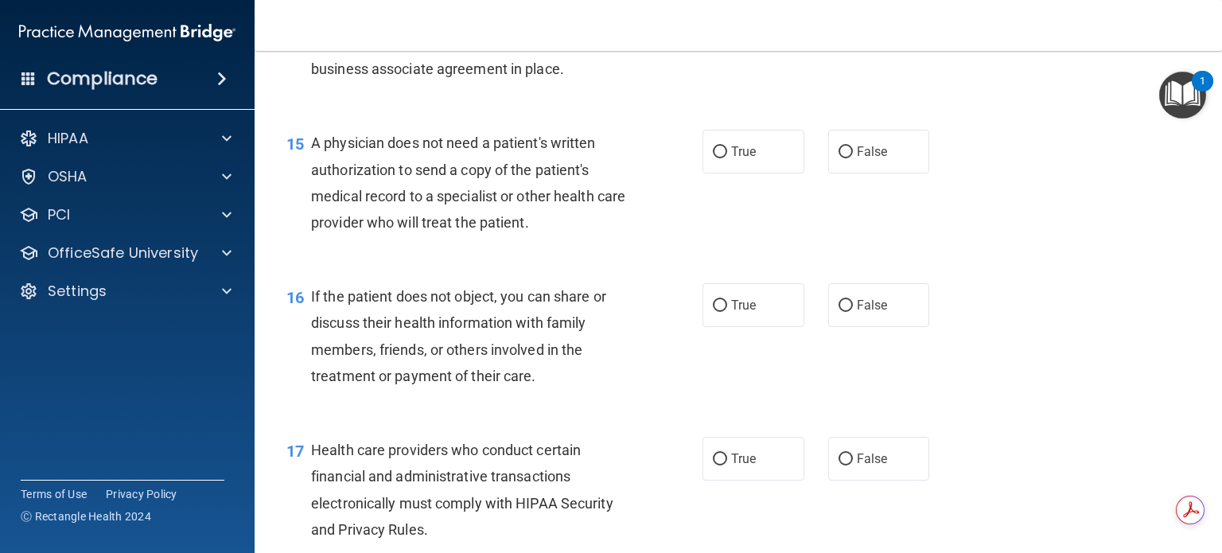
scroll to position [1989, 0]
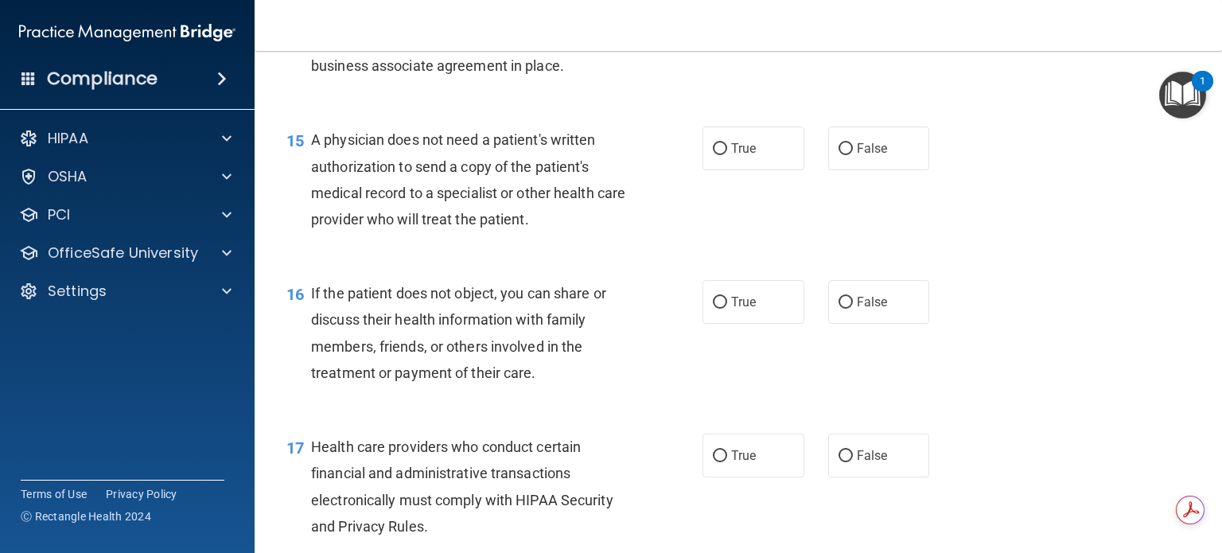
drag, startPoint x: 839, startPoint y: 76, endPoint x: 815, endPoint y: 111, distance: 43.0
click at [834, 44] on label "False" at bounding box center [879, 22] width 102 height 44
click at [839, 29] on input "False" at bounding box center [846, 23] width 14 height 12
radio input "true"
click at [713, 155] on input "True" at bounding box center [720, 149] width 14 height 12
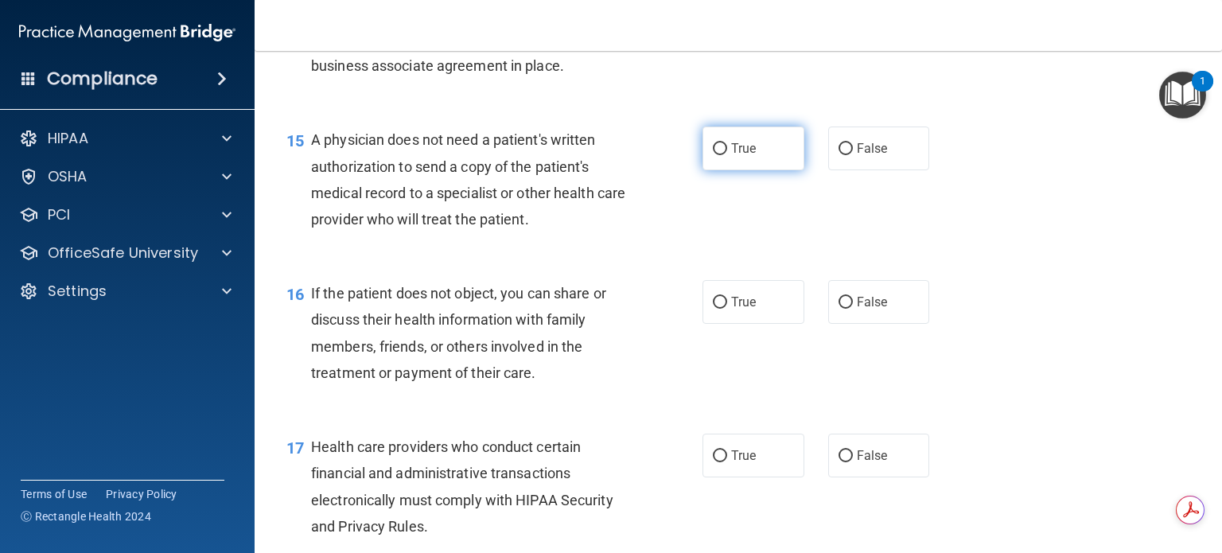
radio input "true"
click at [721, 324] on label "True" at bounding box center [754, 302] width 102 height 44
click at [721, 309] on input "True" at bounding box center [720, 303] width 14 height 12
radio input "true"
click at [713, 462] on input "True" at bounding box center [720, 456] width 14 height 12
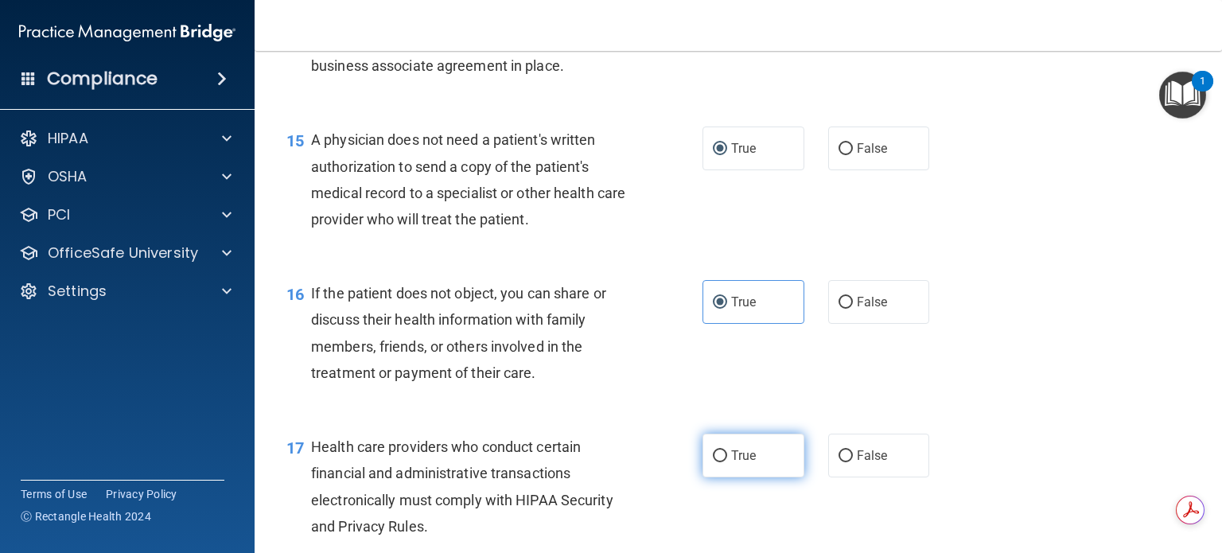
radio input "true"
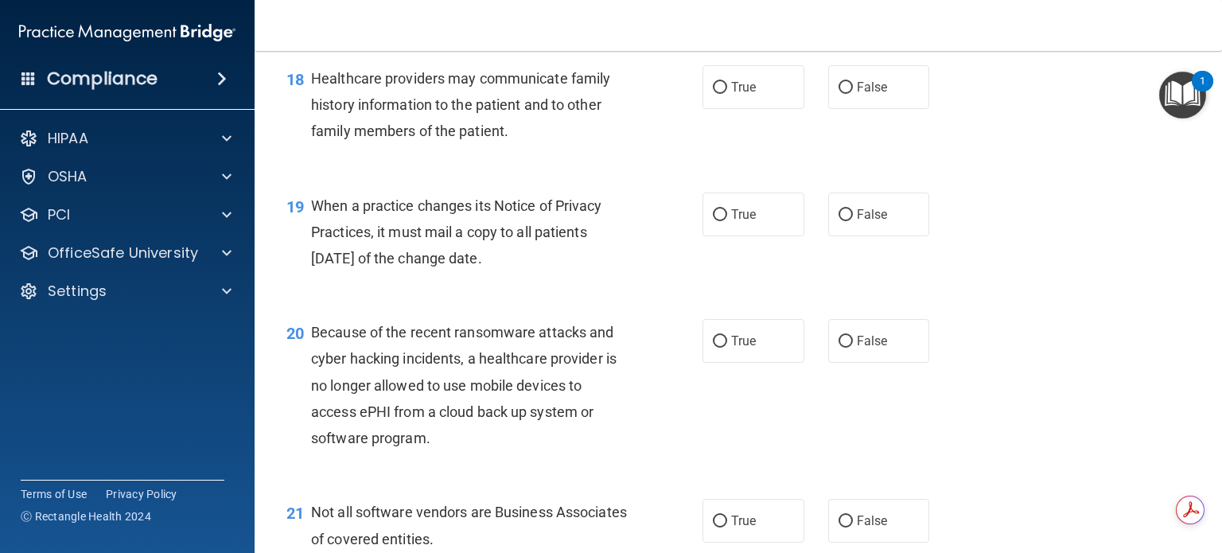
scroll to position [2546, 0]
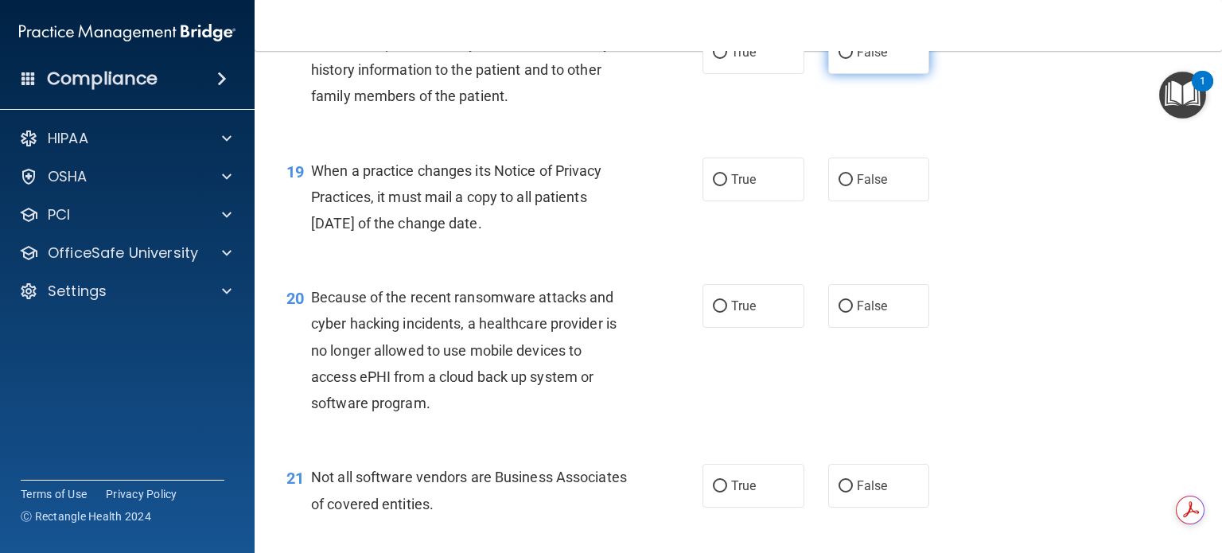
click at [839, 59] on input "False" at bounding box center [846, 53] width 14 height 12
radio input "true"
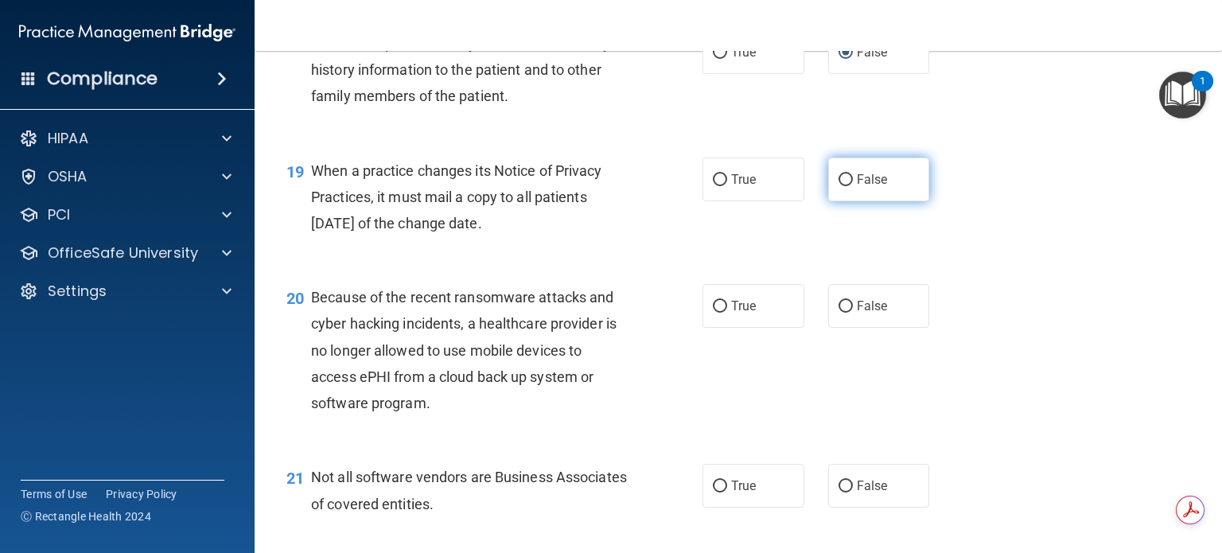
click at [839, 186] on input "False" at bounding box center [846, 180] width 14 height 12
radio input "true"
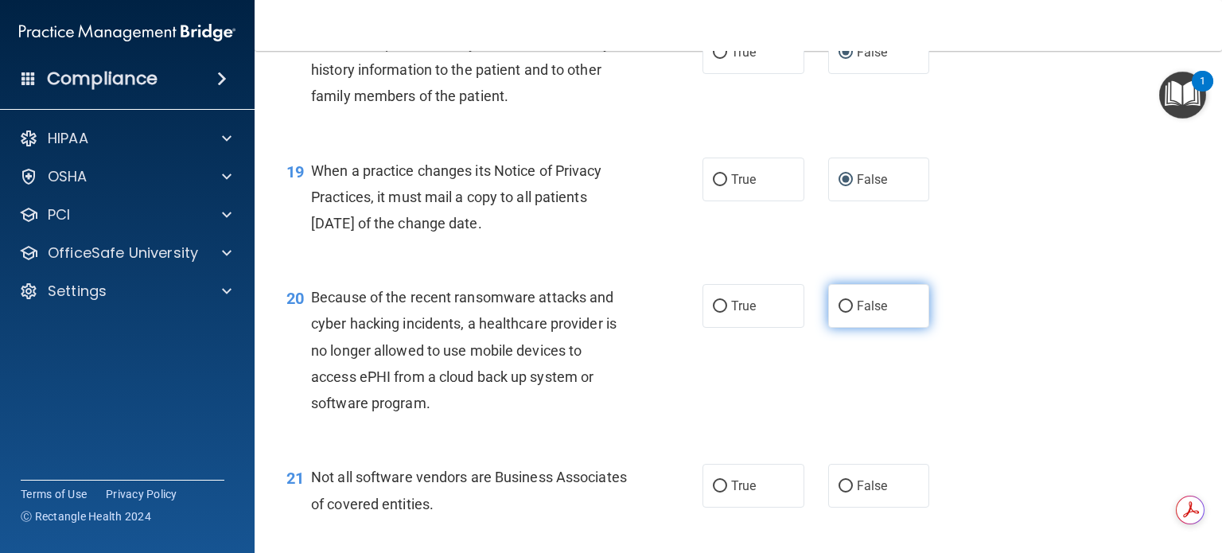
click at [839, 313] on input "False" at bounding box center [846, 307] width 14 height 12
radio input "true"
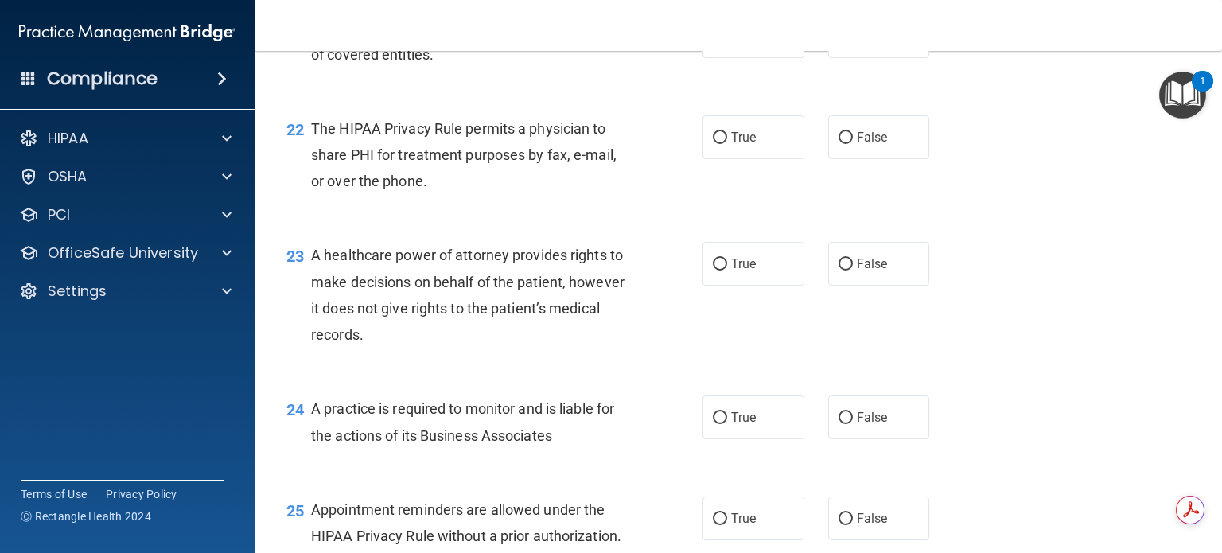
scroll to position [3023, 0]
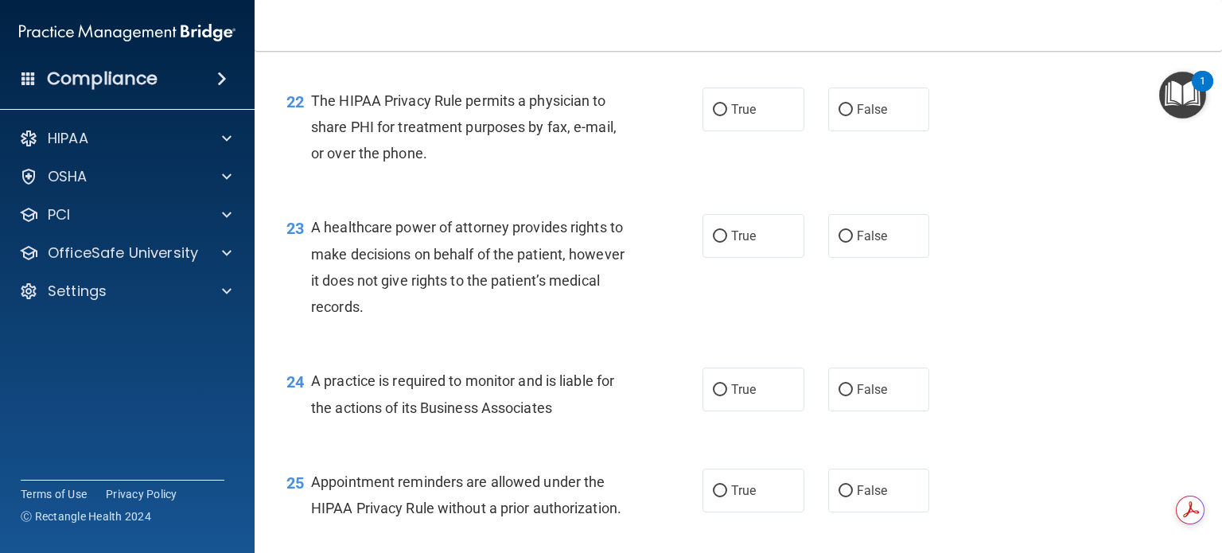
click at [713, 15] on input "True" at bounding box center [720, 9] width 14 height 12
radio input "true"
click at [716, 116] on input "True" at bounding box center [720, 110] width 14 height 12
radio input "true"
click at [839, 243] on input "False" at bounding box center [846, 237] width 14 height 12
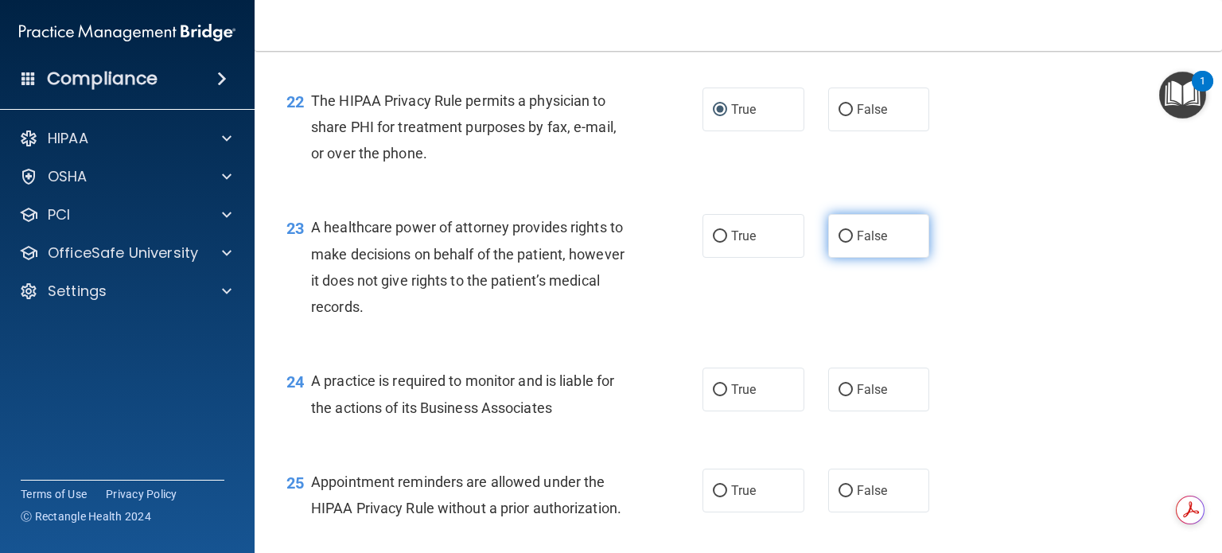
radio input "true"
click at [839, 396] on input "False" at bounding box center [846, 390] width 14 height 12
radio input "true"
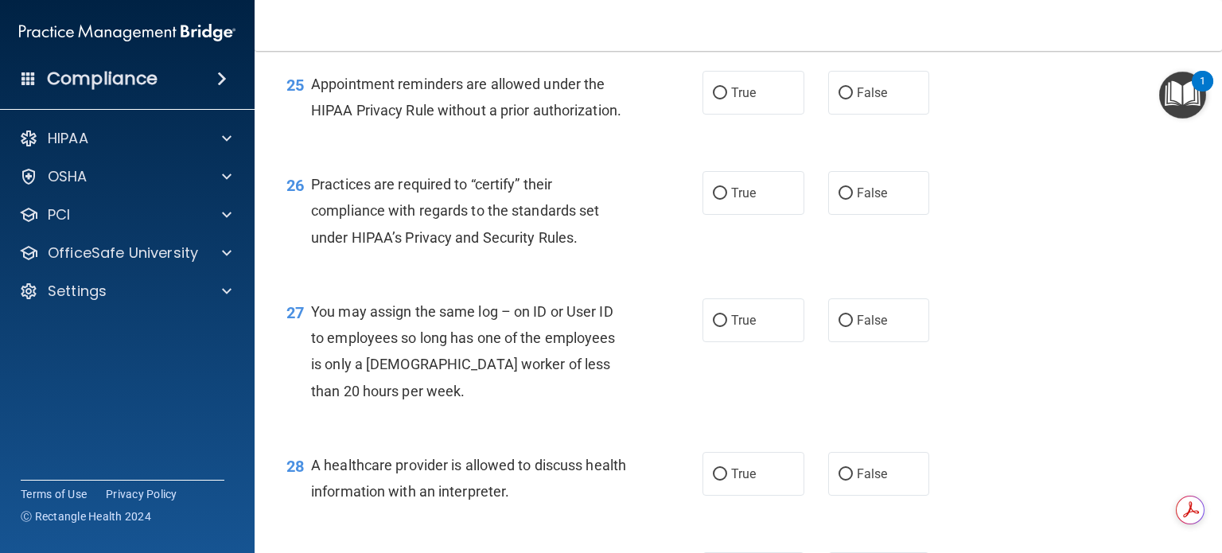
scroll to position [3501, 0]
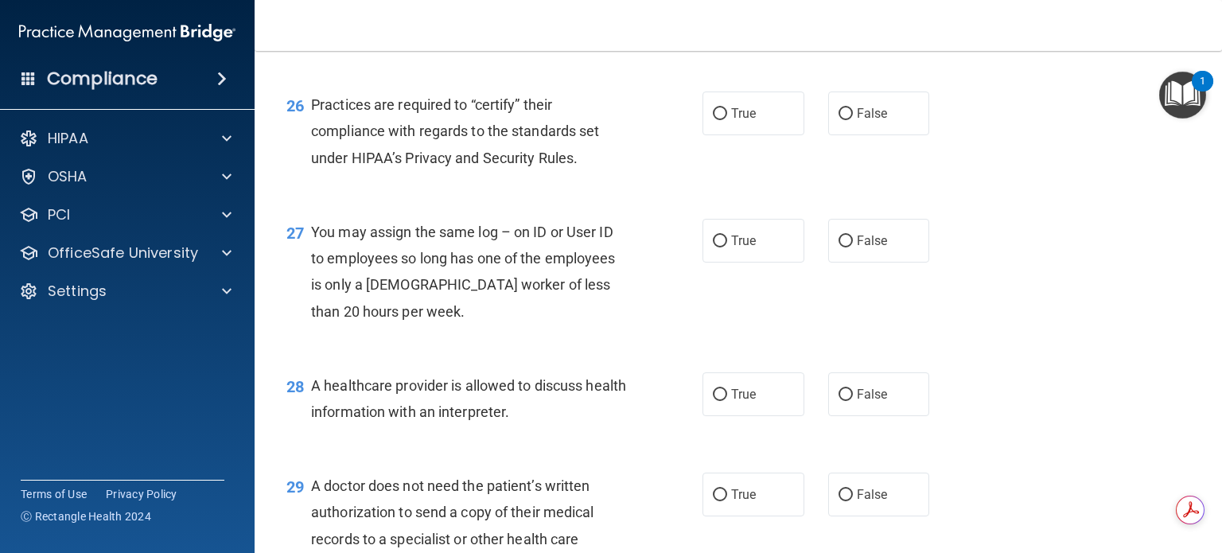
click at [713, 20] on input "True" at bounding box center [720, 14] width 14 height 12
radio input "true"
click at [839, 120] on input "False" at bounding box center [846, 114] width 14 height 12
radio input "true"
drag, startPoint x: 835, startPoint y: 291, endPoint x: 847, endPoint y: 289, distance: 12.2
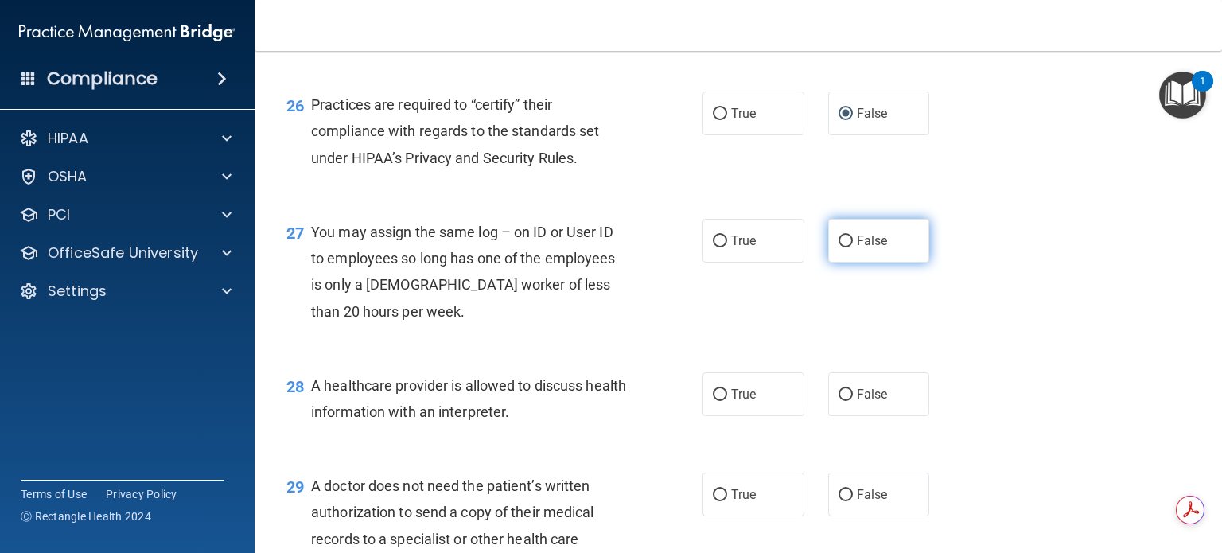
click at [839, 247] on input "False" at bounding box center [846, 242] width 14 height 12
radio input "true"
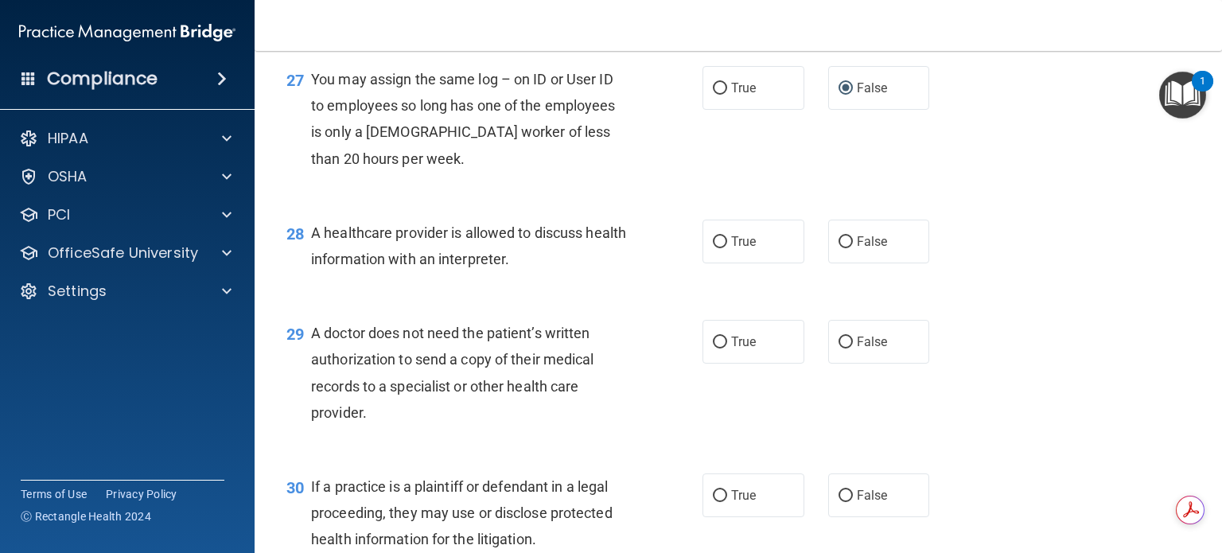
scroll to position [3660, 0]
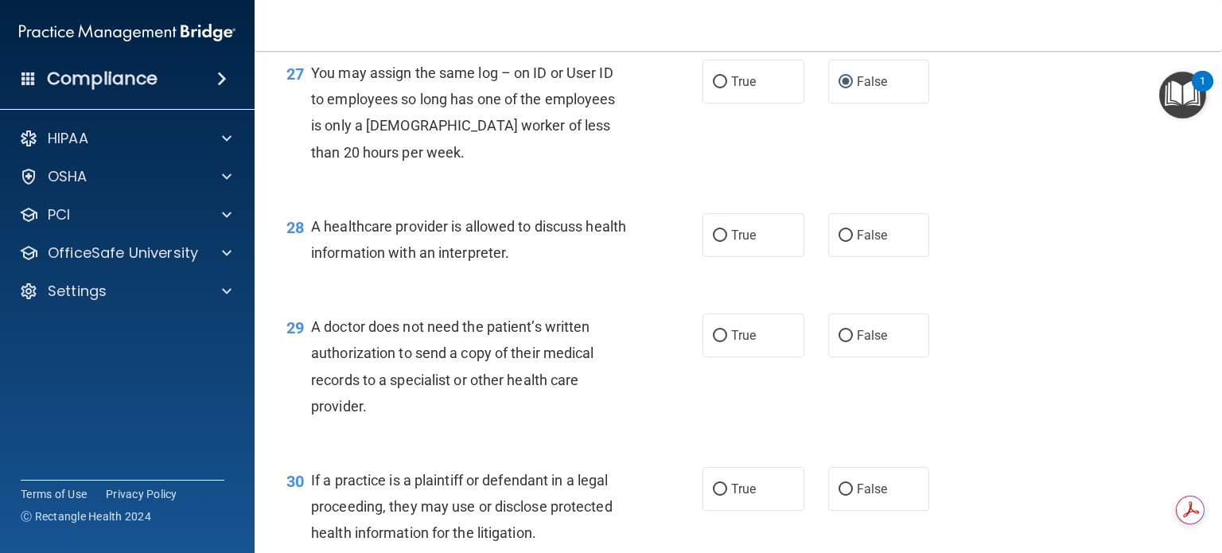
drag, startPoint x: 718, startPoint y: 286, endPoint x: 719, endPoint y: 317, distance: 31.8
click at [718, 242] on input "True" at bounding box center [720, 236] width 14 height 12
radio input "true"
click at [714, 342] on input "True" at bounding box center [720, 336] width 14 height 12
radio input "true"
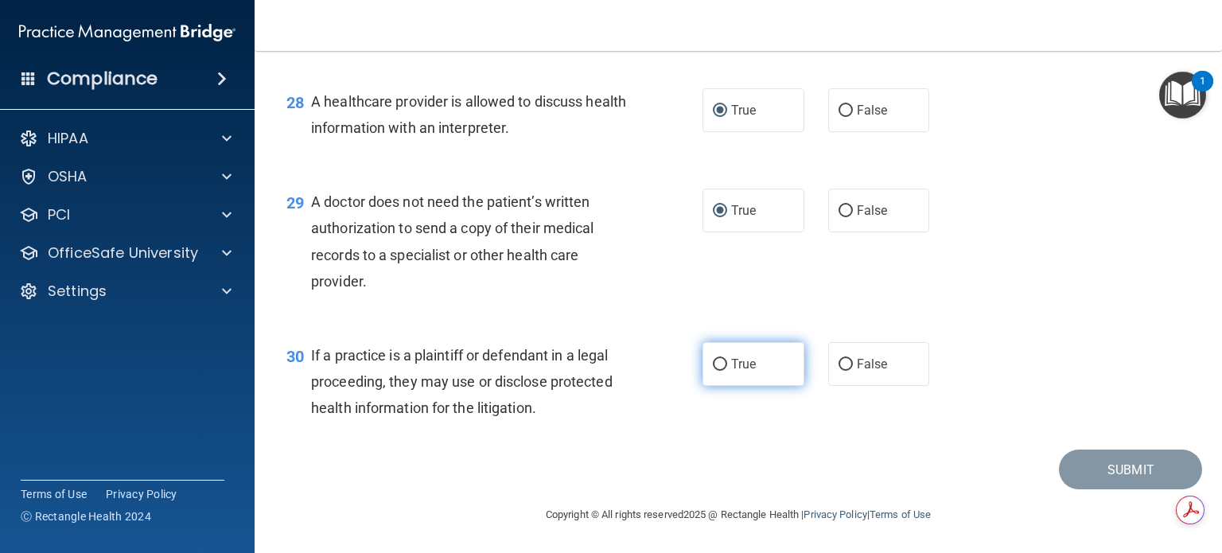
scroll to position [3838, 0]
click at [716, 362] on input "True" at bounding box center [720, 365] width 14 height 12
radio input "true"
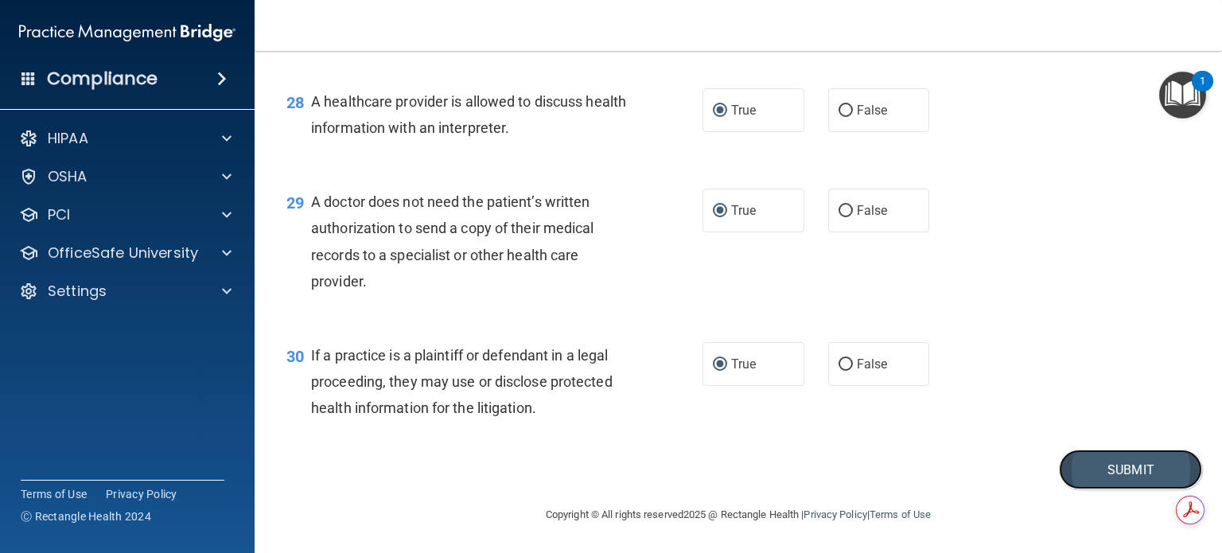
click at [1120, 466] on button "Submit" at bounding box center [1130, 470] width 143 height 41
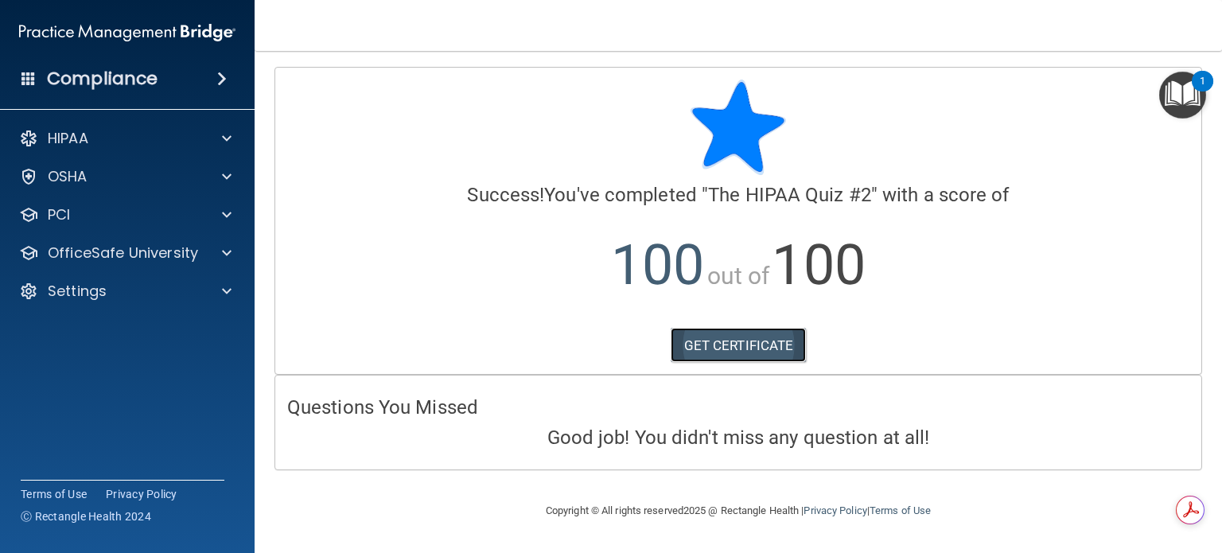
click at [738, 340] on link "GET CERTIFICATE" at bounding box center [739, 345] width 136 height 35
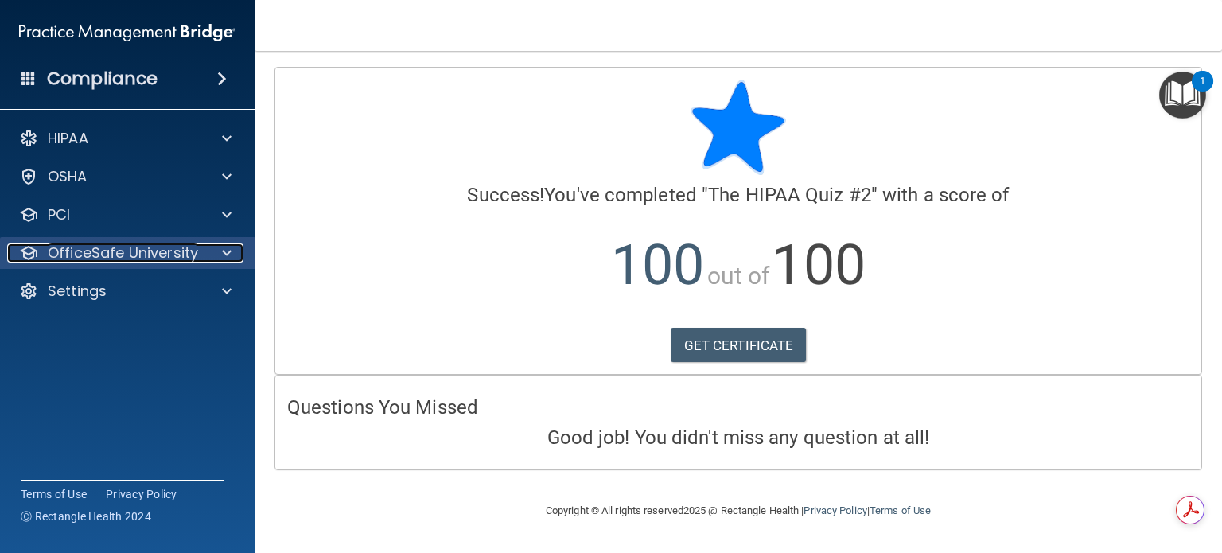
click at [143, 255] on p "OfficeSafe University" at bounding box center [123, 252] width 150 height 19
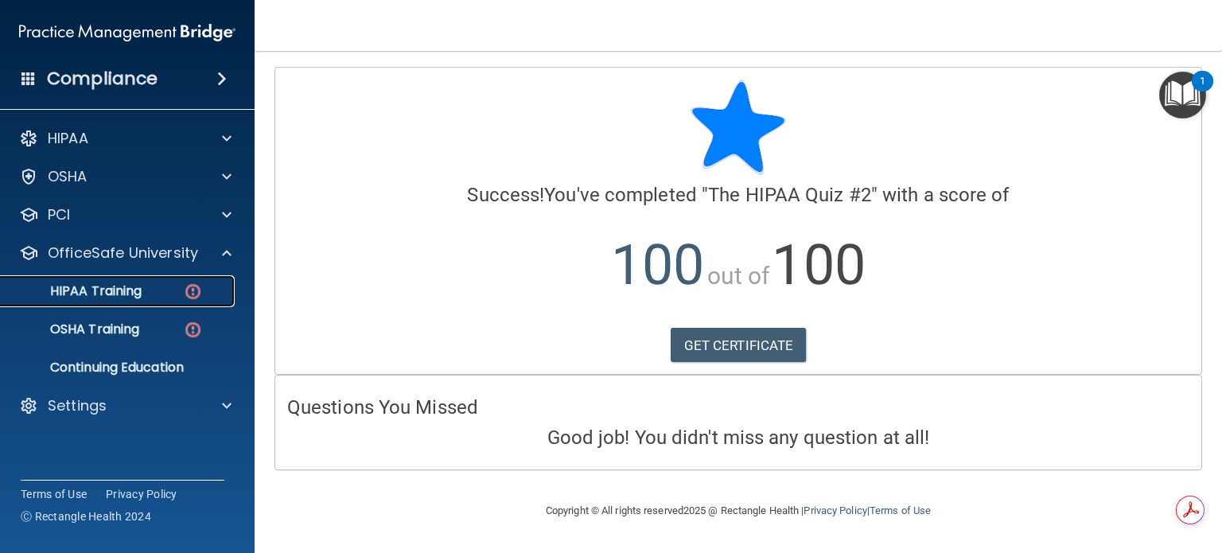
click at [126, 285] on p "HIPAA Training" at bounding box center [75, 291] width 131 height 16
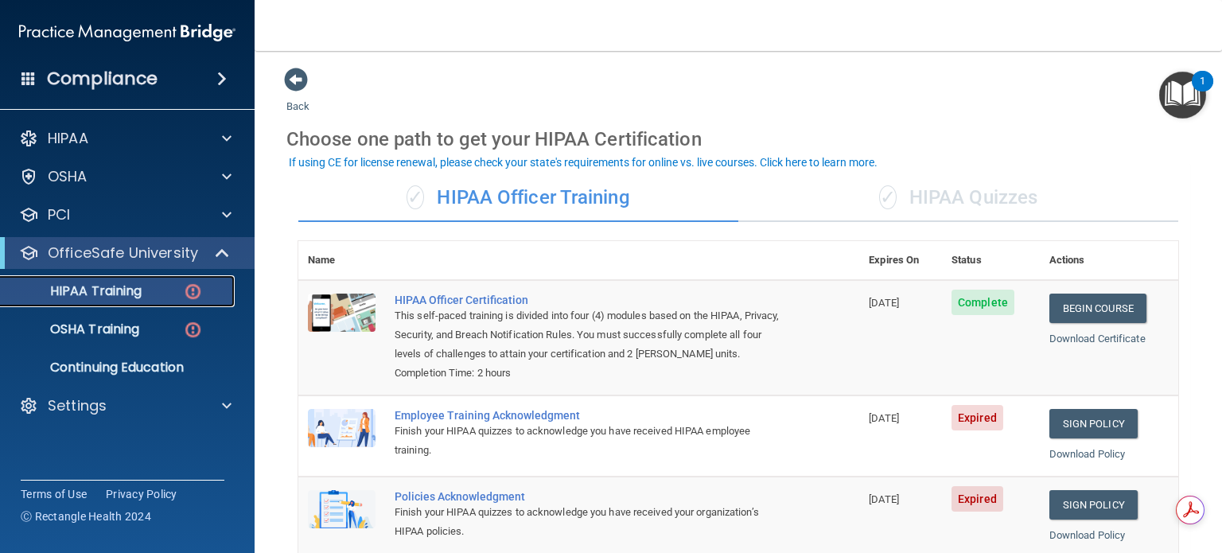
scroll to position [80, 0]
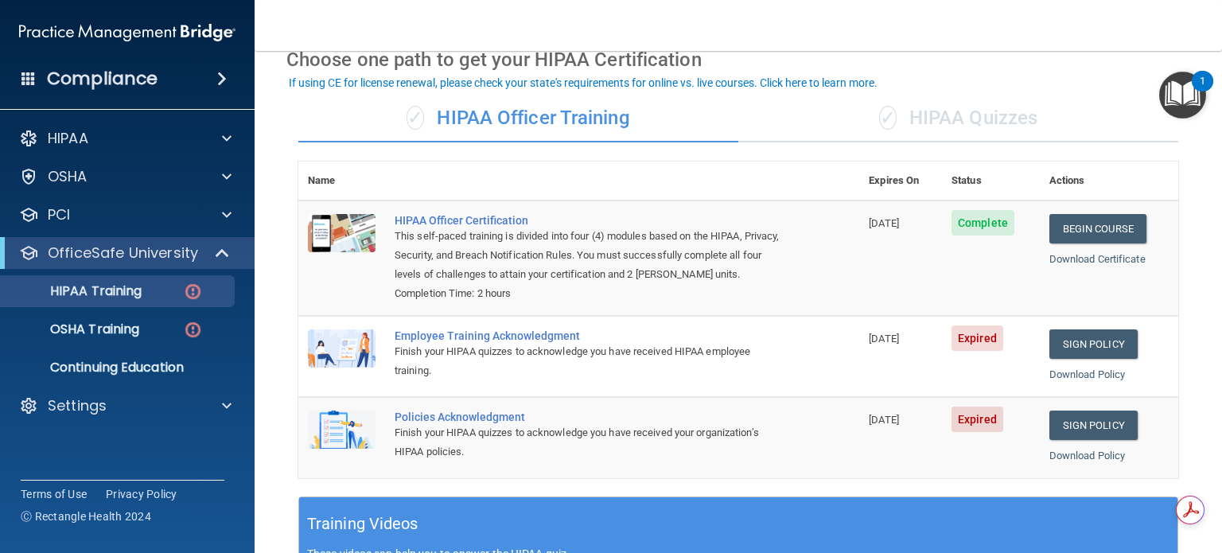
click at [972, 114] on div "✓ HIPAA Quizzes" at bounding box center [958, 119] width 440 height 48
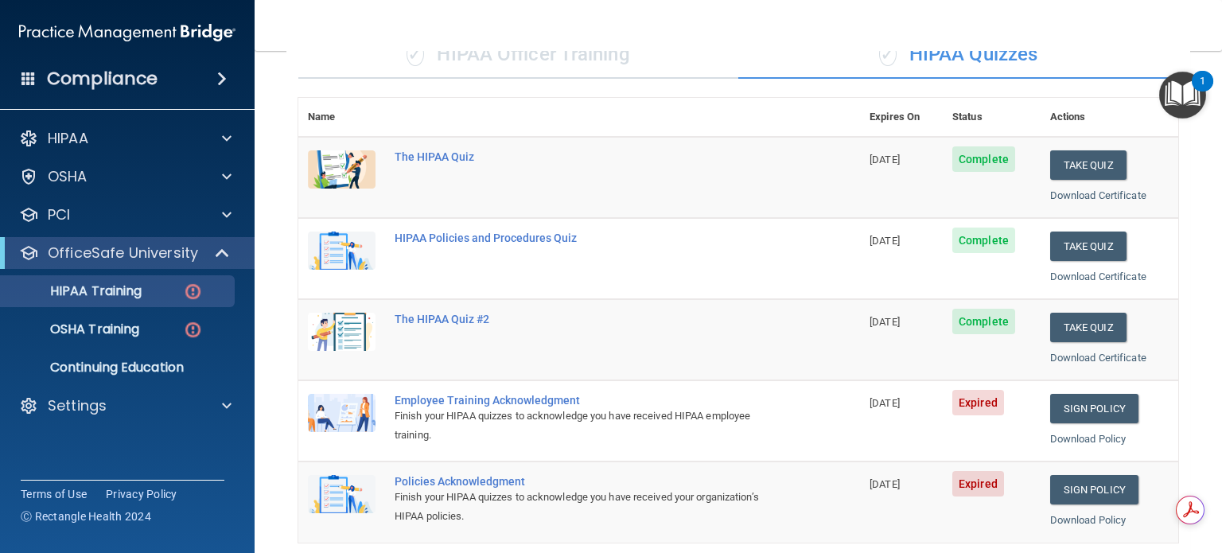
scroll to position [318, 0]
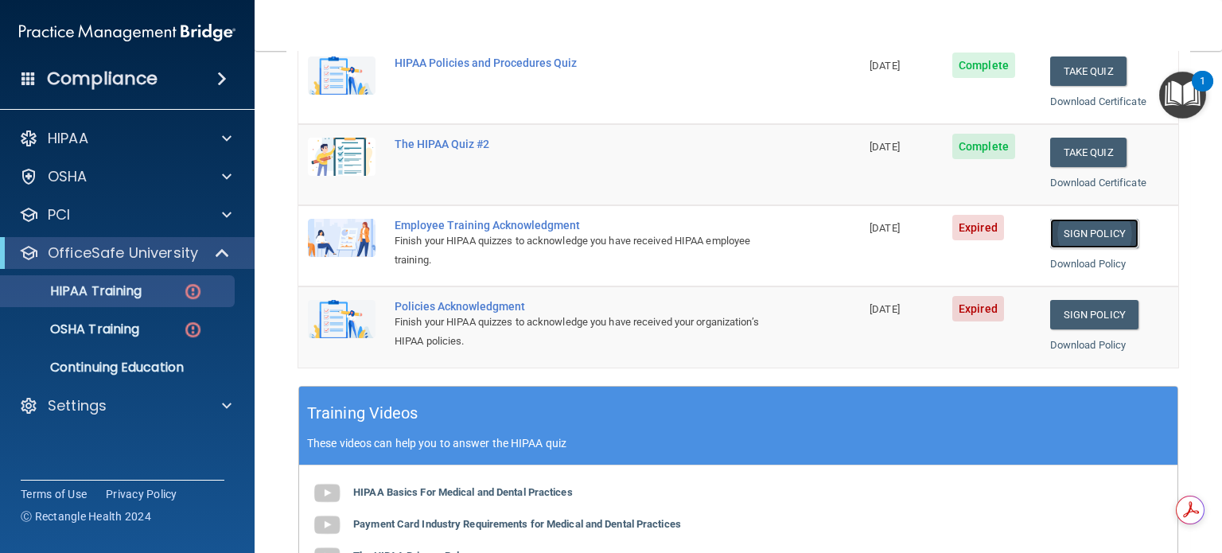
click at [1069, 227] on link "Sign Policy" at bounding box center [1094, 233] width 88 height 29
click at [1075, 312] on link "Sign Policy" at bounding box center [1094, 314] width 88 height 29
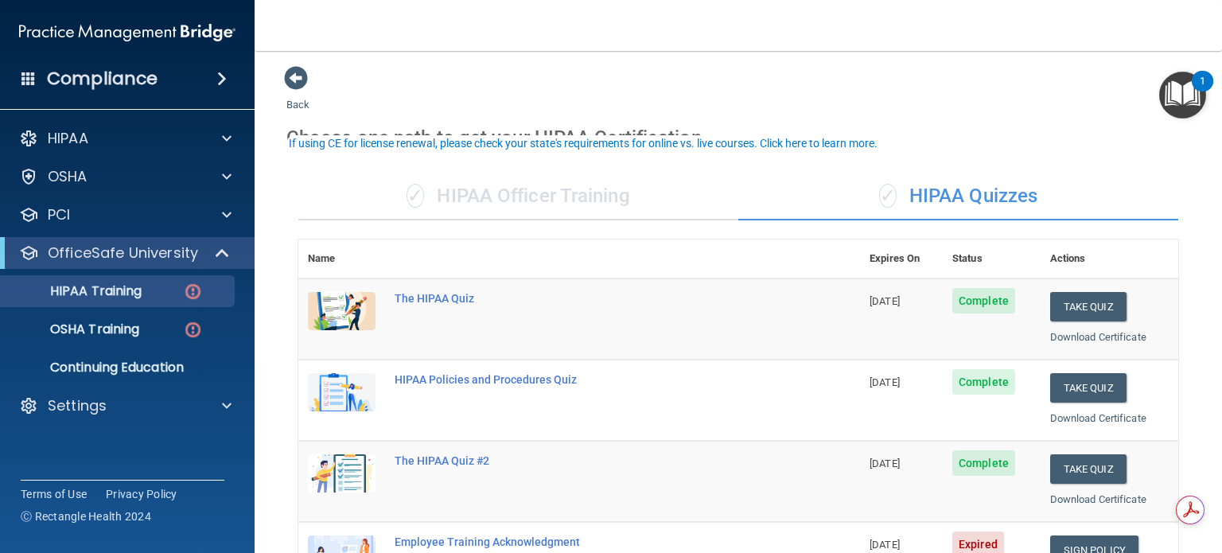
scroll to position [0, 0]
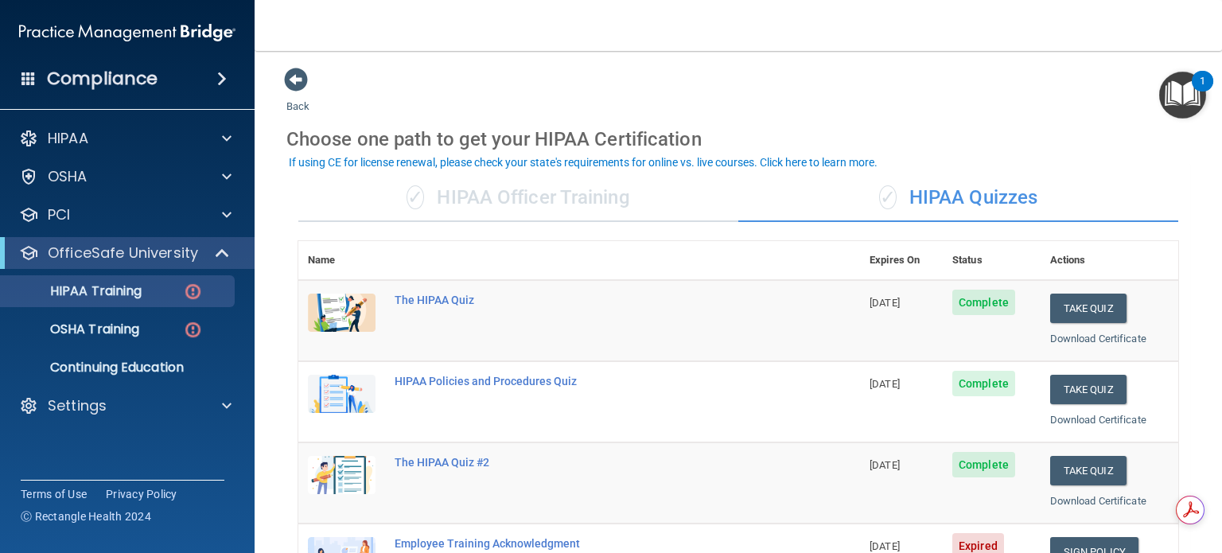
click at [521, 191] on div "✓ HIPAA Officer Training" at bounding box center [518, 198] width 440 height 48
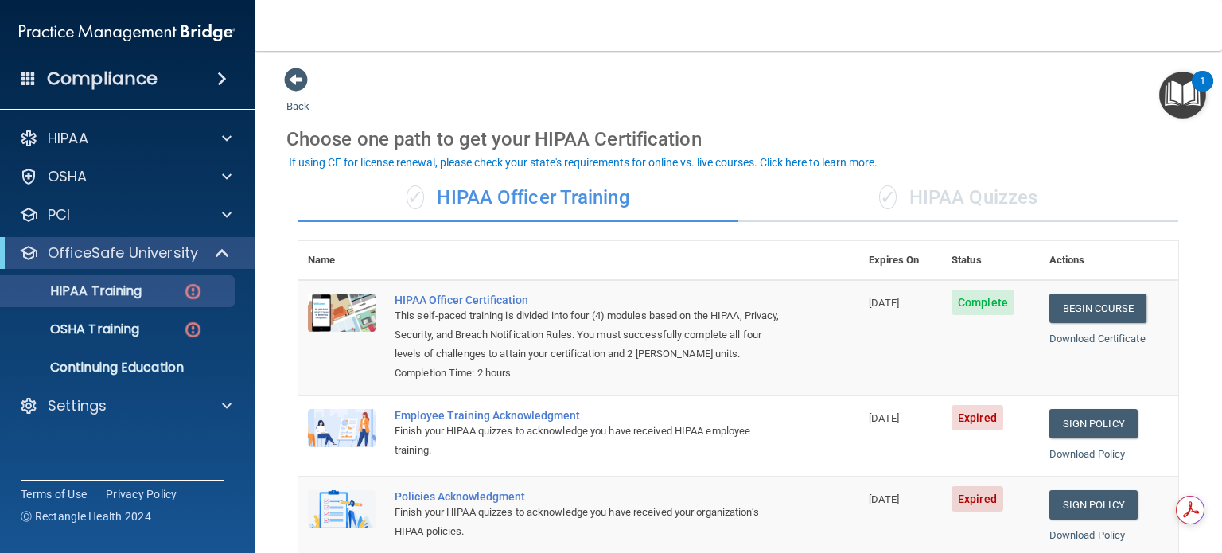
click at [959, 190] on div "✓ HIPAA Quizzes" at bounding box center [958, 198] width 440 height 48
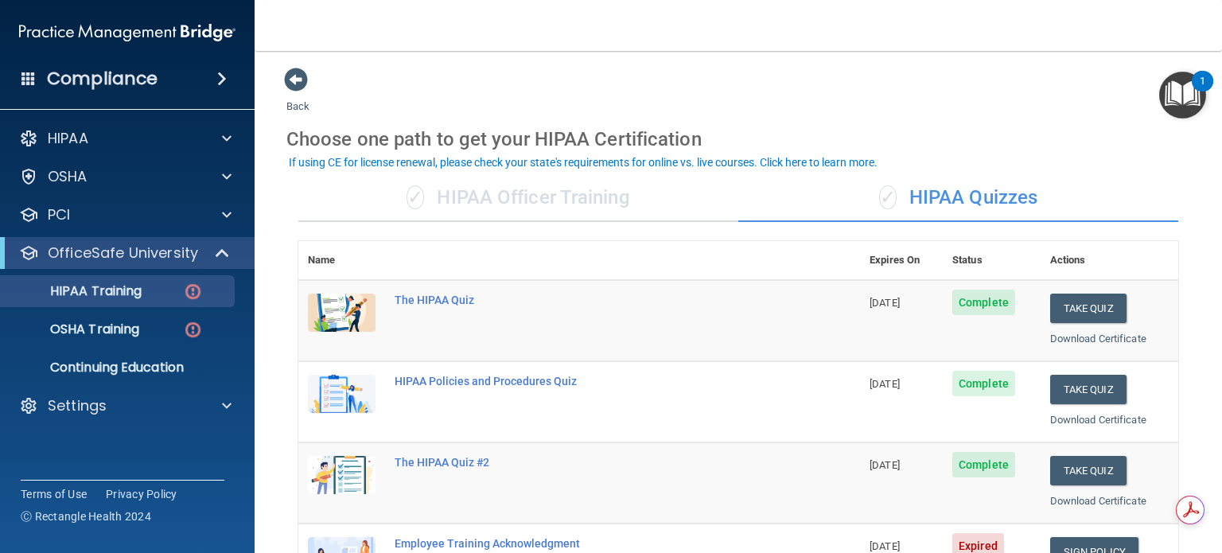
click at [576, 187] on div "✓ HIPAA Officer Training" at bounding box center [518, 198] width 440 height 48
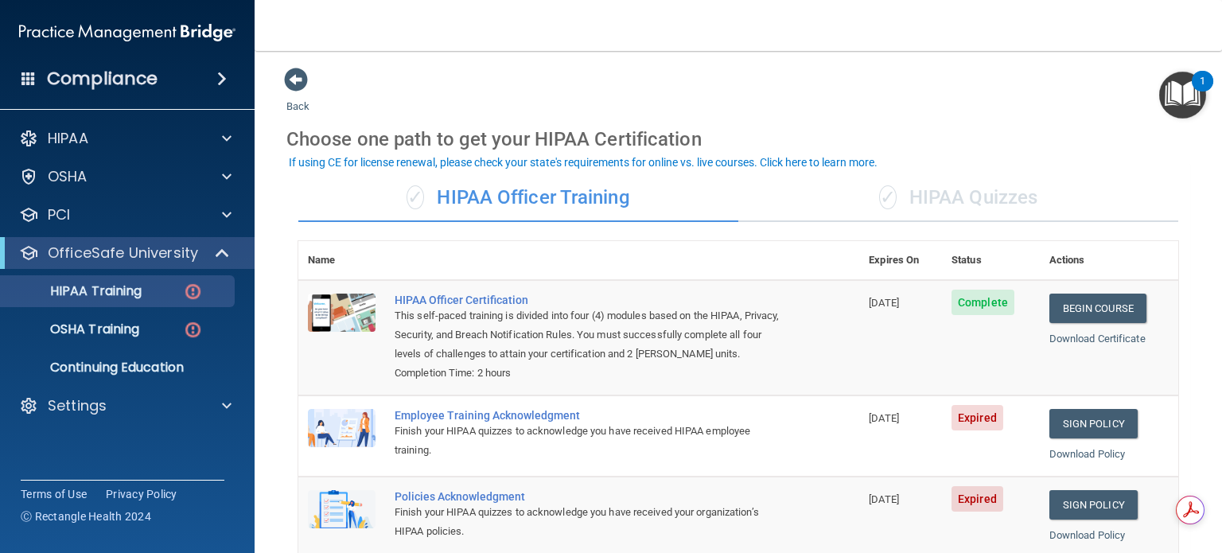
click at [985, 188] on div "✓ HIPAA Quizzes" at bounding box center [958, 198] width 440 height 48
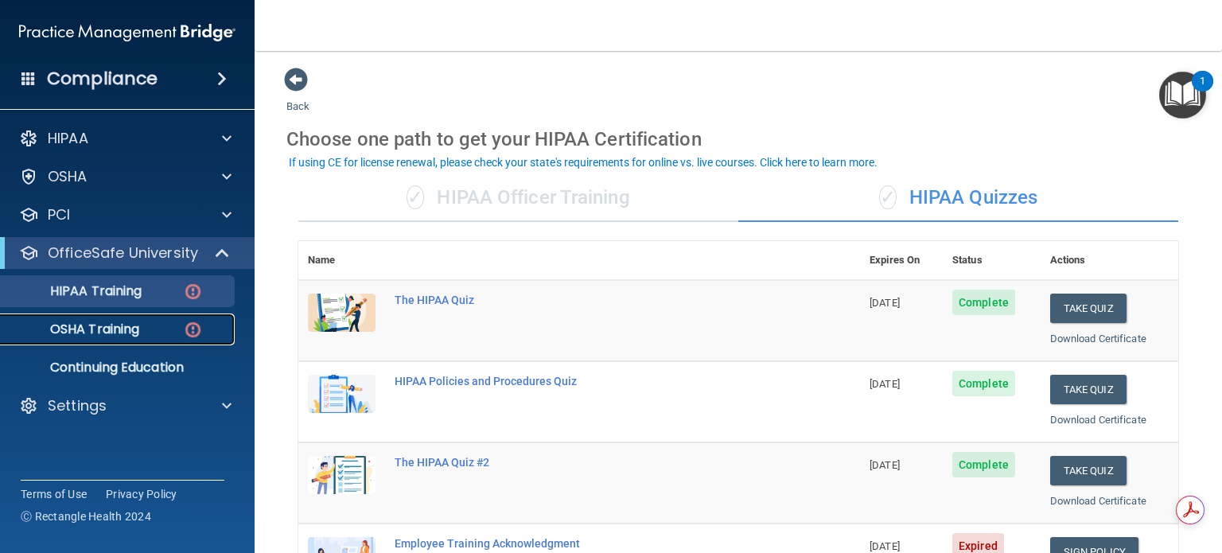
click at [103, 325] on p "OSHA Training" at bounding box center [74, 329] width 129 height 16
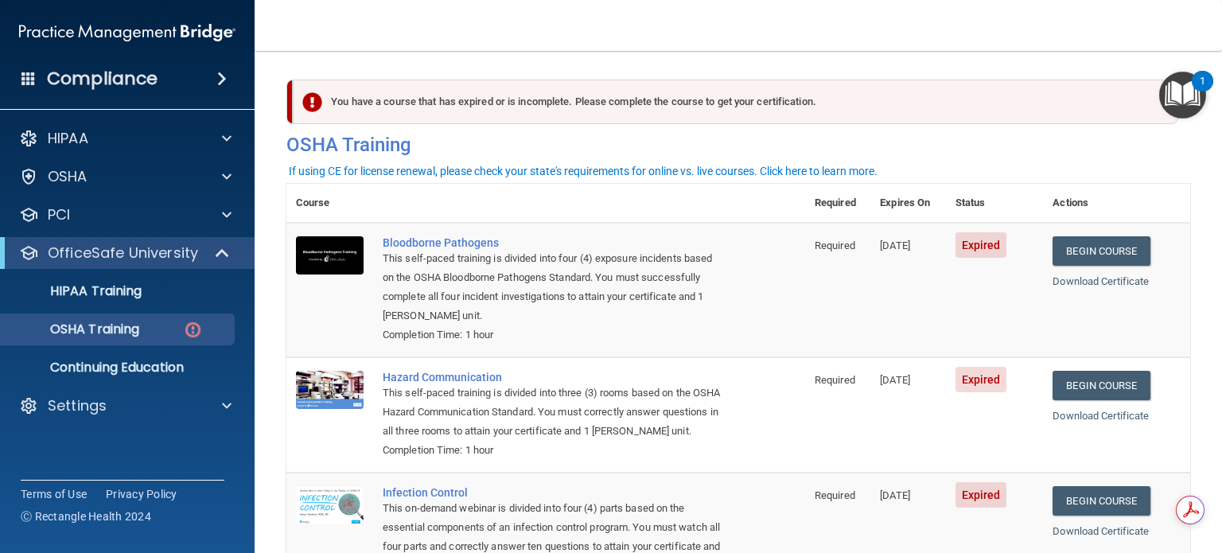
click at [93, 31] on img at bounding box center [127, 33] width 216 height 32
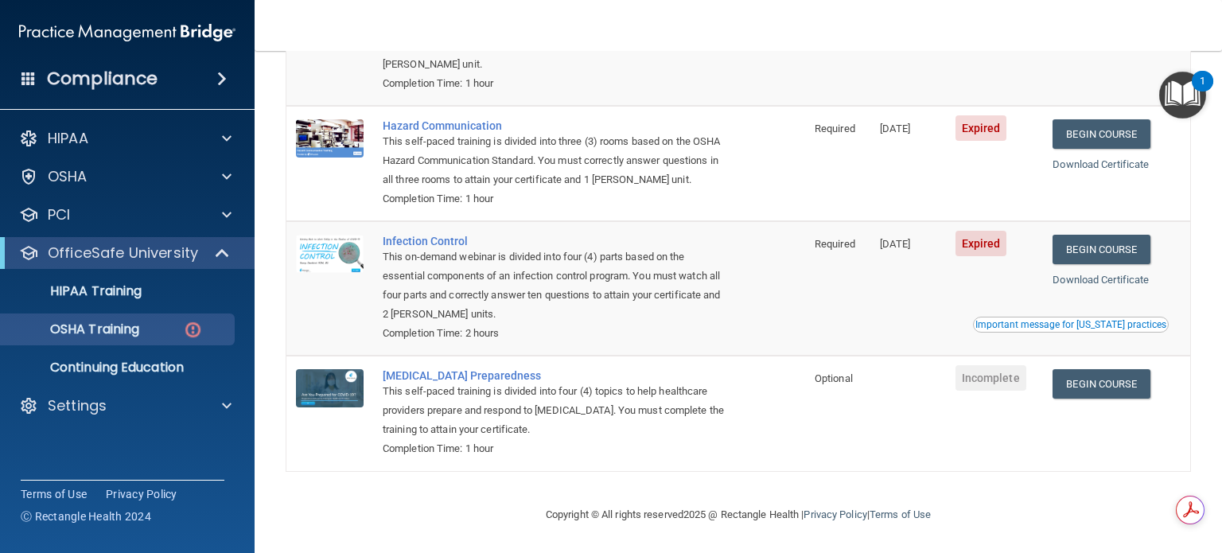
scroll to position [273, 0]
click at [1187, 85] on img "Open Resource Center, 1 new notification" at bounding box center [1182, 95] width 47 height 47
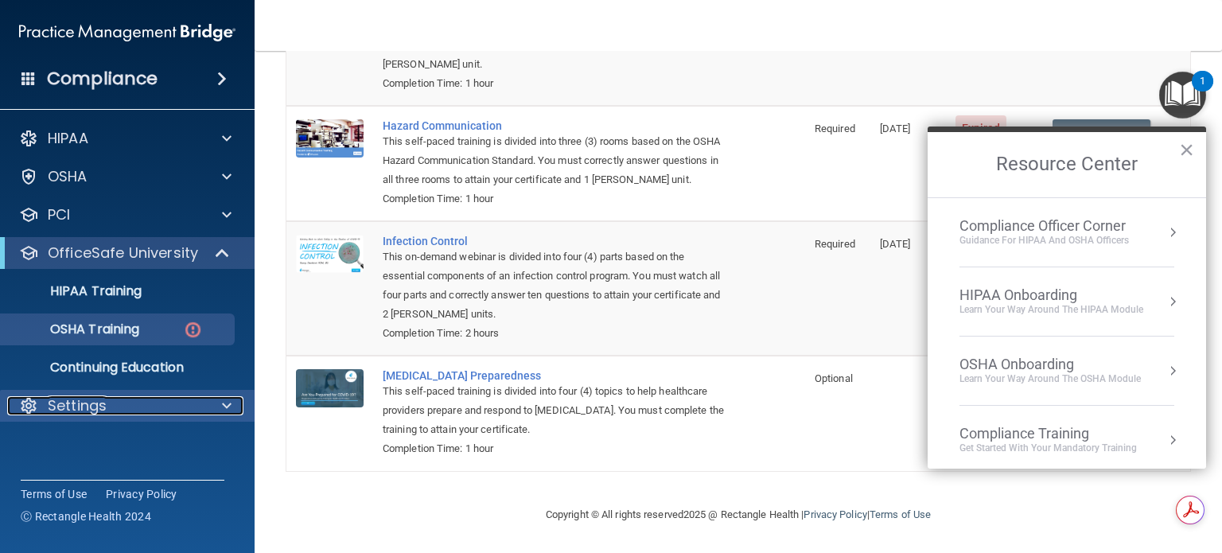
click at [63, 407] on p "Settings" at bounding box center [77, 405] width 59 height 19
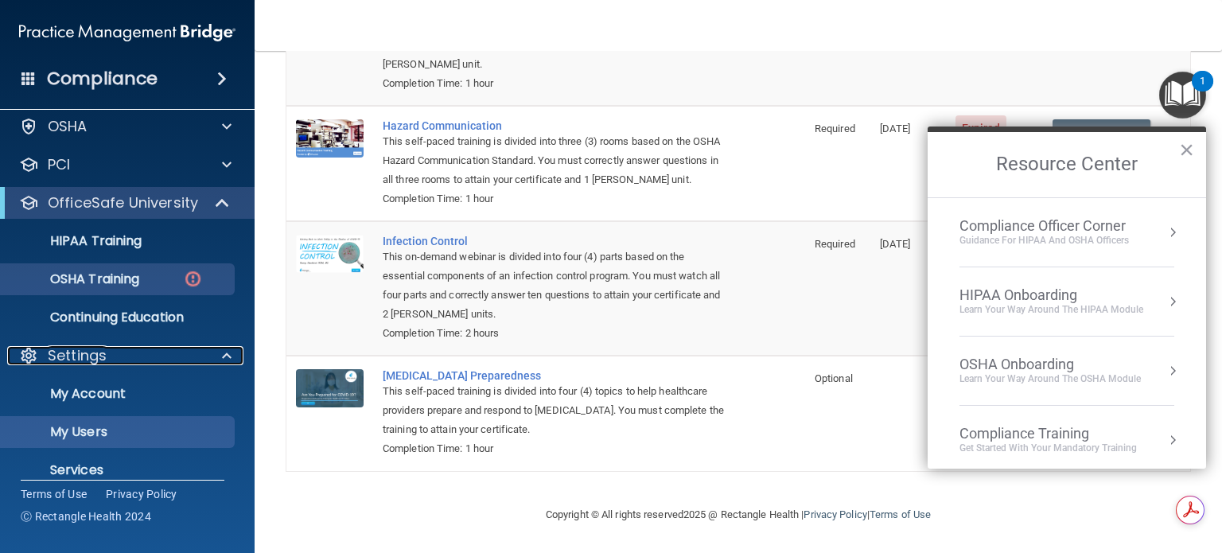
scroll to position [107, 0]
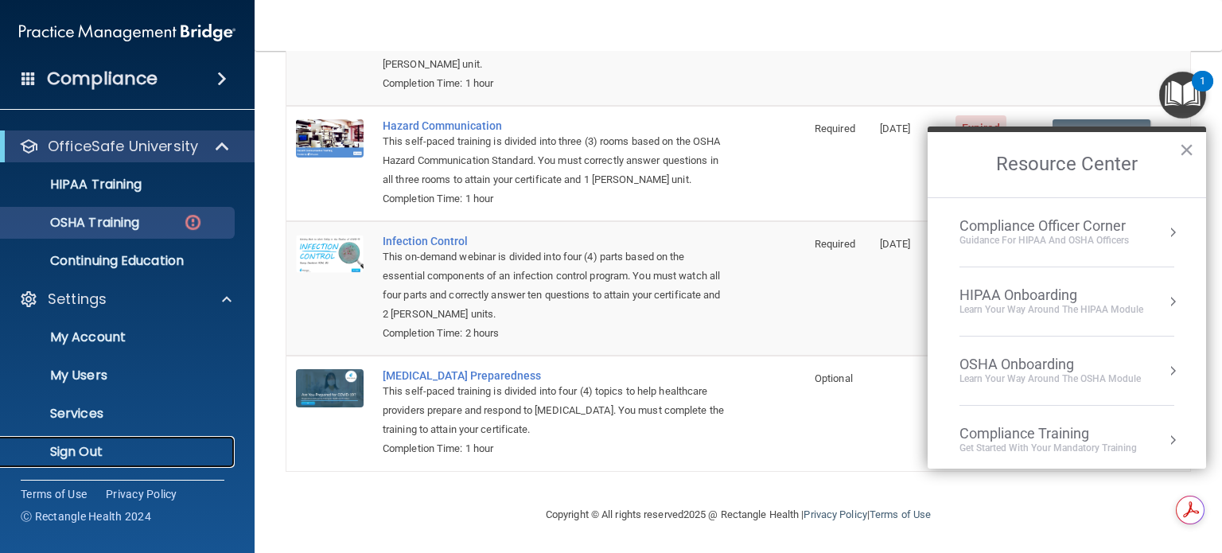
click at [83, 454] on p "Sign Out" at bounding box center [118, 452] width 217 height 16
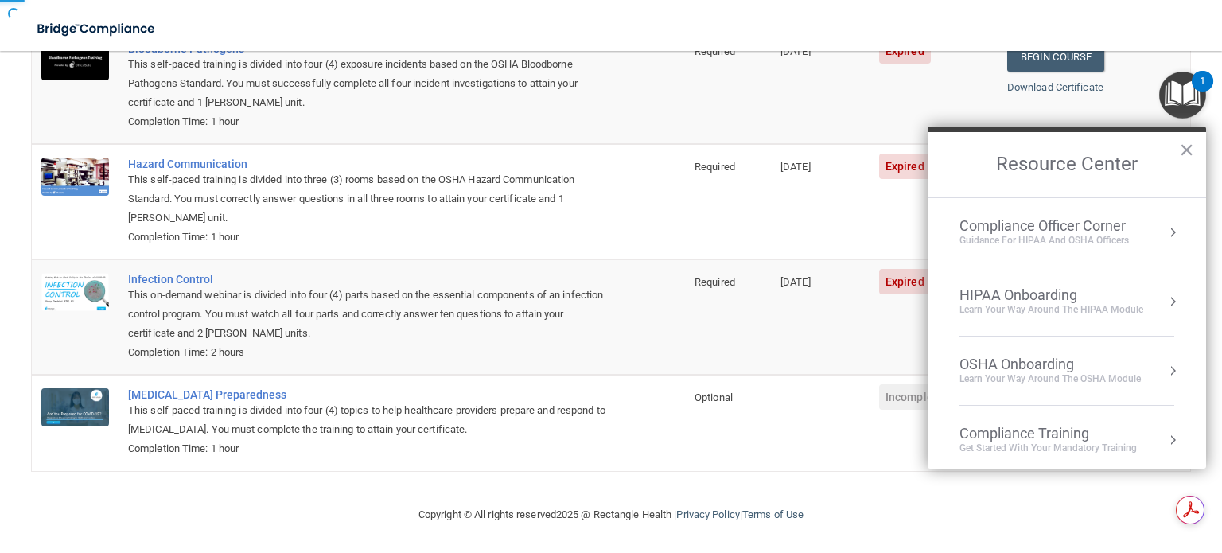
scroll to position [83, 0]
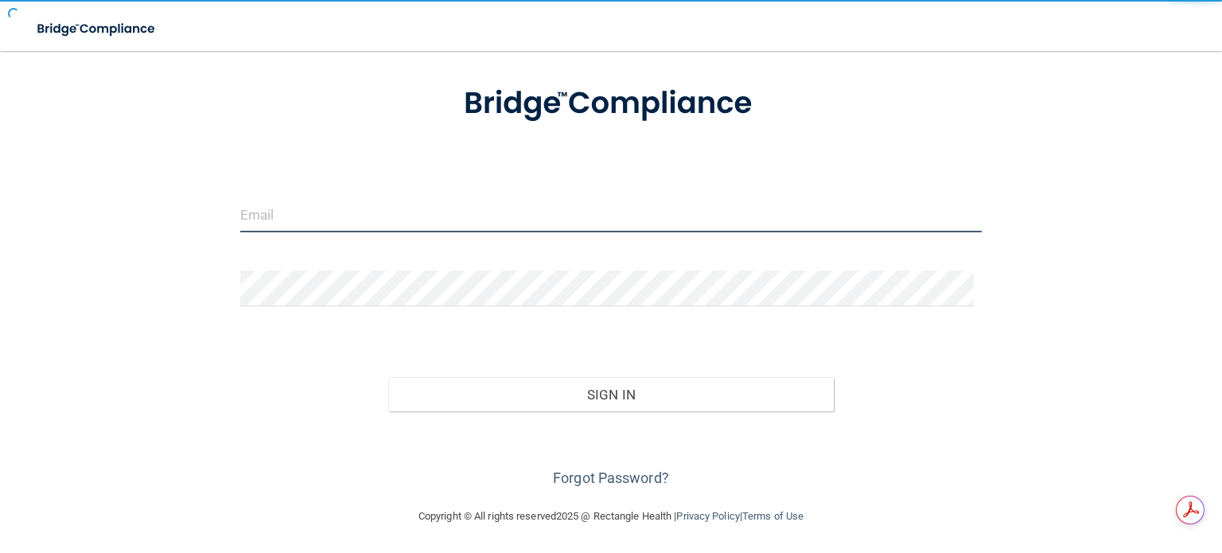
type input "[EMAIL_ADDRESS][DOMAIN_NAME]"
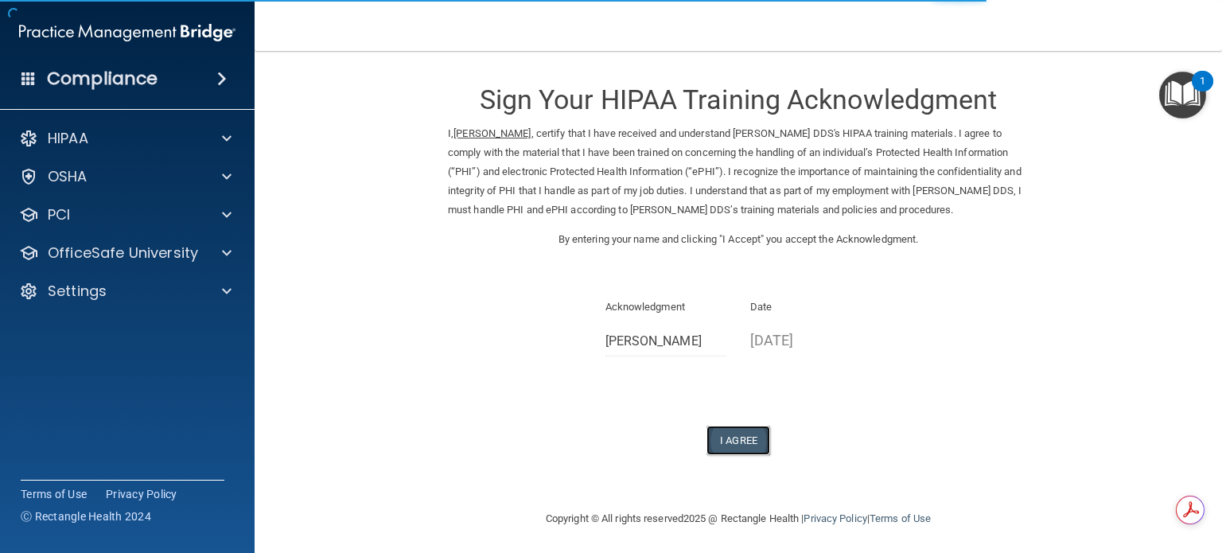
click at [745, 436] on button "I Agree" at bounding box center [739, 440] width 64 height 29
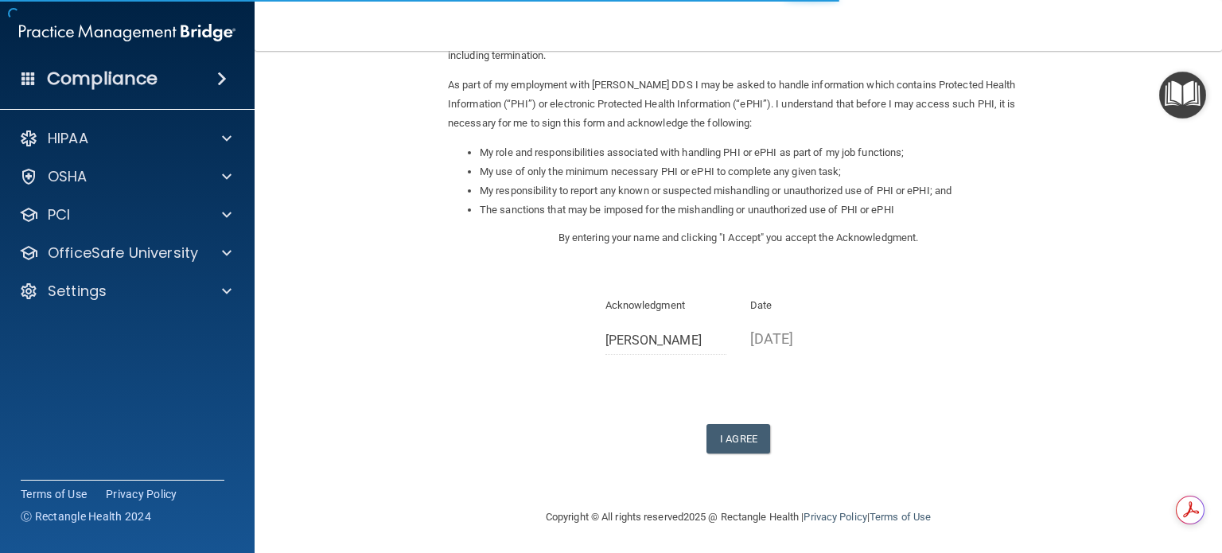
scroll to position [175, 0]
click at [743, 438] on button "I Agree" at bounding box center [739, 436] width 64 height 29
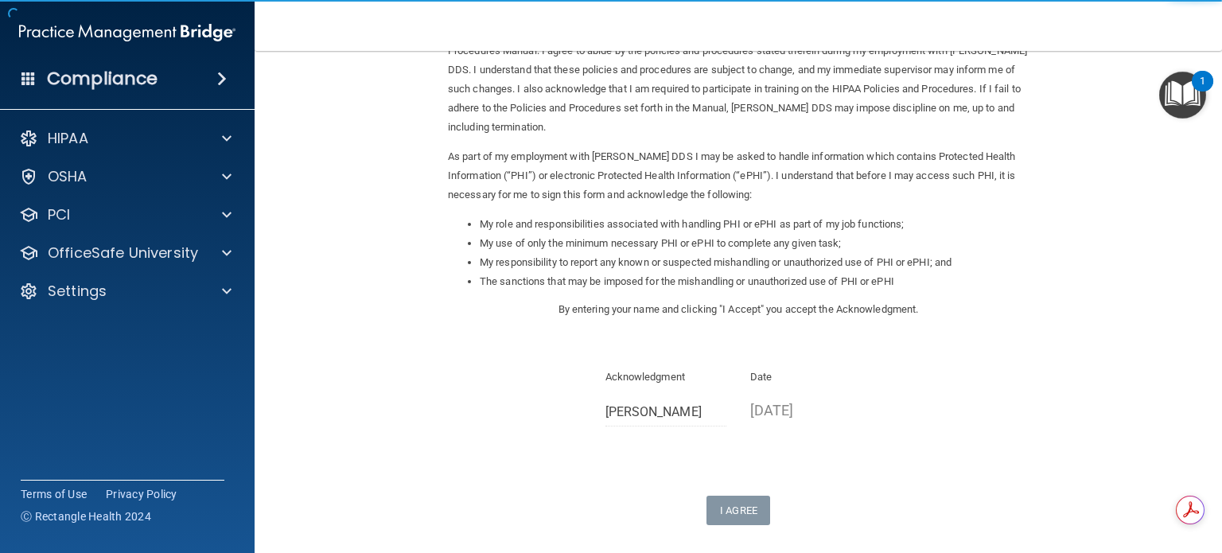
scroll to position [0, 0]
